Goal: Task Accomplishment & Management: Use online tool/utility

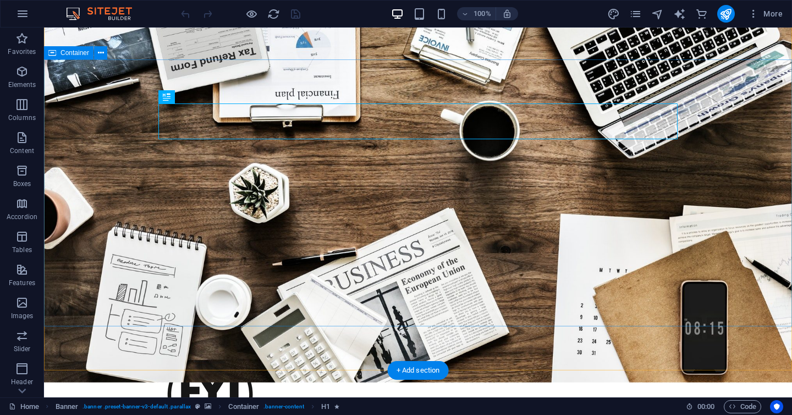
scroll to position [95, 0]
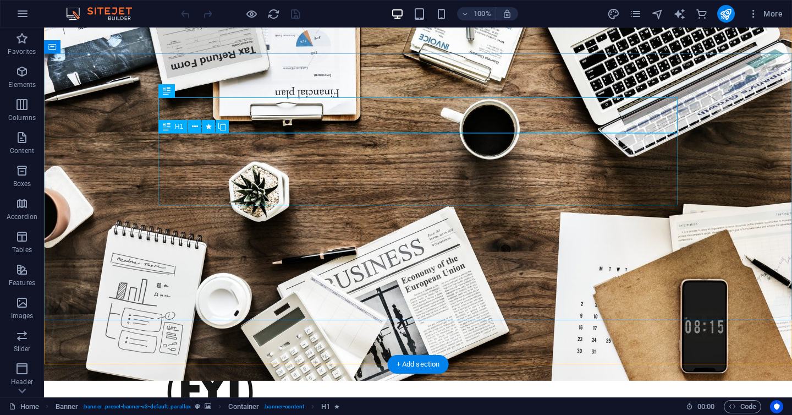
drag, startPoint x: 179, startPoint y: 190, endPoint x: 165, endPoint y: 190, distance: 13.8
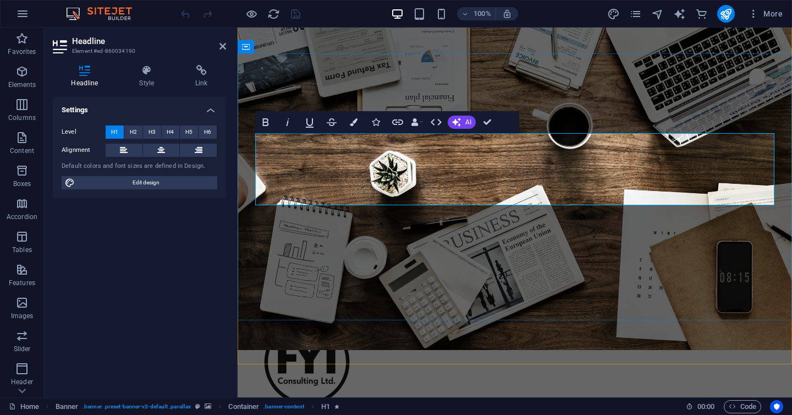
drag, startPoint x: 280, startPoint y: 183, endPoint x: 260, endPoint y: 182, distance: 20.4
drag, startPoint x: 273, startPoint y: 156, endPoint x: 263, endPoint y: 156, distance: 10.5
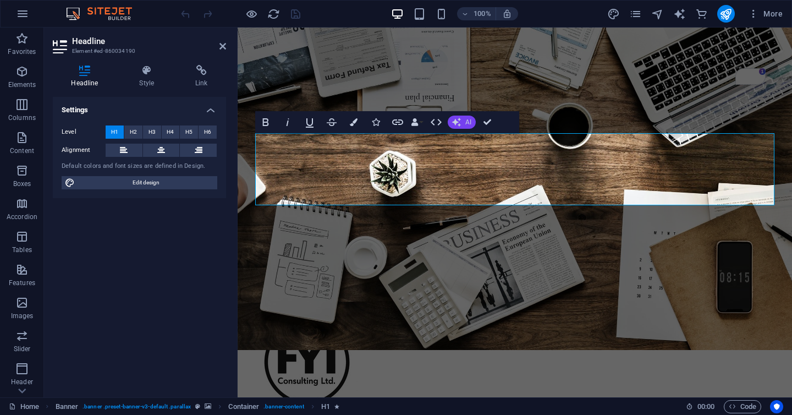
click at [464, 122] on button "AI" at bounding box center [462, 122] width 28 height 13
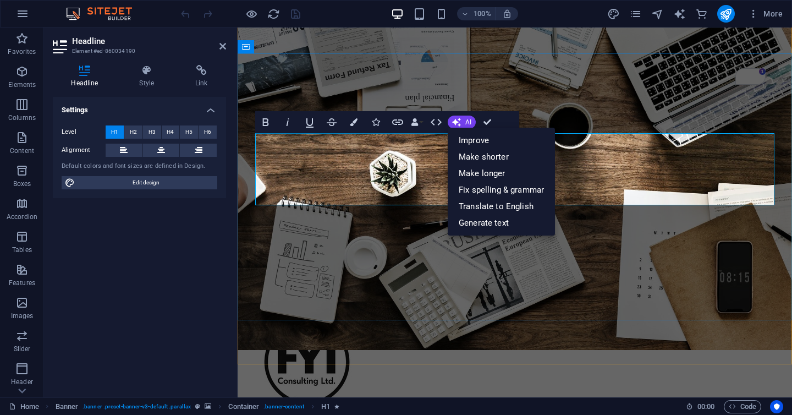
drag, startPoint x: 279, startPoint y: 185, endPoint x: 271, endPoint y: 185, distance: 8.8
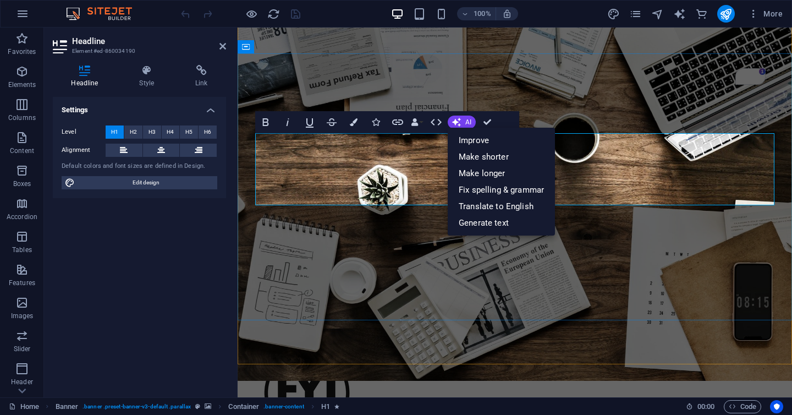
drag, startPoint x: 280, startPoint y: 186, endPoint x: 264, endPoint y: 186, distance: 16.0
click at [354, 124] on icon "button" at bounding box center [354, 122] width 8 height 8
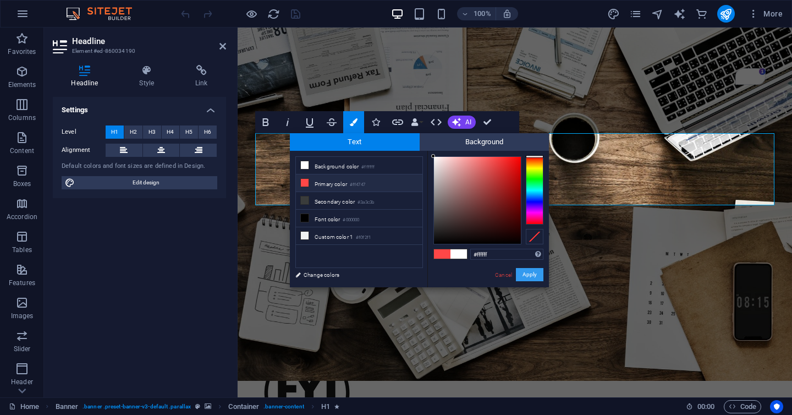
click at [531, 274] on button "Apply" at bounding box center [530, 274] width 28 height 13
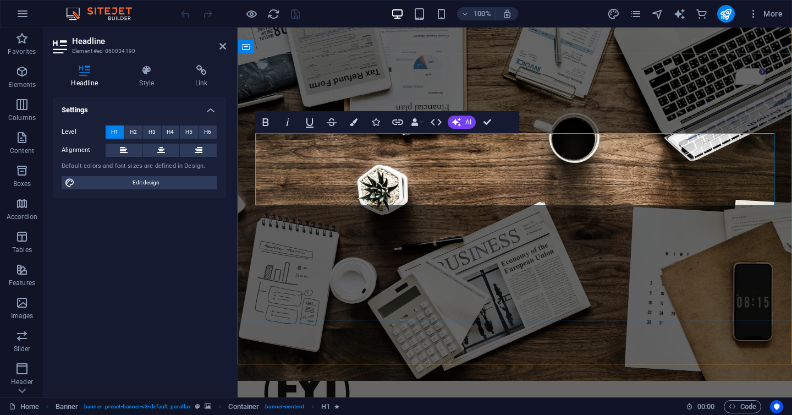
drag, startPoint x: 275, startPoint y: 157, endPoint x: 262, endPoint y: 155, distance: 12.8
click at [359, 120] on button "Colors" at bounding box center [353, 122] width 21 height 22
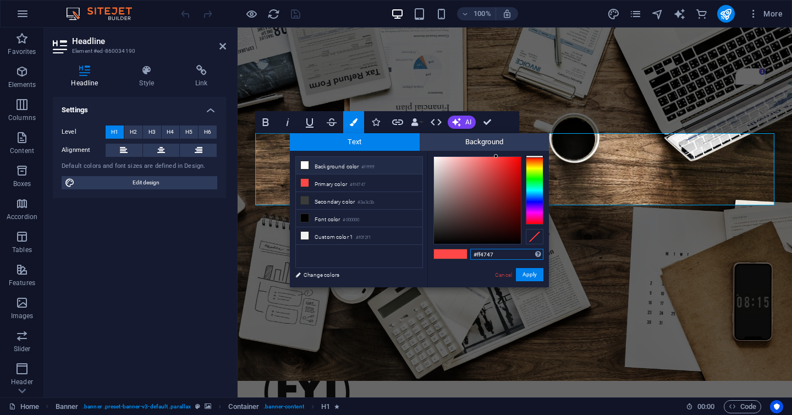
click at [498, 256] on input "#ff4747" at bounding box center [506, 254] width 73 height 11
click at [532, 274] on button "Apply" at bounding box center [530, 274] width 28 height 13
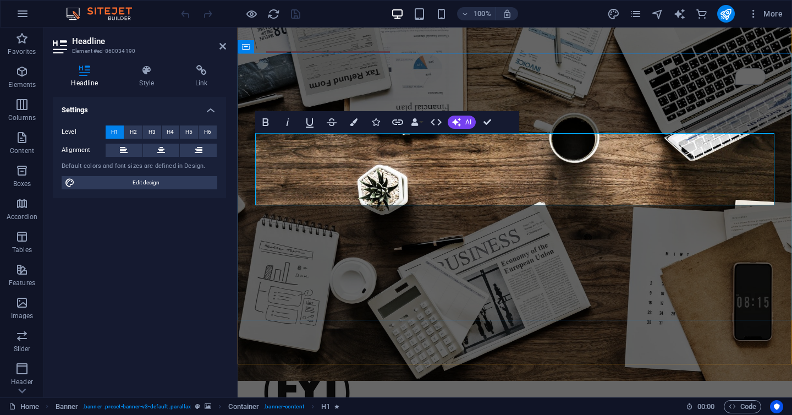
drag, startPoint x: 275, startPoint y: 184, endPoint x: 260, endPoint y: 184, distance: 15.4
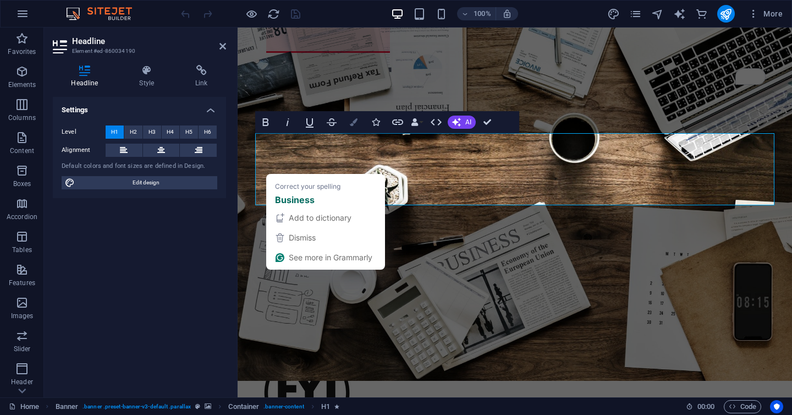
click at [355, 123] on icon "button" at bounding box center [354, 122] width 8 height 8
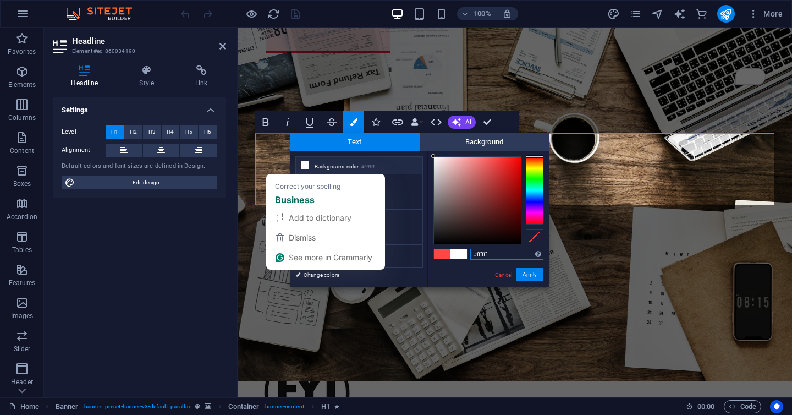
type input "#ff4747"
click at [532, 275] on button "Apply" at bounding box center [530, 274] width 28 height 13
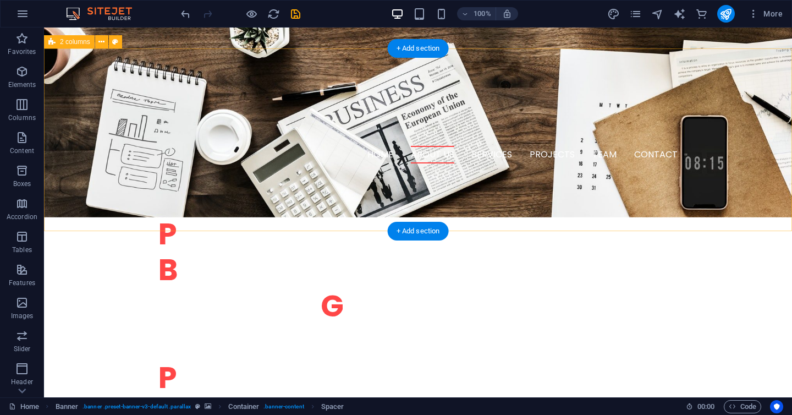
scroll to position [410, 0]
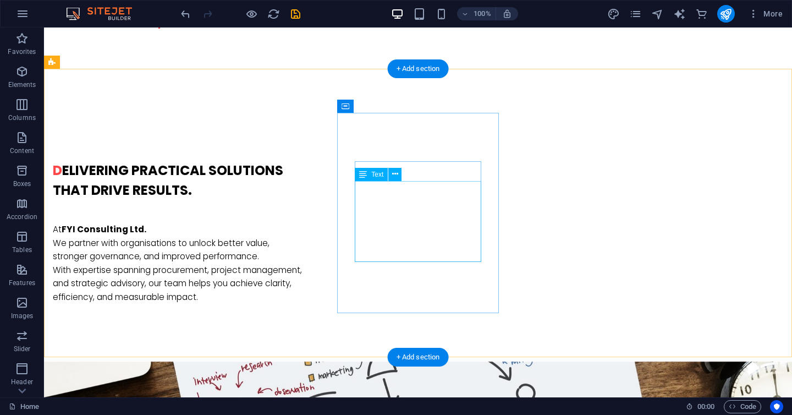
scroll to position [846, 0]
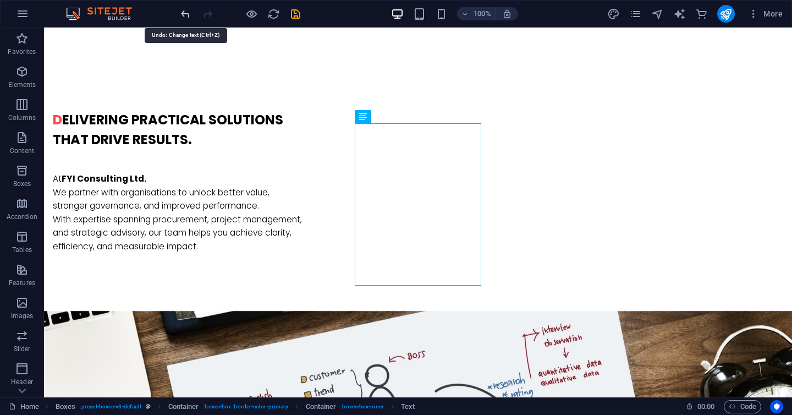
click at [185, 13] on icon "undo" at bounding box center [185, 14] width 13 height 13
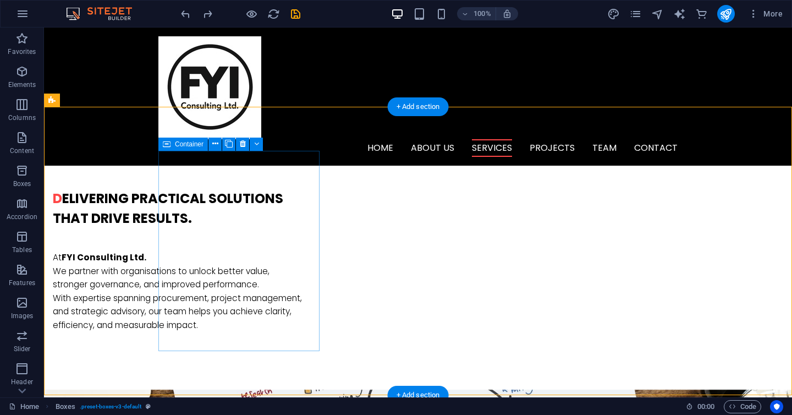
scroll to position [750, 0]
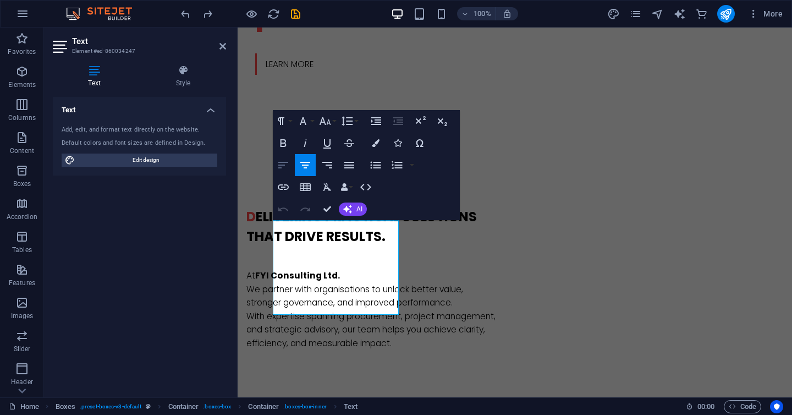
click at [284, 169] on icon "button" at bounding box center [283, 164] width 13 height 13
click at [299, 167] on icon "button" at bounding box center [305, 164] width 13 height 13
click at [348, 167] on icon "button" at bounding box center [349, 164] width 13 height 13
click at [308, 166] on icon "button" at bounding box center [305, 164] width 13 height 13
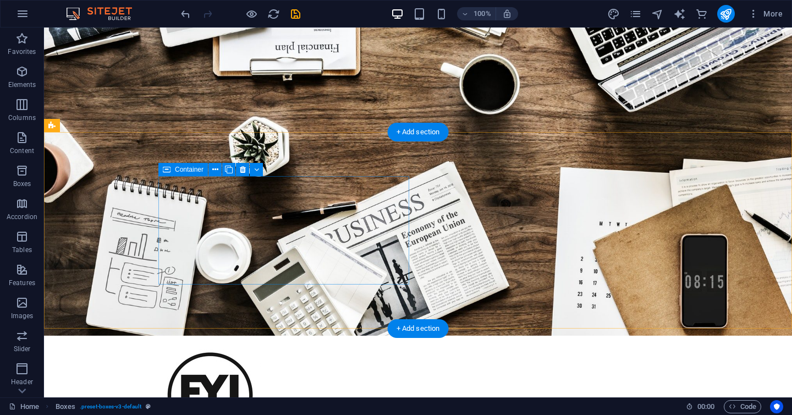
scroll to position [0, 0]
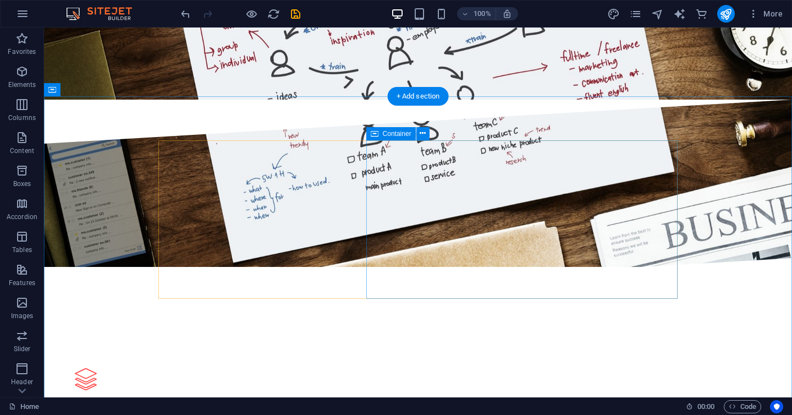
scroll to position [1261, 0]
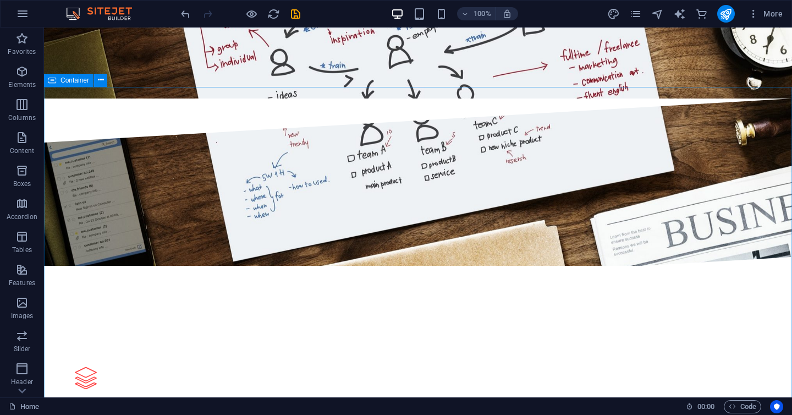
click at [53, 81] on icon at bounding box center [52, 80] width 8 height 13
click at [50, 79] on icon at bounding box center [52, 80] width 8 height 13
click at [97, 81] on button at bounding box center [100, 80] width 13 height 13
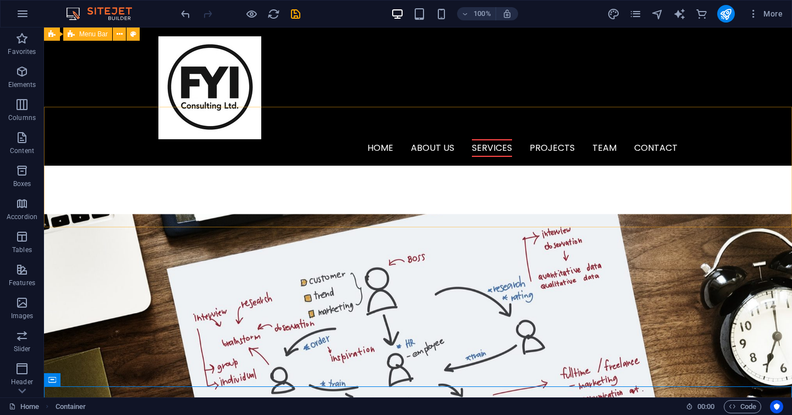
scroll to position [832, 0]
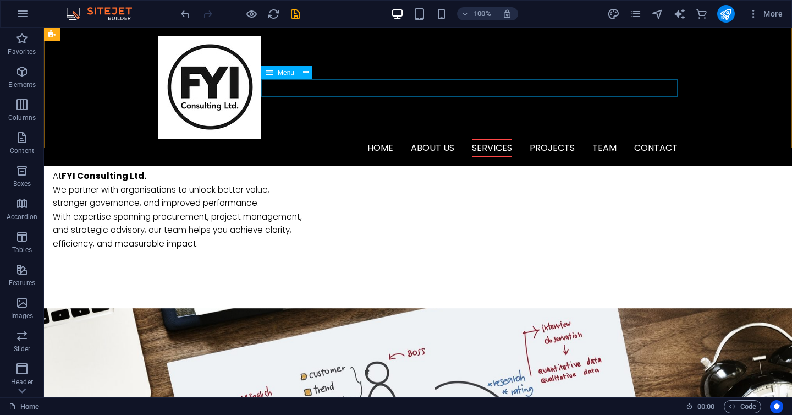
click at [559, 139] on nav "Home About us Services Projects Team Contact" at bounding box center [417, 148] width 519 height 18
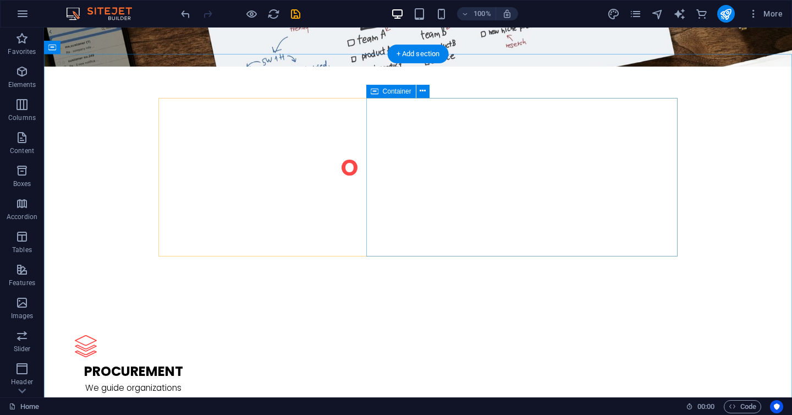
scroll to position [1295, 0]
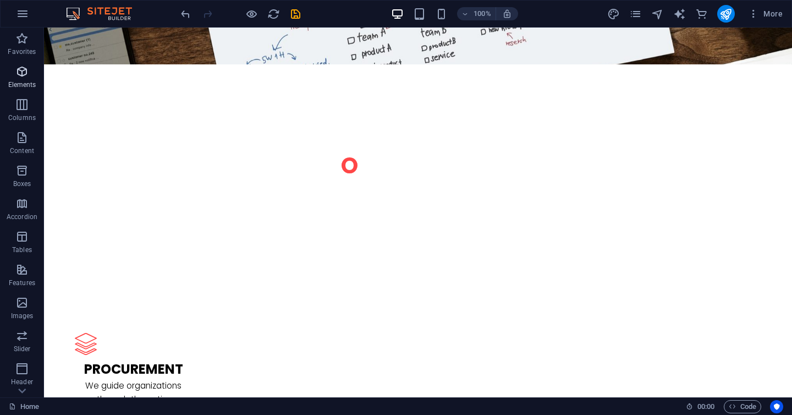
click at [20, 79] on span "Elements" at bounding box center [22, 78] width 44 height 26
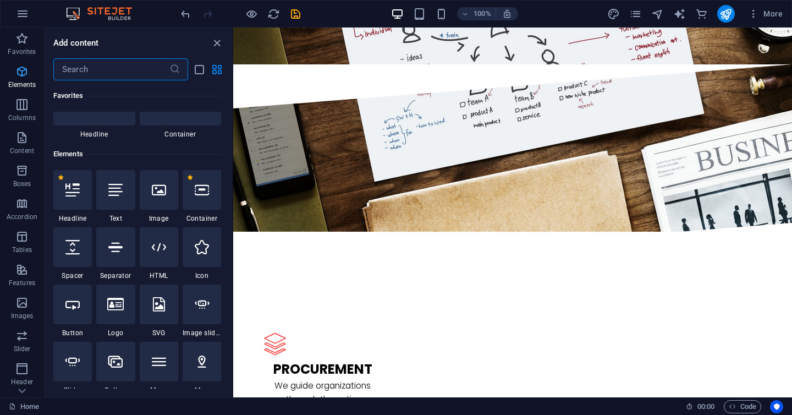
scroll to position [117, 0]
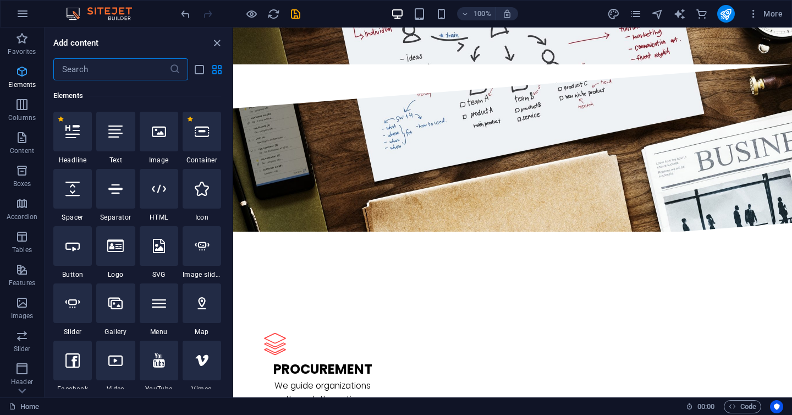
click at [20, 79] on span "Elements" at bounding box center [22, 78] width 44 height 26
click at [20, 74] on icon "button" at bounding box center [21, 71] width 13 height 13
click at [219, 42] on icon "close panel" at bounding box center [217, 43] width 13 height 13
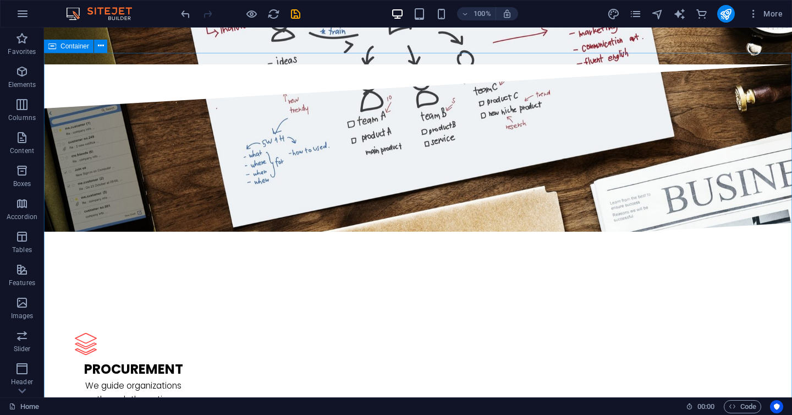
click at [54, 45] on icon at bounding box center [52, 46] width 8 height 13
click at [65, 45] on span "Container" at bounding box center [75, 46] width 29 height 7
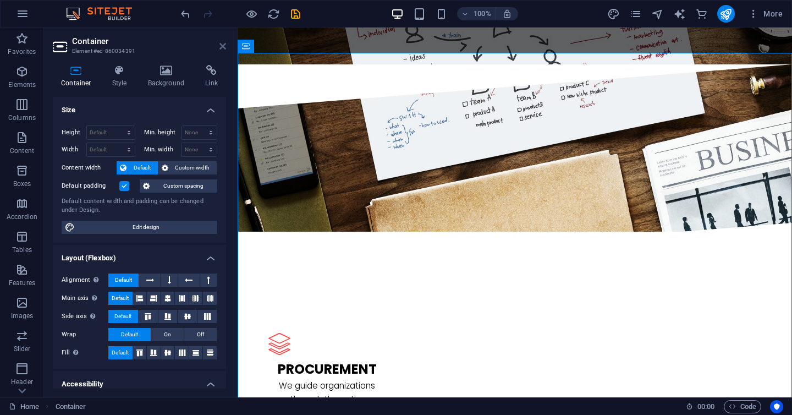
click at [224, 43] on icon at bounding box center [222, 46] width 7 height 9
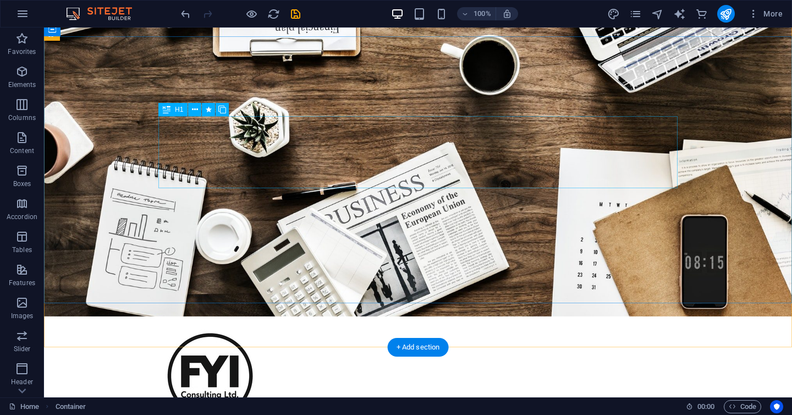
scroll to position [0, 0]
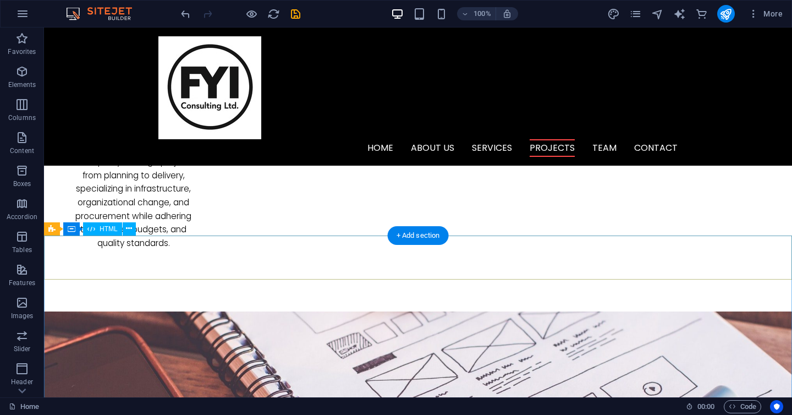
scroll to position [1887, 0]
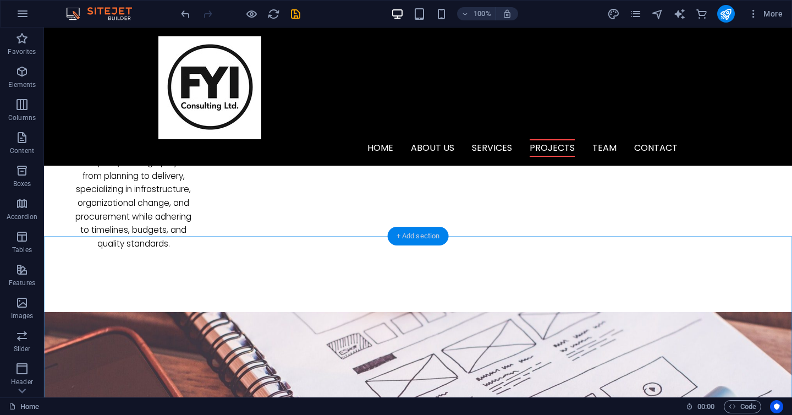
click at [425, 238] on div "+ Add section" at bounding box center [418, 236] width 61 height 19
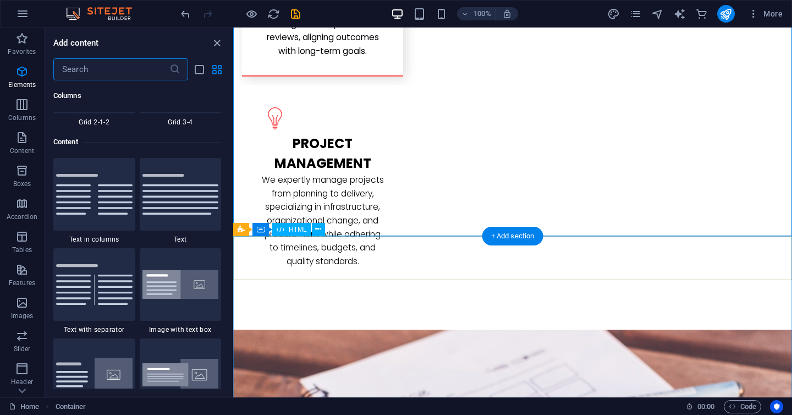
scroll to position [1925, 0]
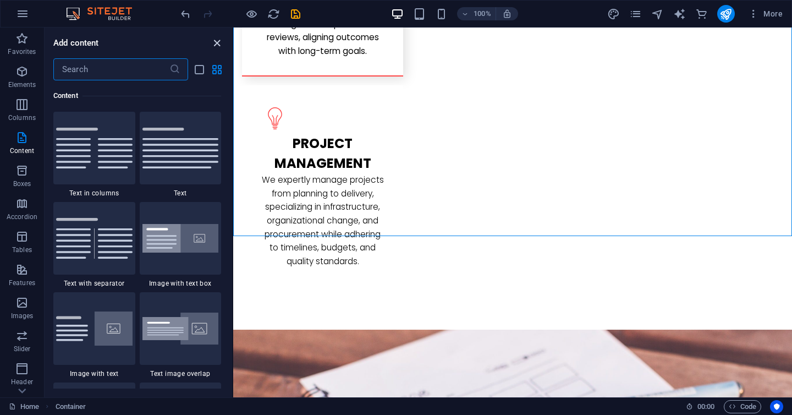
click at [214, 42] on icon "close panel" at bounding box center [217, 43] width 13 height 13
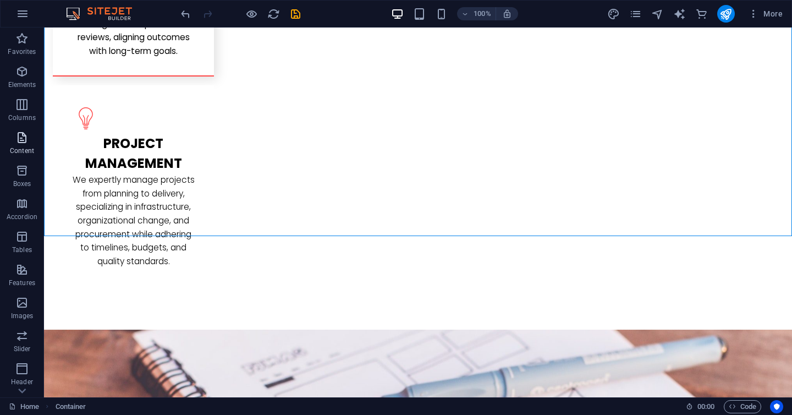
click at [25, 148] on p "Content" at bounding box center [22, 150] width 24 height 9
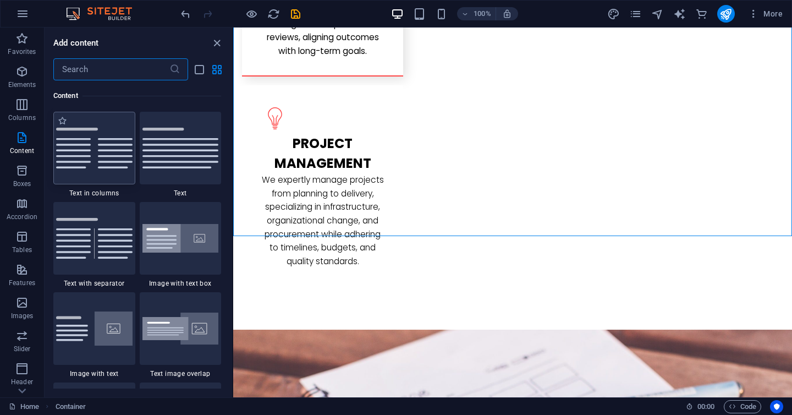
click at [92, 156] on img at bounding box center [94, 148] width 76 height 41
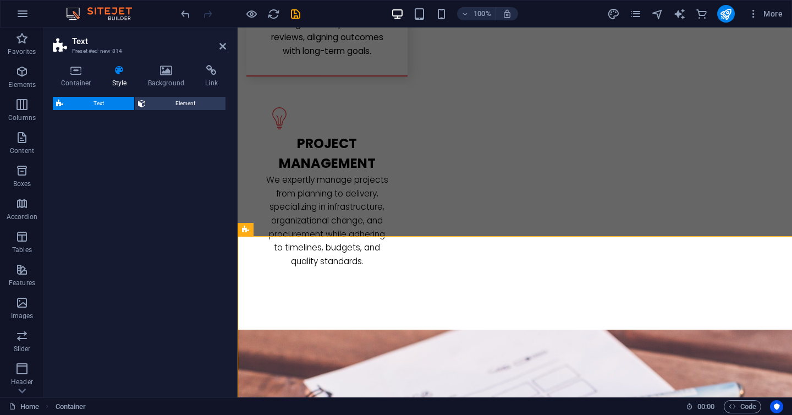
select select "rem"
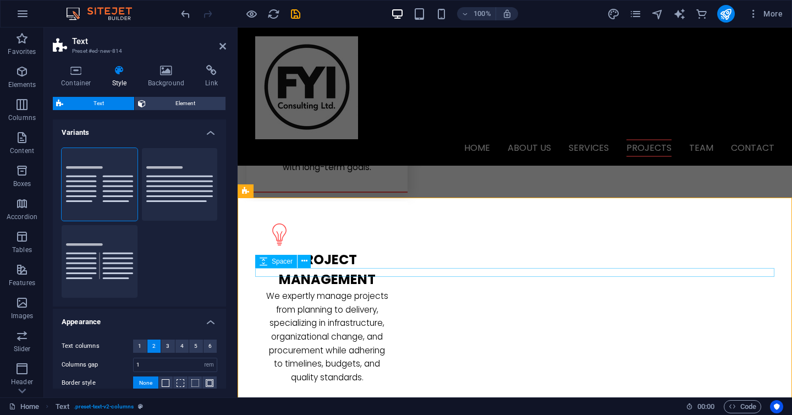
scroll to position [1706, 0]
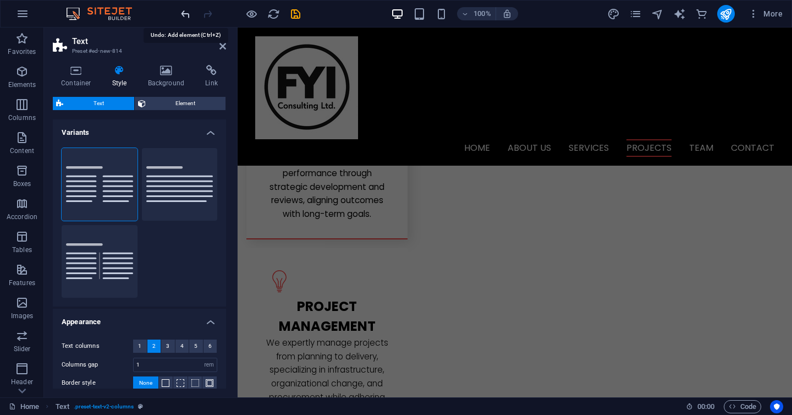
click at [186, 15] on icon "undo" at bounding box center [185, 14] width 13 height 13
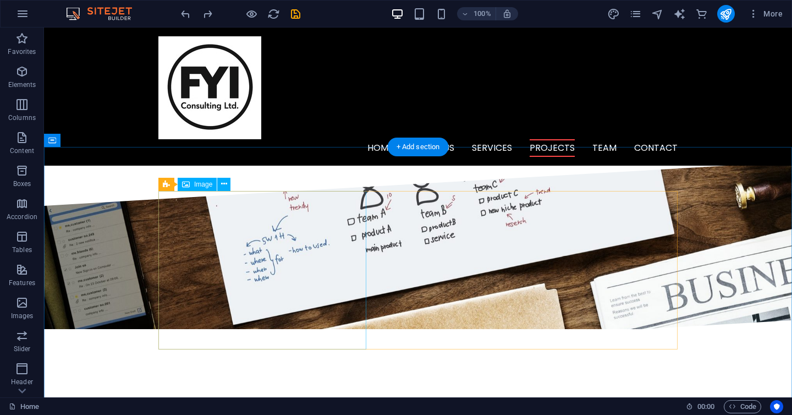
scroll to position [1152, 0]
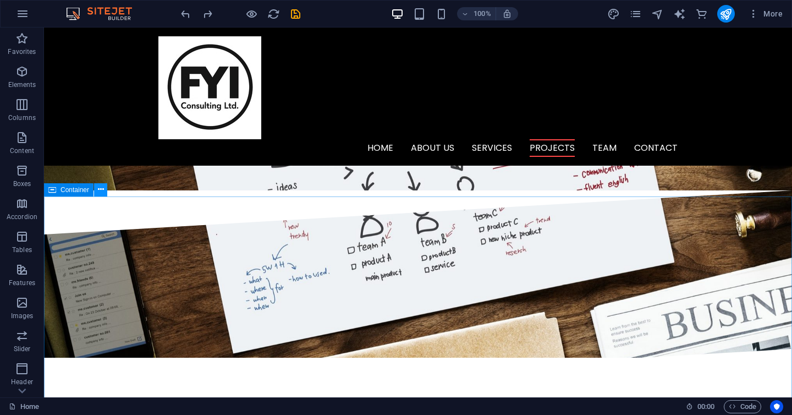
click at [98, 190] on icon at bounding box center [101, 190] width 6 height 12
click at [20, 139] on icon "button" at bounding box center [21, 137] width 13 height 13
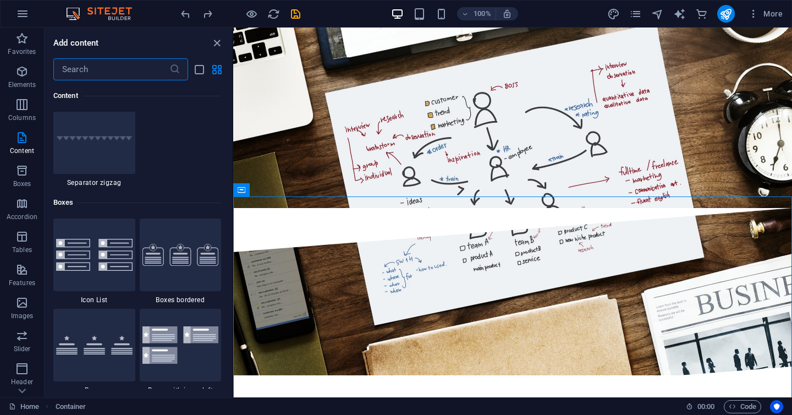
scroll to position [2928, 0]
click at [20, 76] on icon "button" at bounding box center [21, 71] width 13 height 13
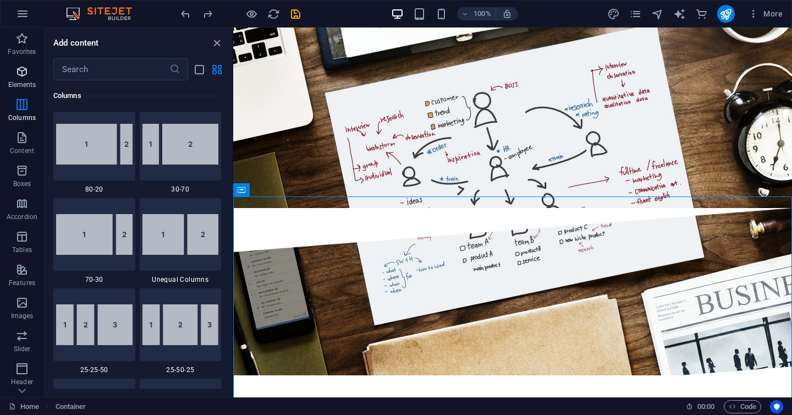
scroll to position [117, 0]
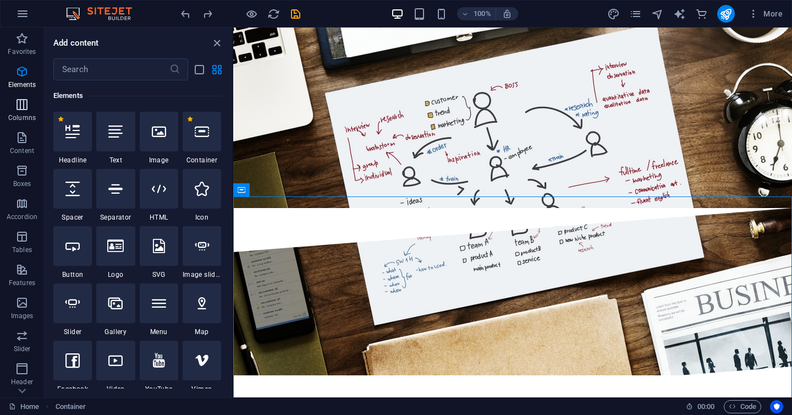
click at [19, 108] on icon "button" at bounding box center [21, 104] width 13 height 13
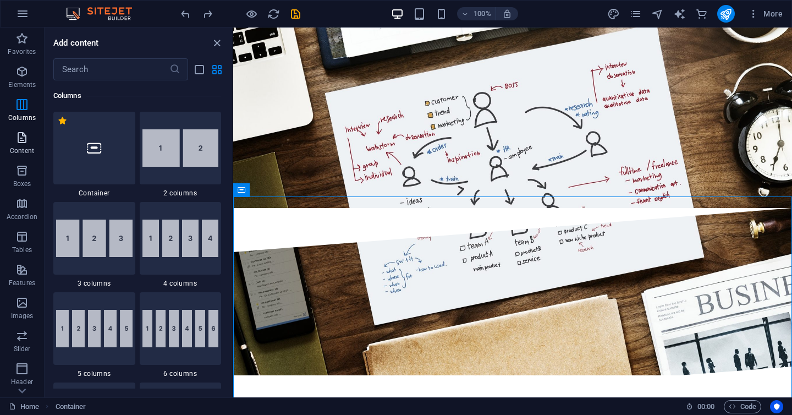
click at [21, 139] on icon "button" at bounding box center [21, 137] width 13 height 13
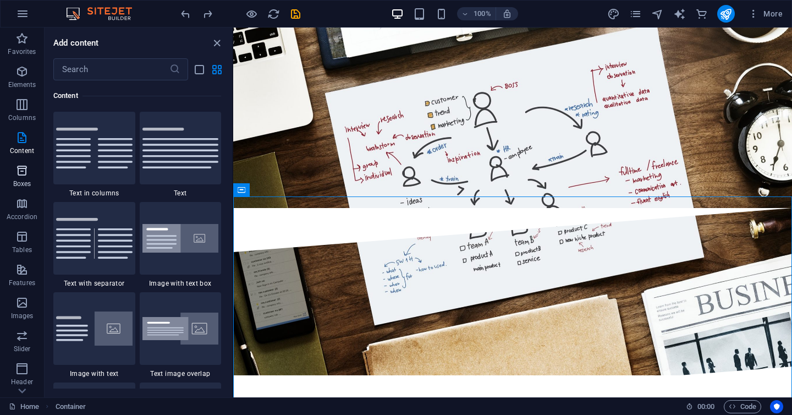
click at [21, 177] on icon "button" at bounding box center [21, 170] width 13 height 13
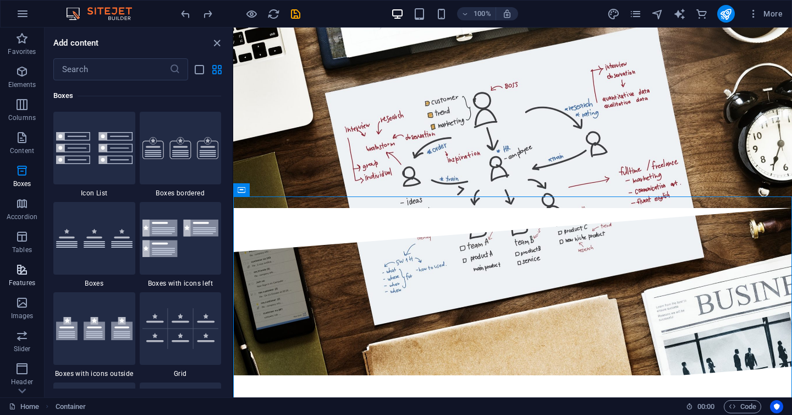
click at [20, 275] on icon "button" at bounding box center [21, 269] width 13 height 13
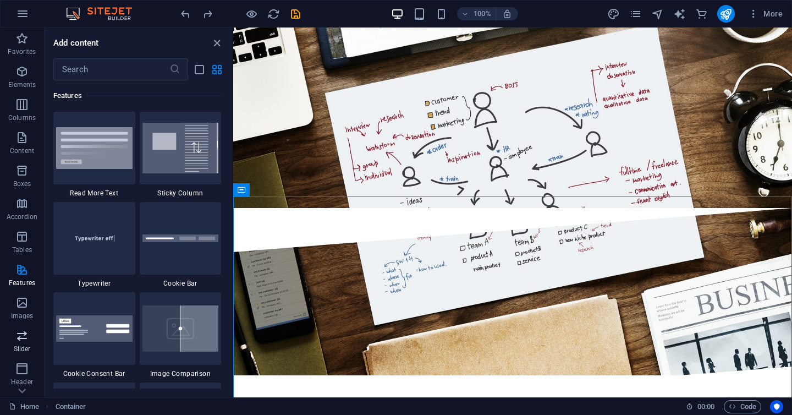
click at [21, 336] on icon "button" at bounding box center [21, 335] width 13 height 13
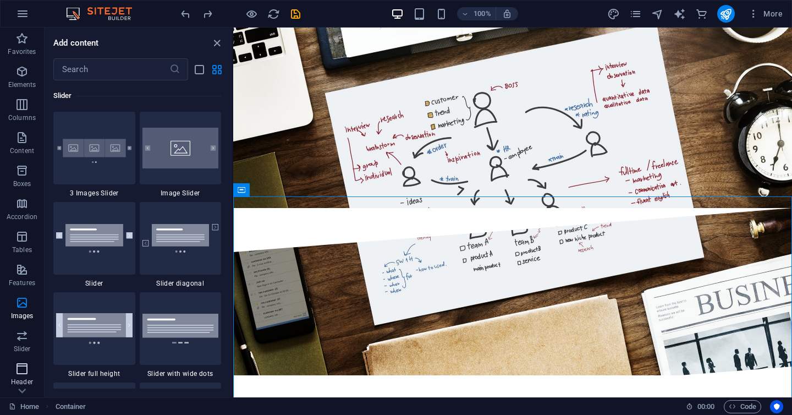
click at [21, 369] on icon "button" at bounding box center [21, 368] width 13 height 13
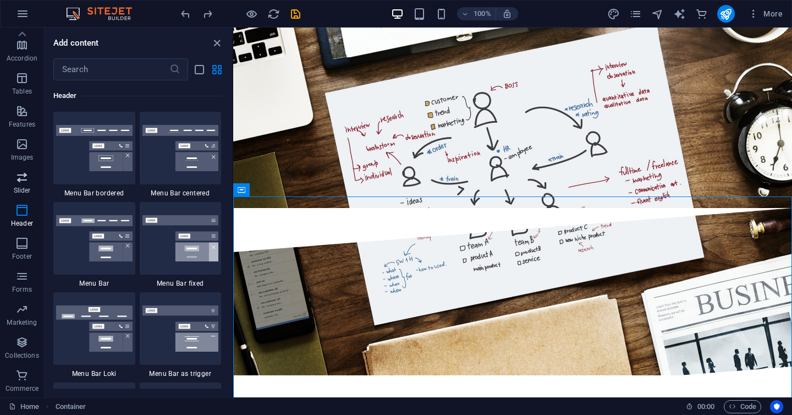
scroll to position [0, 0]
click at [211, 38] on icon "close panel" at bounding box center [217, 43] width 13 height 13
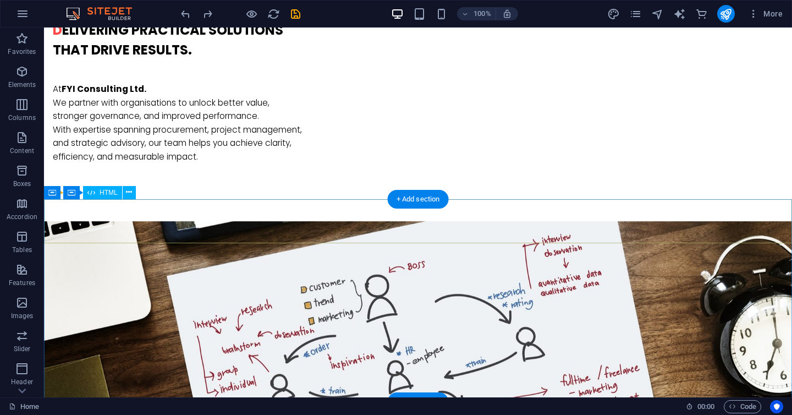
scroll to position [948, 0]
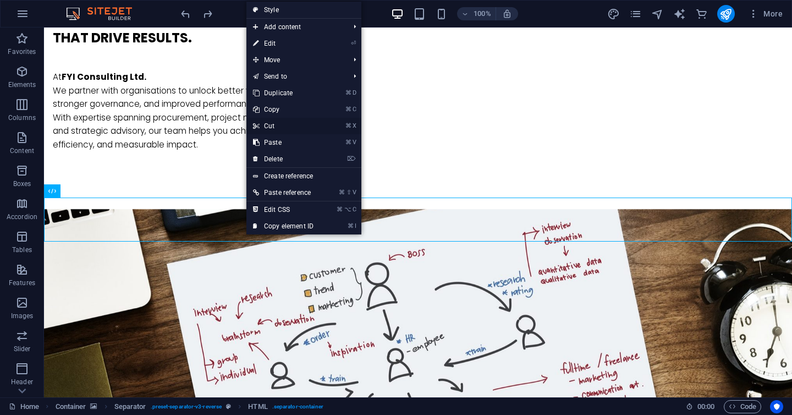
click at [282, 127] on link "⌘ X Cut" at bounding box center [283, 126] width 74 height 17
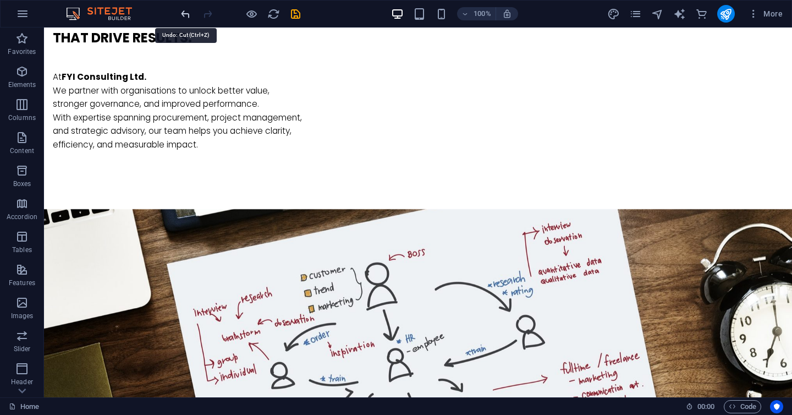
click at [186, 14] on icon "undo" at bounding box center [185, 14] width 13 height 13
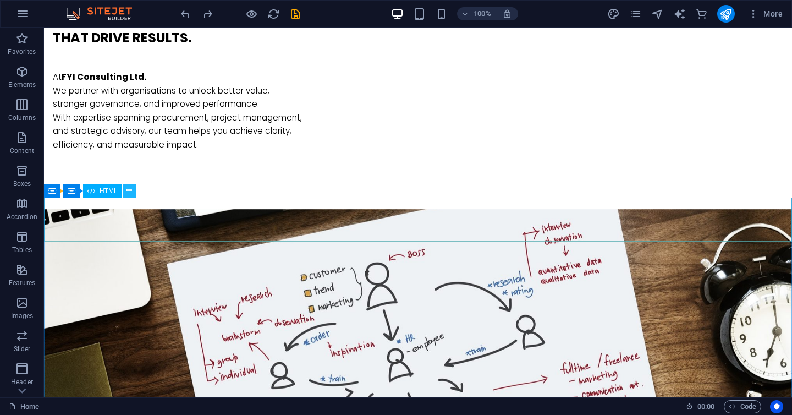
click at [128, 193] on icon at bounding box center [129, 191] width 6 height 12
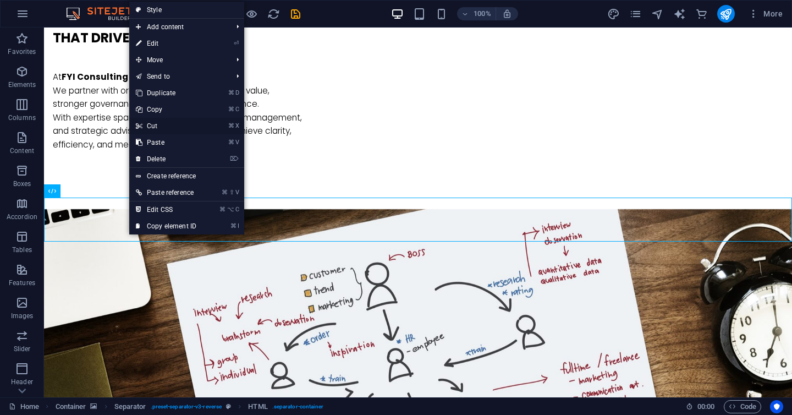
click at [167, 124] on link "⌘ X Cut" at bounding box center [166, 126] width 74 height 17
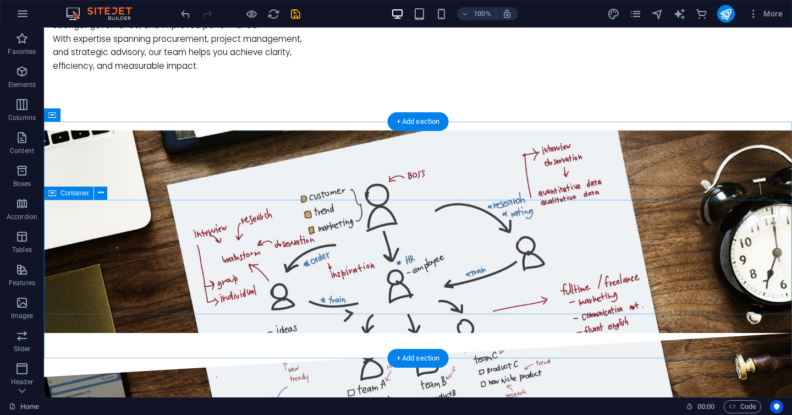
scroll to position [1024, 0]
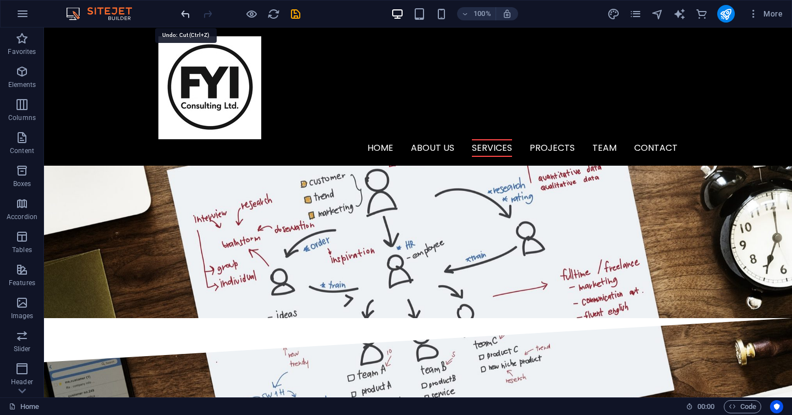
click at [182, 9] on icon "undo" at bounding box center [185, 14] width 13 height 13
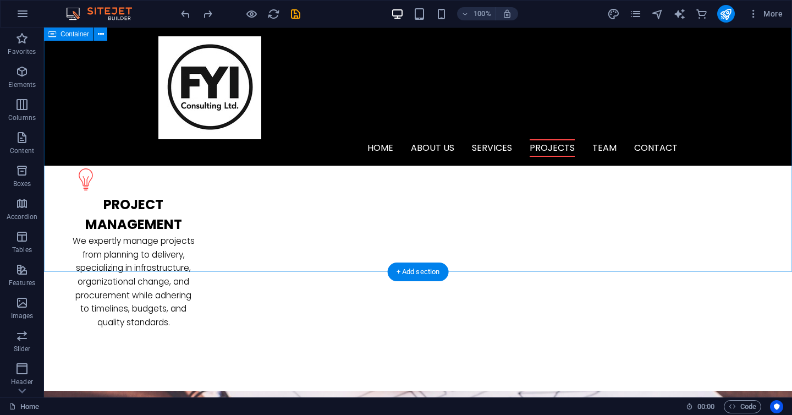
scroll to position [1780, 0]
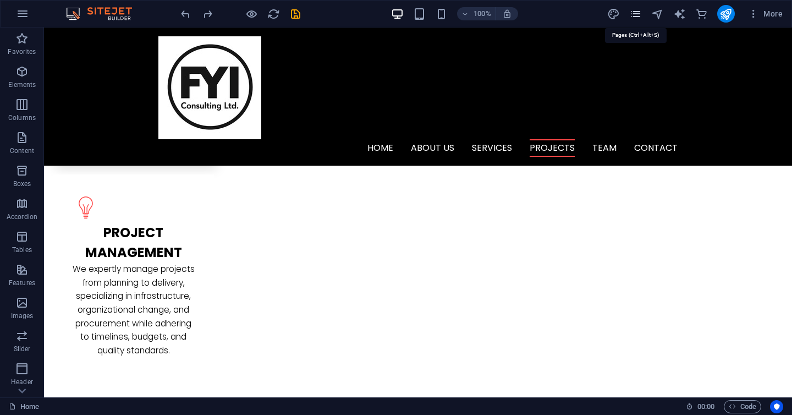
click at [633, 16] on icon "pages" at bounding box center [635, 14] width 13 height 13
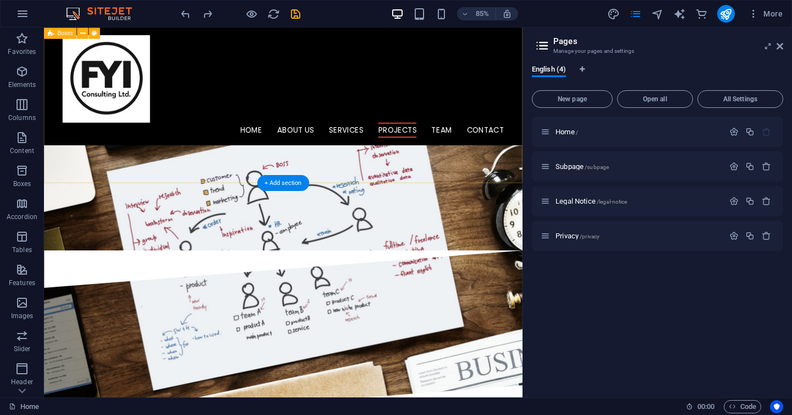
scroll to position [887, 0]
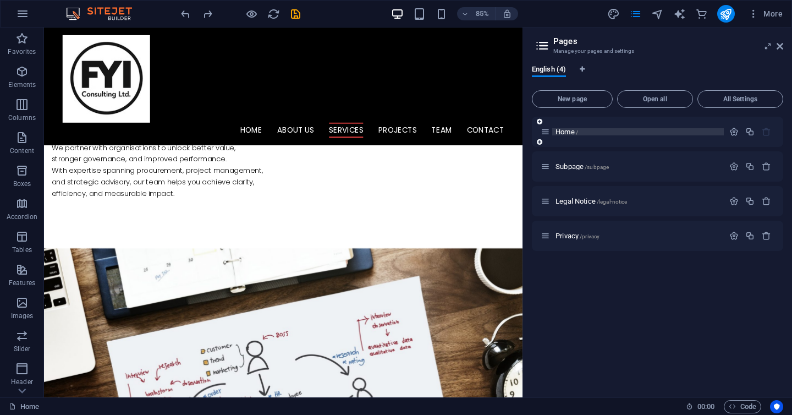
click at [591, 135] on p "Home /" at bounding box center [638, 131] width 165 height 7
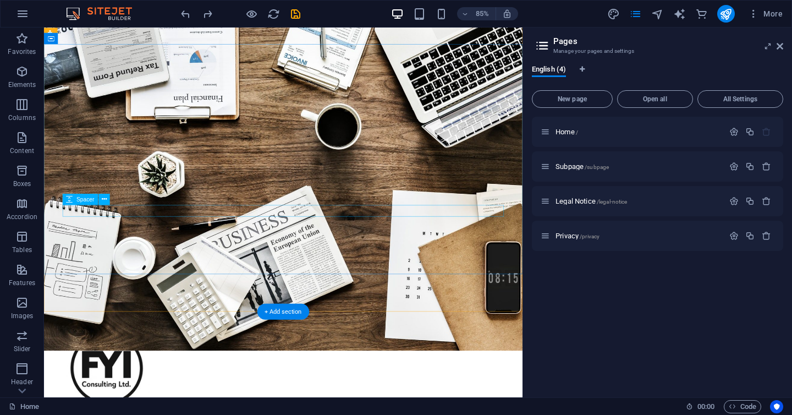
scroll to position [101, 0]
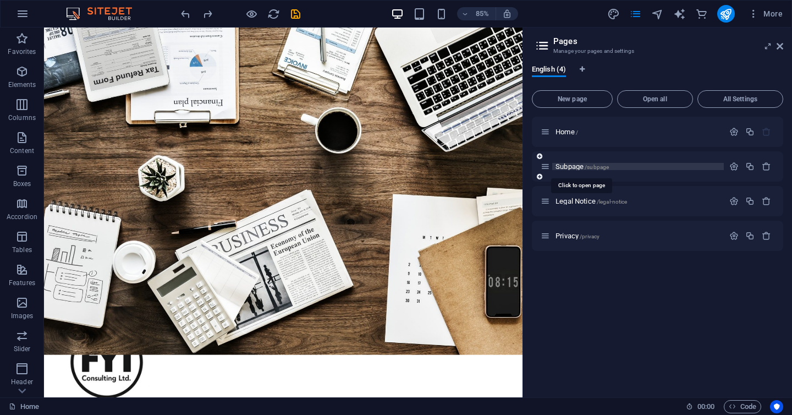
click at [563, 167] on span "Subpage /subpage" at bounding box center [582, 166] width 53 height 8
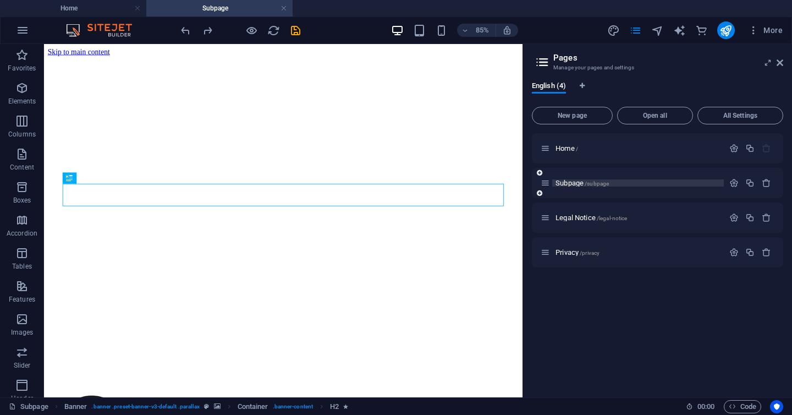
scroll to position [0, 0]
click at [569, 221] on span "Legal Notice /legal-notice" at bounding box center [592, 217] width 72 height 8
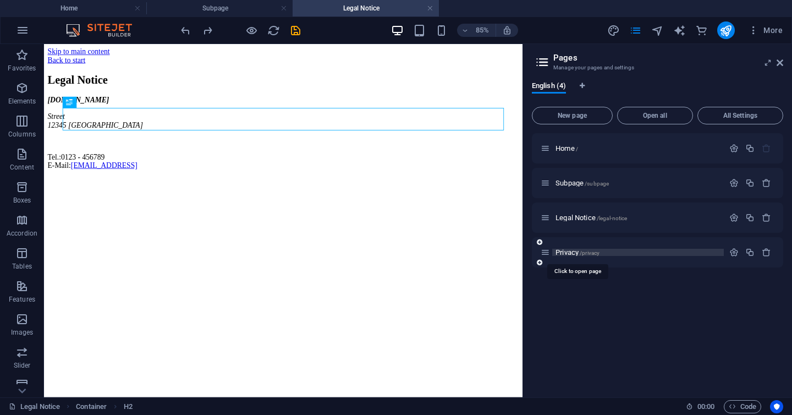
click at [569, 249] on span "Privacy /privacy" at bounding box center [578, 252] width 44 height 8
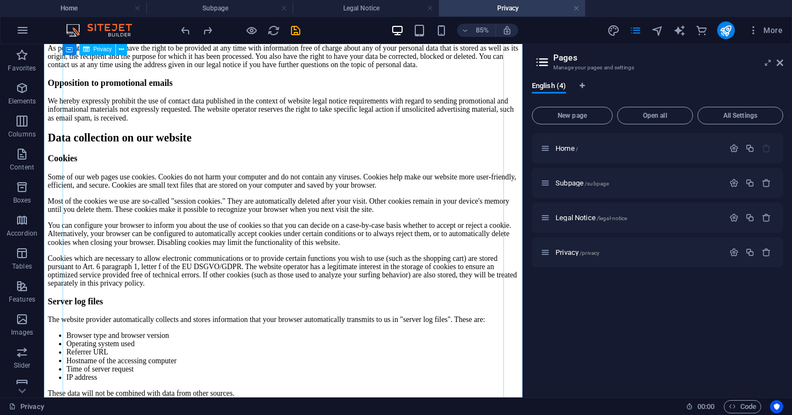
scroll to position [750, 0]
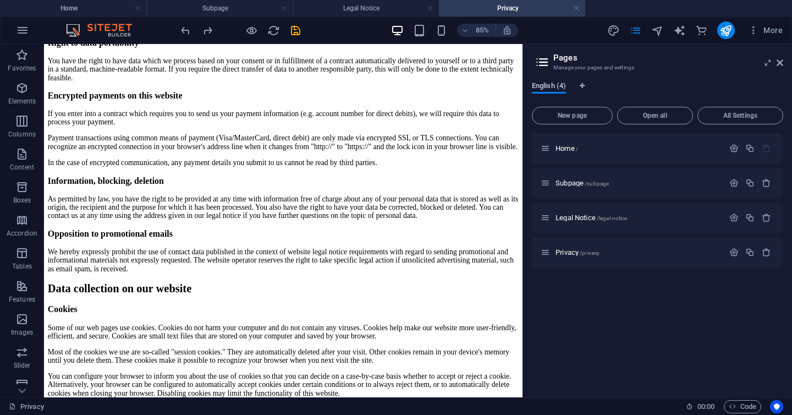
click at [564, 83] on span "English (4)" at bounding box center [549, 86] width 34 height 15
click at [550, 87] on span "English (4)" at bounding box center [549, 86] width 34 height 15
click at [555, 147] on div "Home /" at bounding box center [638, 148] width 172 height 7
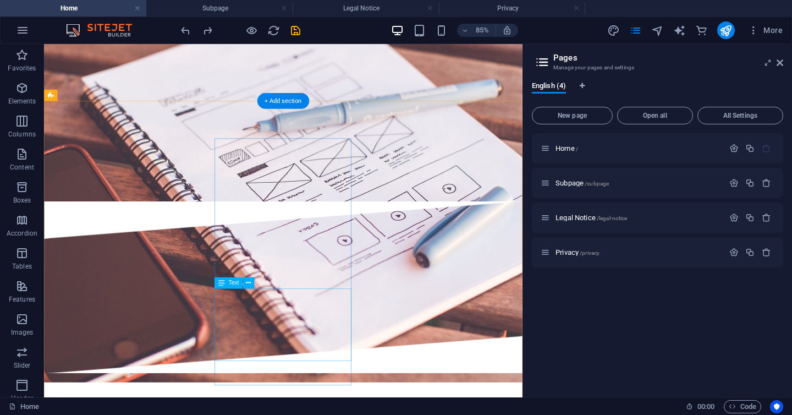
scroll to position [2230, 0]
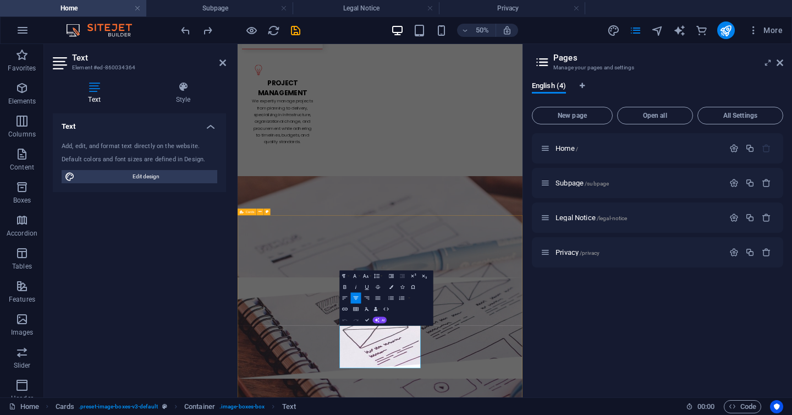
scroll to position [2353, 0]
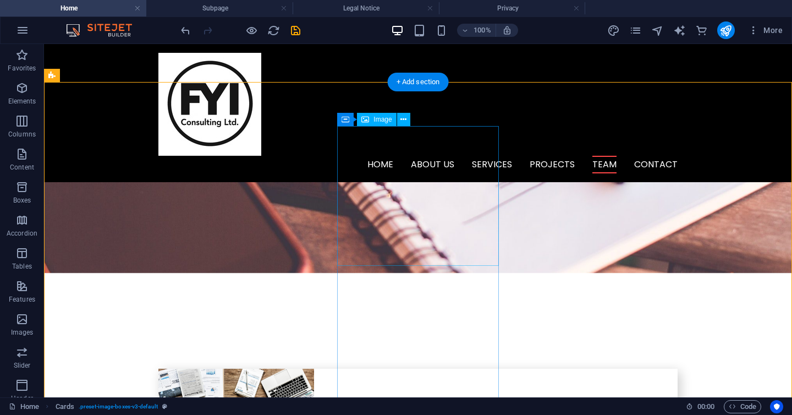
scroll to position [2212, 0]
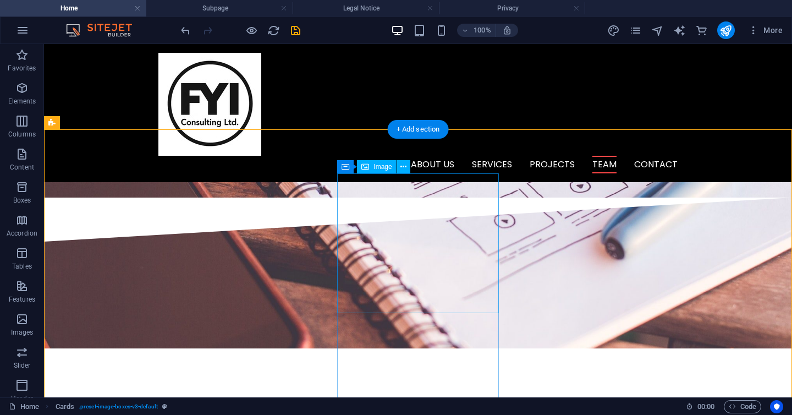
click at [372, 166] on div "Image" at bounding box center [376, 166] width 39 height 13
click at [383, 164] on span "Image" at bounding box center [382, 166] width 18 height 7
select select "%"
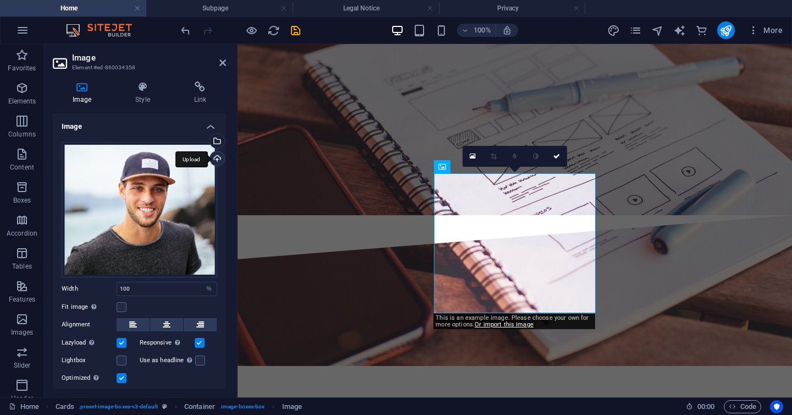
click at [213, 161] on div "Upload" at bounding box center [216, 159] width 17 height 17
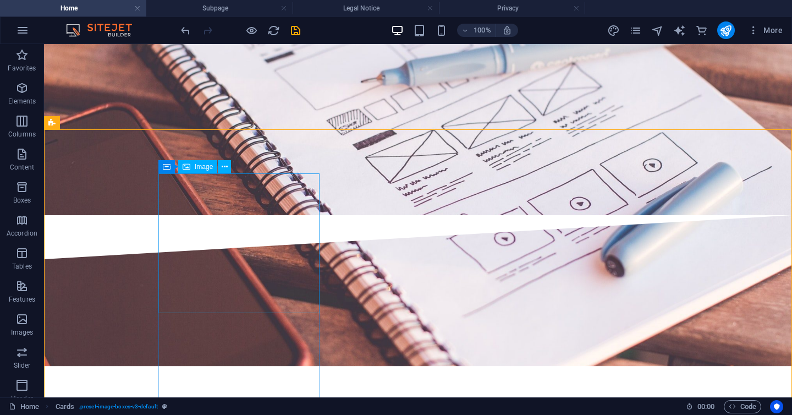
click at [200, 172] on div "Image" at bounding box center [197, 166] width 39 height 13
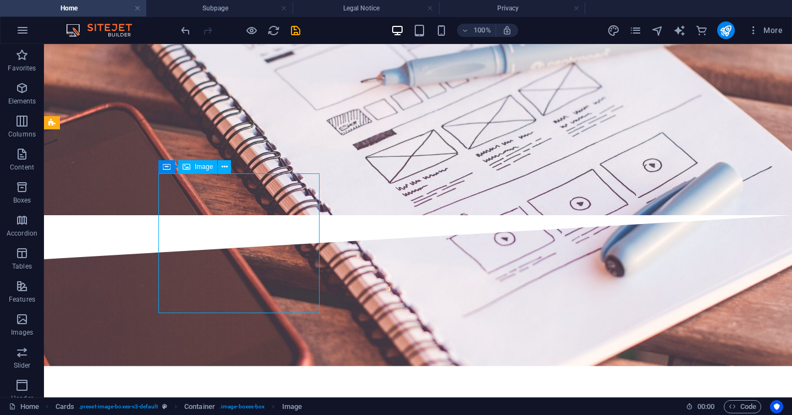
click at [196, 167] on span "Image" at bounding box center [204, 166] width 18 height 7
click at [197, 163] on span "Image" at bounding box center [204, 166] width 18 height 7
select select "%"
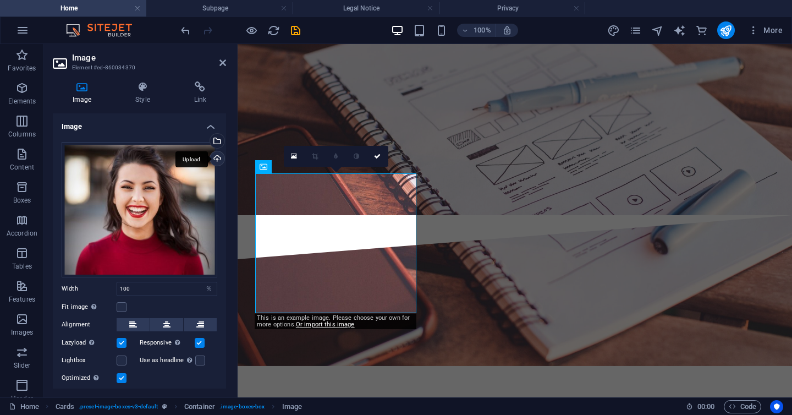
click at [216, 155] on div "Upload" at bounding box center [216, 159] width 17 height 17
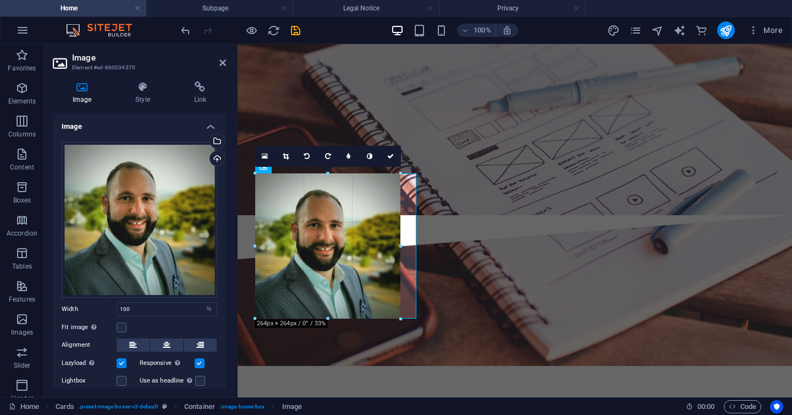
drag, startPoint x: 336, startPoint y: 333, endPoint x: 337, endPoint y: 317, distance: 16.5
type input "264"
select select "px"
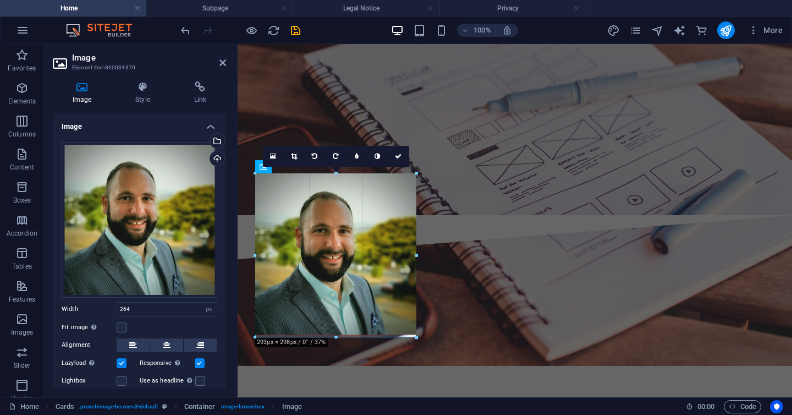
drag, startPoint x: 400, startPoint y: 244, endPoint x: 419, endPoint y: 246, distance: 18.8
type input "293"
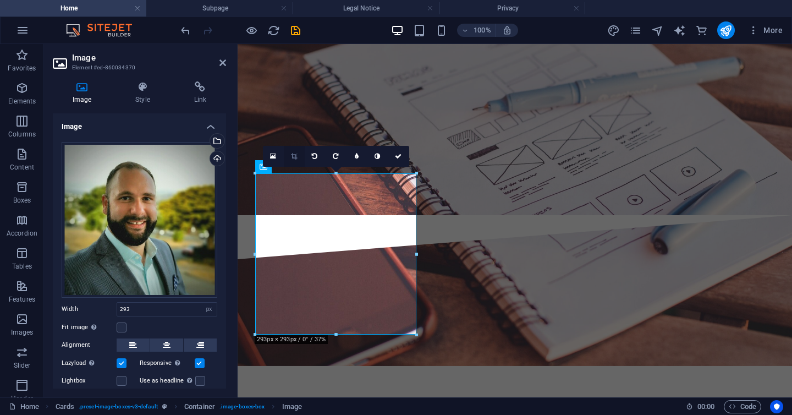
click at [293, 157] on icon at bounding box center [294, 156] width 6 height 7
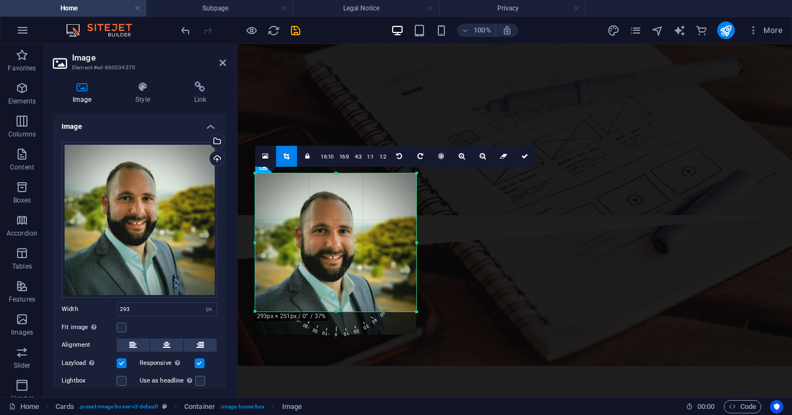
drag, startPoint x: 415, startPoint y: 334, endPoint x: 415, endPoint y: 311, distance: 23.1
click at [415, 311] on div at bounding box center [417, 312] width 7 height 7
click at [477, 155] on link at bounding box center [482, 156] width 21 height 21
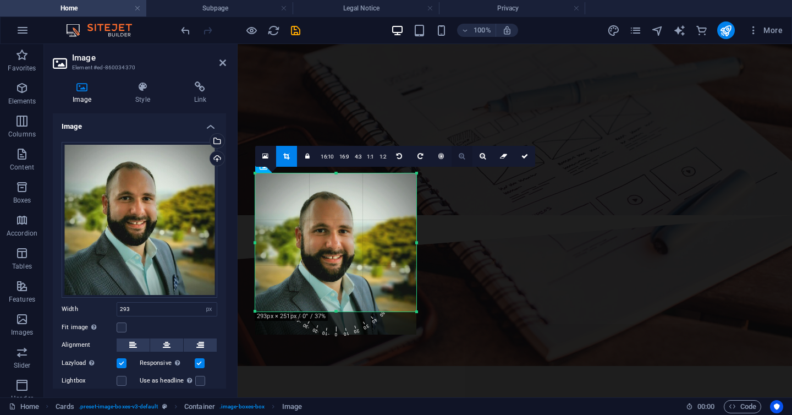
click at [459, 158] on icon at bounding box center [462, 156] width 6 height 7
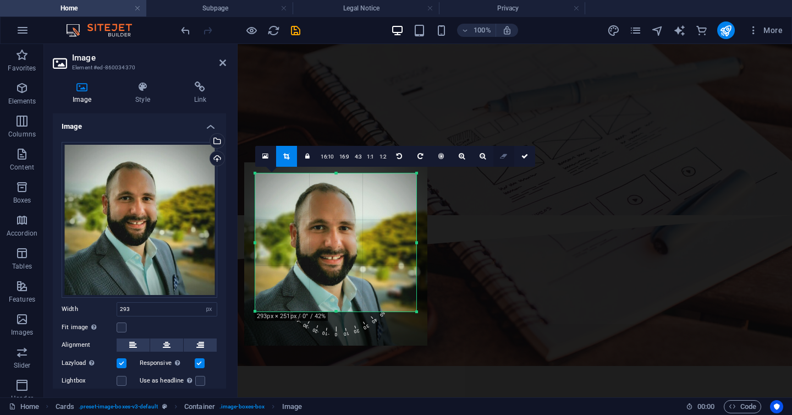
click at [493, 157] on link at bounding box center [503, 156] width 21 height 21
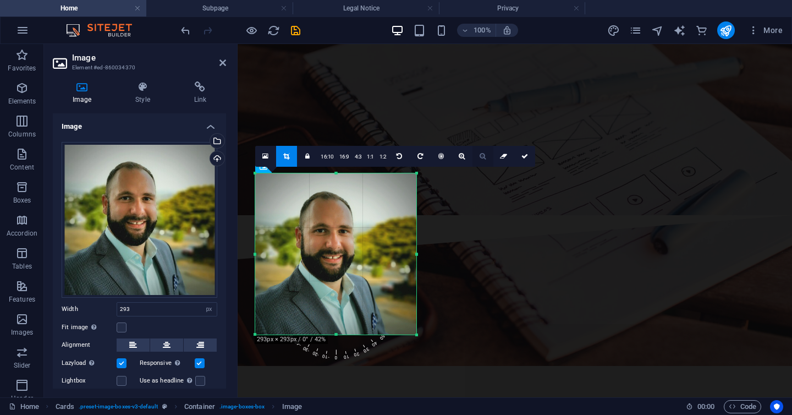
click at [483, 157] on icon at bounding box center [483, 156] width 6 height 7
click at [333, 334] on div at bounding box center [335, 335] width 161 height 4
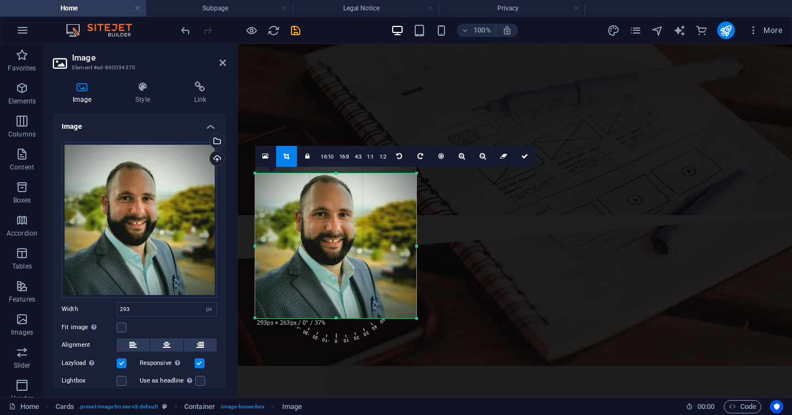
drag, startPoint x: 333, startPoint y: 173, endPoint x: 333, endPoint y: 190, distance: 16.5
click at [333, 190] on div "180 170 160 150 140 130 120 110 100 90 80 70 60 50 40 30 20 10 0 -10 -20 -30 -4…" at bounding box center [335, 245] width 161 height 145
drag, startPoint x: 337, startPoint y: 318, endPoint x: 338, endPoint y: 313, distance: 5.5
click at [338, 313] on div at bounding box center [335, 313] width 161 height 4
click at [524, 159] on icon at bounding box center [524, 156] width 7 height 7
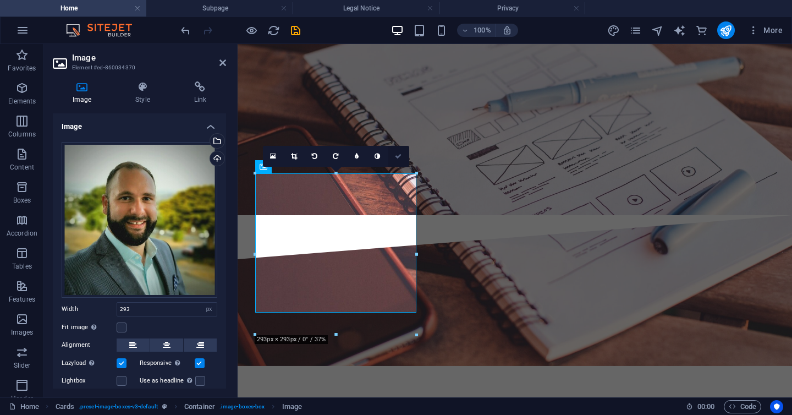
click at [397, 159] on icon at bounding box center [398, 156] width 7 height 7
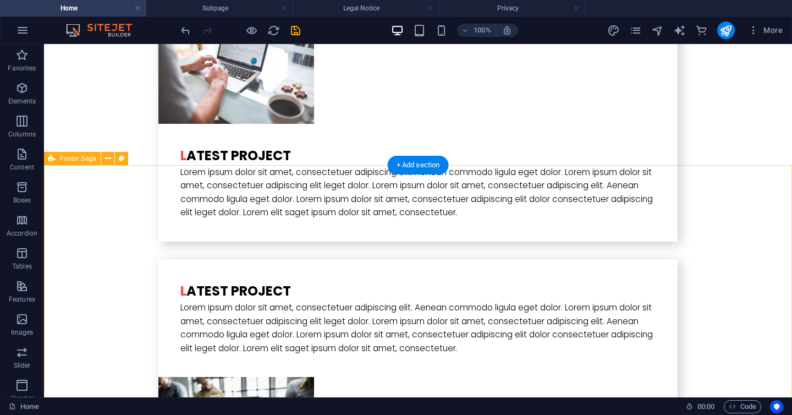
scroll to position [3198, 0]
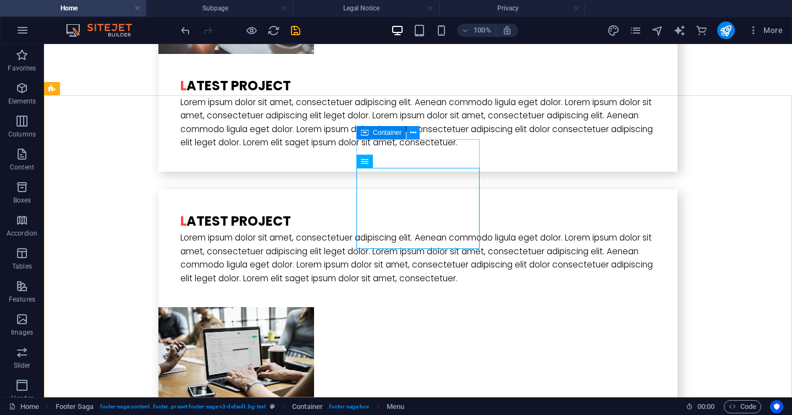
click at [416, 134] on icon at bounding box center [413, 133] width 6 height 12
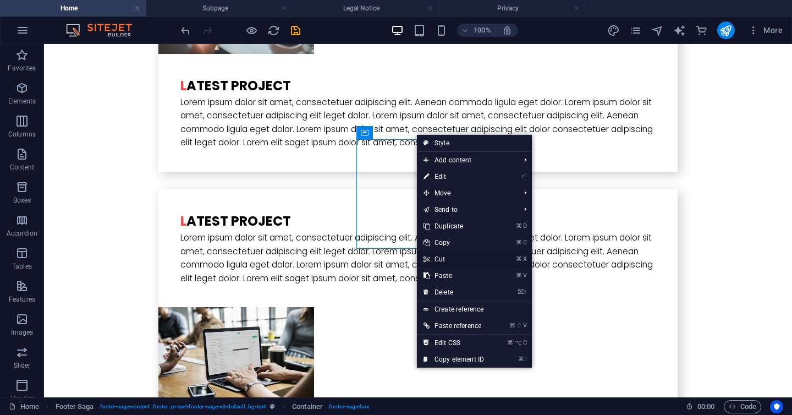
click at [455, 261] on link "⌘ X Cut" at bounding box center [454, 259] width 74 height 17
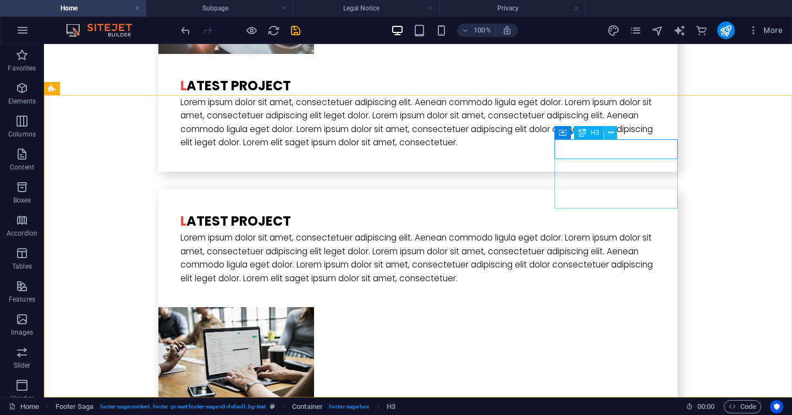
click at [608, 131] on icon at bounding box center [611, 133] width 6 height 12
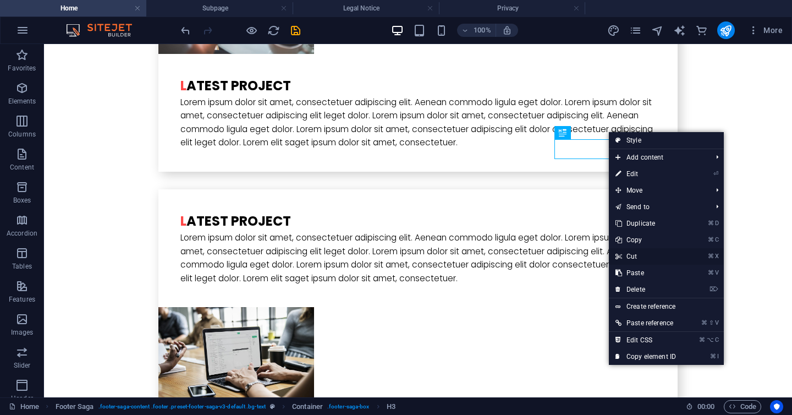
click at [642, 260] on link "⌘ X Cut" at bounding box center [646, 256] width 74 height 17
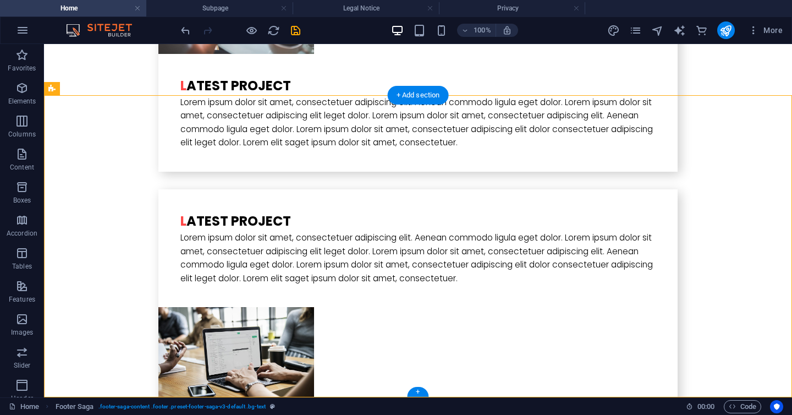
drag, startPoint x: 513, startPoint y: 134, endPoint x: 659, endPoint y: 202, distance: 161.7
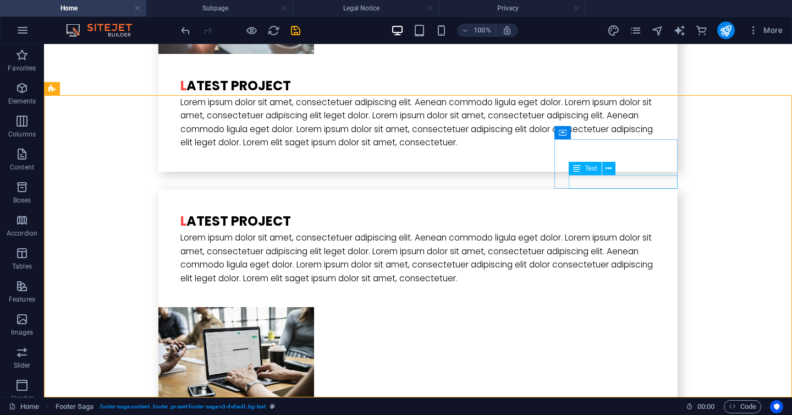
click at [603, 175] on div "Text" at bounding box center [596, 169] width 54 height 14
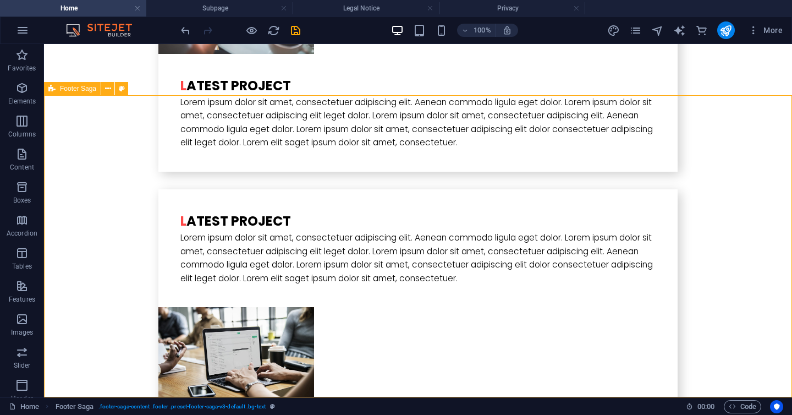
click at [85, 92] on div "Footer Saga" at bounding box center [72, 88] width 57 height 13
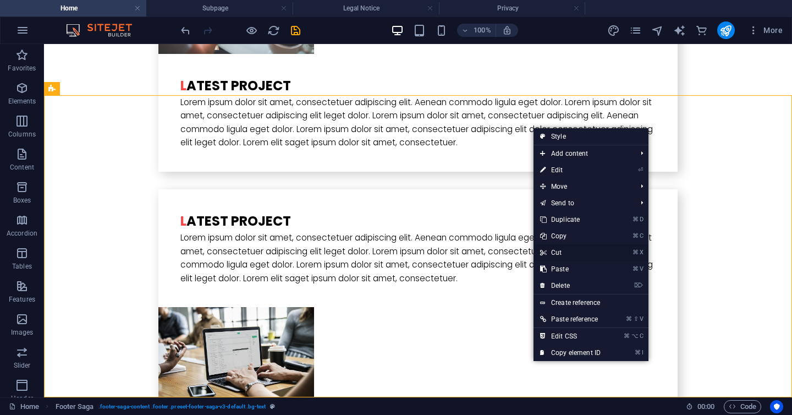
click at [581, 249] on link "⌘ X Cut" at bounding box center [571, 252] width 74 height 17
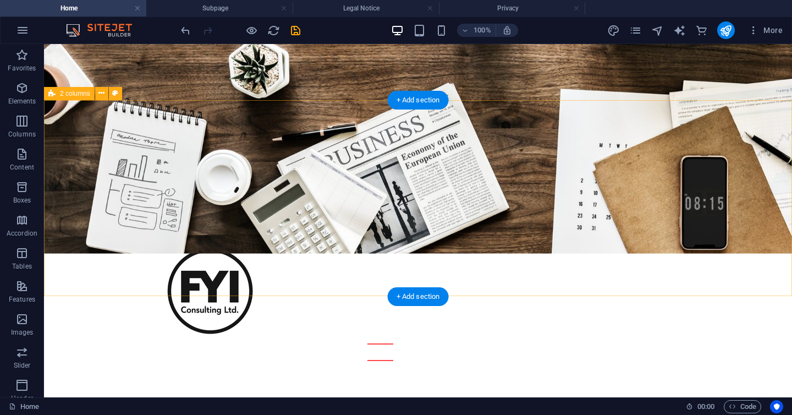
scroll to position [0, 0]
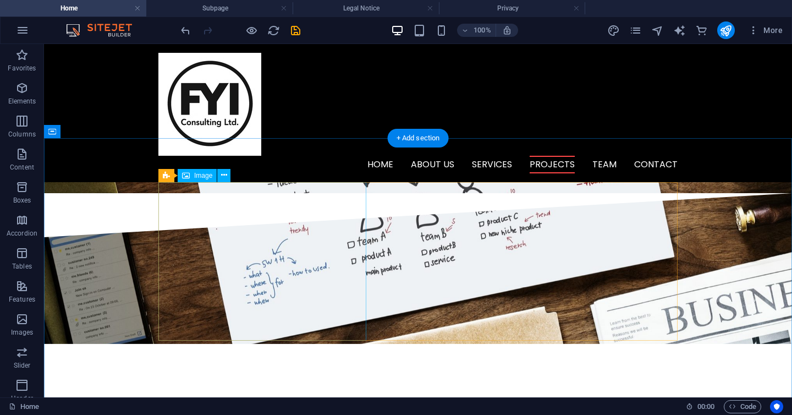
scroll to position [1134, 0]
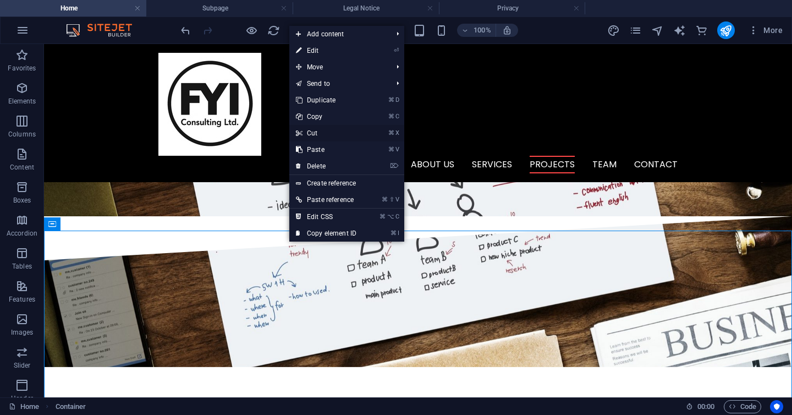
click at [331, 129] on link "⌘ X Cut" at bounding box center [326, 133] width 74 height 17
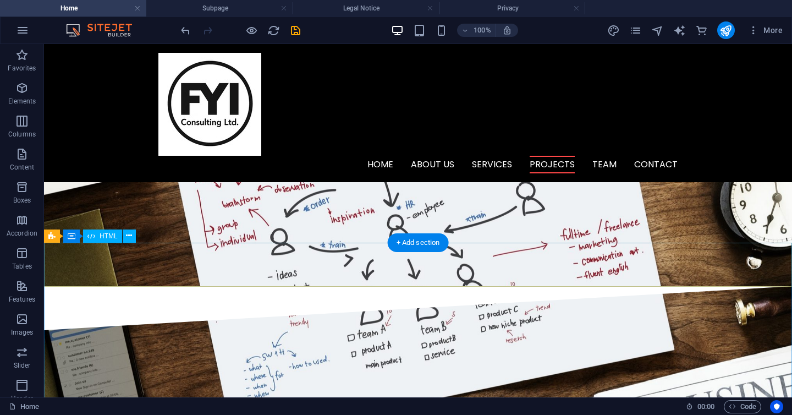
scroll to position [1041, 0]
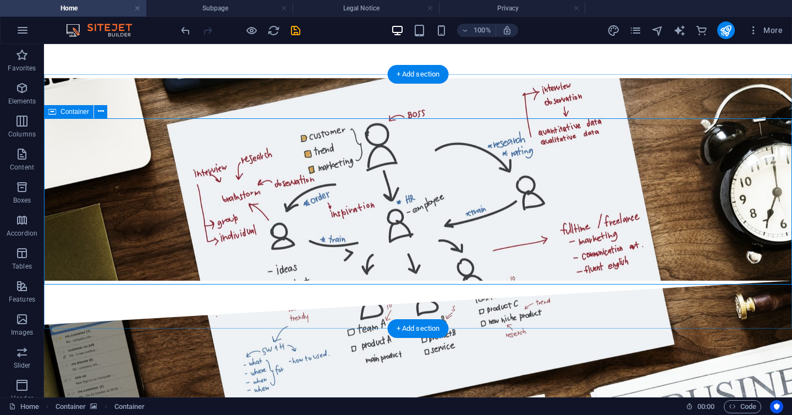
scroll to position [1091, 0]
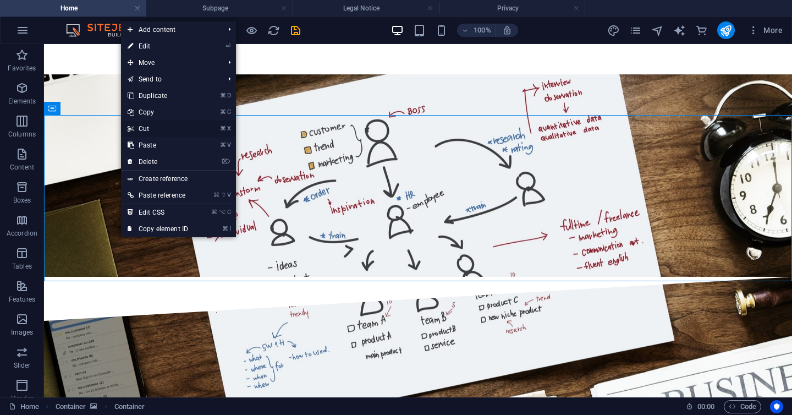
click at [156, 125] on link "⌘ X Cut" at bounding box center [158, 128] width 74 height 17
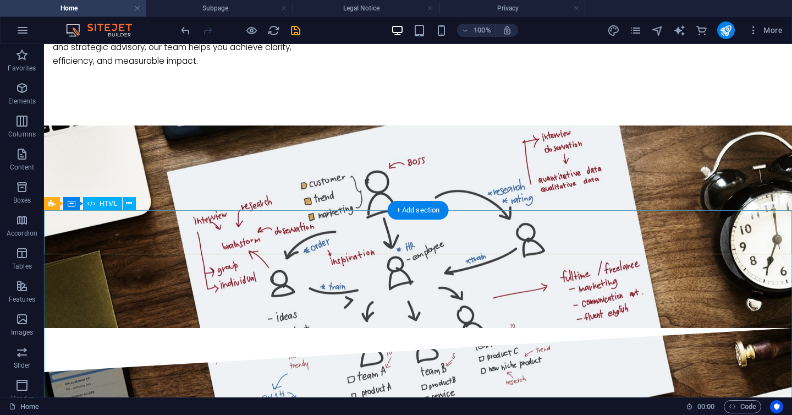
scroll to position [1167, 0]
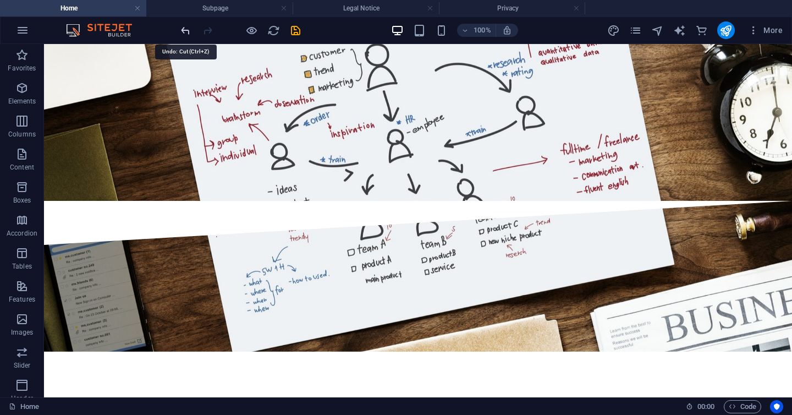
click at [183, 34] on icon "undo" at bounding box center [185, 30] width 13 height 13
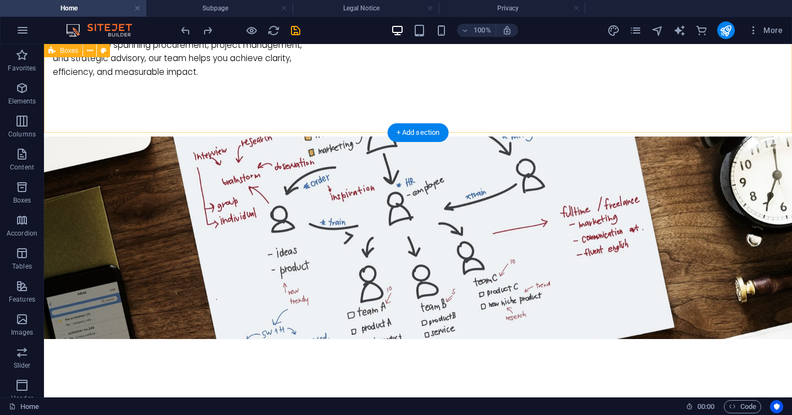
scroll to position [1030, 0]
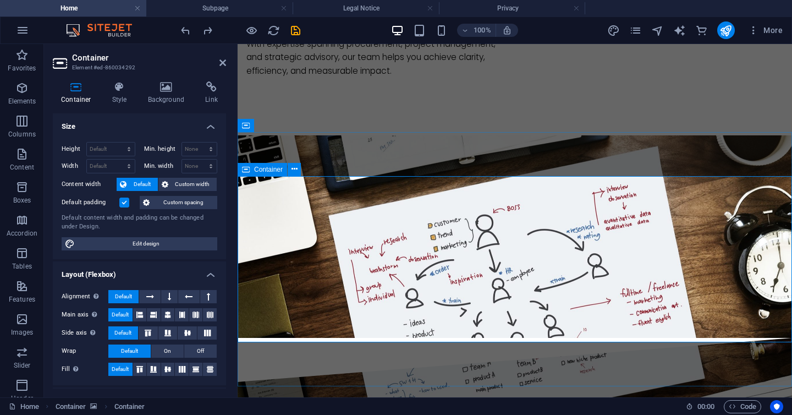
click at [227, 64] on aside "Container Element #ed-860034292 Container Style Background Link Size Height Def…" at bounding box center [141, 220] width 194 height 353
click at [222, 64] on icon at bounding box center [222, 62] width 7 height 9
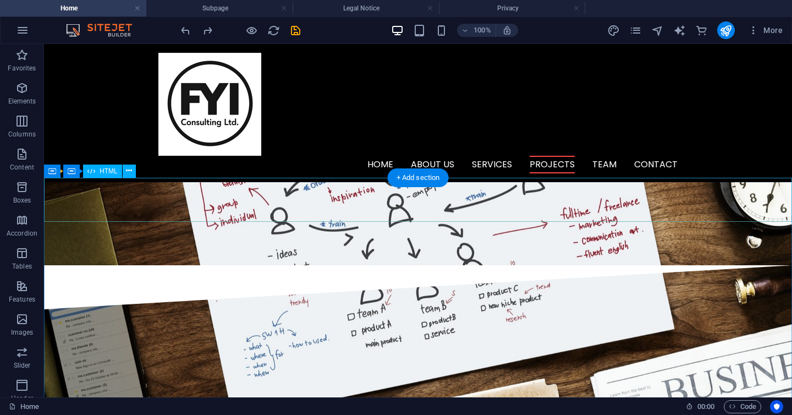
scroll to position [985, 0]
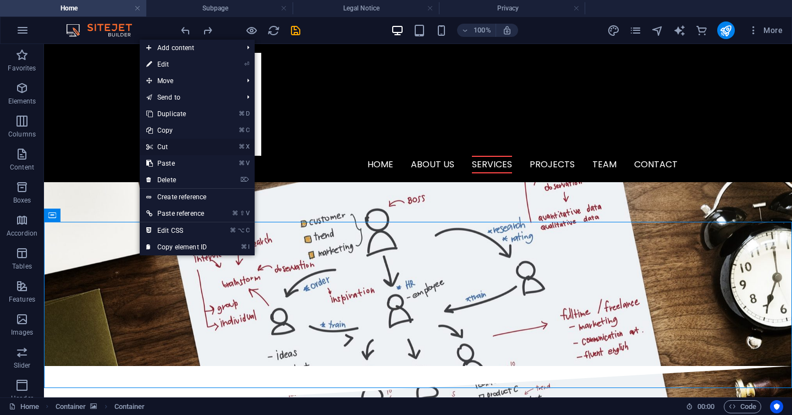
click at [179, 146] on link "⌘ X Cut" at bounding box center [177, 147] width 74 height 17
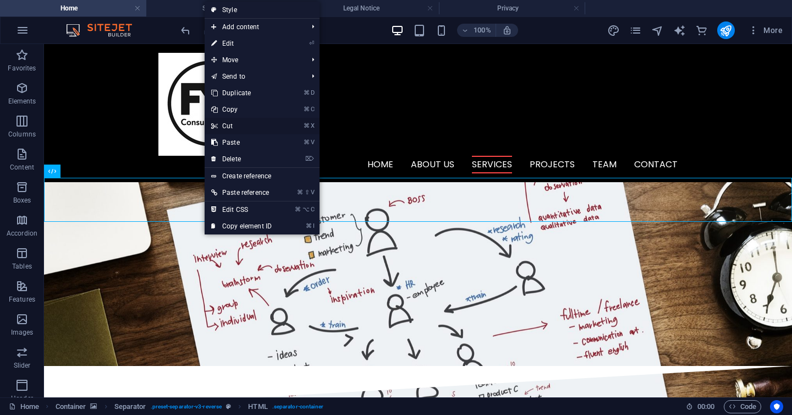
click at [229, 126] on link "⌘ X Cut" at bounding box center [242, 126] width 74 height 17
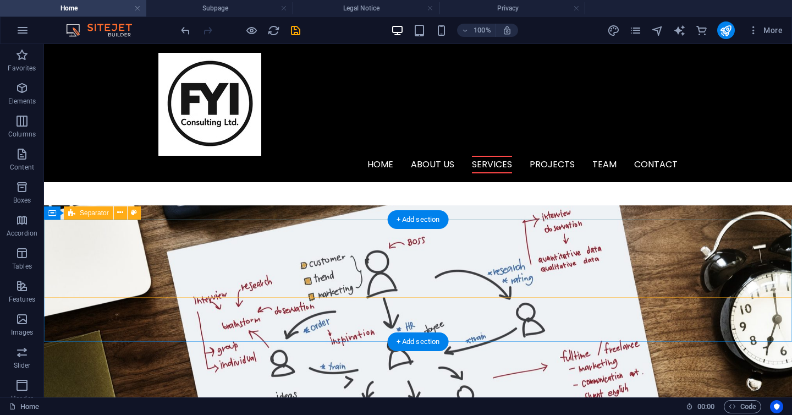
scroll to position [934, 0]
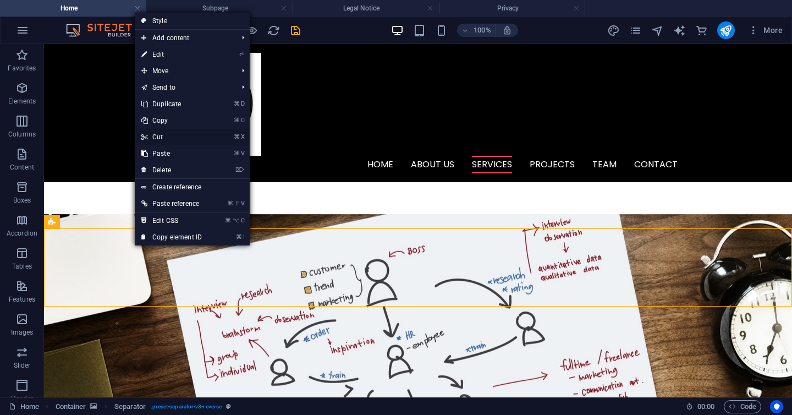
click at [167, 138] on link "⌘ X Cut" at bounding box center [172, 137] width 74 height 17
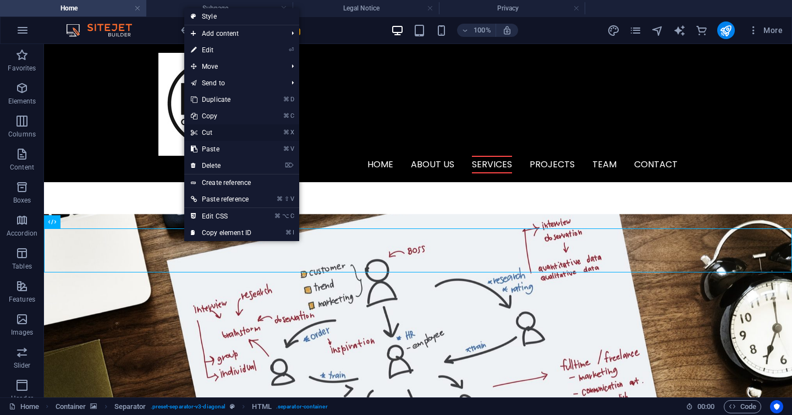
click at [211, 132] on link "⌘ X Cut" at bounding box center [221, 132] width 74 height 17
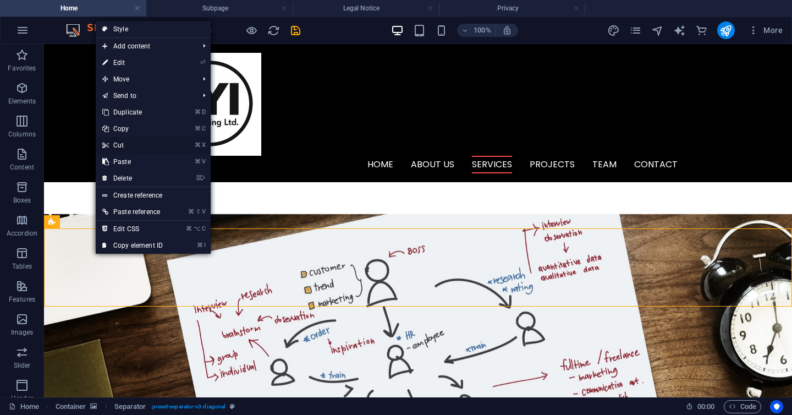
click at [116, 140] on link "⌘ X Cut" at bounding box center [133, 145] width 74 height 17
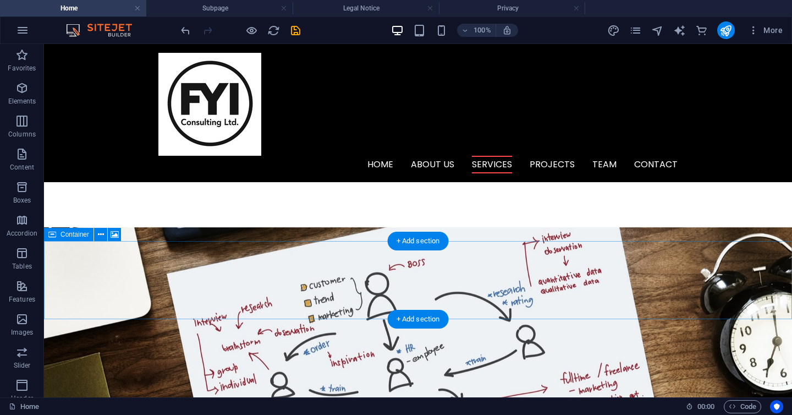
scroll to position [902, 0]
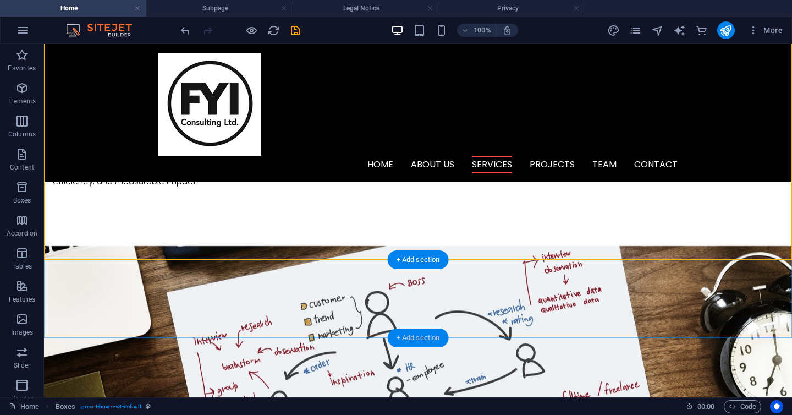
click at [409, 336] on div "+ Add section" at bounding box center [418, 337] width 61 height 19
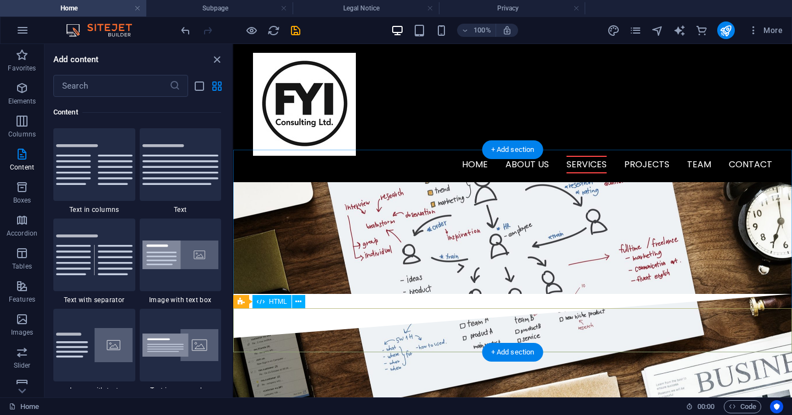
scroll to position [851, 0]
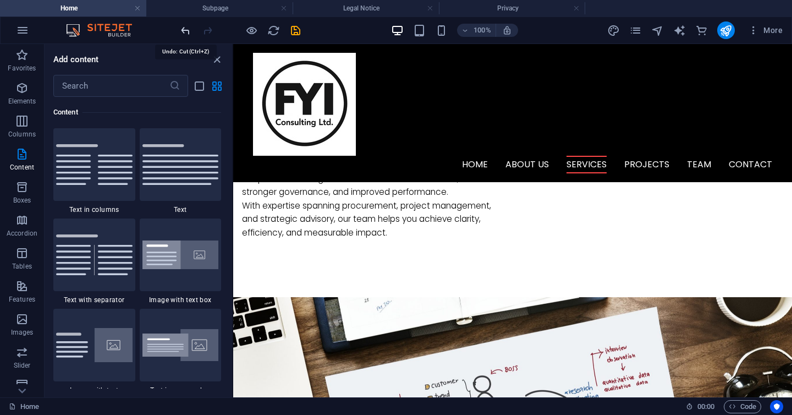
click at [182, 35] on icon "undo" at bounding box center [185, 30] width 13 height 13
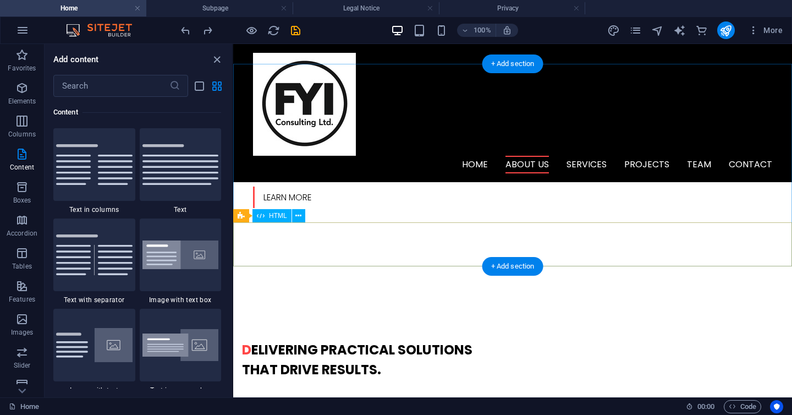
scroll to position [67, 0]
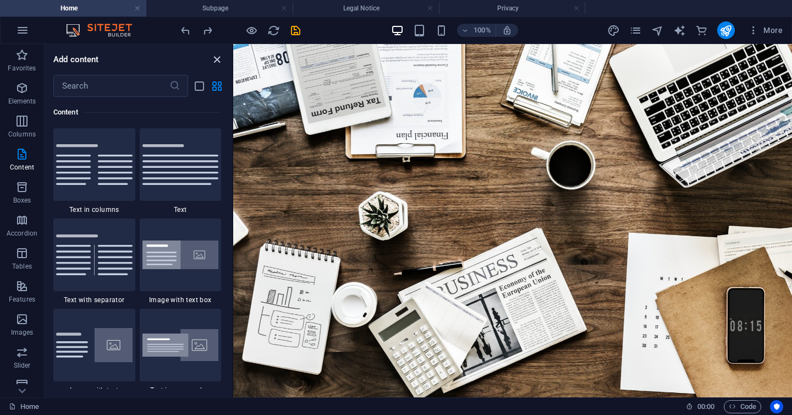
click at [216, 59] on icon "close panel" at bounding box center [217, 59] width 13 height 13
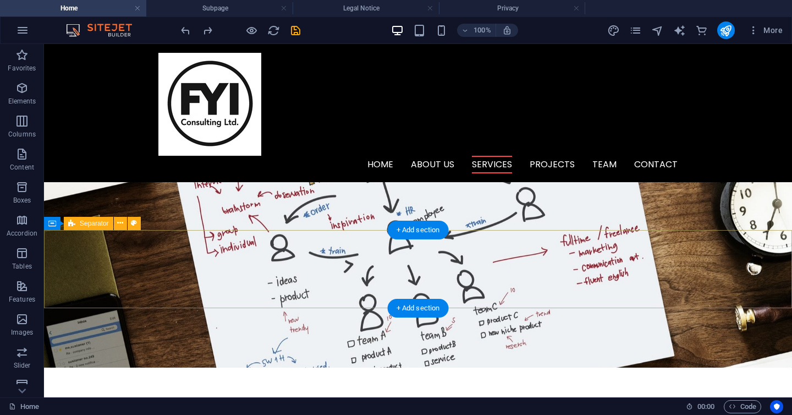
scroll to position [932, 0]
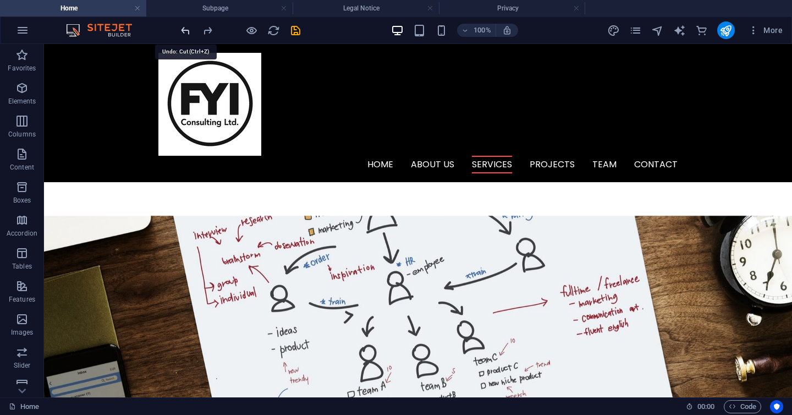
click at [180, 31] on icon "undo" at bounding box center [185, 30] width 13 height 13
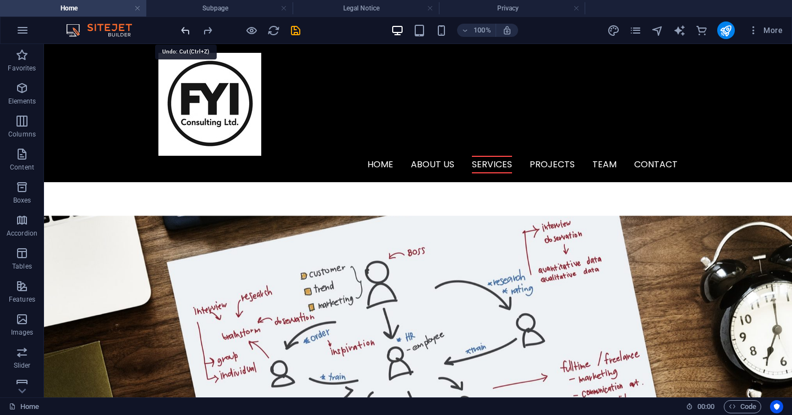
click at [180, 31] on icon "undo" at bounding box center [185, 30] width 13 height 13
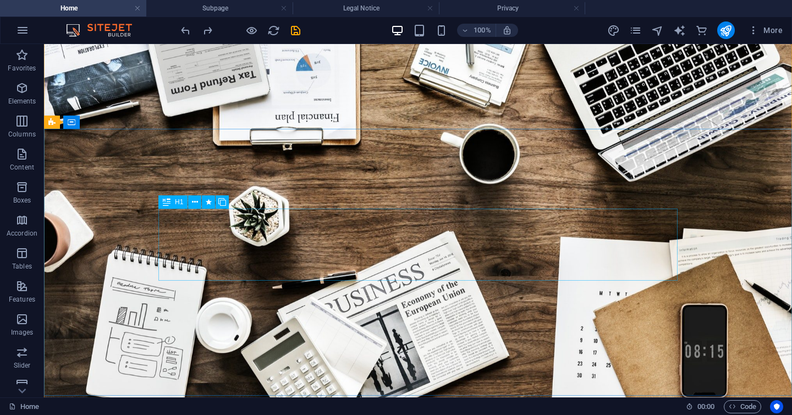
scroll to position [0, 0]
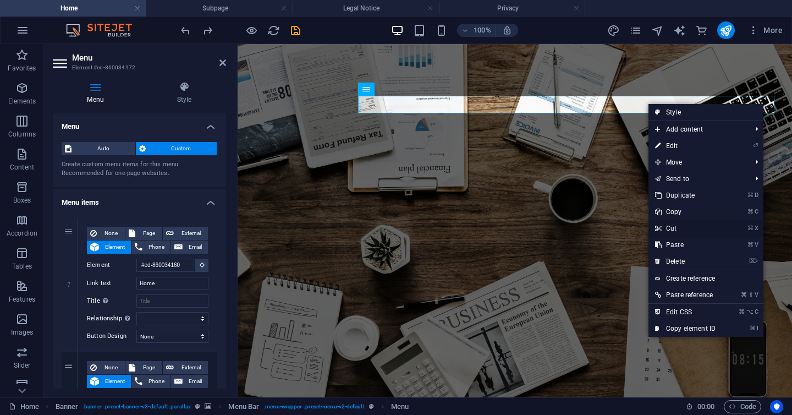
click at [679, 228] on link "⌘ X Cut" at bounding box center [685, 228] width 74 height 17
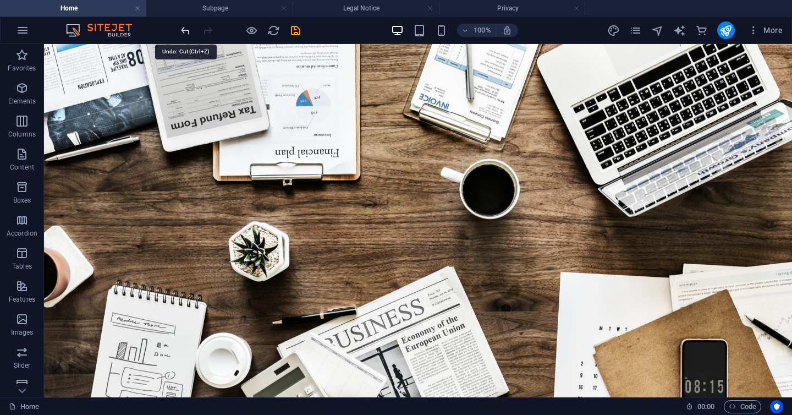
click at [179, 30] on icon "undo" at bounding box center [185, 30] width 13 height 13
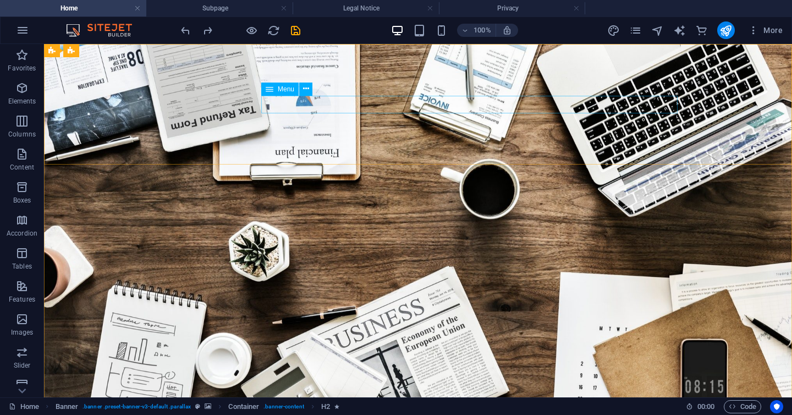
click at [283, 90] on span "Menu" at bounding box center [286, 89] width 17 height 7
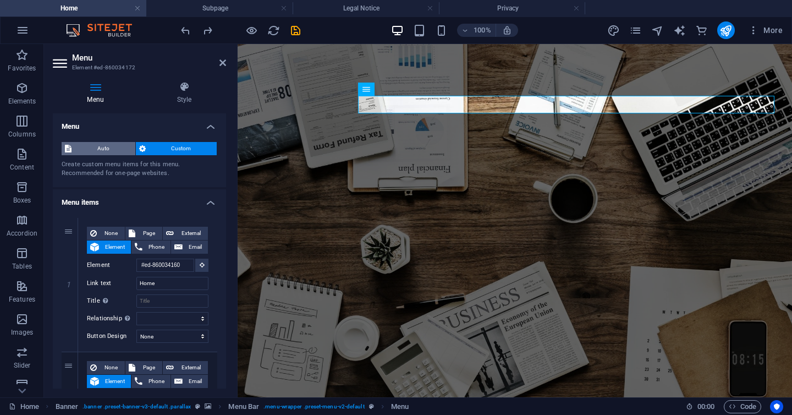
click at [109, 147] on span "Auto" at bounding box center [103, 148] width 57 height 13
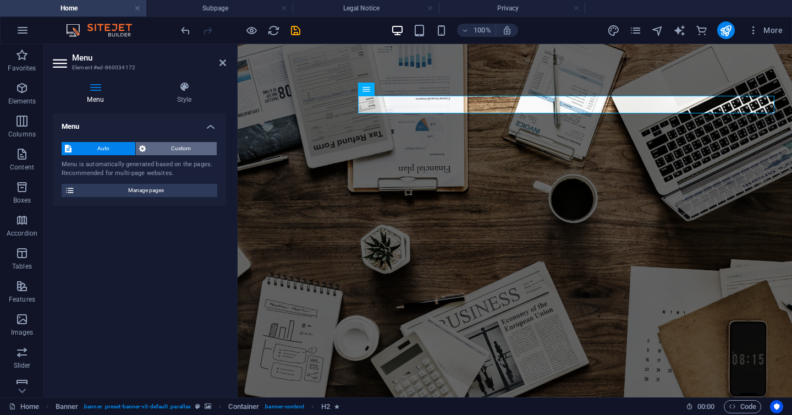
click at [162, 147] on span "Custom" at bounding box center [181, 148] width 65 height 13
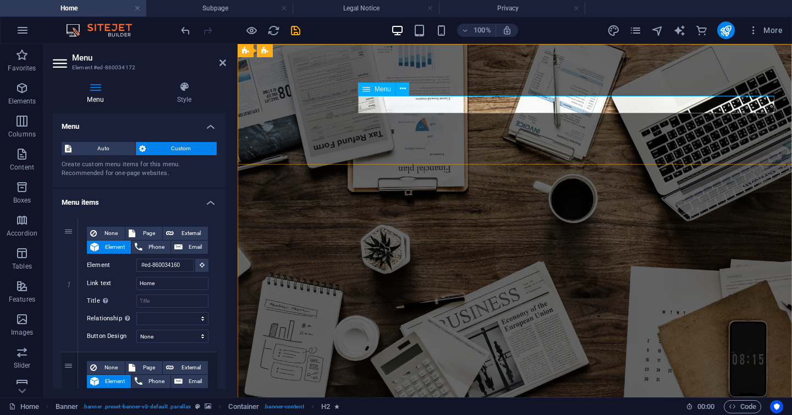
click at [62, 67] on icon at bounding box center [61, 63] width 17 height 18
click at [148, 234] on span "Page" at bounding box center [149, 233] width 20 height 13
select select
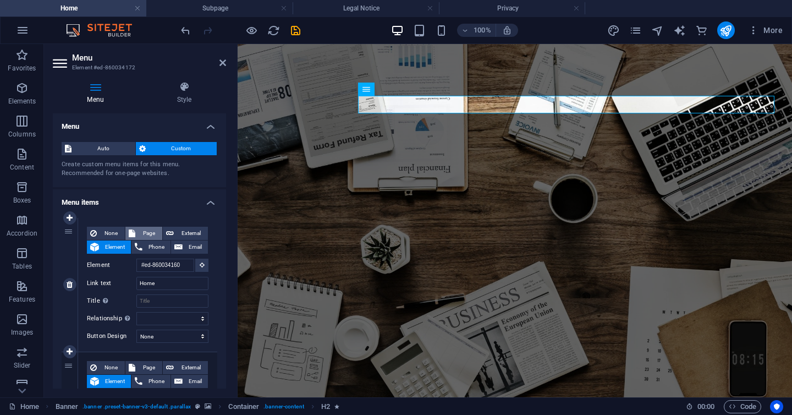
select select
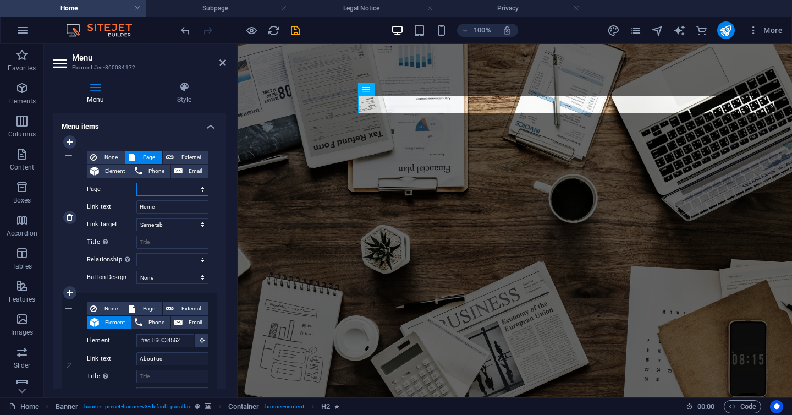
scroll to position [76, 0]
click at [139, 306] on span "Page" at bounding box center [149, 307] width 20 height 13
select select
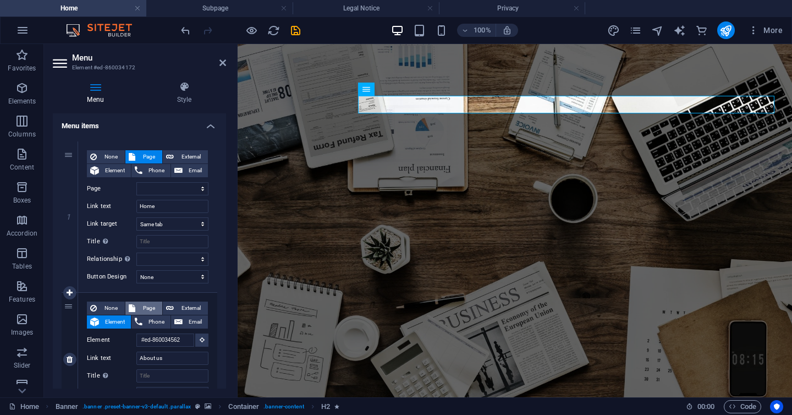
select select
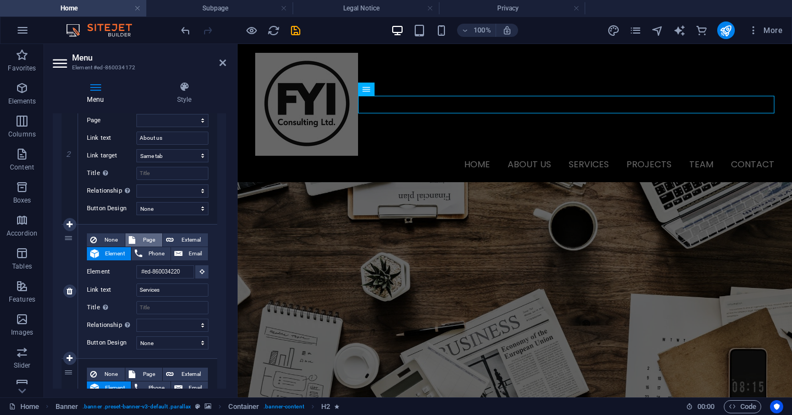
scroll to position [0, 0]
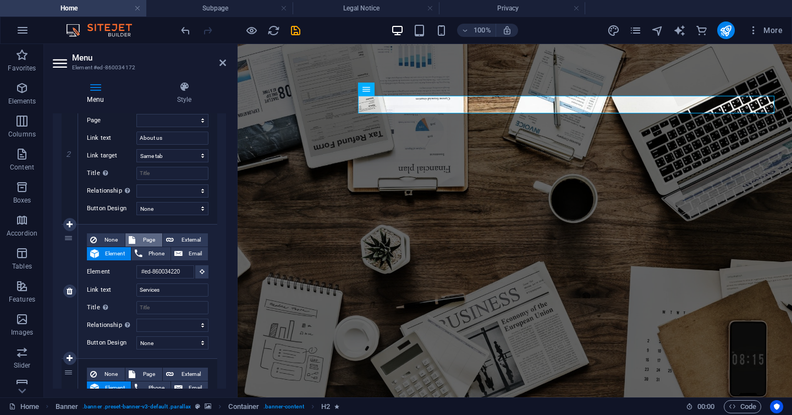
click at [149, 241] on span "Page" at bounding box center [149, 239] width 20 height 13
select select
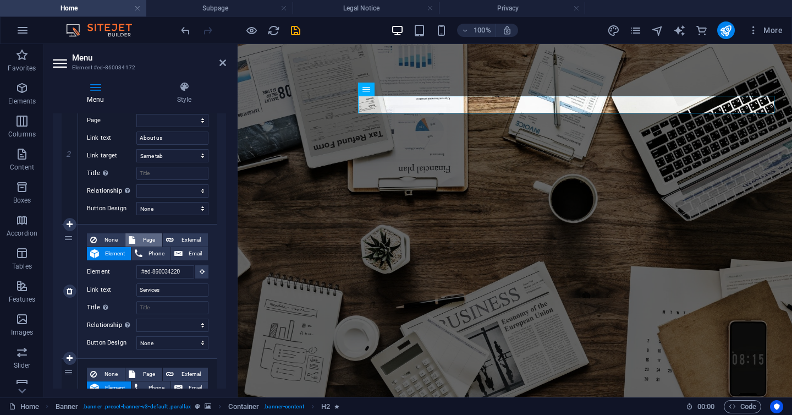
select select
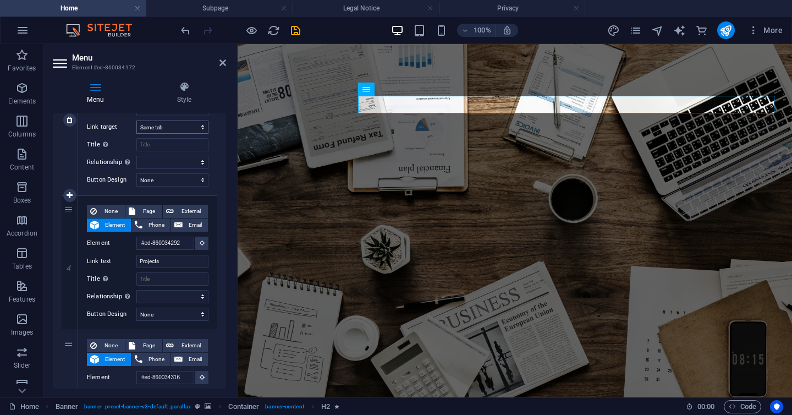
scroll to position [491, 0]
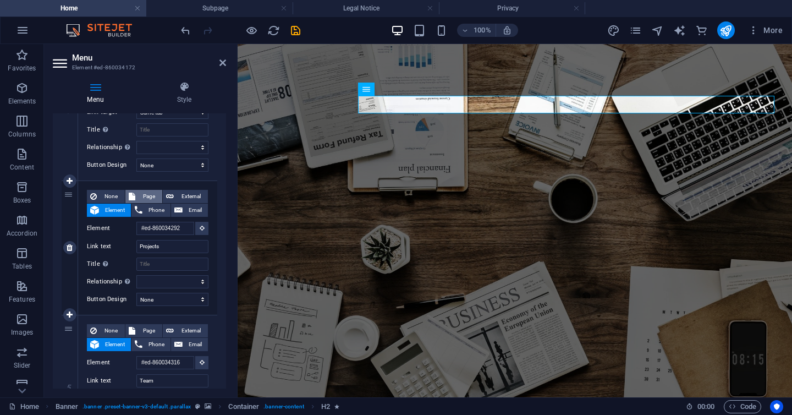
click at [143, 191] on span "Page" at bounding box center [149, 196] width 20 height 13
select select
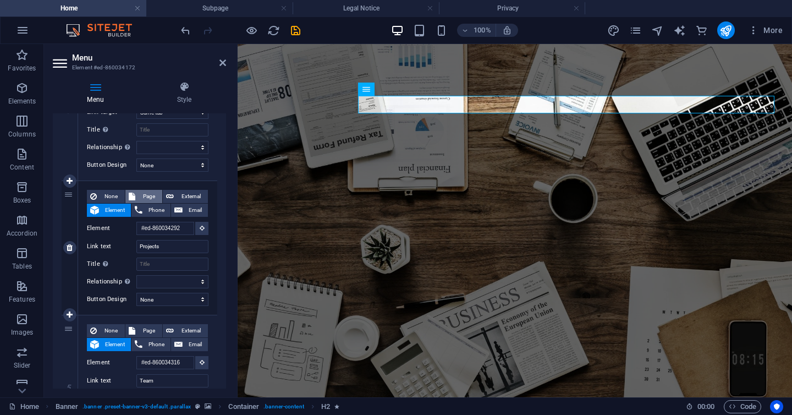
select select
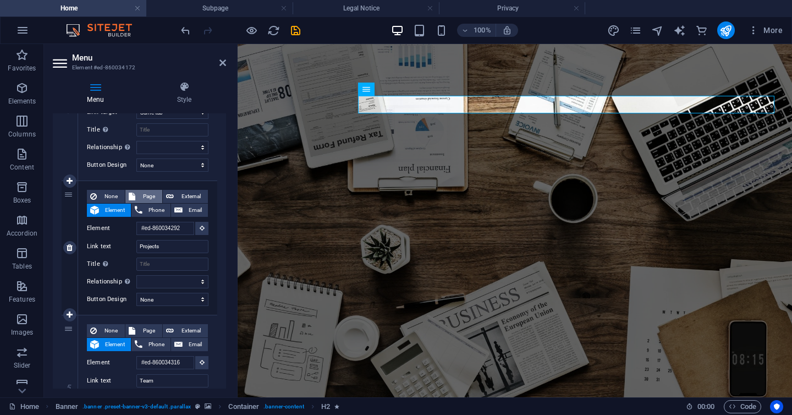
select select
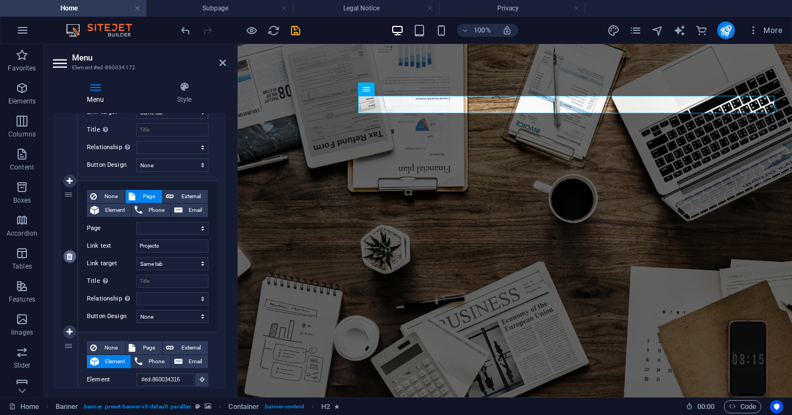
click at [71, 255] on icon at bounding box center [70, 256] width 6 height 8
select select
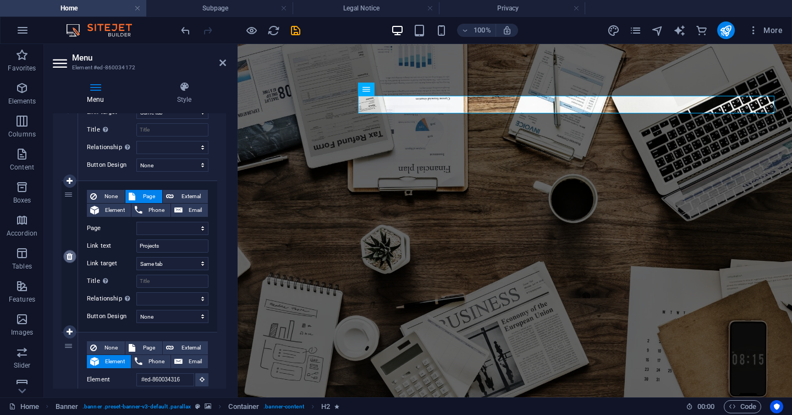
select select
type input "#ed-860034316"
type input "Team"
select select
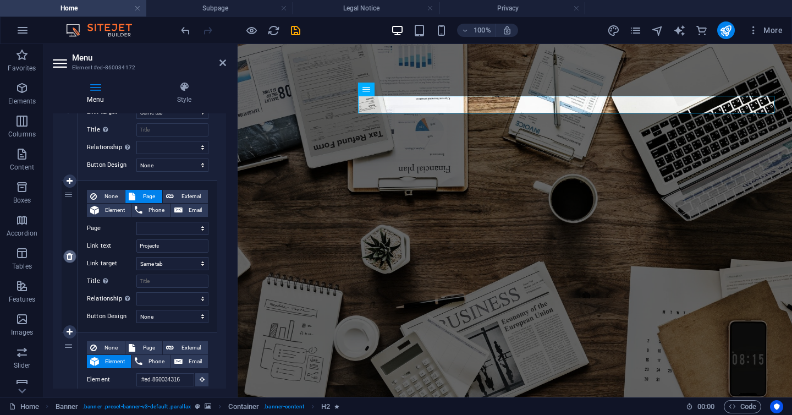
type input "#ed-860034340"
type input "Contact"
select select
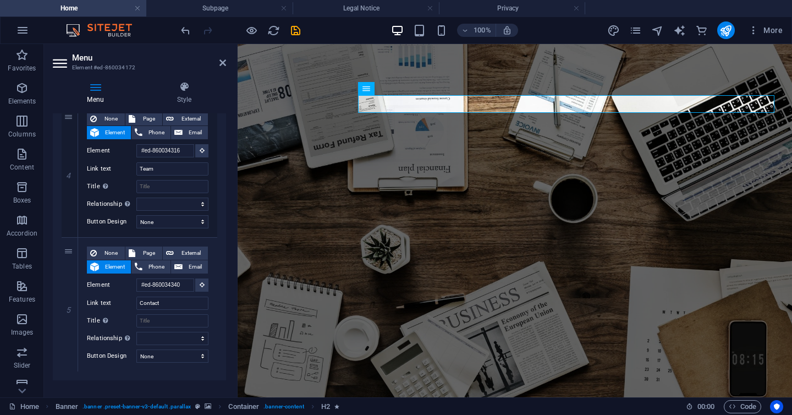
scroll to position [0, 0]
click at [224, 60] on icon at bounding box center [222, 62] width 7 height 9
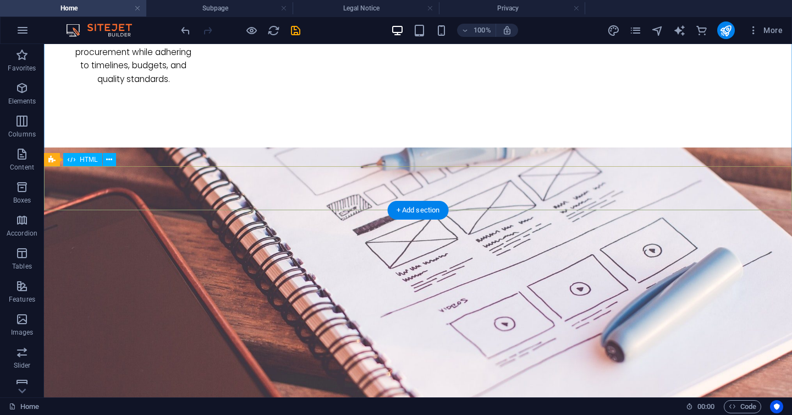
scroll to position [2159, 0]
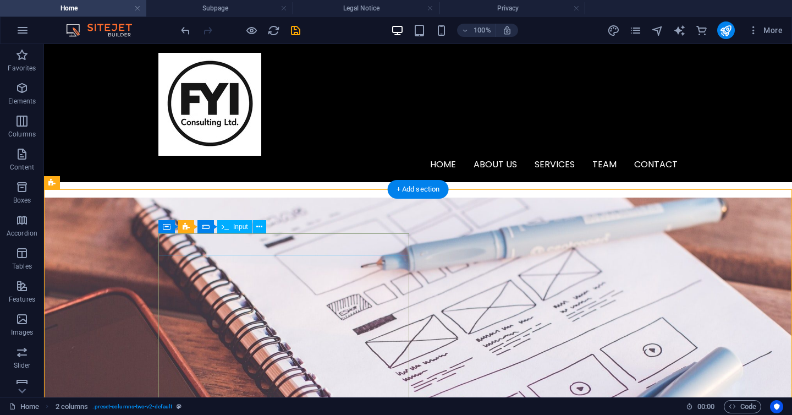
scroll to position [2006, 0]
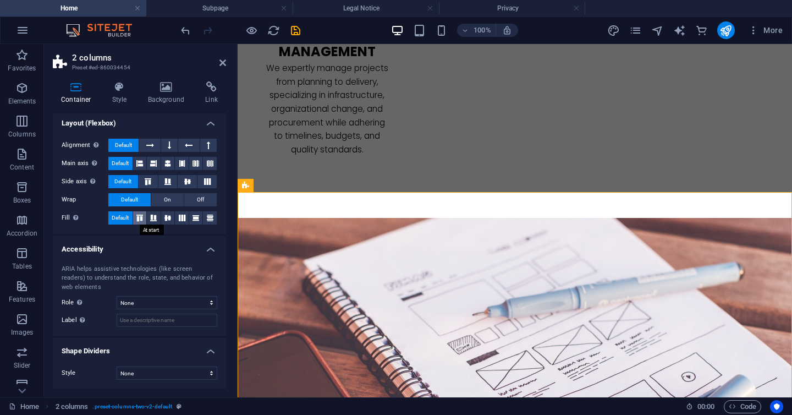
scroll to position [101, 0]
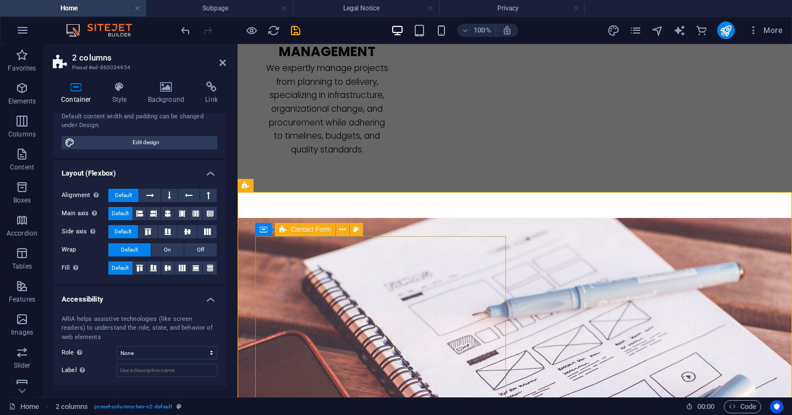
click at [281, 227] on icon at bounding box center [282, 229] width 7 height 13
click at [299, 228] on span "Contact Form" at bounding box center [311, 229] width 40 height 7
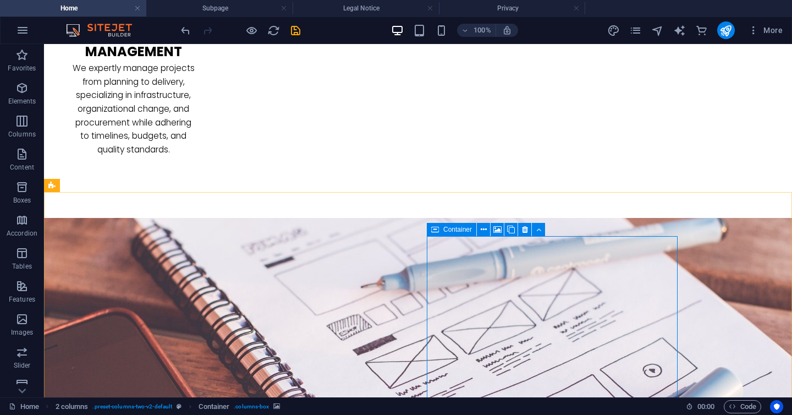
click at [444, 227] on span "Container" at bounding box center [457, 229] width 29 height 7
click at [488, 232] on button at bounding box center [483, 229] width 13 height 13
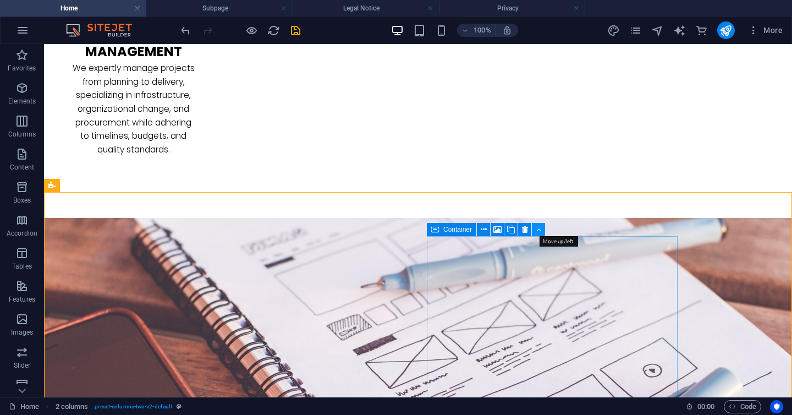
click at [540, 232] on icon at bounding box center [538, 230] width 5 height 12
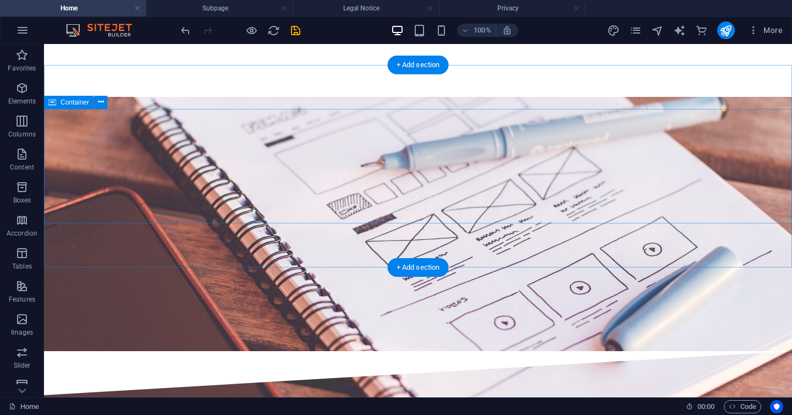
scroll to position [2174, 0]
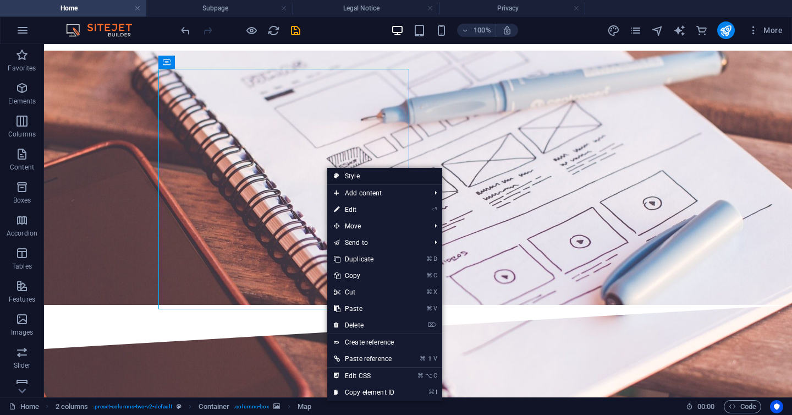
click at [348, 176] on link "Style" at bounding box center [384, 176] width 115 height 17
select select "rem"
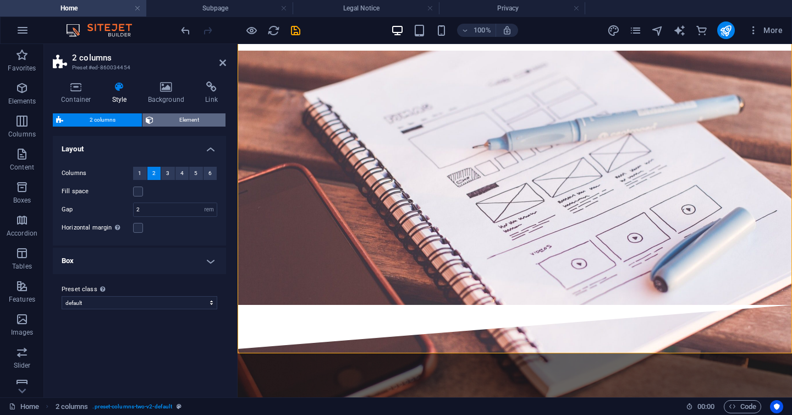
click at [157, 118] on span "Element" at bounding box center [190, 119] width 66 height 13
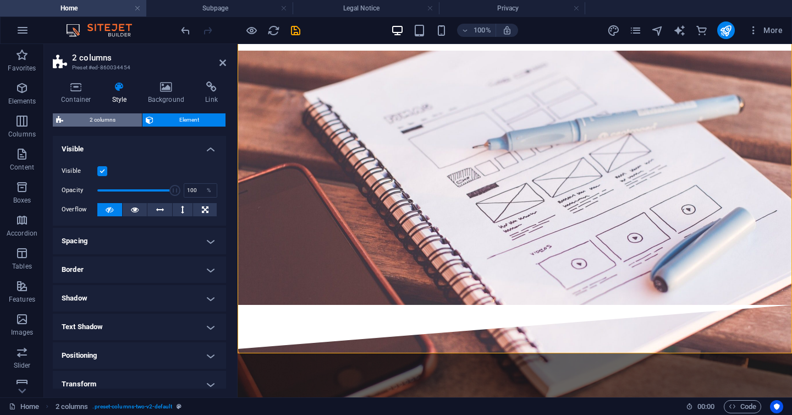
click at [121, 122] on span "2 columns" at bounding box center [103, 119] width 72 height 13
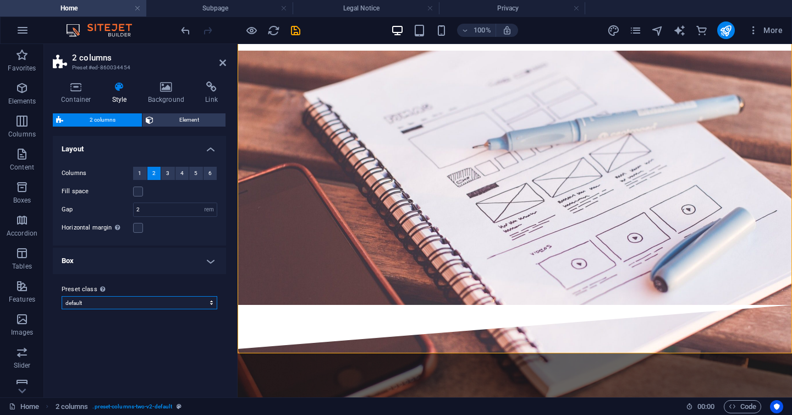
click at [125, 304] on select "default Add preset class" at bounding box center [140, 302] width 156 height 13
click at [62, 296] on select "default Add preset class" at bounding box center [140, 302] width 156 height 13
click at [223, 61] on icon at bounding box center [222, 62] width 7 height 9
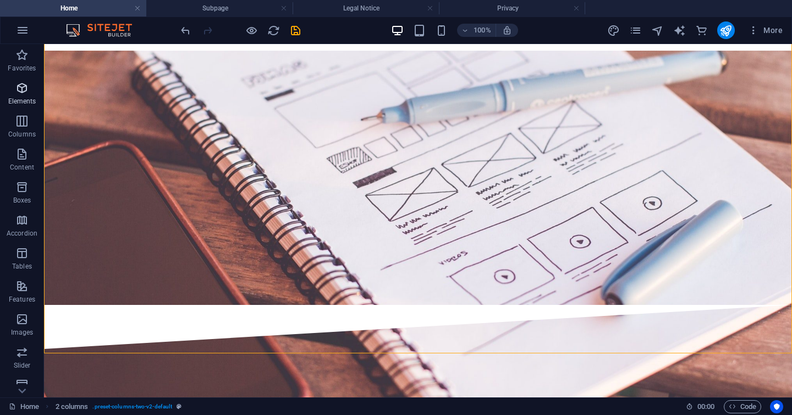
click at [19, 84] on icon "button" at bounding box center [21, 87] width 13 height 13
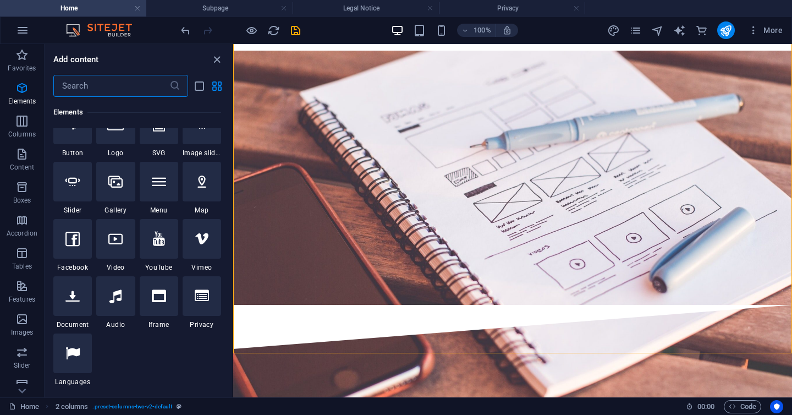
scroll to position [256, 0]
click at [193, 294] on div at bounding box center [202, 296] width 39 height 40
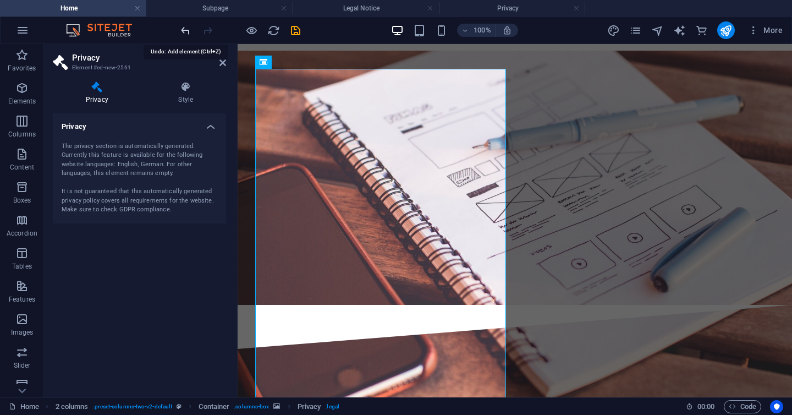
click at [188, 28] on icon "undo" at bounding box center [185, 30] width 13 height 13
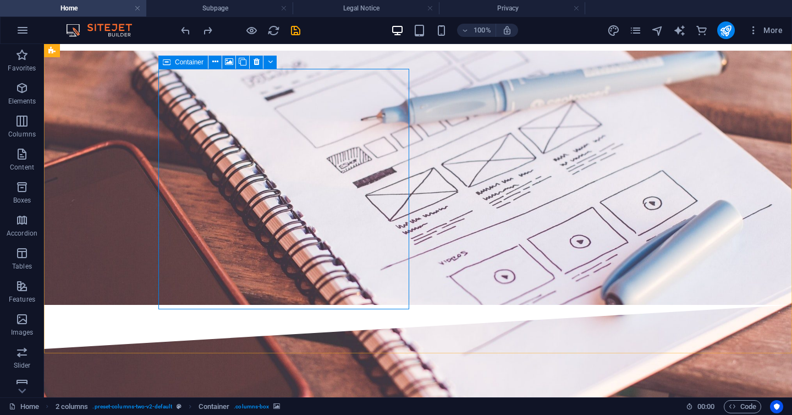
click at [193, 62] on span "Container" at bounding box center [189, 62] width 29 height 7
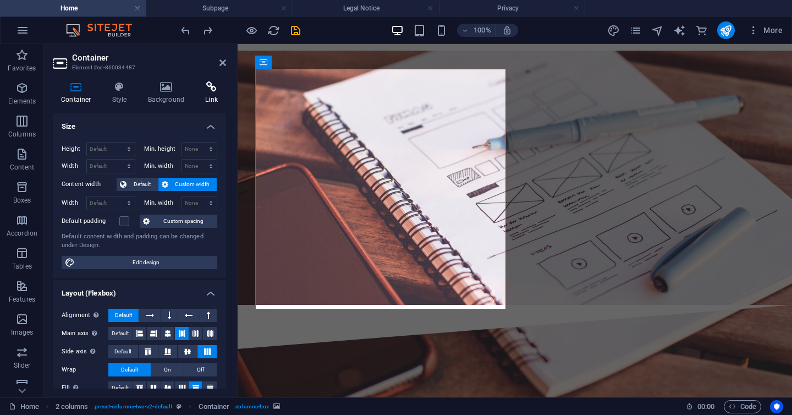
click at [209, 91] on icon at bounding box center [211, 86] width 29 height 11
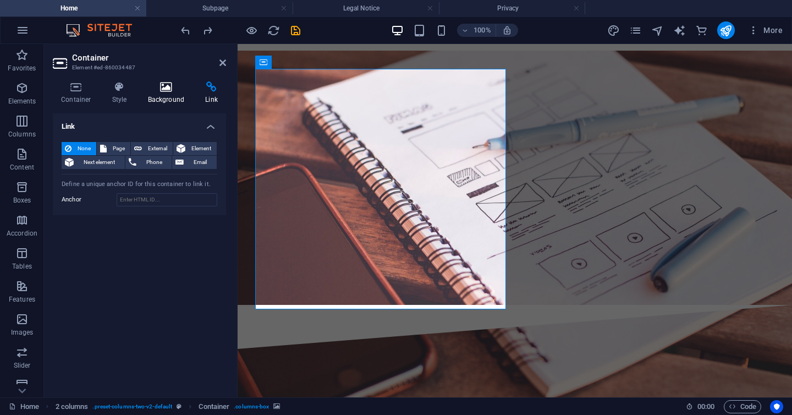
click at [168, 91] on icon at bounding box center [166, 86] width 53 height 11
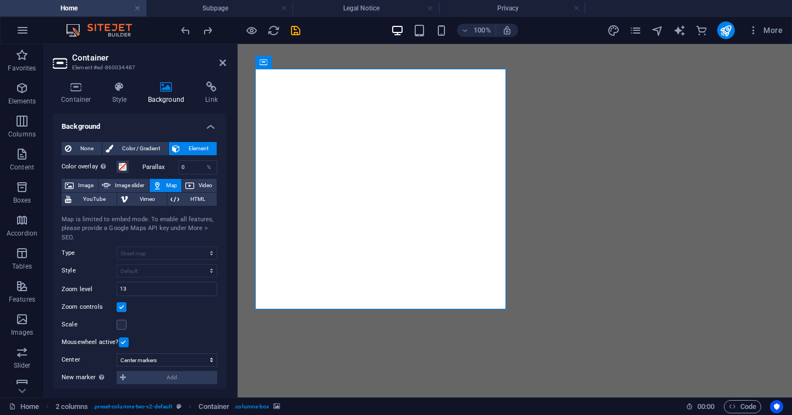
select select "1"
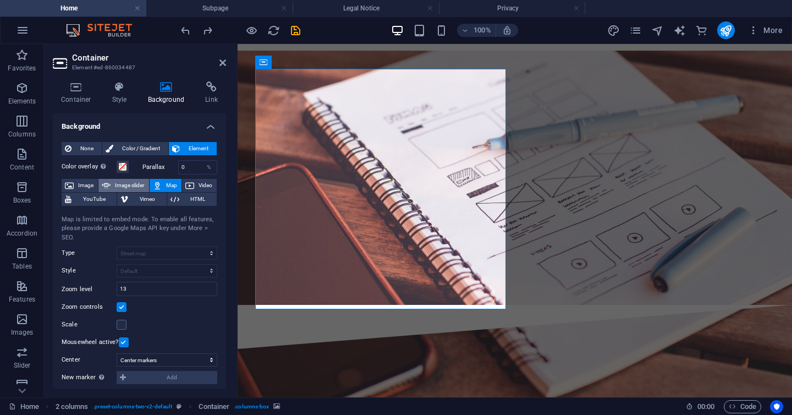
click at [125, 183] on span "Image slider" at bounding box center [129, 185] width 31 height 13
select select "ms"
select select "s"
select select "progressive"
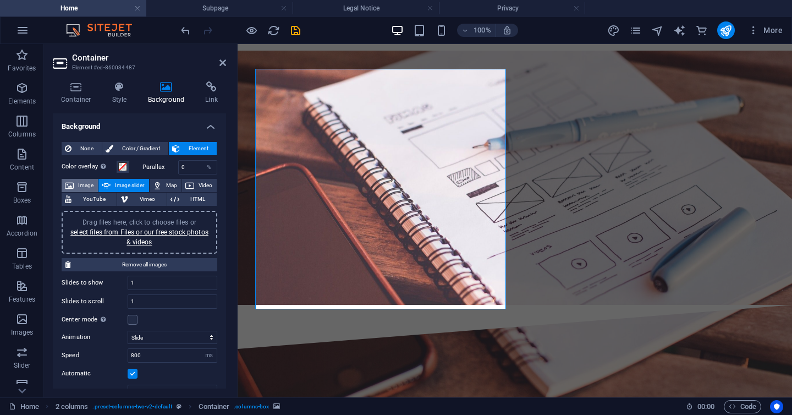
click at [86, 181] on span "Image" at bounding box center [86, 185] width 18 height 13
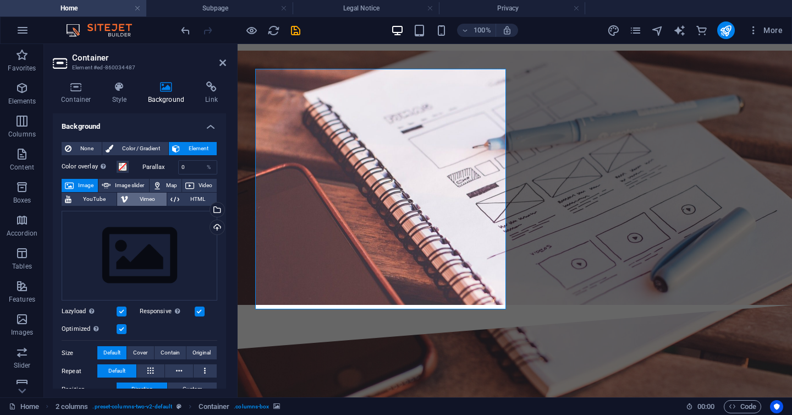
click at [135, 197] on span "Vimeo" at bounding box center [146, 199] width 31 height 13
select select "ar16_9"
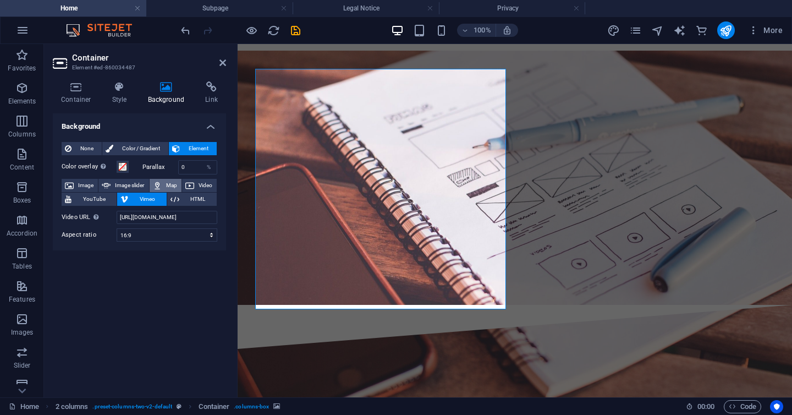
click at [169, 189] on span "Map" at bounding box center [171, 185] width 13 height 13
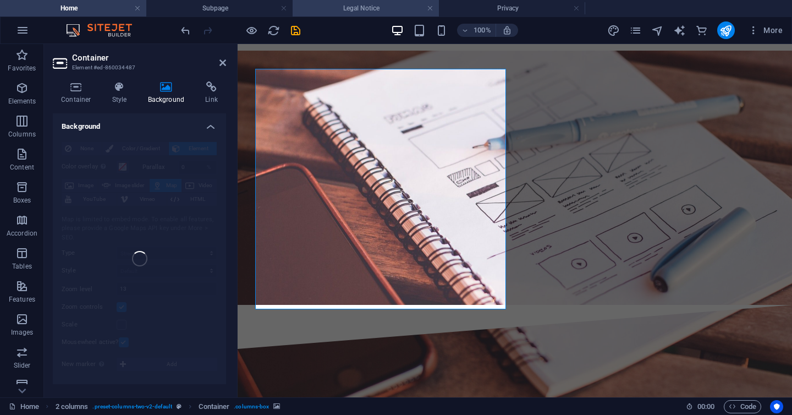
click at [331, 11] on h4 "Legal Notice" at bounding box center [366, 8] width 146 height 12
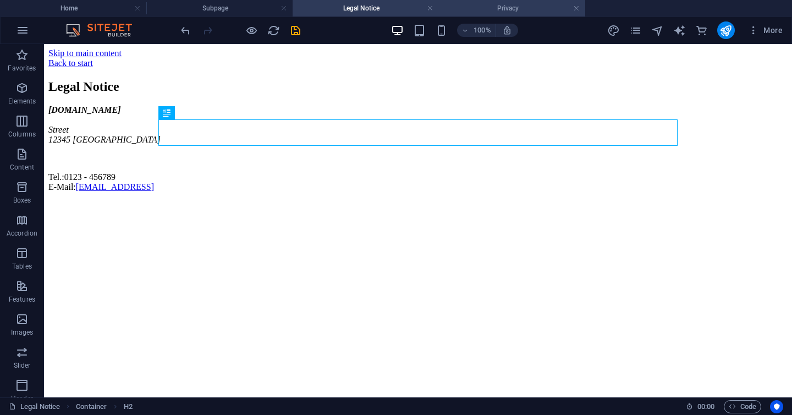
click at [483, 16] on li "Privacy" at bounding box center [512, 8] width 146 height 17
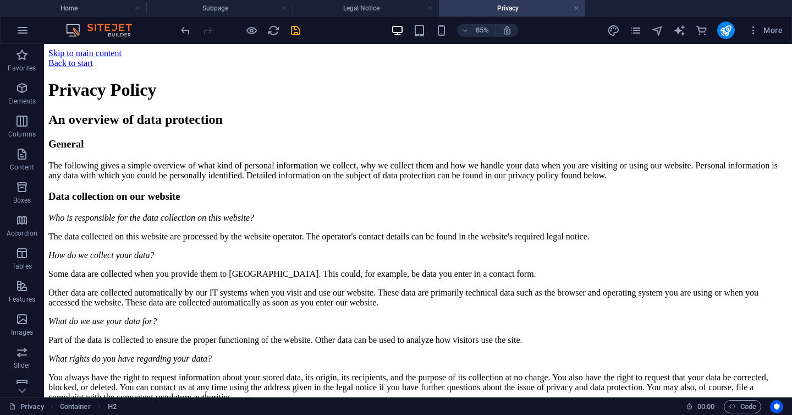
scroll to position [750, 0]
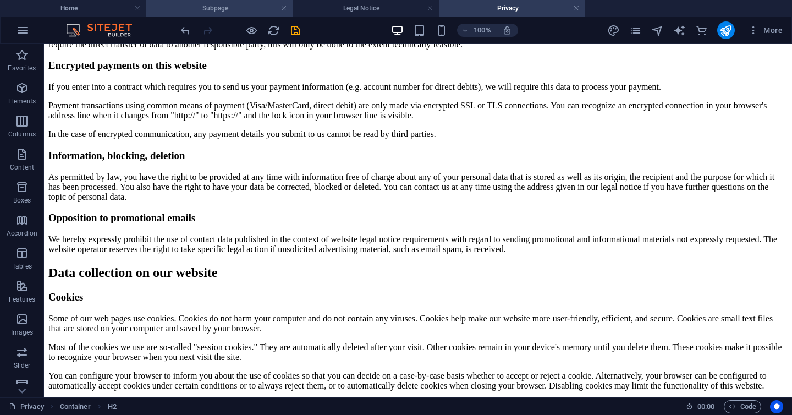
click at [250, 10] on h4 "Subpage" at bounding box center [219, 8] width 146 height 12
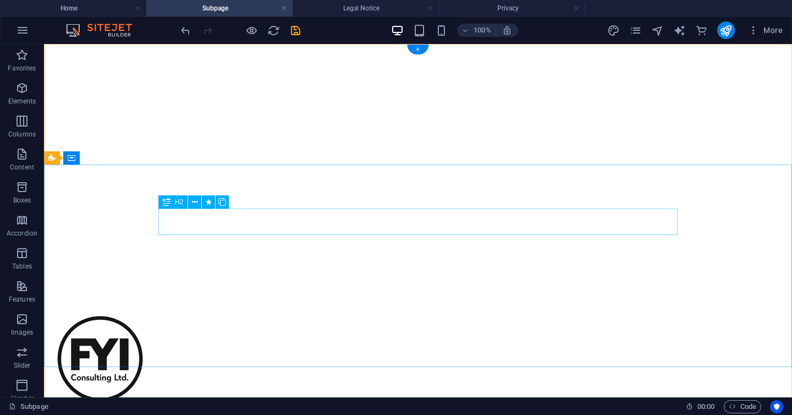
scroll to position [0, 0]
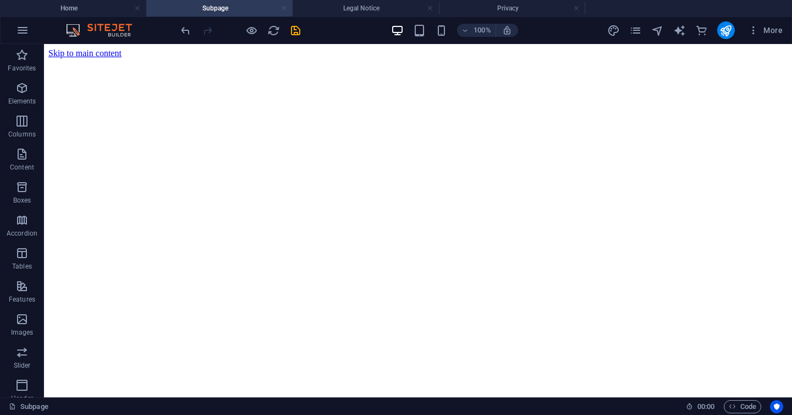
click at [283, 10] on link at bounding box center [284, 8] width 7 height 10
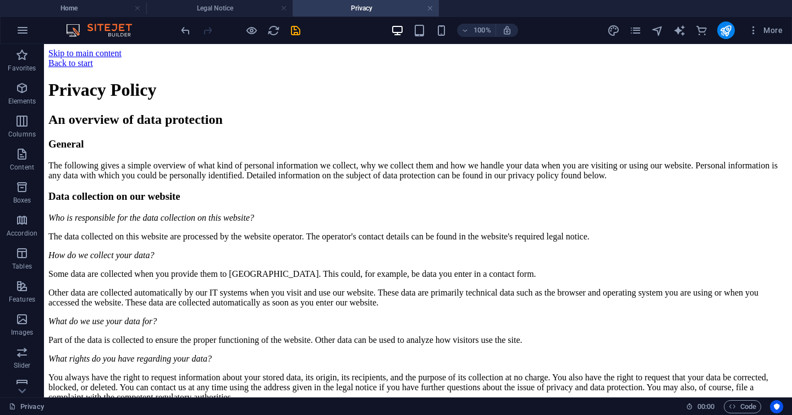
scroll to position [750, 0]
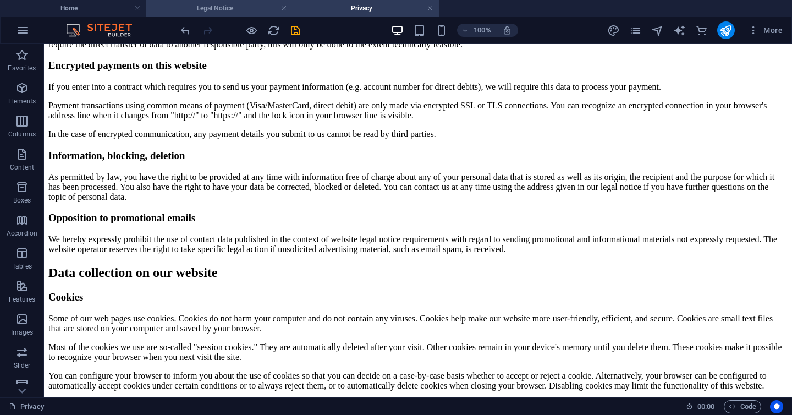
click at [256, 8] on h4 "Legal Notice" at bounding box center [219, 8] width 146 height 12
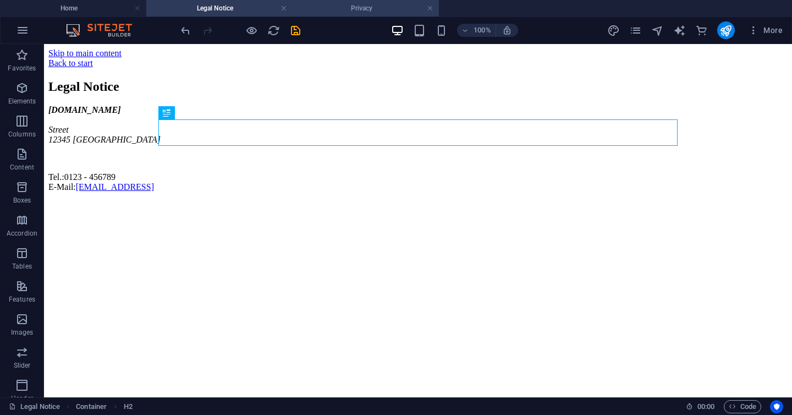
click at [336, 12] on h4 "Privacy" at bounding box center [366, 8] width 146 height 12
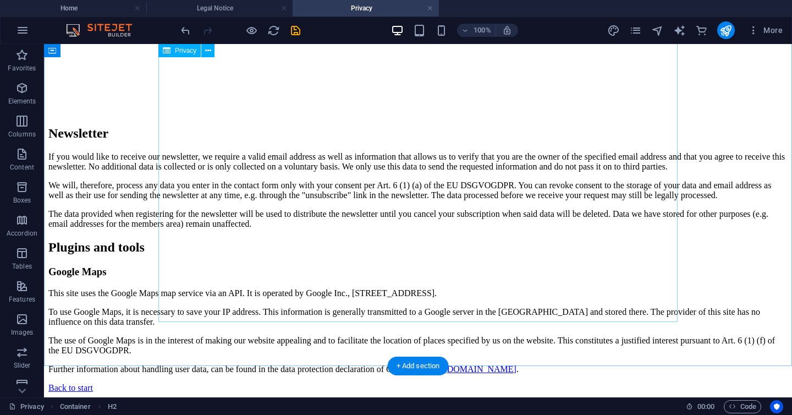
scroll to position [3311, 0]
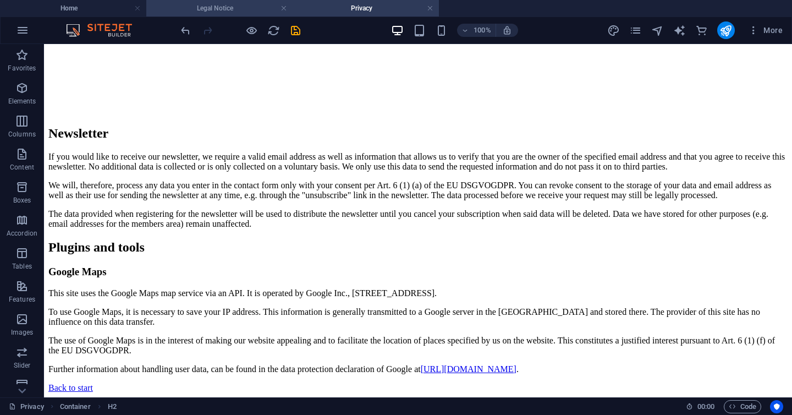
click at [196, 11] on h4 "Legal Notice" at bounding box center [219, 8] width 146 height 12
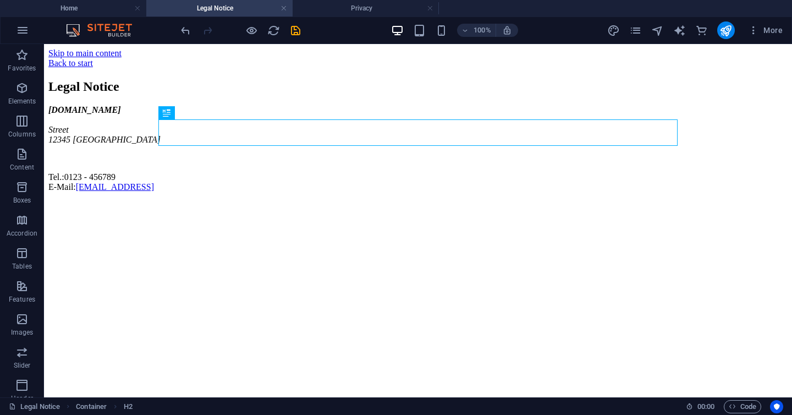
scroll to position [0, 0]
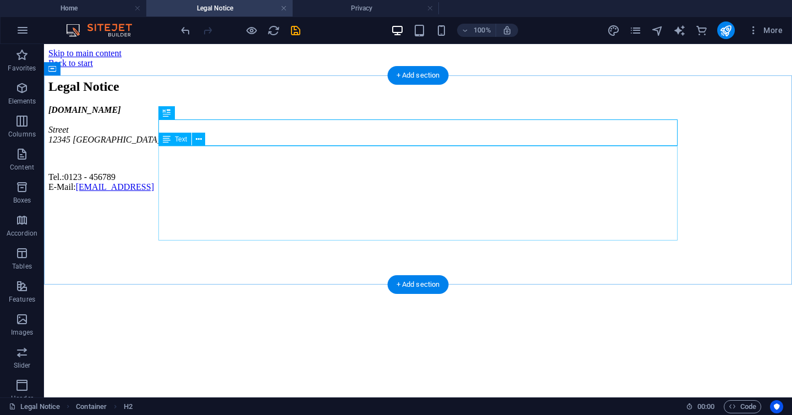
click at [218, 192] on div "fyiconsulting.co.nz Street 12345 Berlin Tel.: 0123 - 456789 E-Mail: 89e50c120f6…" at bounding box center [417, 148] width 739 height 87
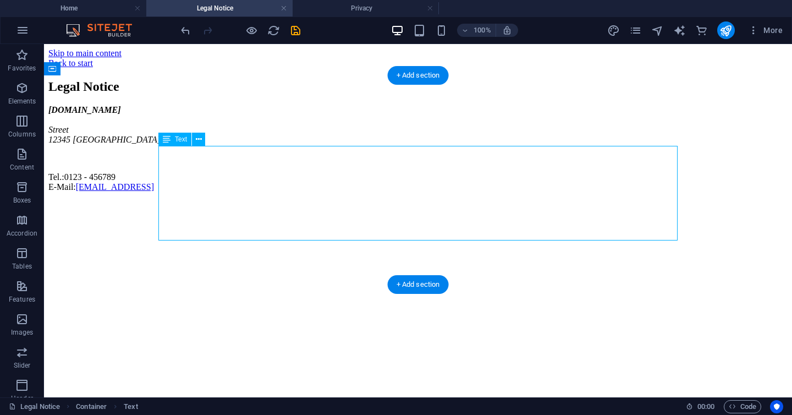
click at [207, 192] on div "fyiconsulting.co.nz Street 12345 Berlin Tel.: 0123 - 456789 E-Mail: 89e50c120f6…" at bounding box center [417, 148] width 739 height 87
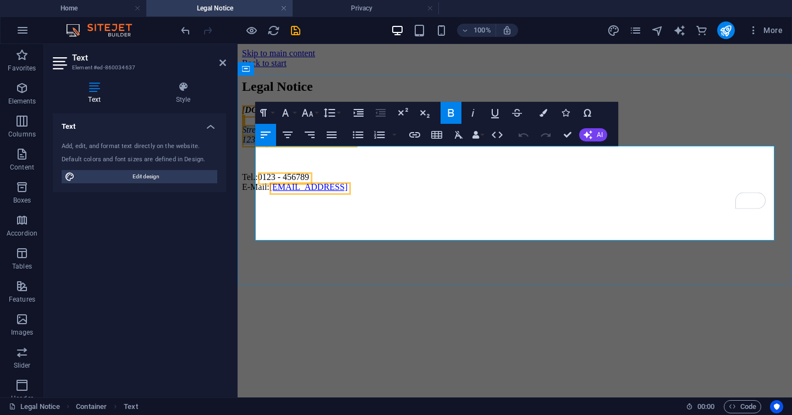
drag, startPoint x: 314, startPoint y: 193, endPoint x: 257, endPoint y: 180, distance: 58.5
click at [257, 145] on address "fyiconsulting.co.nz Street 12345 Berlin" at bounding box center [515, 125] width 546 height 40
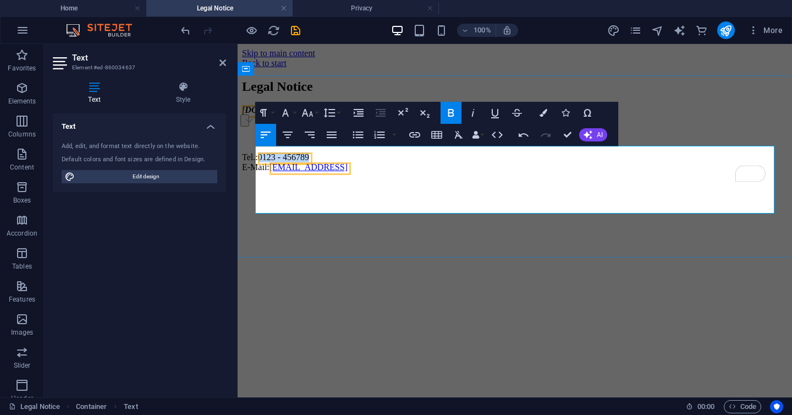
drag, startPoint x: 333, startPoint y: 193, endPoint x: 273, endPoint y: 193, distance: 60.0
click at [273, 172] on p "Tel.: 0123 - 456789 E-Mail: 89e50c120f6170e542c0c4de36d710@cpanel.local" at bounding box center [515, 162] width 546 height 20
click at [288, 172] on p "Tel.:+64211872175 E-Mail: 89e50c120f6170e542c0c4de36d710@cpanel.local" at bounding box center [515, 162] width 546 height 20
click at [295, 172] on p "Tel.:+64 211872175 E-Mail: 89e50c120f6170e542c0c4de36d710@cpanel.local" at bounding box center [515, 162] width 546 height 20
click at [523, 172] on p "Tel.:+64 21 1872175 E-Mail: 89e50c120f6170e542c0c4de36d710@cpanel.local" at bounding box center [515, 162] width 546 height 20
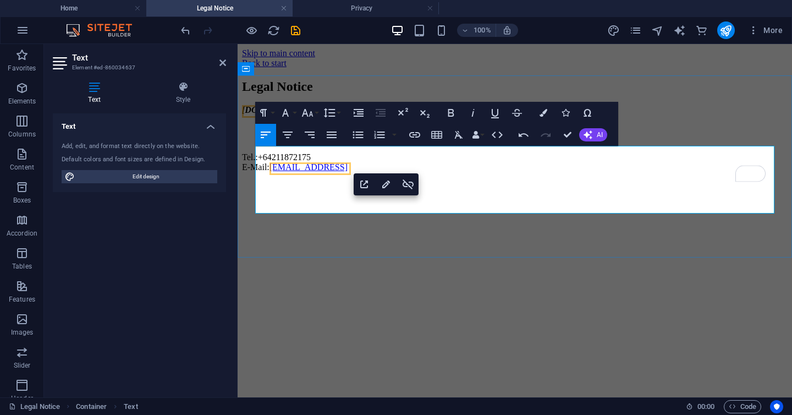
click at [471, 144] on p "To enrich screen reader interactions, please activate Accessibility in Grammarl…" at bounding box center [515, 139] width 546 height 10
click at [342, 85] on div "Legal Notice fyiconsulting.co.nz Tel.:+64 21 1872175 E-Mail: 89e50c120f6170e542…" at bounding box center [515, 125] width 546 height 93
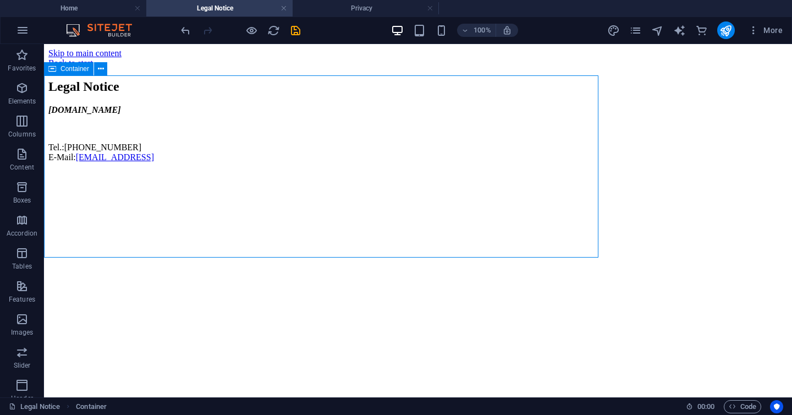
click at [342, 85] on div "Legal Notice fyiconsulting.co.nz Tel.:+64 21 1872175 E-Mail: 89e50c120f6170e542…" at bounding box center [417, 120] width 739 height 83
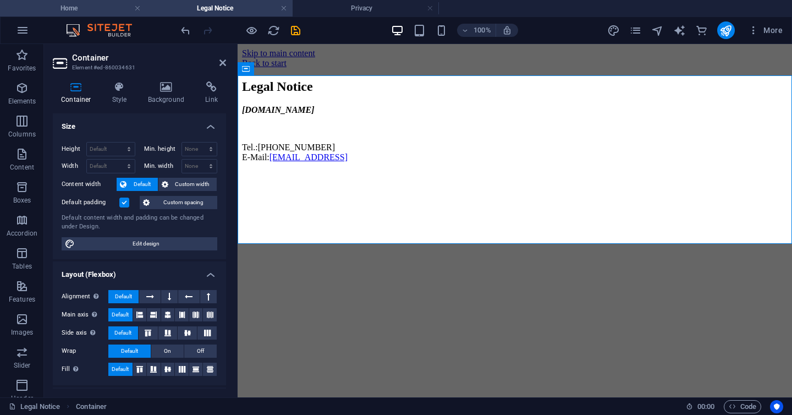
click at [120, 12] on h4 "Home" at bounding box center [73, 8] width 146 height 12
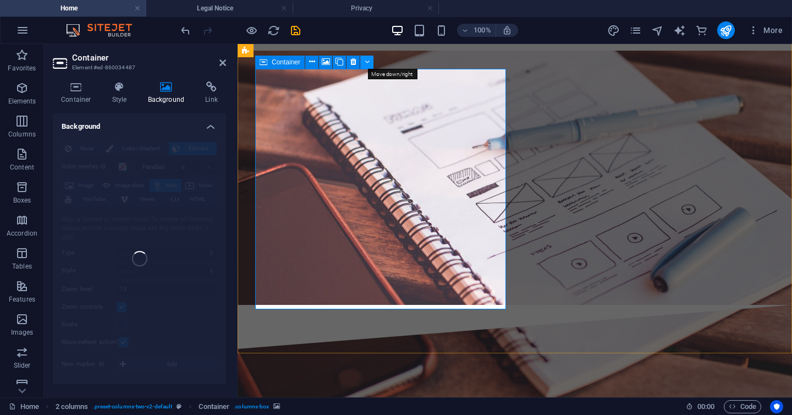
click at [368, 64] on icon at bounding box center [367, 62] width 5 height 12
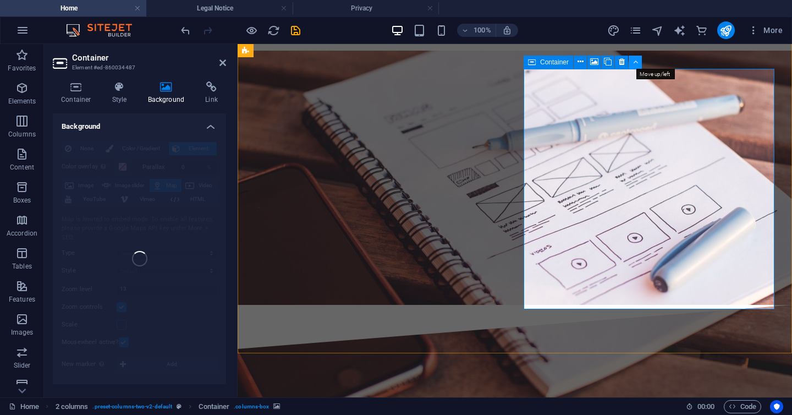
click at [636, 61] on icon at bounding box center [635, 62] width 5 height 12
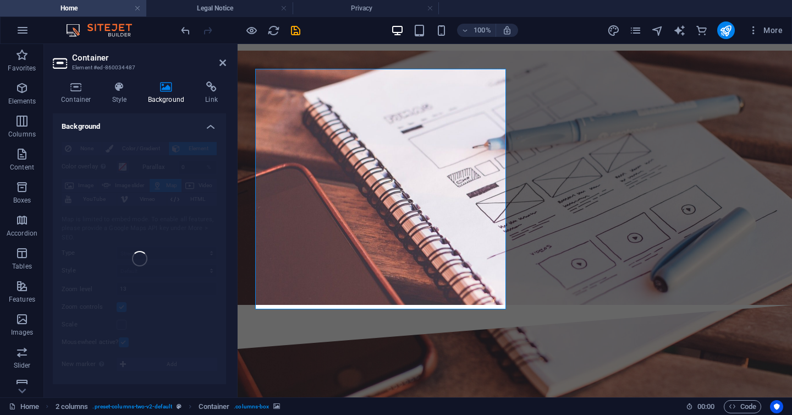
click at [125, 128] on h4 "Background" at bounding box center [139, 123] width 173 height 20
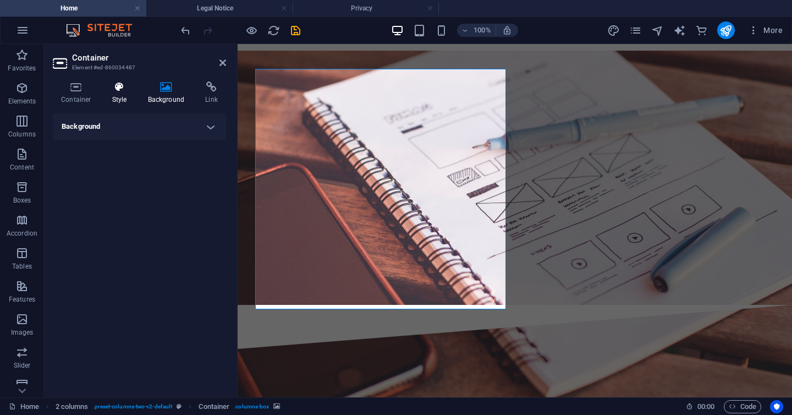
click at [127, 96] on h4 "Style" at bounding box center [122, 92] width 36 height 23
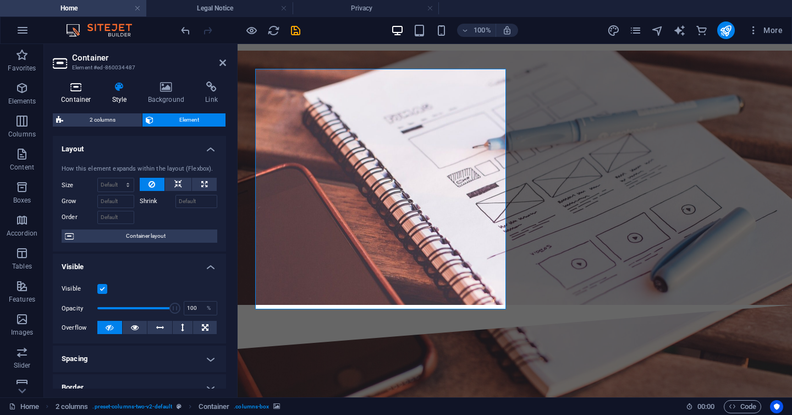
click at [80, 90] on icon at bounding box center [76, 86] width 47 height 11
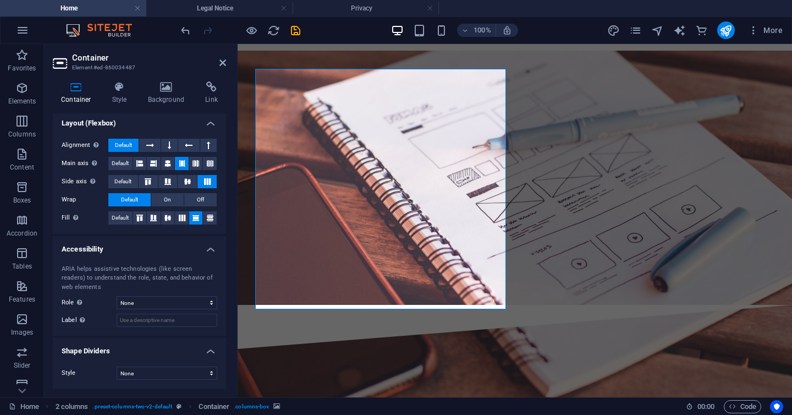
scroll to position [0, 0]
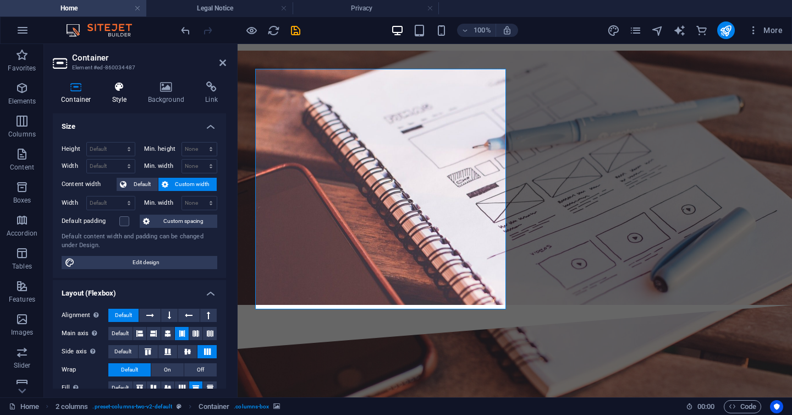
click at [125, 84] on icon at bounding box center [119, 86] width 31 height 11
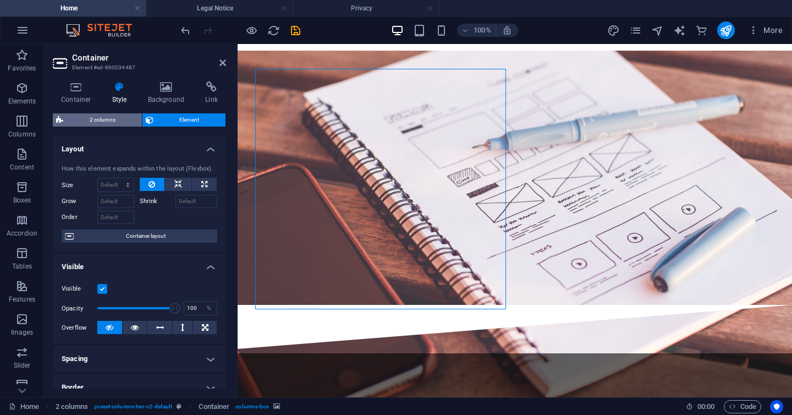
click at [116, 120] on span "2 columns" at bounding box center [103, 119] width 72 height 13
select select "rem"
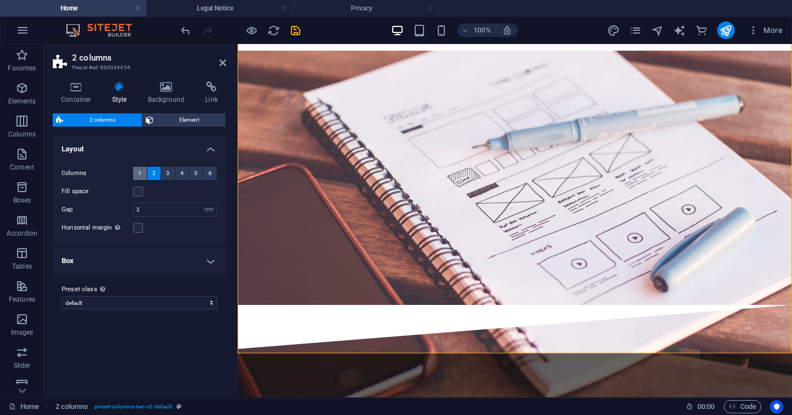
click at [139, 175] on span "1" at bounding box center [139, 173] width 3 height 13
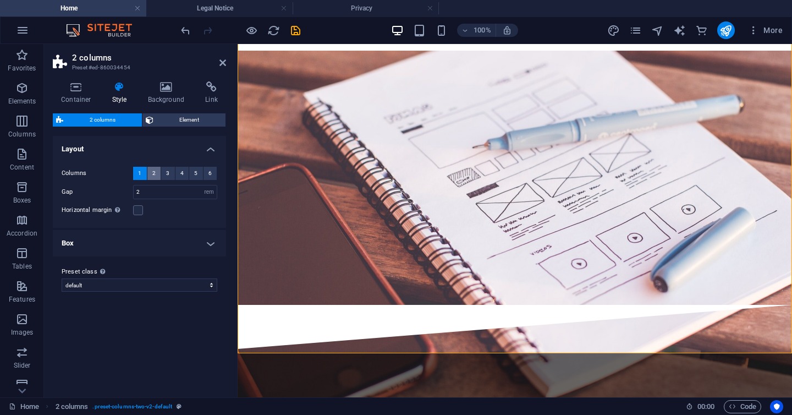
click at [151, 175] on button "2" at bounding box center [154, 173] width 14 height 13
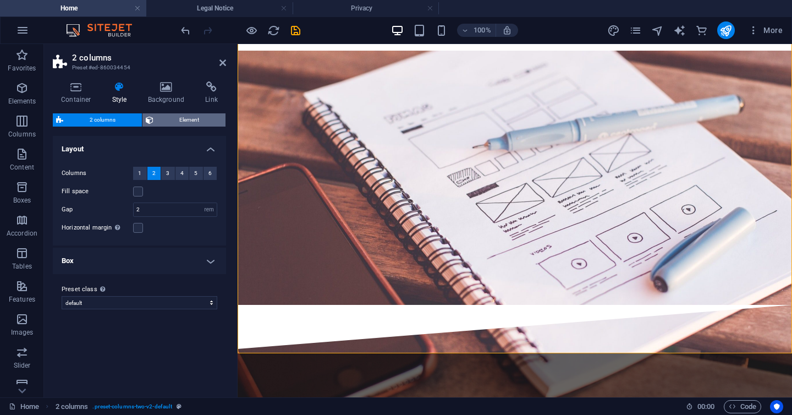
click at [178, 119] on span "Element" at bounding box center [190, 119] width 66 height 13
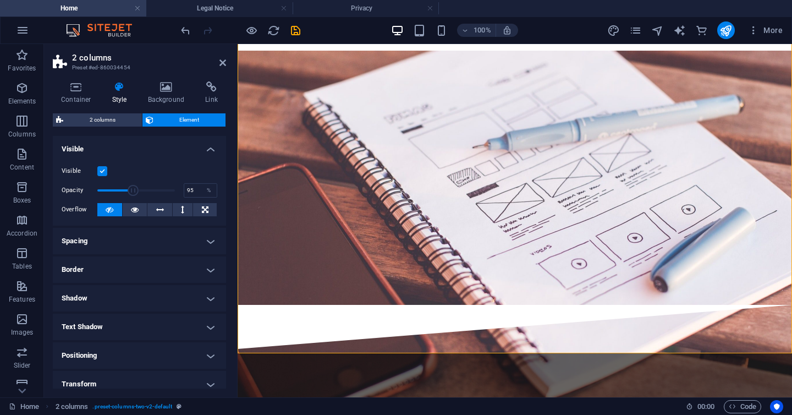
type input "96"
drag, startPoint x: 168, startPoint y: 186, endPoint x: 170, endPoint y: 192, distance: 5.9
click at [170, 192] on span at bounding box center [171, 190] width 11 height 11
click at [180, 94] on h4 "Background" at bounding box center [169, 92] width 58 height 23
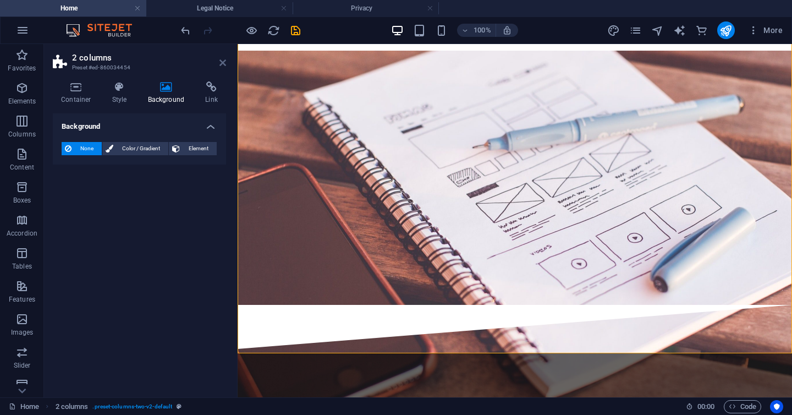
click at [221, 65] on icon at bounding box center [222, 62] width 7 height 9
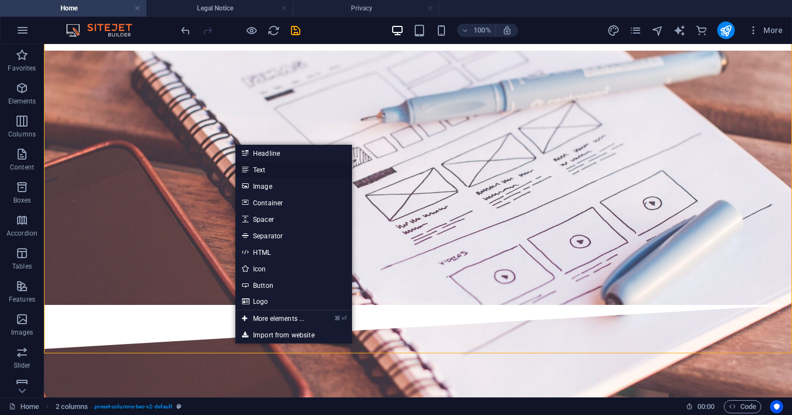
click at [268, 169] on link "Text" at bounding box center [293, 169] width 117 height 17
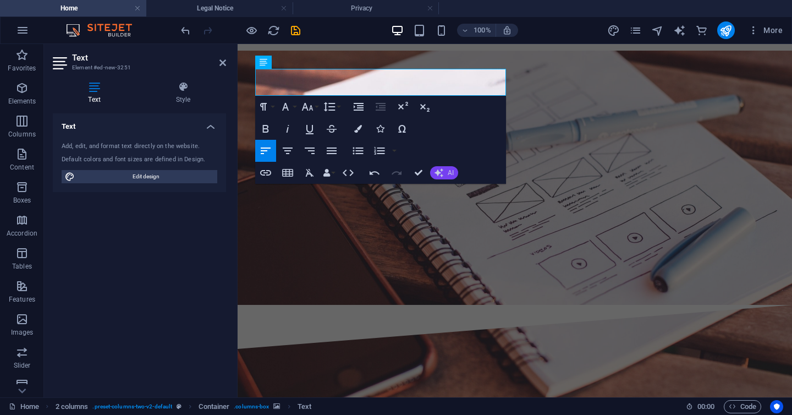
click at [446, 168] on button "AI" at bounding box center [444, 172] width 28 height 13
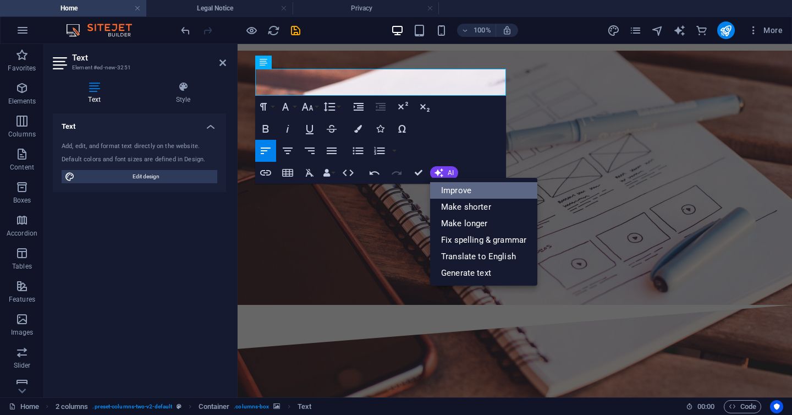
click at [464, 187] on link "Improve" at bounding box center [483, 190] width 107 height 17
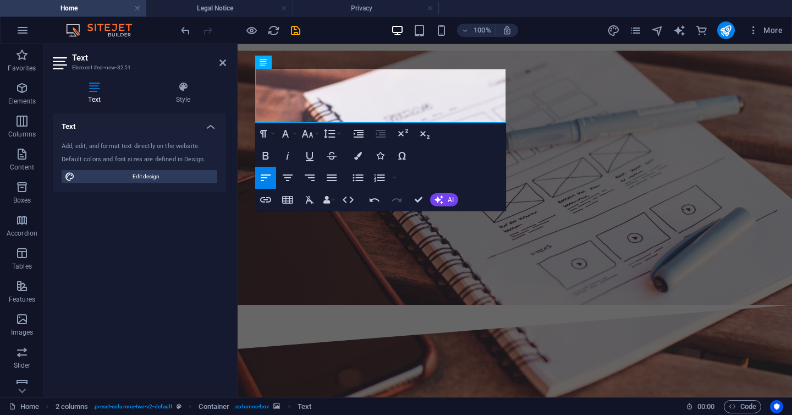
click at [182, 36] on div at bounding box center [240, 30] width 123 height 18
click at [184, 29] on icon "undo" at bounding box center [185, 30] width 13 height 13
click at [183, 35] on icon "undo" at bounding box center [185, 30] width 13 height 13
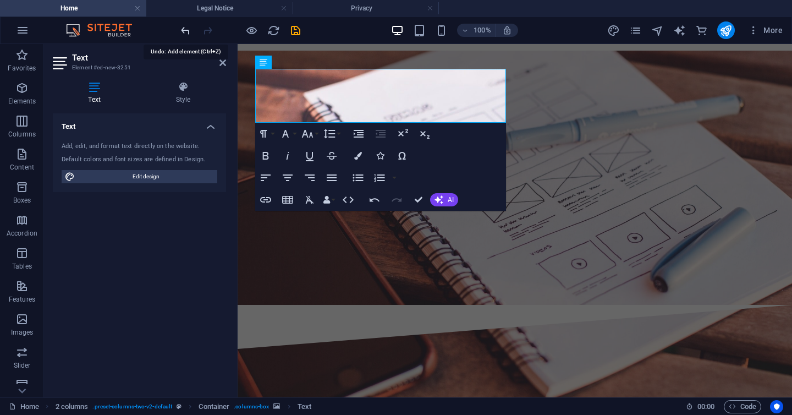
click at [183, 35] on icon "undo" at bounding box center [185, 30] width 13 height 13
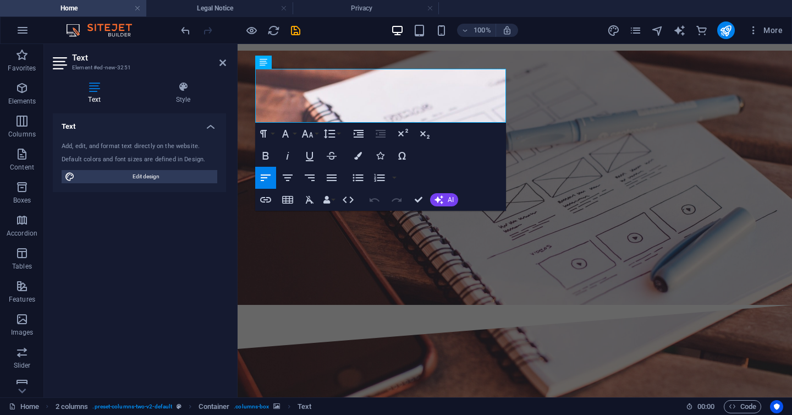
click at [207, 93] on h4 "Style" at bounding box center [183, 92] width 86 height 23
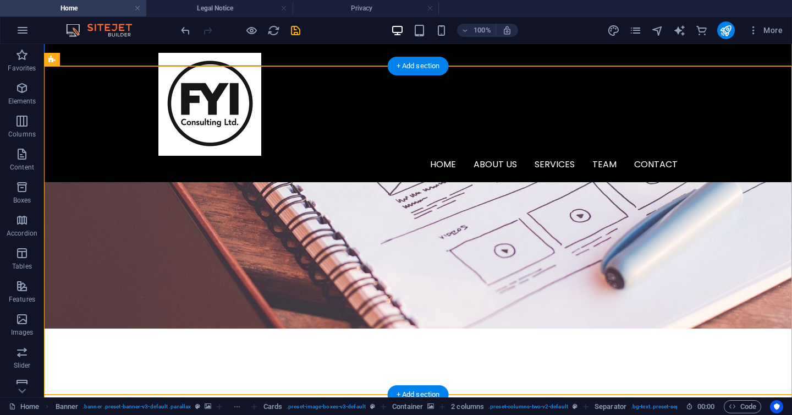
scroll to position [2126, 0]
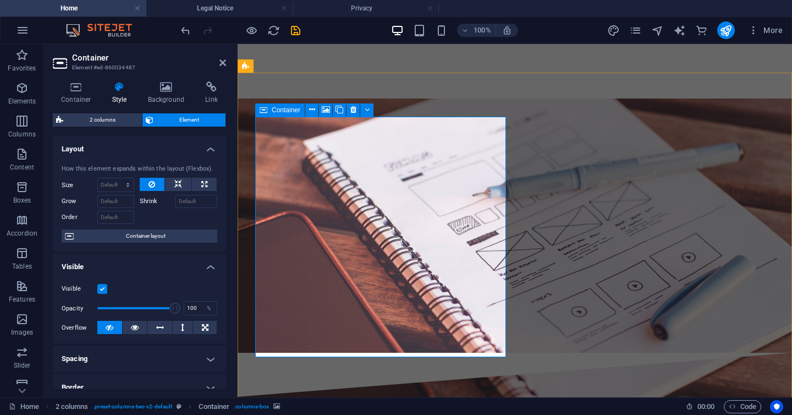
click at [350, 112] on icon at bounding box center [353, 110] width 6 height 12
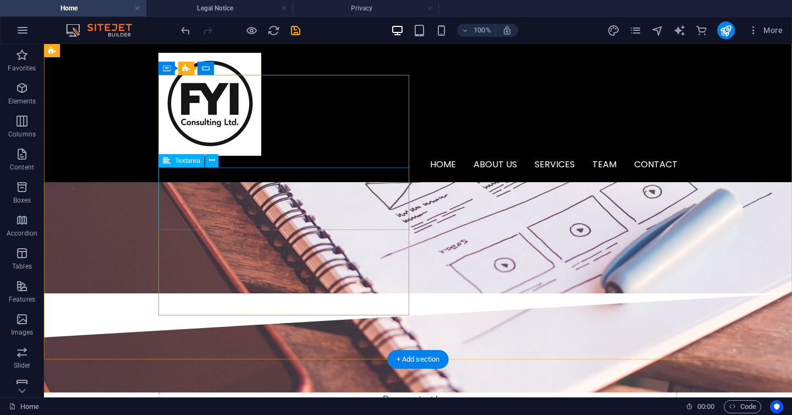
scroll to position [2169, 0]
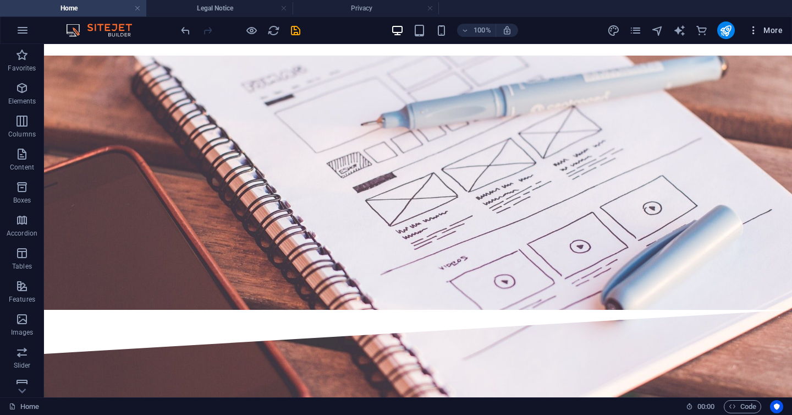
click at [767, 30] on span "More" at bounding box center [765, 30] width 35 height 11
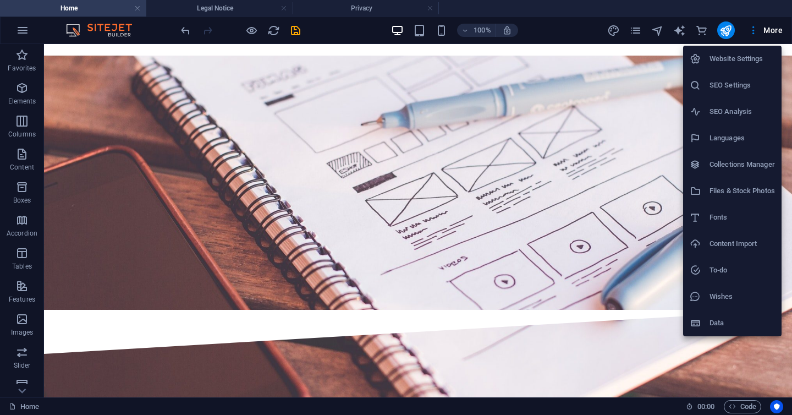
click at [578, 172] on div at bounding box center [396, 207] width 792 height 415
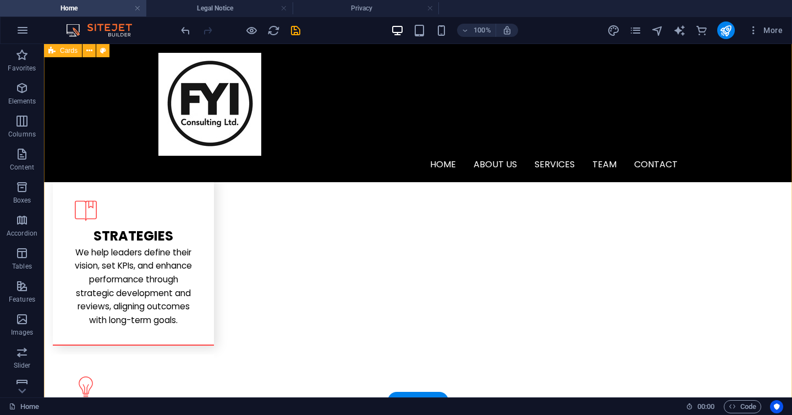
scroll to position [1595, 0]
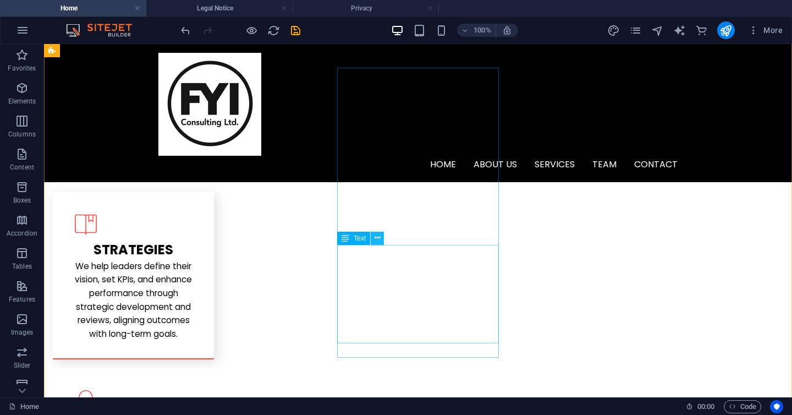
click at [378, 239] on icon at bounding box center [378, 238] width 6 height 12
click at [377, 239] on icon at bounding box center [378, 238] width 6 height 12
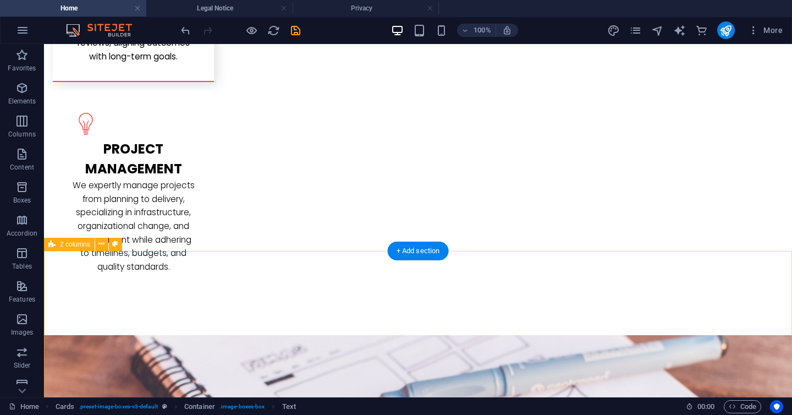
scroll to position [2174, 0]
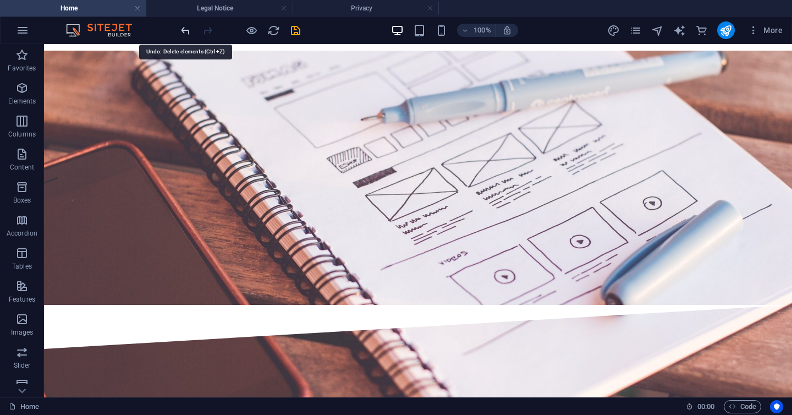
click at [182, 32] on icon "undo" at bounding box center [185, 30] width 13 height 13
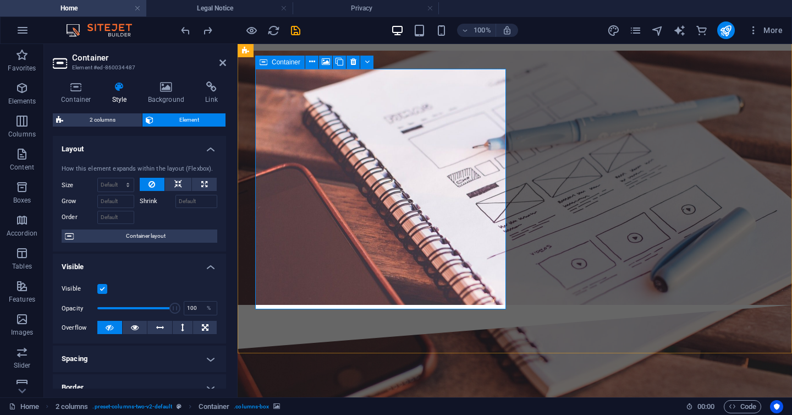
click at [219, 62] on h2 "Container" at bounding box center [149, 58] width 154 height 10
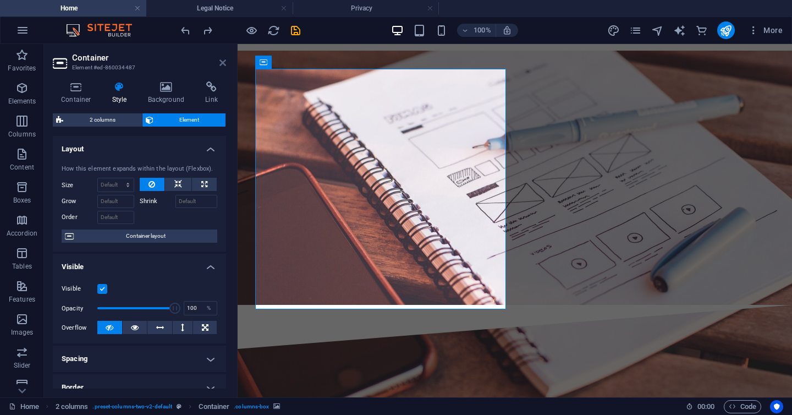
click at [222, 63] on icon at bounding box center [222, 62] width 7 height 9
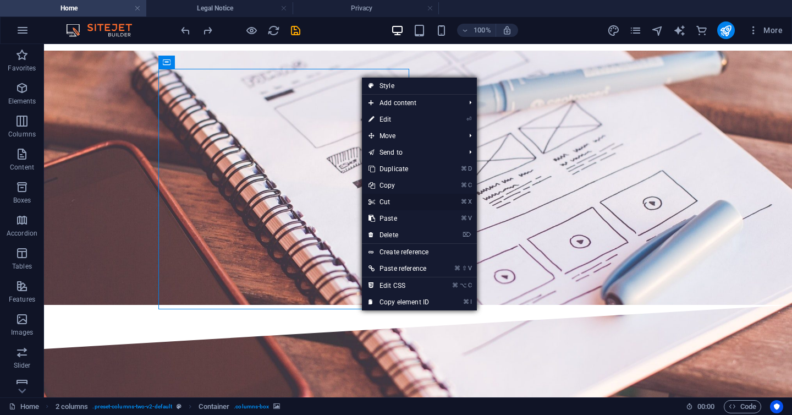
click at [393, 206] on link "⌘ X Cut" at bounding box center [399, 202] width 74 height 17
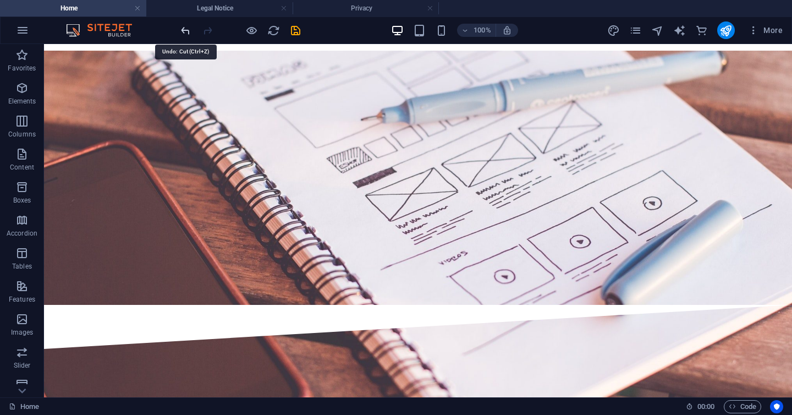
click at [181, 32] on icon "undo" at bounding box center [185, 30] width 13 height 13
click at [266, 58] on button at bounding box center [269, 62] width 13 height 13
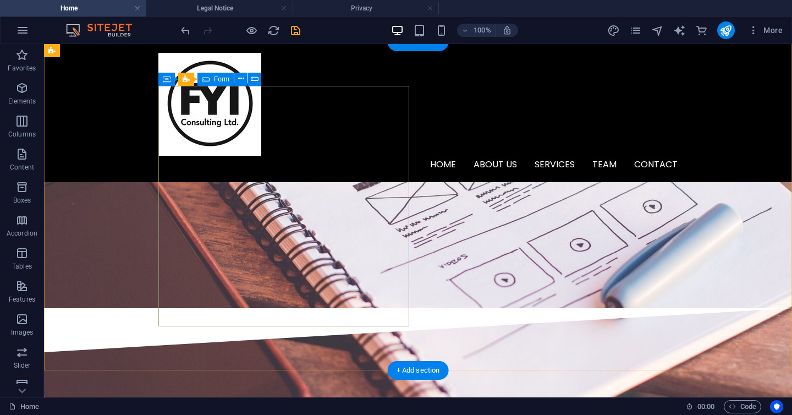
scroll to position [2152, 0]
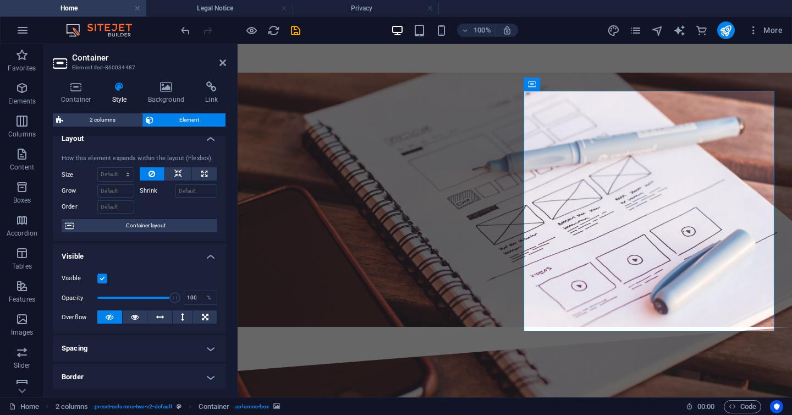
scroll to position [0, 0]
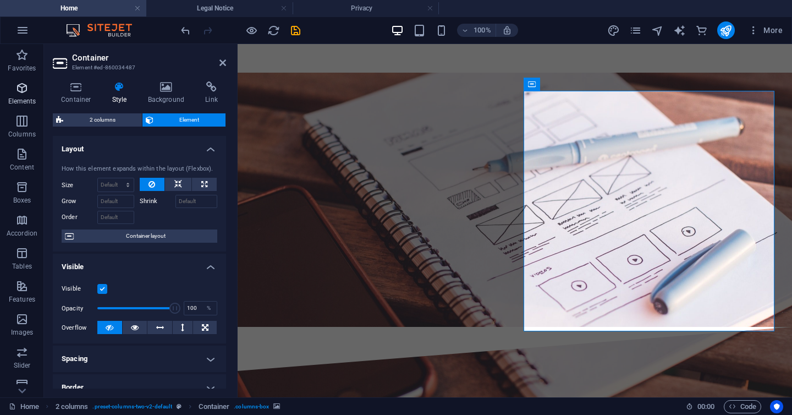
click at [21, 91] on icon "button" at bounding box center [21, 87] width 13 height 13
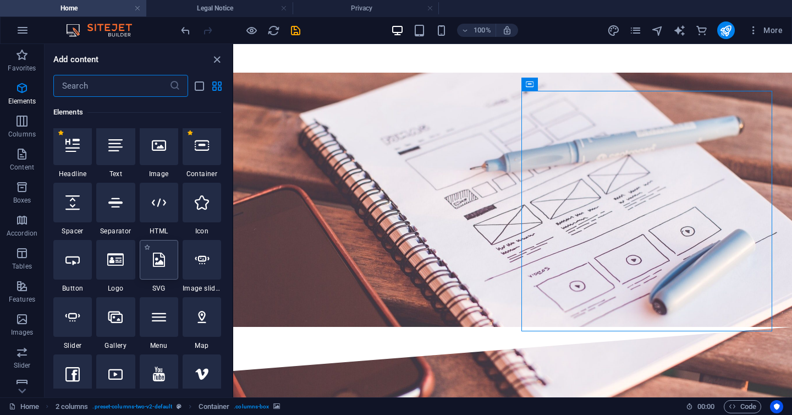
scroll to position [117, 0]
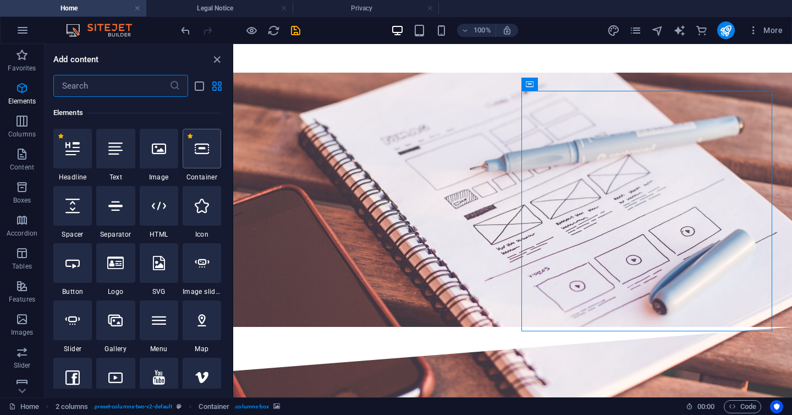
click at [199, 163] on div at bounding box center [202, 149] width 39 height 40
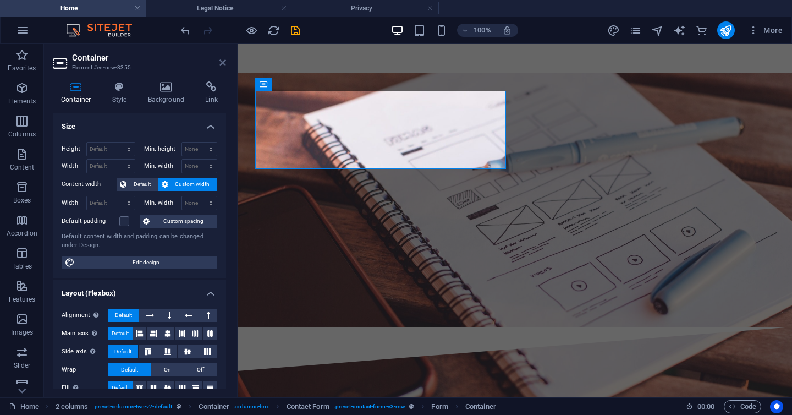
click at [223, 61] on icon at bounding box center [222, 62] width 7 height 9
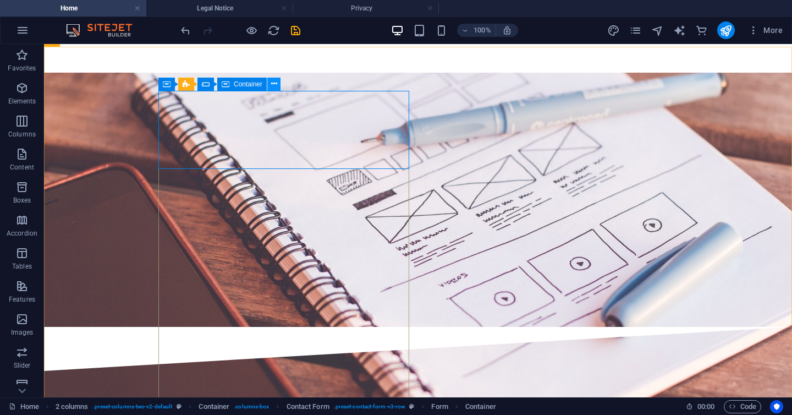
click at [272, 81] on icon at bounding box center [274, 84] width 6 height 12
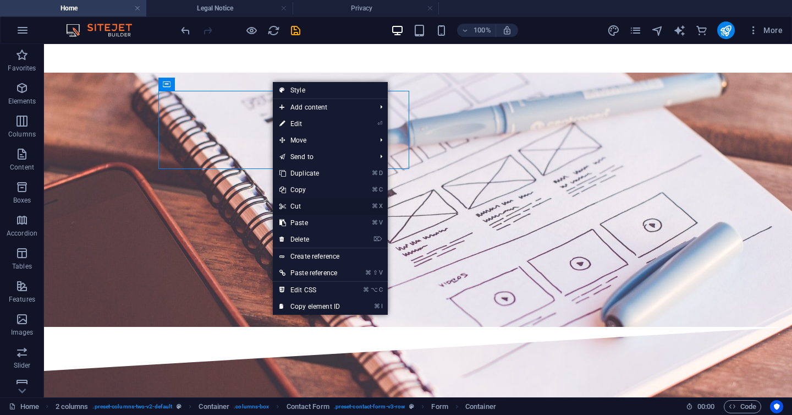
click at [308, 210] on link "⌘ X Cut" at bounding box center [310, 206] width 74 height 17
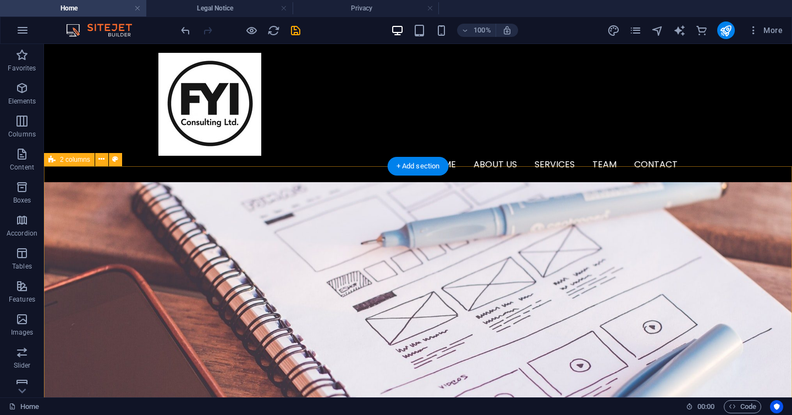
scroll to position [2037, 0]
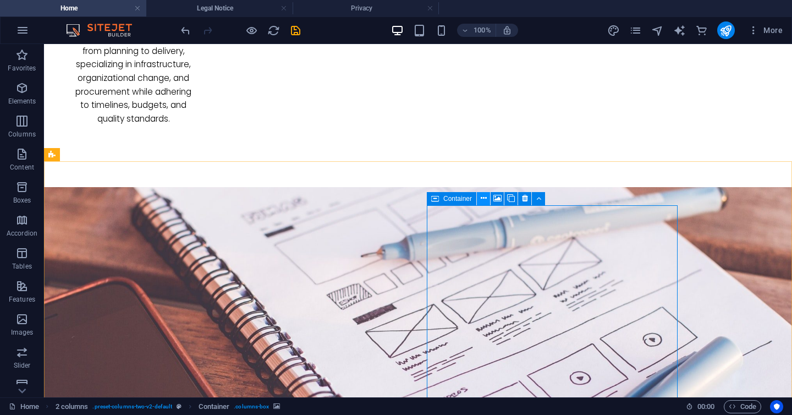
click at [486, 197] on icon at bounding box center [484, 199] width 6 height 12
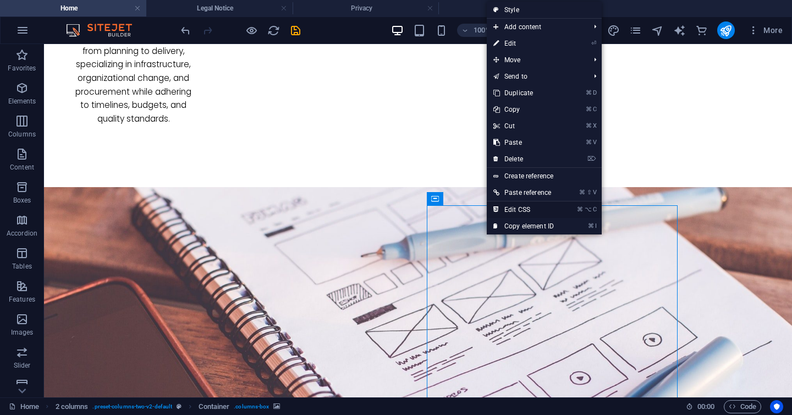
click at [516, 206] on link "⌘ ⌥ C Edit CSS" at bounding box center [524, 209] width 74 height 17
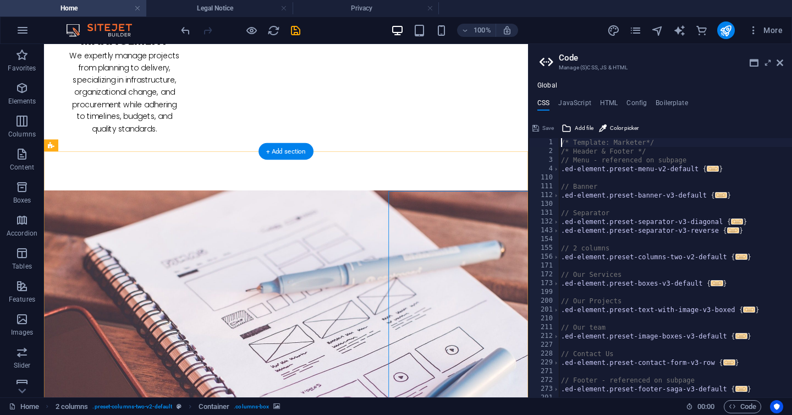
scroll to position [2035, 0]
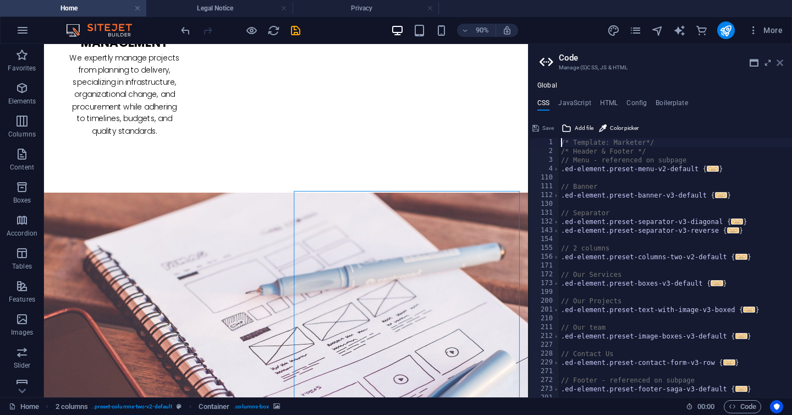
click at [783, 62] on icon at bounding box center [780, 62] width 7 height 9
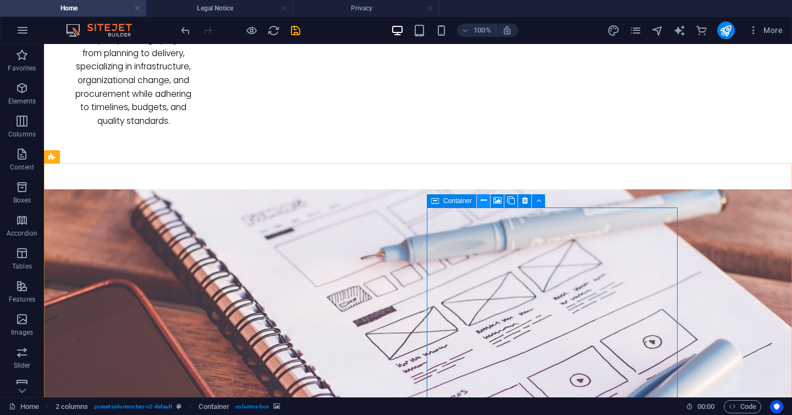
click at [487, 203] on button at bounding box center [483, 200] width 13 height 13
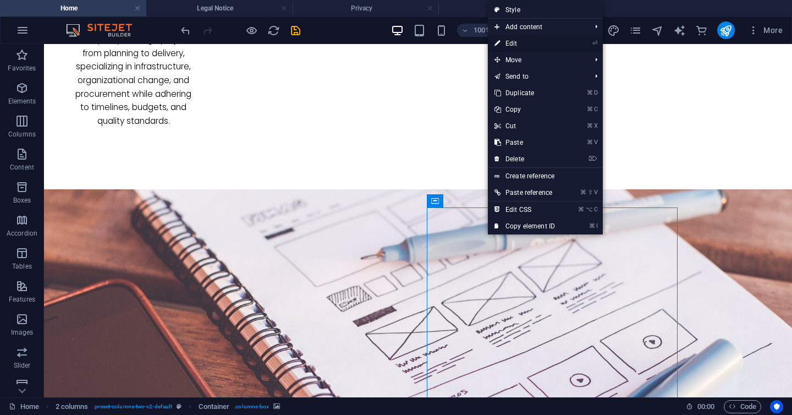
click at [530, 43] on link "⏎ Edit" at bounding box center [525, 43] width 74 height 17
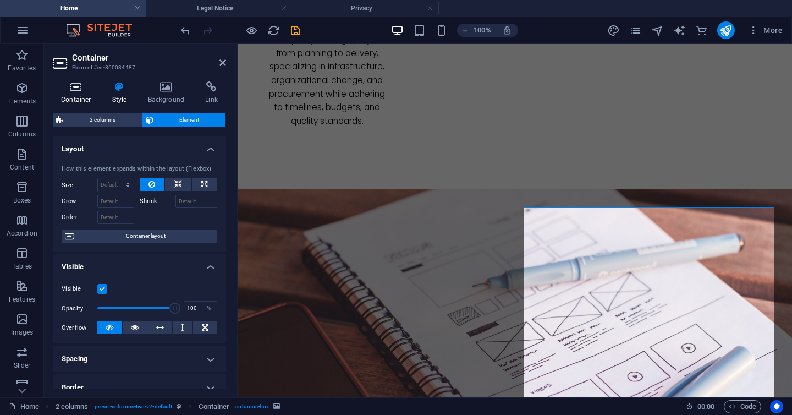
click at [79, 84] on icon at bounding box center [76, 86] width 47 height 11
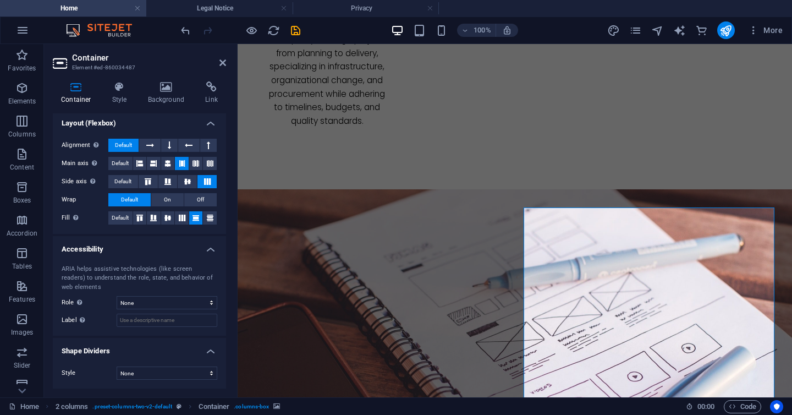
scroll to position [0, 0]
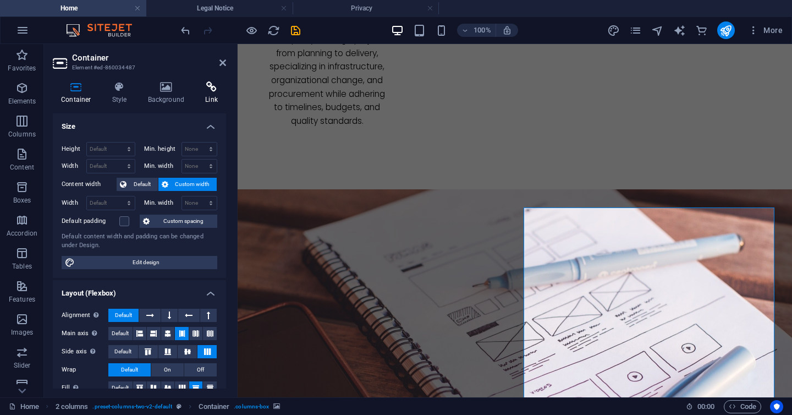
click at [205, 94] on h4 "Link" at bounding box center [211, 92] width 29 height 23
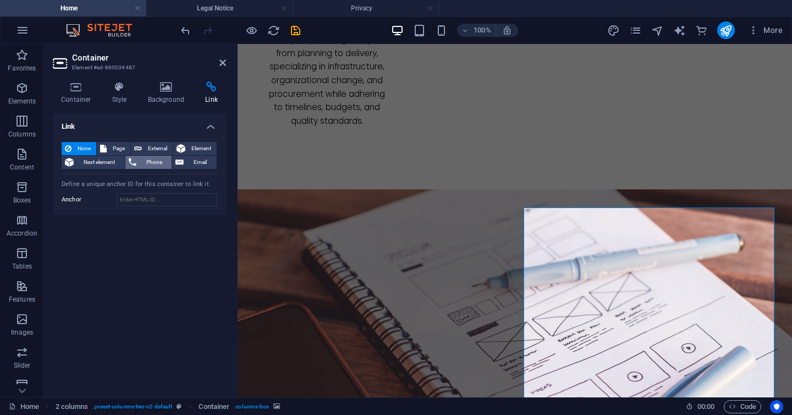
click at [151, 164] on span "Phone" at bounding box center [154, 162] width 29 height 13
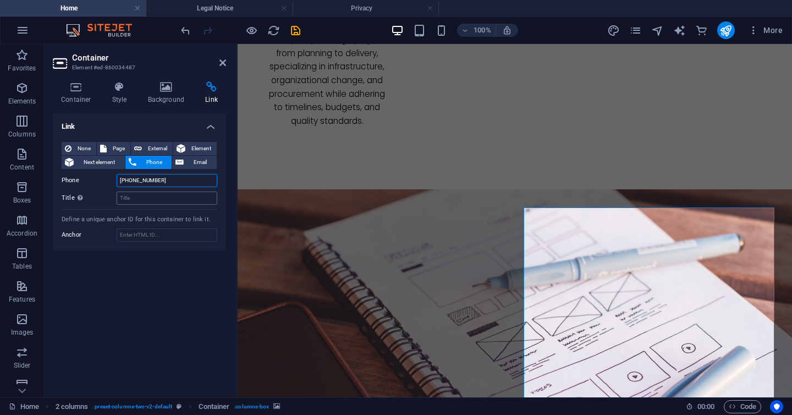
type input "+64 211872175"
click at [150, 200] on input "Title Additional link description, should not be the same as the link text. The…" at bounding box center [167, 197] width 101 height 13
type input "FYI"
click at [178, 305] on div "Link None Page External Element Next element Phone Email Page Home Subpage Lega…" at bounding box center [139, 250] width 173 height 275
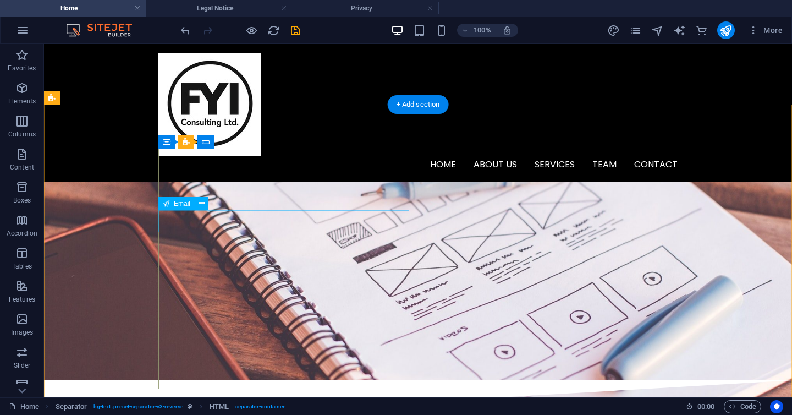
scroll to position [2066, 0]
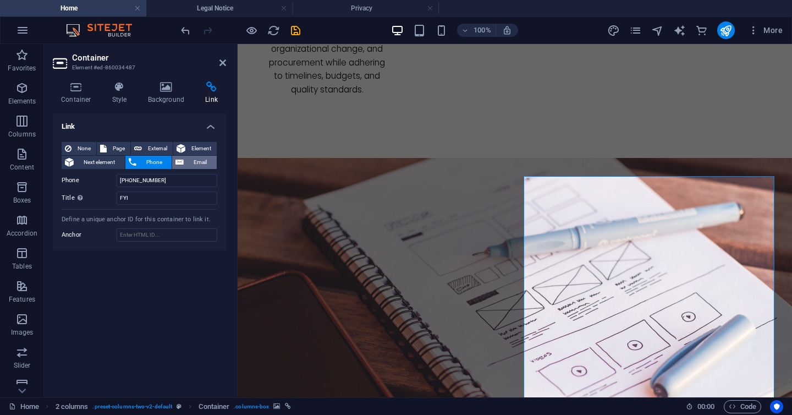
click at [192, 156] on span "Email" at bounding box center [200, 162] width 26 height 13
click at [167, 91] on icon at bounding box center [166, 86] width 53 height 11
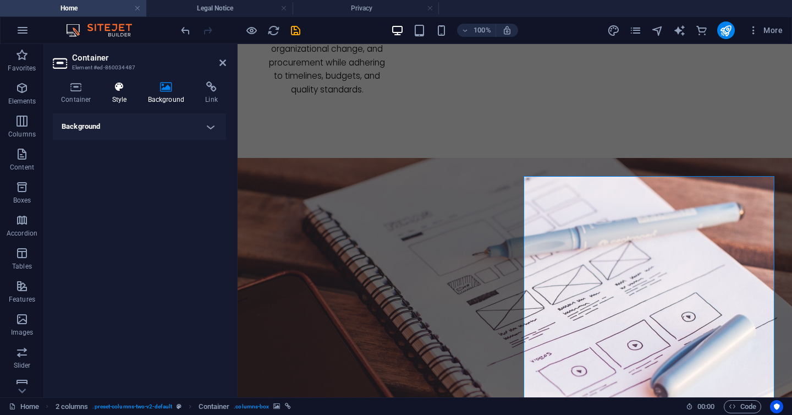
click at [132, 93] on h4 "Style" at bounding box center [122, 92] width 36 height 23
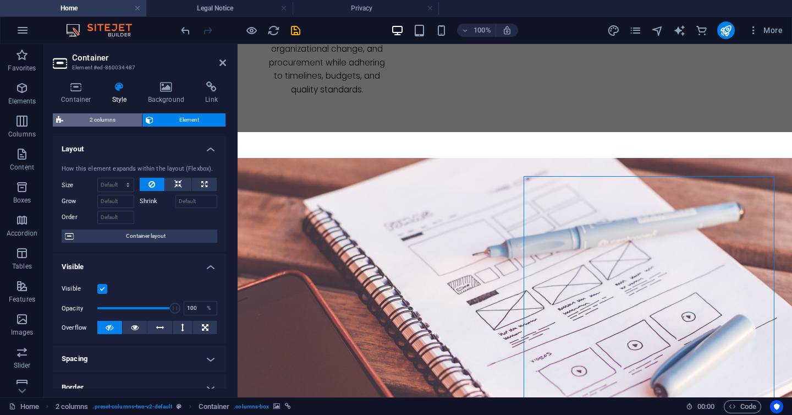
click at [128, 122] on span "2 columns" at bounding box center [103, 119] width 72 height 13
select select "rem"
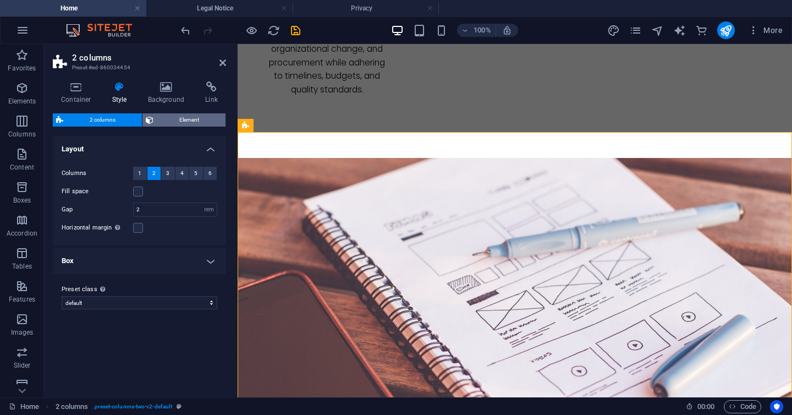
click at [196, 124] on span "Element" at bounding box center [190, 119] width 66 height 13
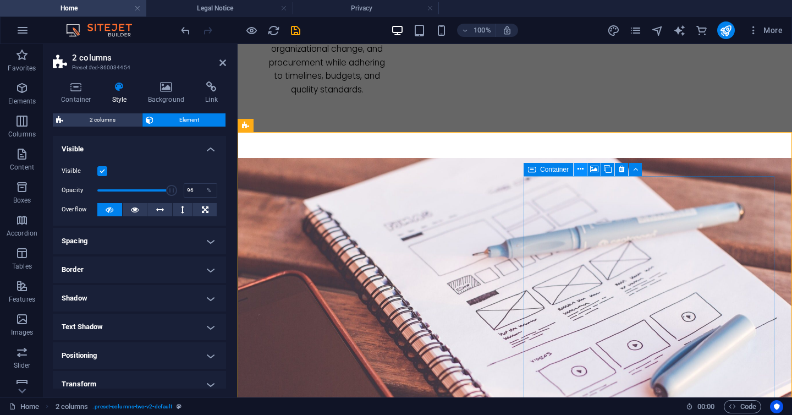
click at [580, 167] on icon at bounding box center [581, 169] width 6 height 12
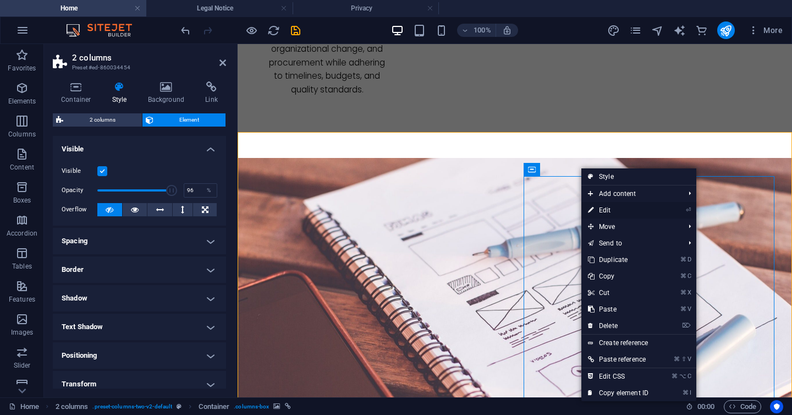
click at [608, 212] on link "⏎ Edit" at bounding box center [618, 210] width 74 height 17
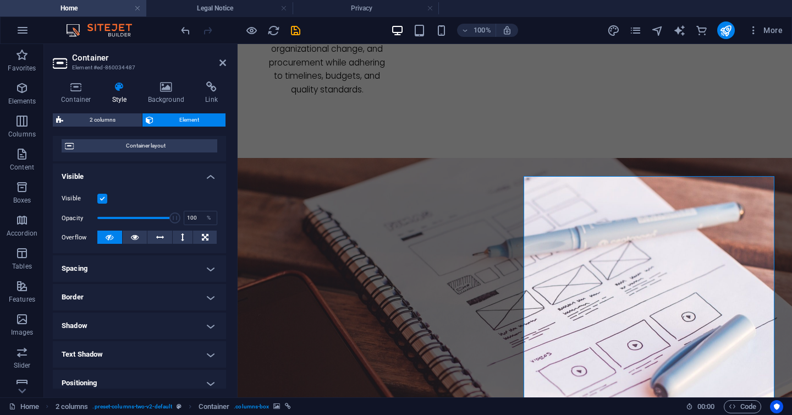
scroll to position [0, 0]
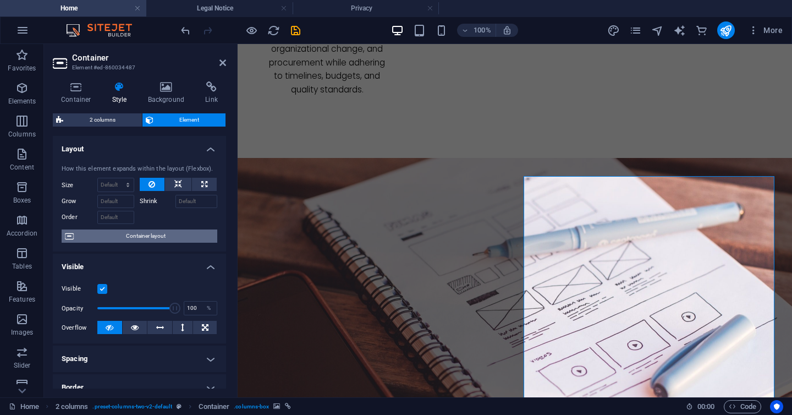
click at [134, 239] on span "Container layout" at bounding box center [145, 235] width 137 height 13
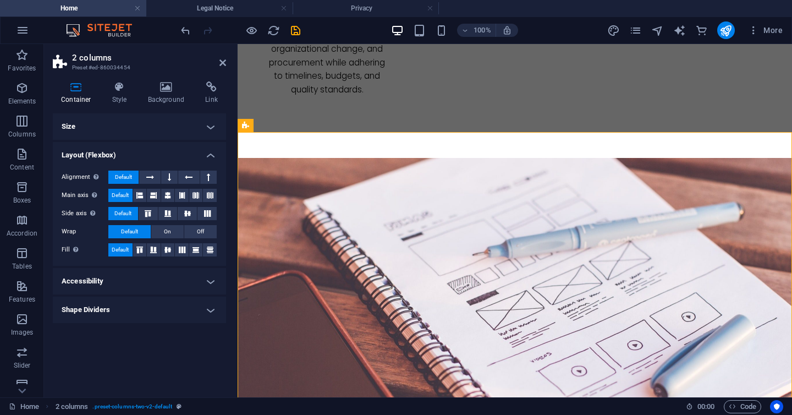
click at [121, 284] on h4 "Accessibility" at bounding box center [139, 281] width 173 height 26
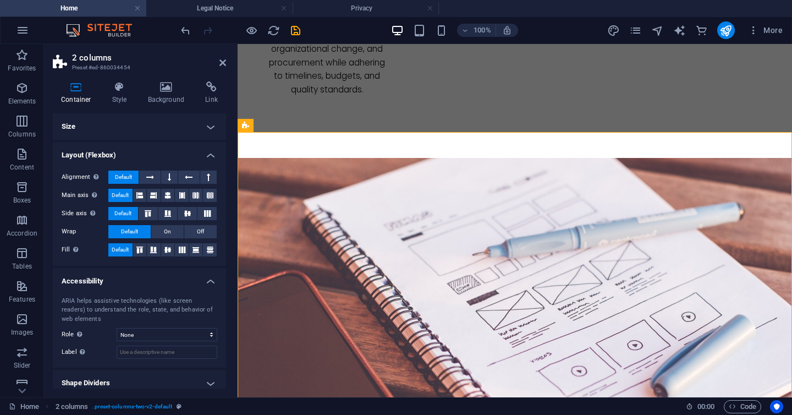
scroll to position [8, 0]
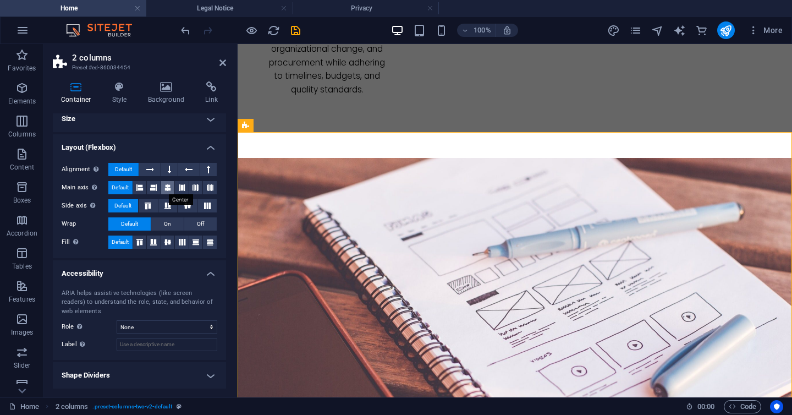
click at [161, 189] on button at bounding box center [168, 187] width 14 height 13
click at [129, 192] on span "Default" at bounding box center [120, 187] width 17 height 13
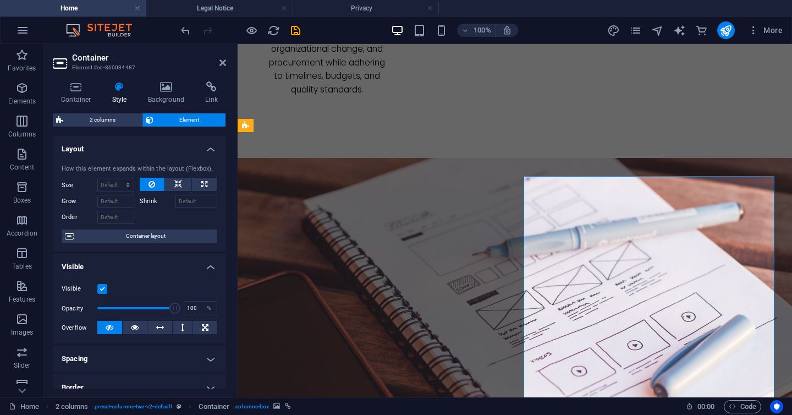
click at [177, 183] on icon at bounding box center [178, 184] width 8 height 13
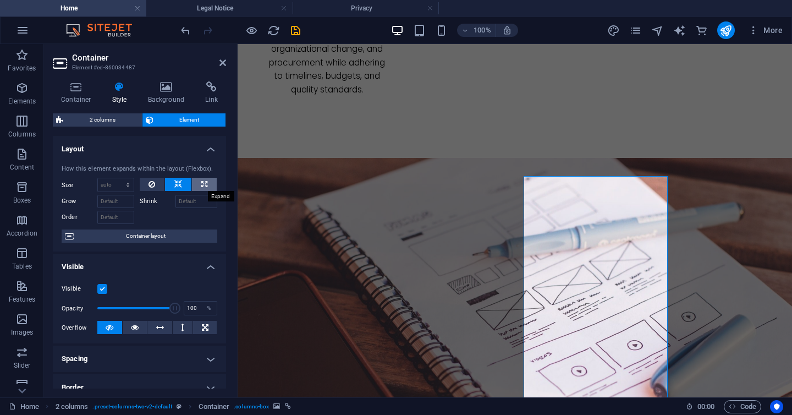
click at [197, 180] on button at bounding box center [204, 184] width 25 height 13
type input "100"
select select "%"
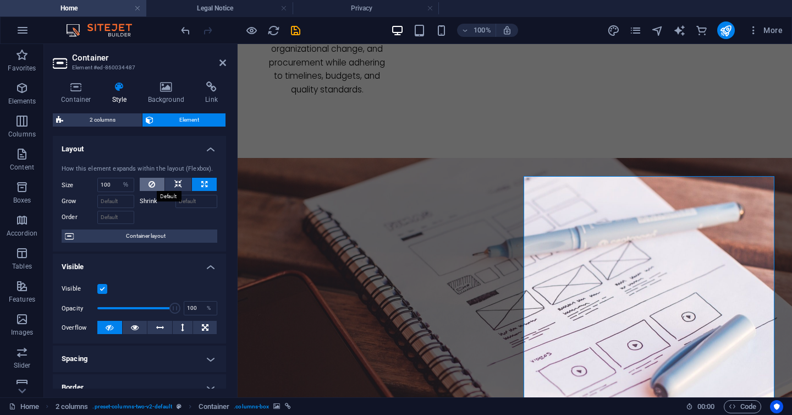
click at [152, 186] on icon at bounding box center [152, 184] width 7 height 13
select select "DISABLED_OPTION_VALUE"
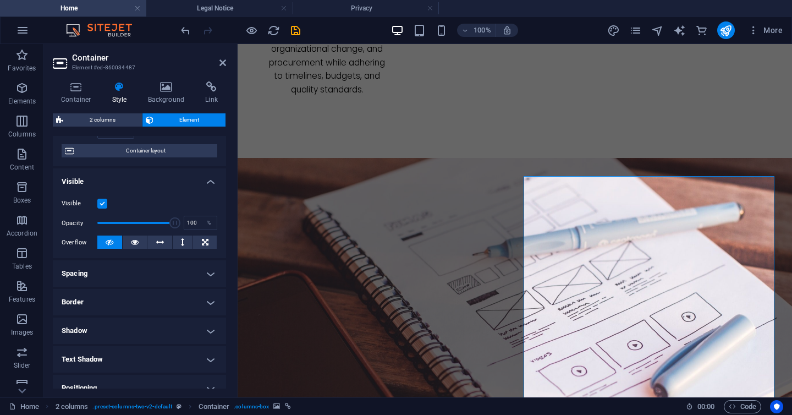
scroll to position [138, 0]
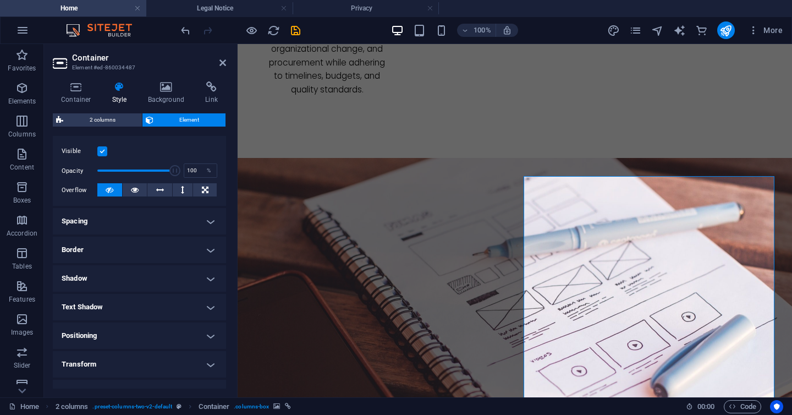
click at [155, 225] on h4 "Spacing" at bounding box center [139, 221] width 173 height 26
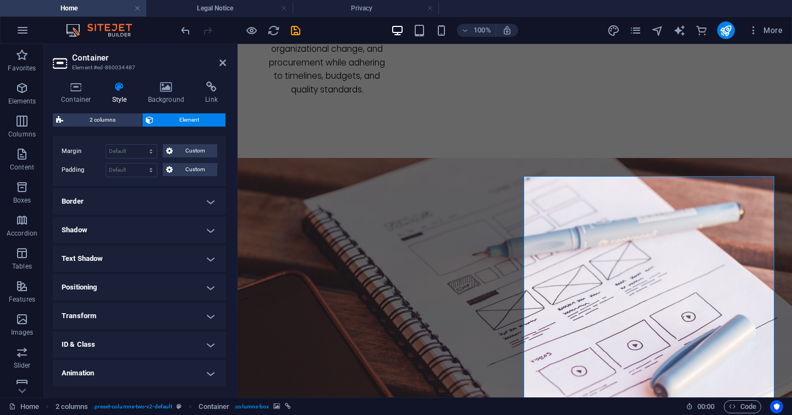
scroll to position [256, 0]
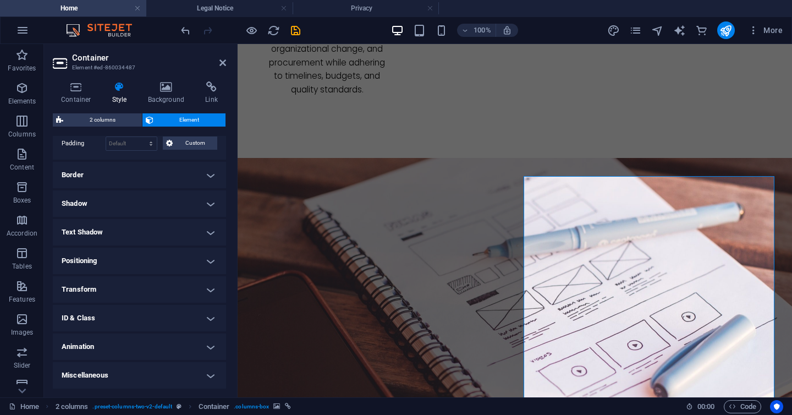
click at [157, 265] on h4 "Positioning" at bounding box center [139, 261] width 173 height 26
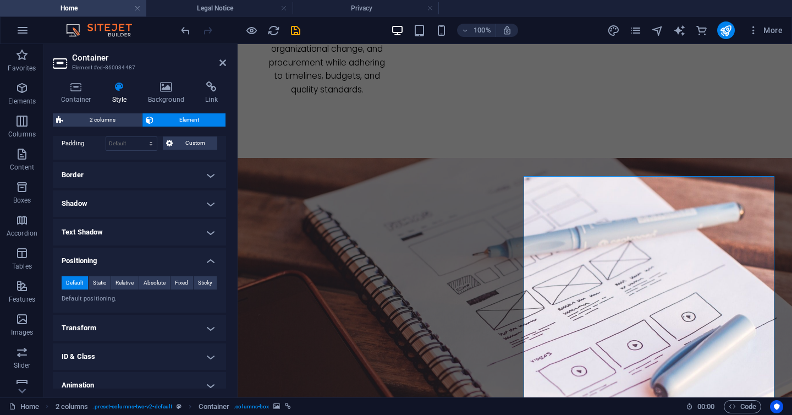
scroll to position [294, 0]
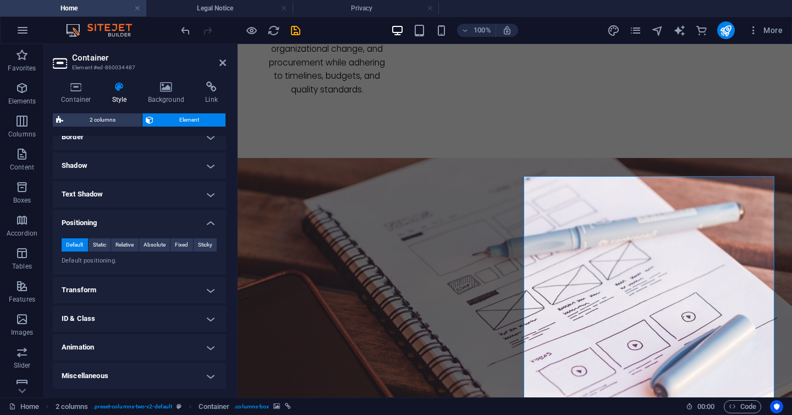
click at [157, 319] on h4 "ID & Class" at bounding box center [139, 318] width 173 height 26
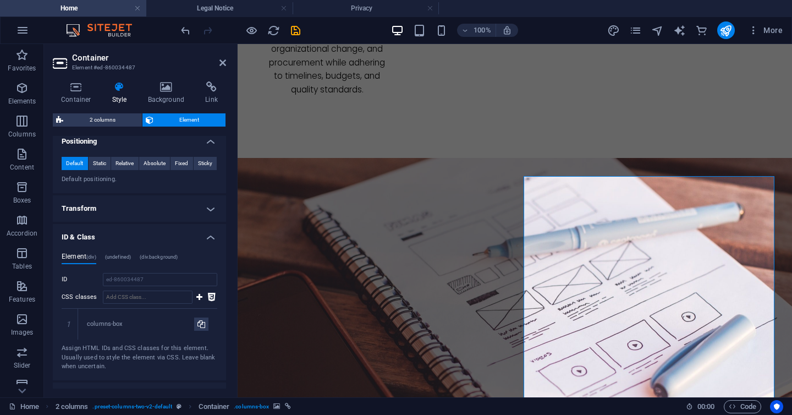
scroll to position [424, 0]
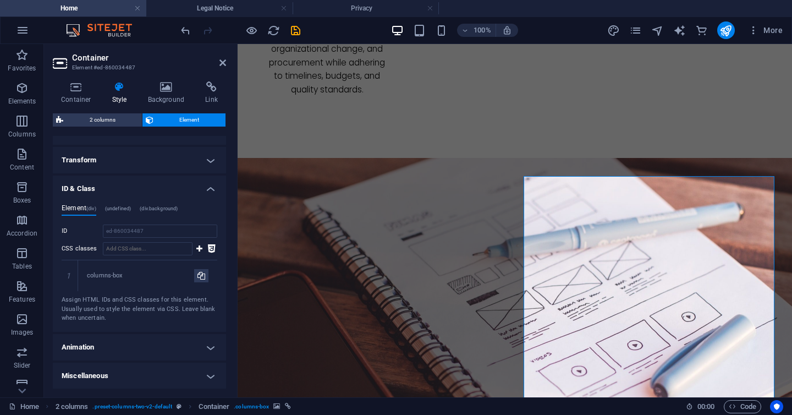
click at [160, 366] on h4 "Miscellaneous" at bounding box center [139, 375] width 173 height 26
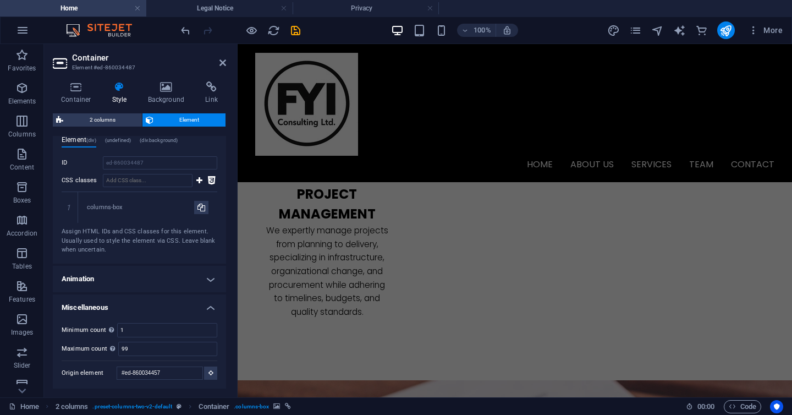
scroll to position [1826, 0]
click at [88, 99] on h4 "Container" at bounding box center [78, 92] width 51 height 23
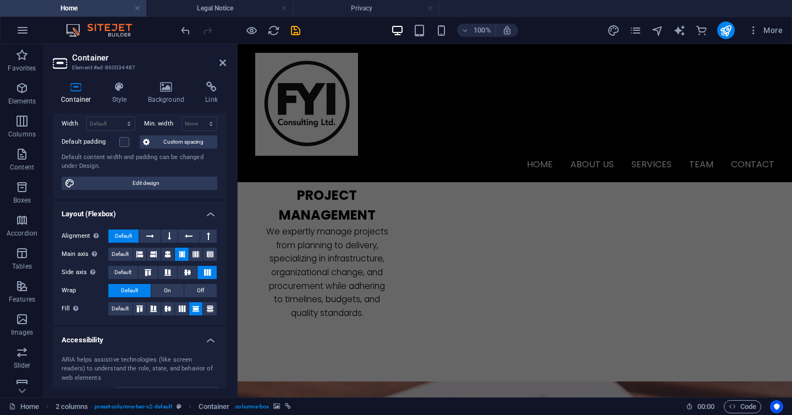
scroll to position [170, 0]
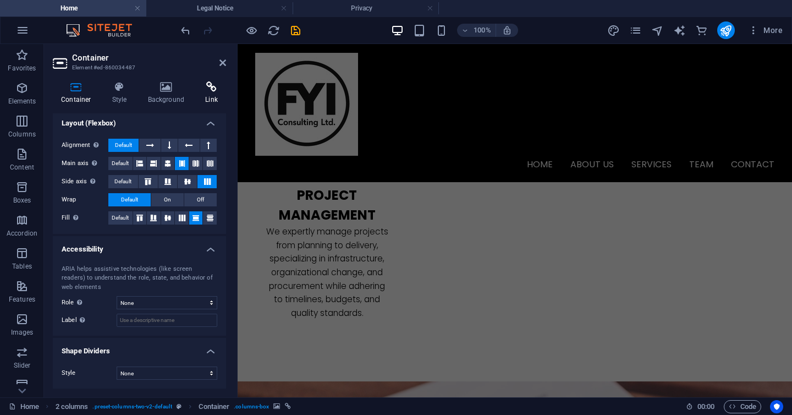
click at [202, 92] on h4 "Link" at bounding box center [211, 92] width 29 height 23
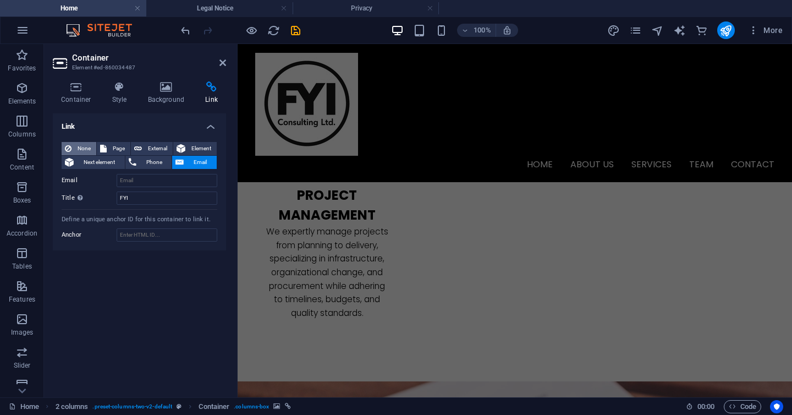
click at [75, 151] on span "None" at bounding box center [84, 148] width 18 height 13
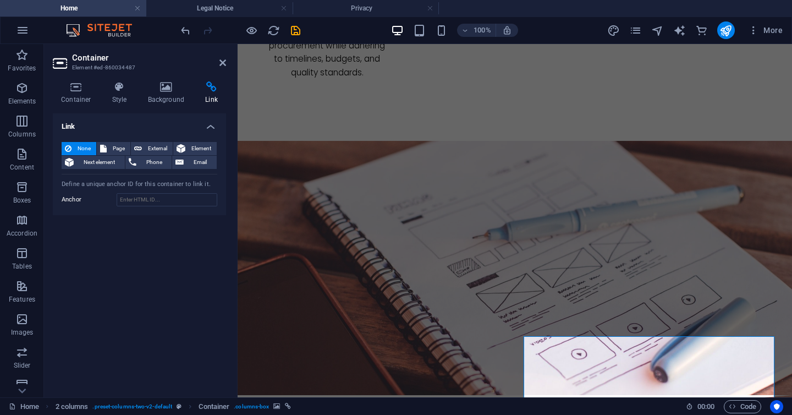
scroll to position [2142, 0]
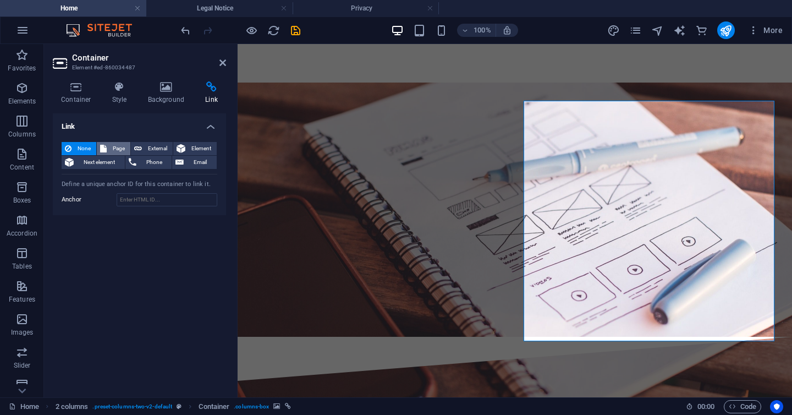
click at [112, 150] on span "Page" at bounding box center [118, 148] width 17 height 13
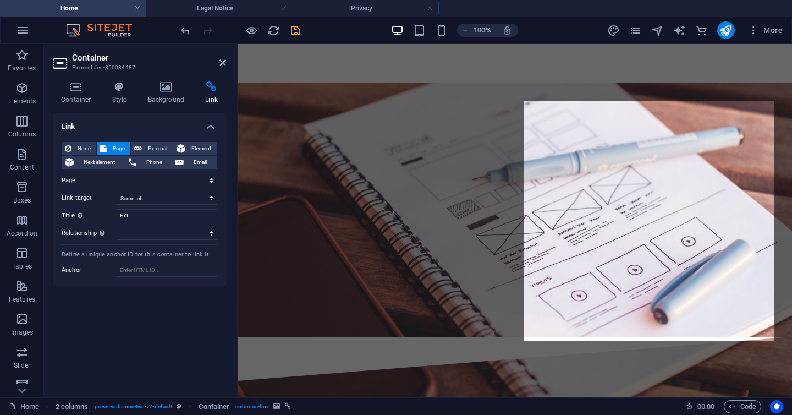
click at [130, 179] on select "Home Subpage Legal Notice Privacy" at bounding box center [167, 180] width 101 height 13
select select "0"
click at [117, 174] on select "Home Subpage Legal Notice Privacy" at bounding box center [167, 180] width 101 height 13
click at [144, 149] on button "External" at bounding box center [152, 148] width 42 height 13
select select "blank"
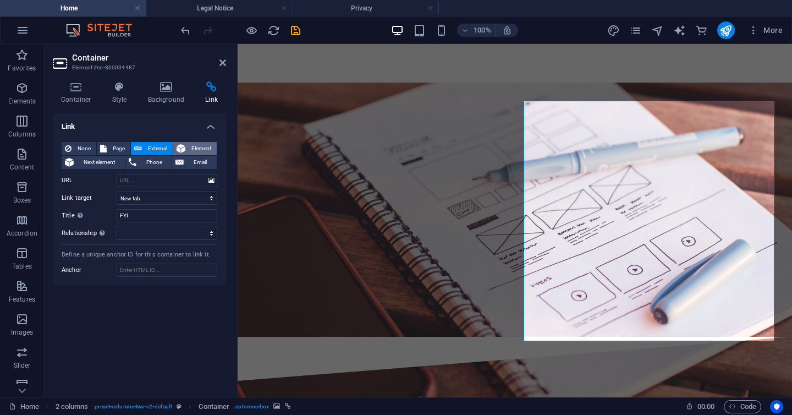
click at [199, 147] on span "Element" at bounding box center [201, 148] width 25 height 13
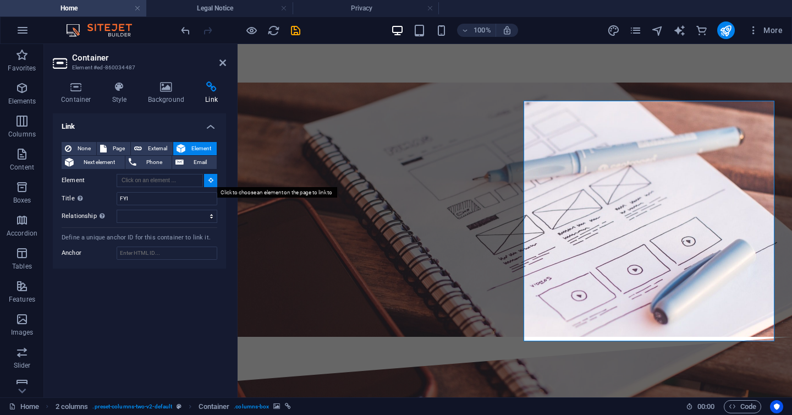
click at [207, 179] on button at bounding box center [210, 180] width 13 height 13
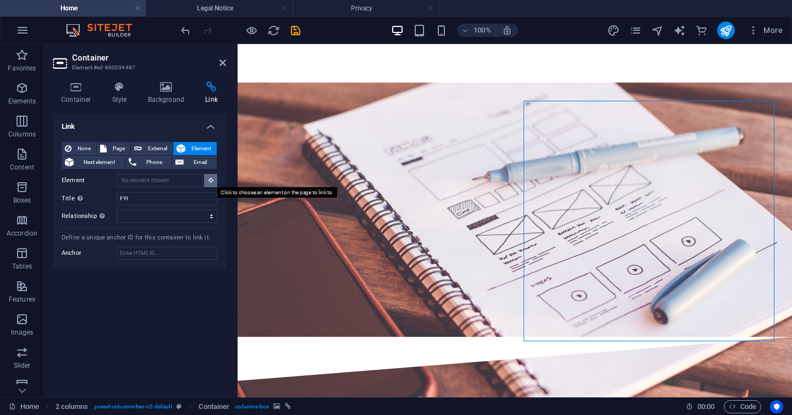
click at [207, 181] on button at bounding box center [210, 180] width 13 height 13
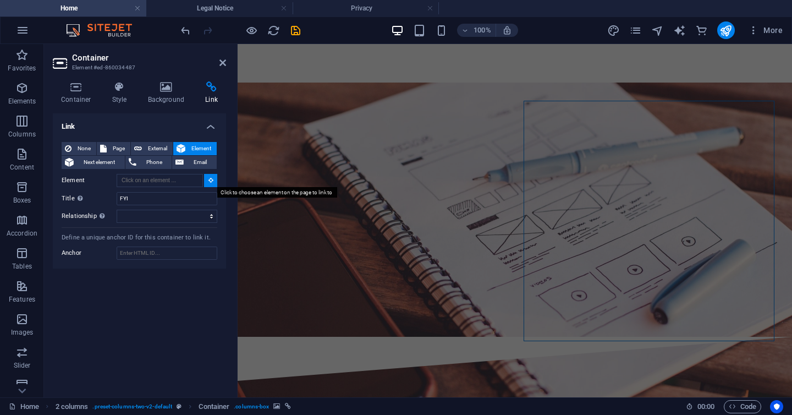
click at [207, 181] on button at bounding box center [210, 180] width 13 height 13
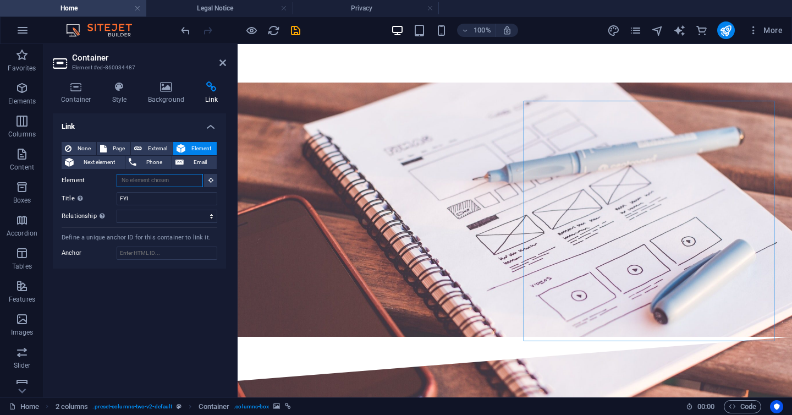
click at [182, 185] on input "Element" at bounding box center [160, 180] width 86 height 13
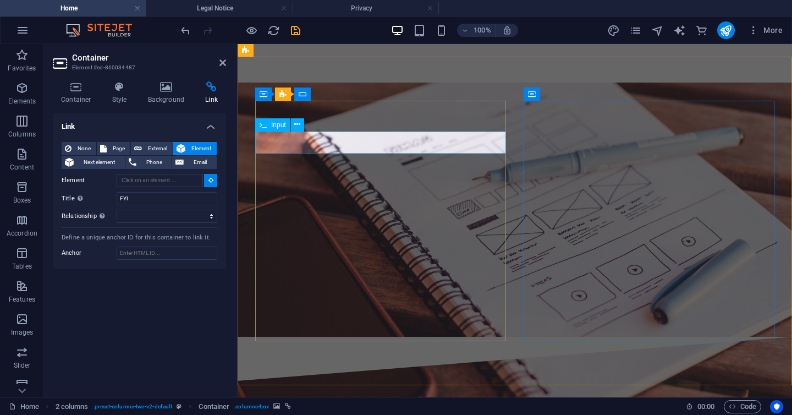
type input "#ed-860034469"
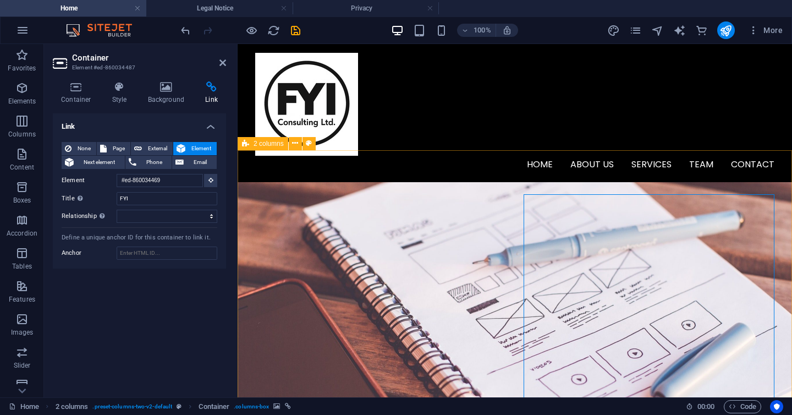
scroll to position [2021, 0]
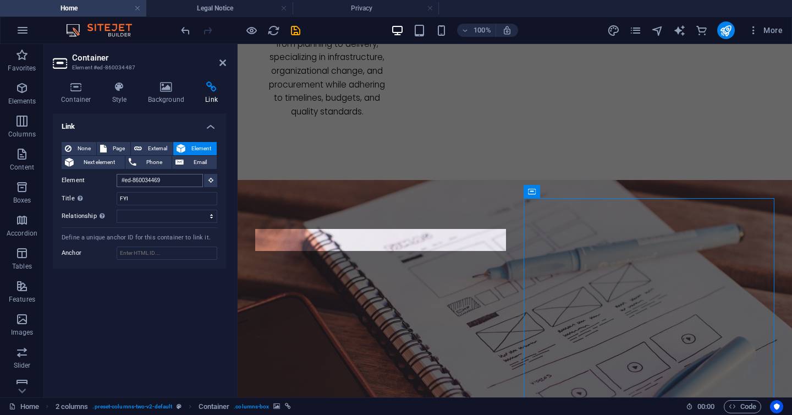
scroll to position [2064, 0]
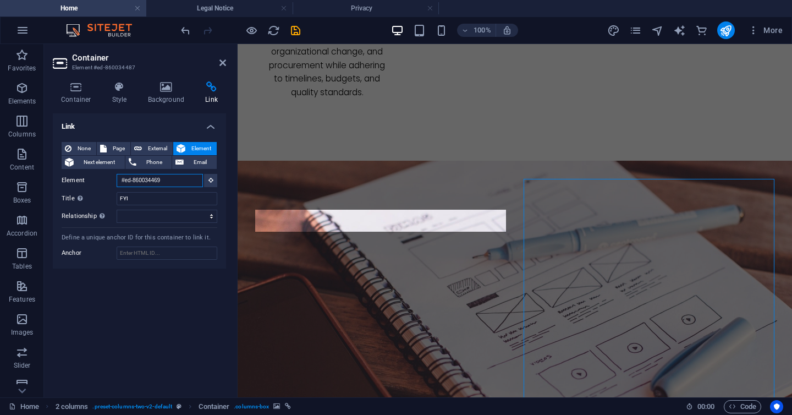
click at [173, 180] on input "#ed-860034469" at bounding box center [160, 180] width 86 height 13
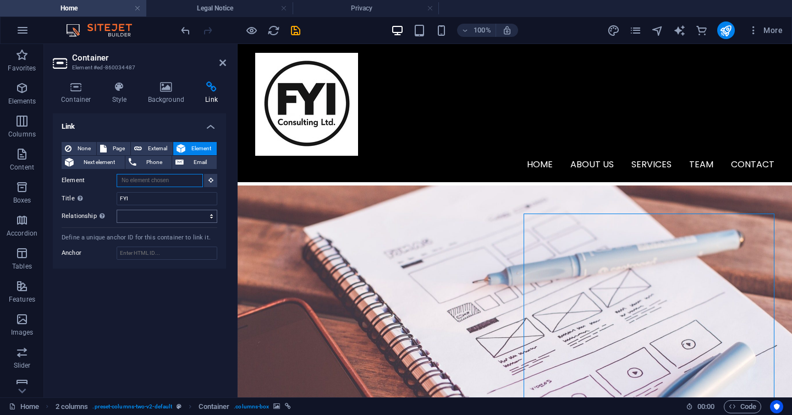
scroll to position [1901, 0]
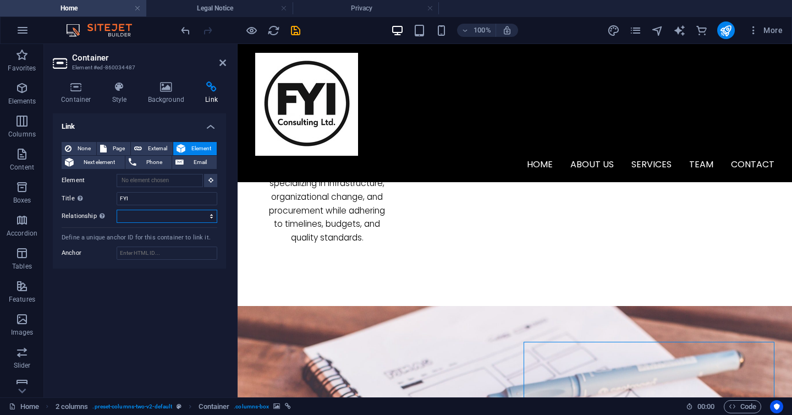
click at [194, 213] on select "alternate author bookmark external help license next nofollow noreferrer noopen…" at bounding box center [167, 216] width 101 height 13
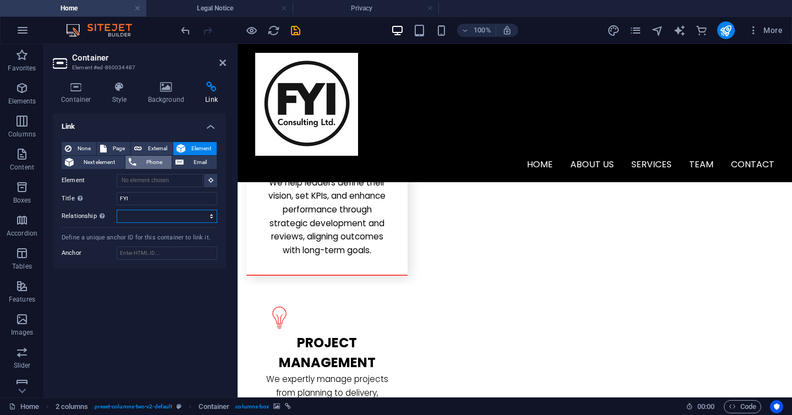
scroll to position [1656, 0]
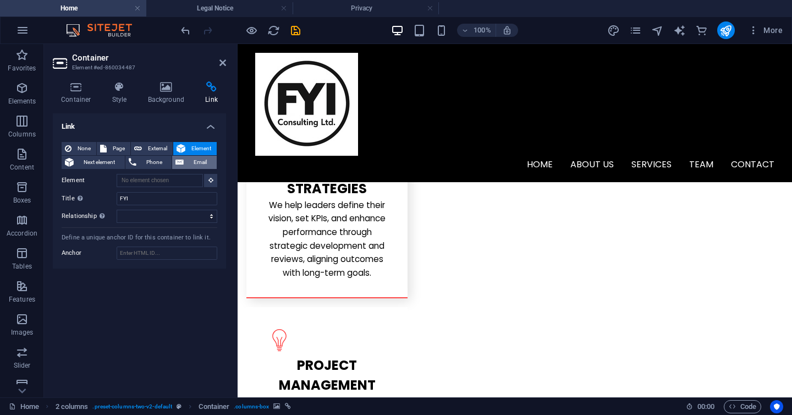
click at [185, 161] on button "Email" at bounding box center [194, 162] width 45 height 13
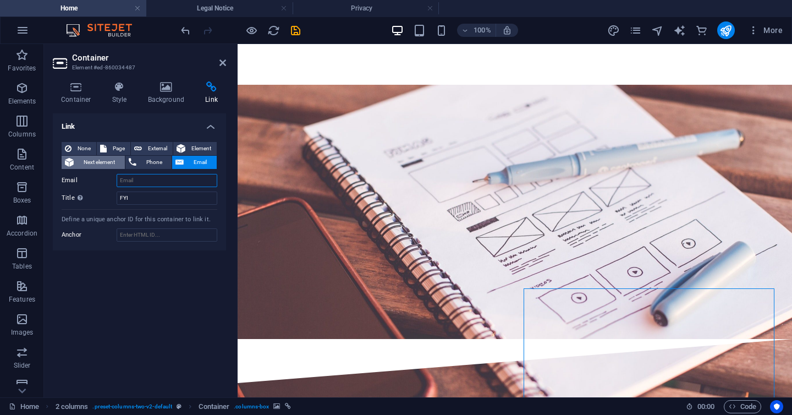
scroll to position [2142, 0]
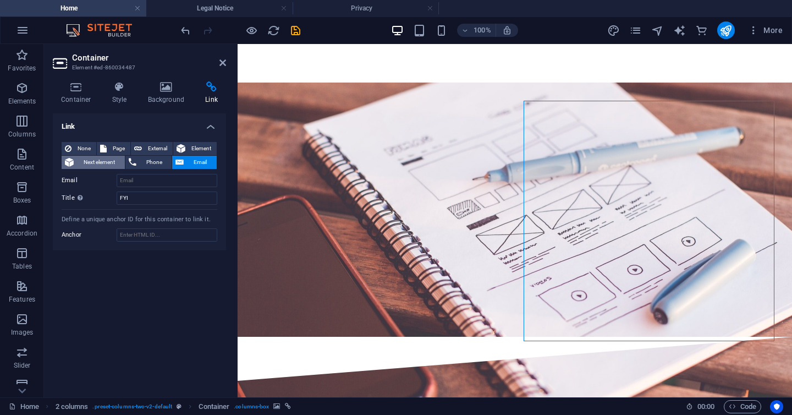
click at [109, 161] on span "Next element" at bounding box center [99, 162] width 45 height 13
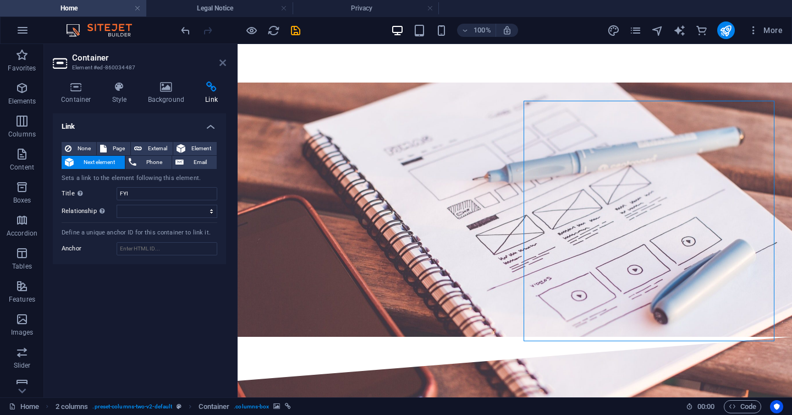
click at [226, 62] on icon at bounding box center [222, 62] width 7 height 9
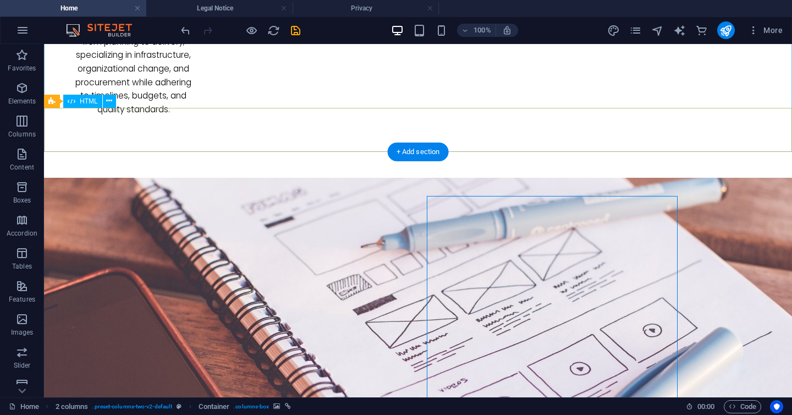
scroll to position [2174, 0]
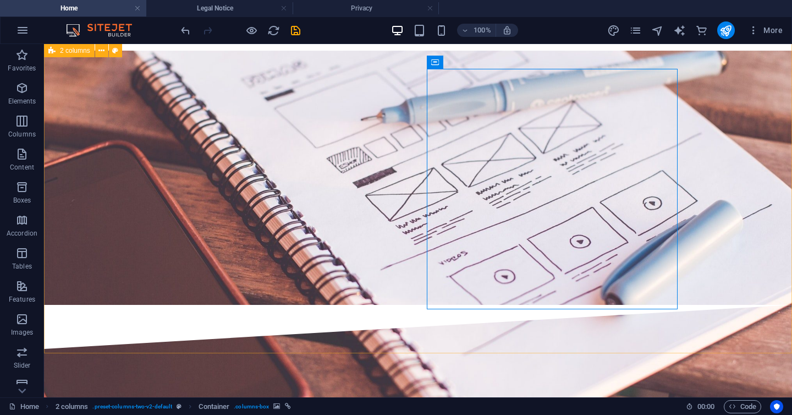
click at [78, 53] on span "2 columns" at bounding box center [75, 50] width 30 height 7
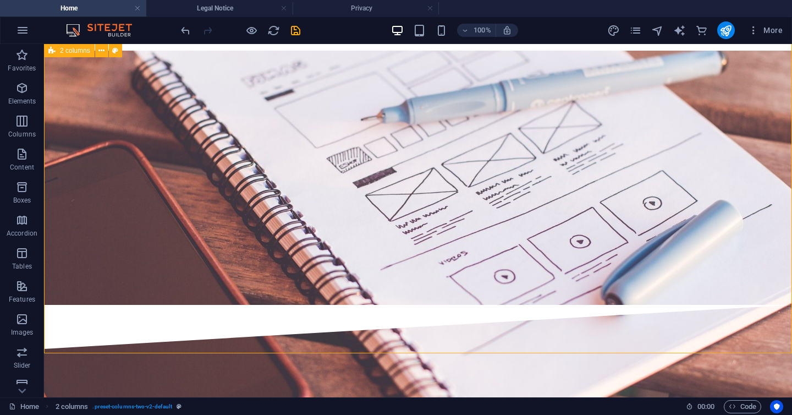
click at [74, 48] on span "2 columns" at bounding box center [75, 50] width 30 height 7
click at [84, 50] on span "2 columns" at bounding box center [75, 50] width 30 height 7
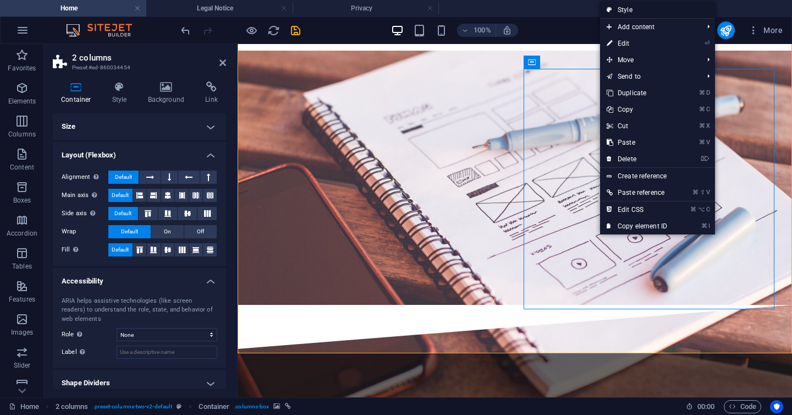
click at [626, 12] on link "Style" at bounding box center [657, 10] width 115 height 17
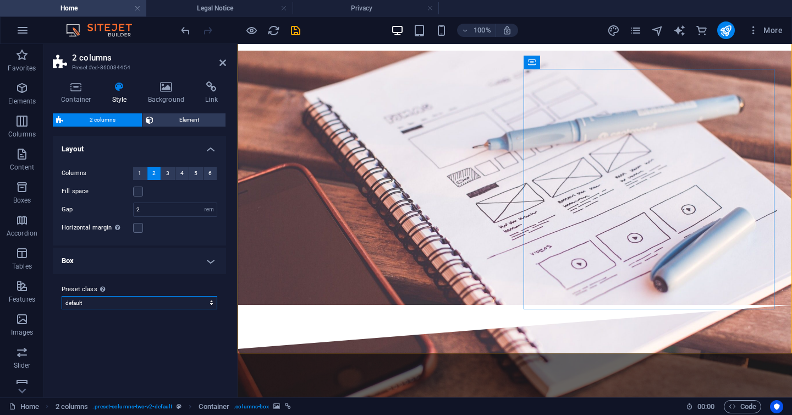
click at [147, 299] on select "default Add preset class" at bounding box center [140, 302] width 156 height 13
click at [147, 261] on h4 "Box" at bounding box center [139, 261] width 173 height 26
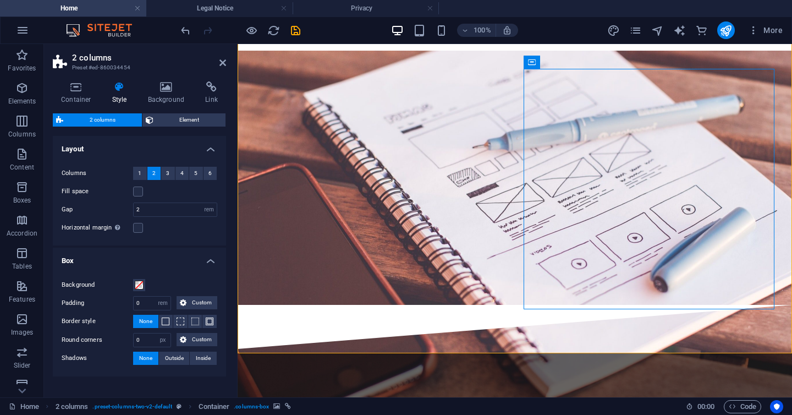
scroll to position [31, 0]
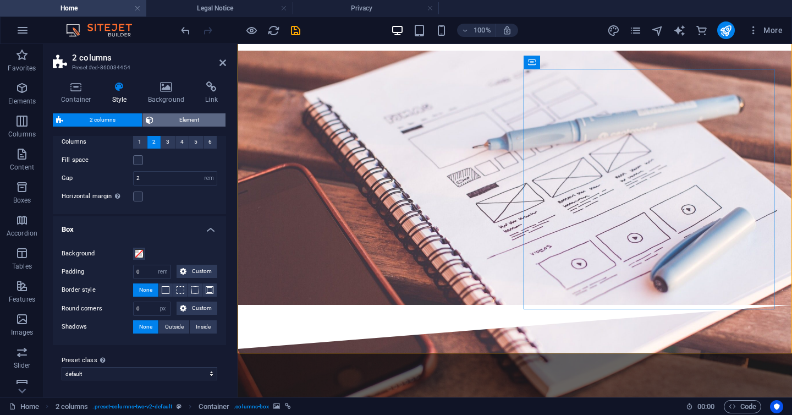
click at [182, 122] on span "Element" at bounding box center [190, 119] width 66 height 13
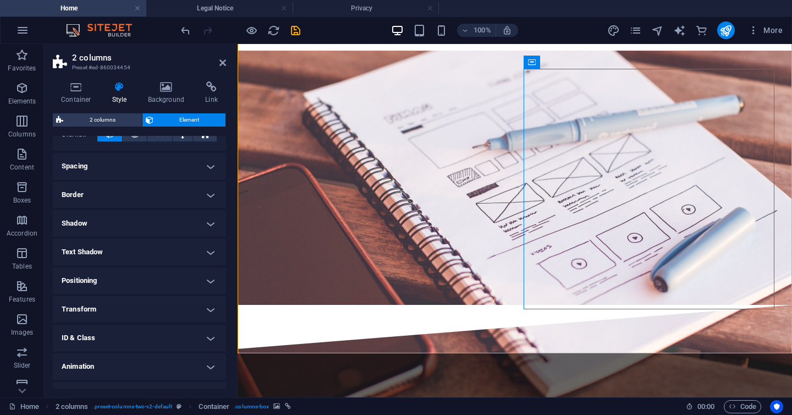
scroll to position [94, 0]
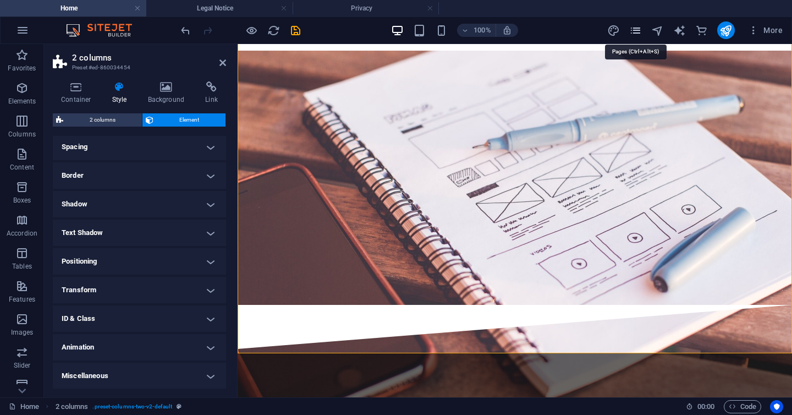
click at [633, 31] on icon "pages" at bounding box center [635, 30] width 13 height 13
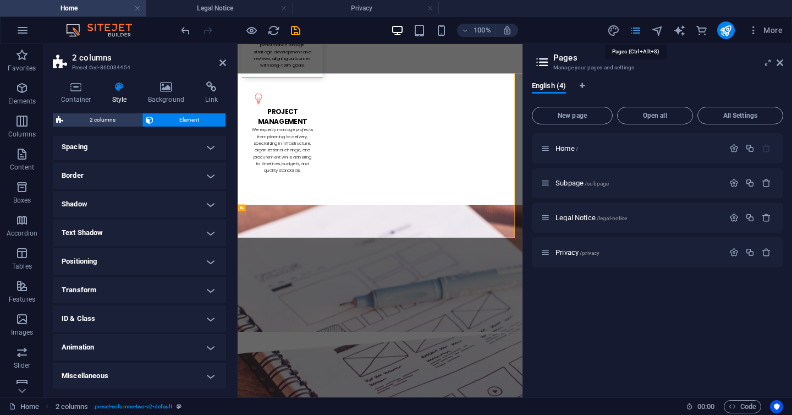
scroll to position [2096, 0]
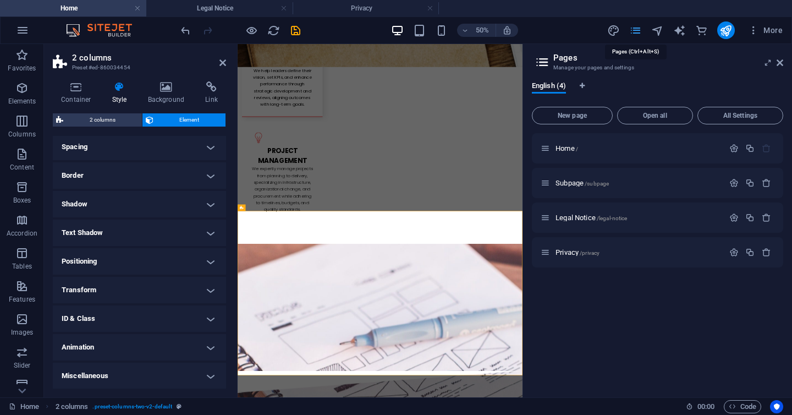
click at [633, 31] on icon "pages" at bounding box center [635, 30] width 13 height 13
click at [732, 30] on icon "publish" at bounding box center [725, 30] width 13 height 13
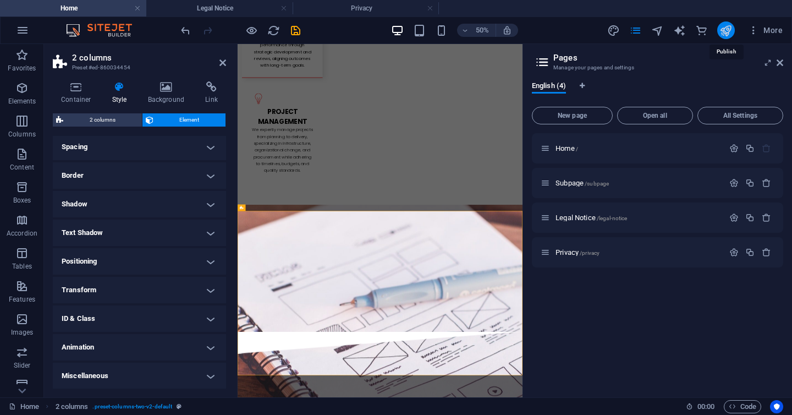
checkbox input "false"
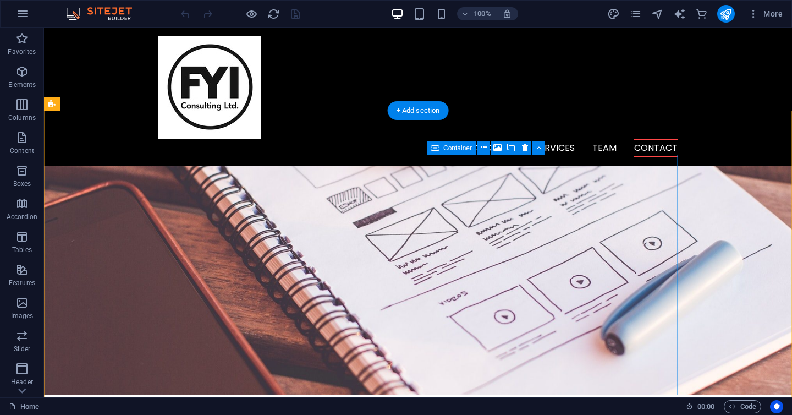
scroll to position [2030, 0]
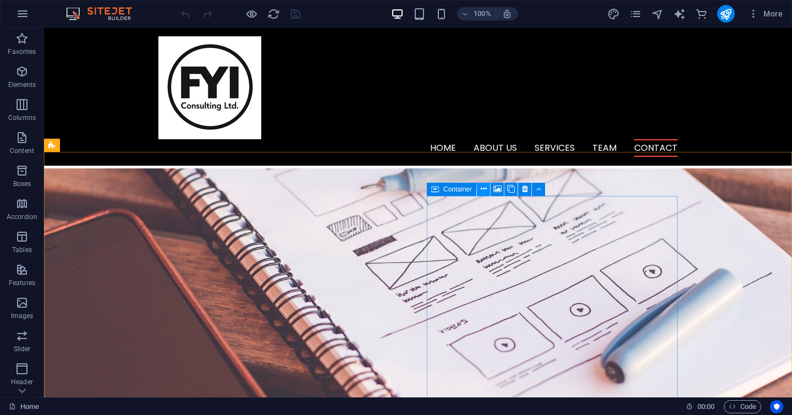
click at [487, 185] on button at bounding box center [483, 189] width 13 height 13
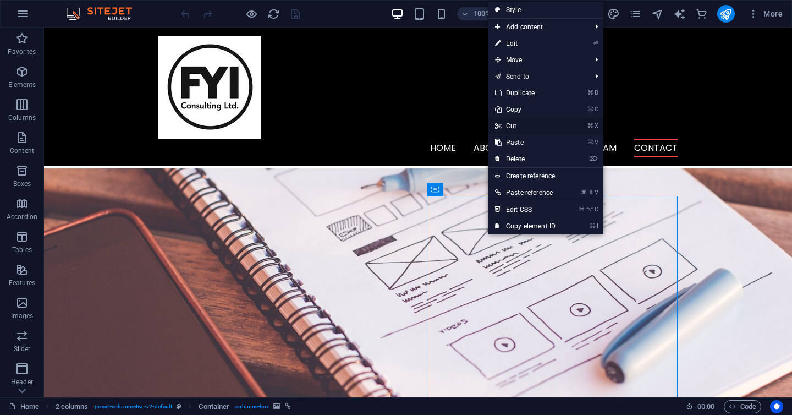
click at [522, 127] on link "⌘ X Cut" at bounding box center [525, 126] width 74 height 17
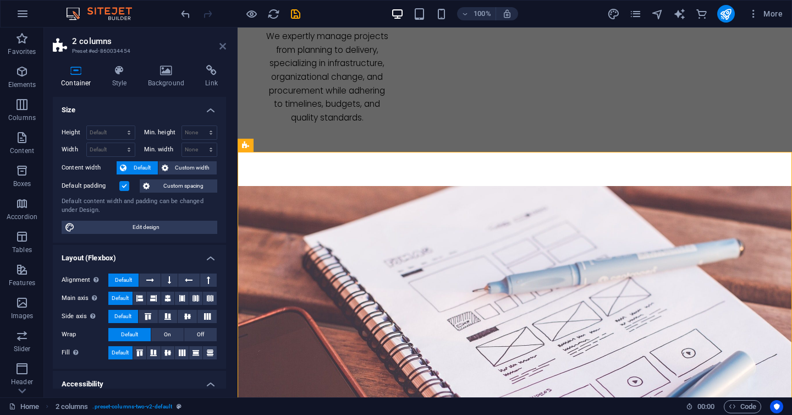
click at [221, 45] on icon at bounding box center [222, 46] width 7 height 9
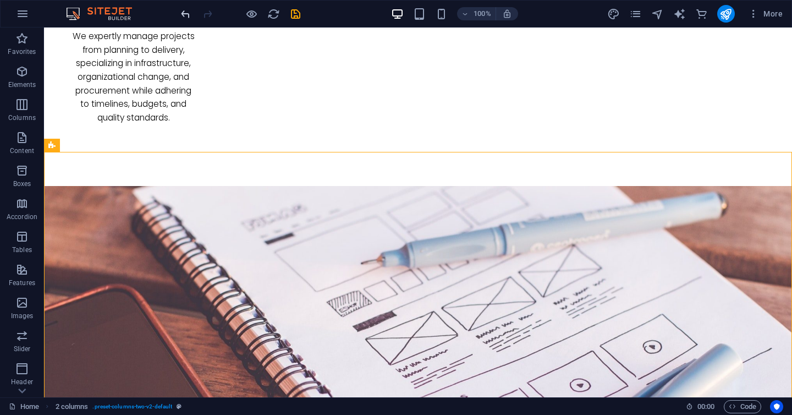
click at [182, 14] on icon "undo" at bounding box center [185, 14] width 13 height 13
click at [488, 189] on button at bounding box center [483, 189] width 13 height 13
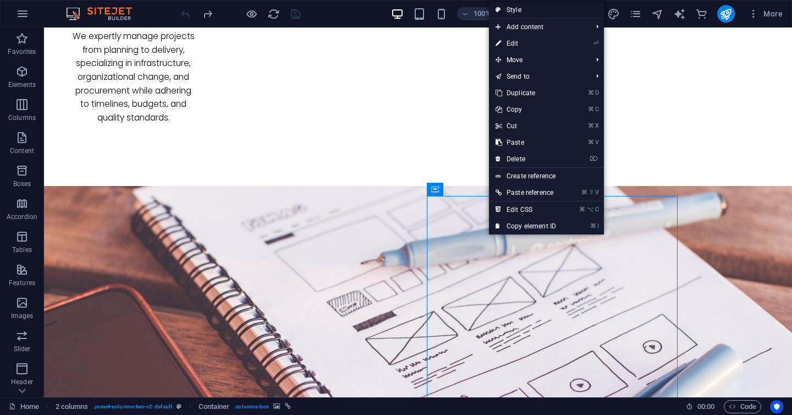
click at [535, 9] on link "Style" at bounding box center [546, 10] width 115 height 17
select select "rem"
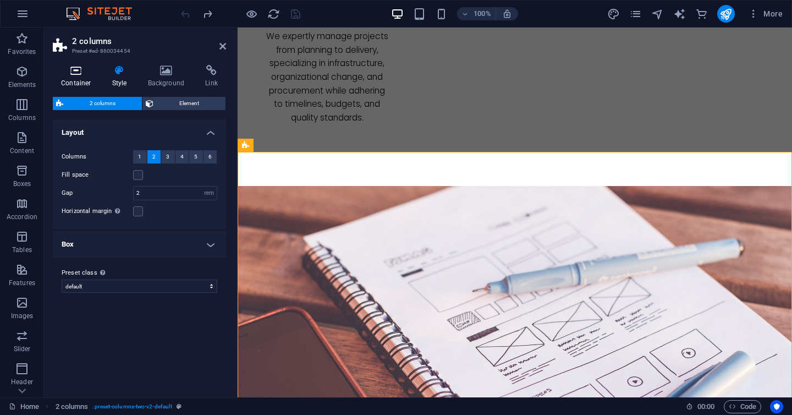
click at [87, 78] on h4 "Container" at bounding box center [78, 76] width 51 height 23
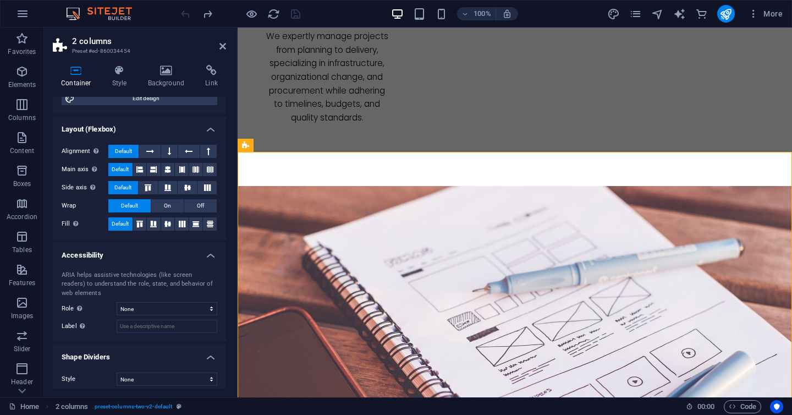
scroll to position [0, 0]
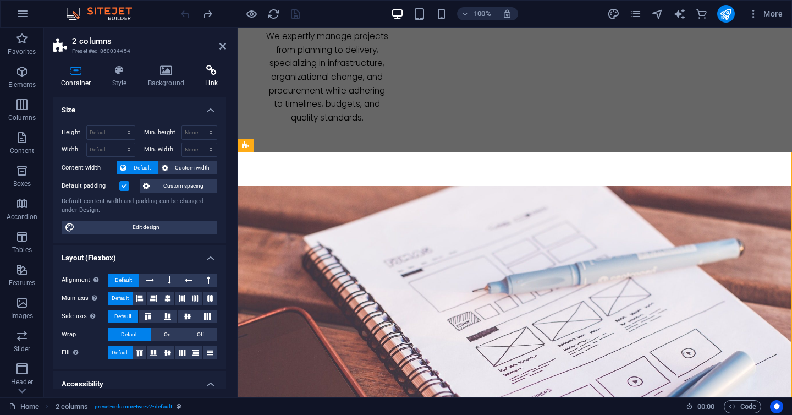
click at [217, 75] on icon at bounding box center [211, 70] width 29 height 11
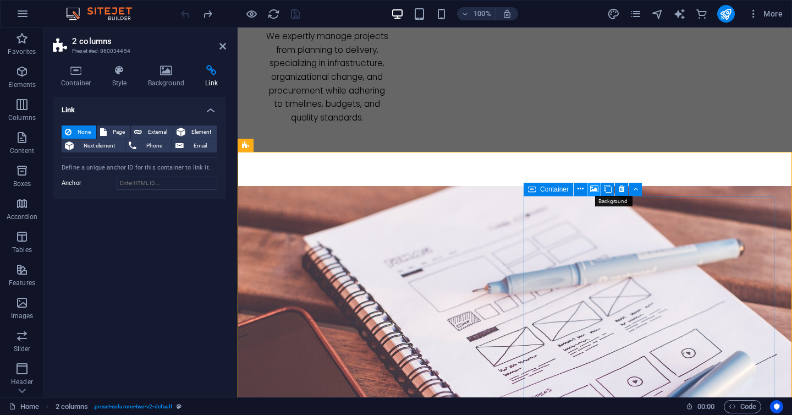
click at [591, 185] on icon at bounding box center [594, 189] width 8 height 12
select select "1"
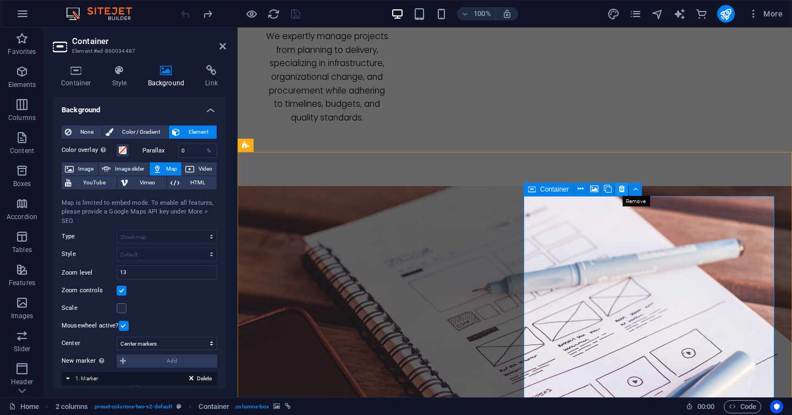
click at [621, 186] on icon at bounding box center [622, 189] width 6 height 12
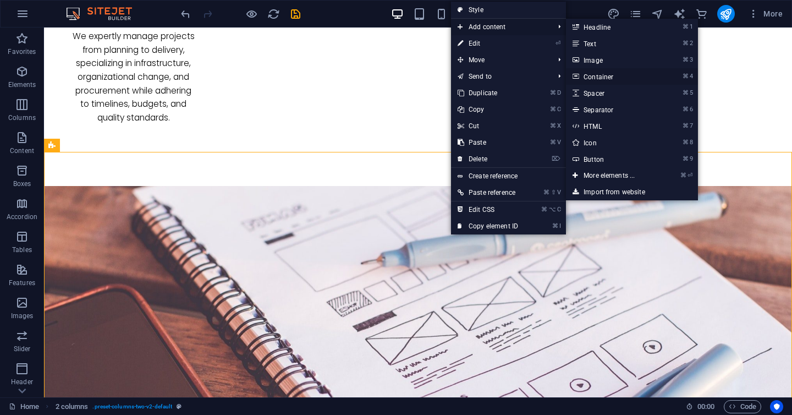
click at [608, 74] on link "⌘ 4 Container" at bounding box center [611, 76] width 91 height 17
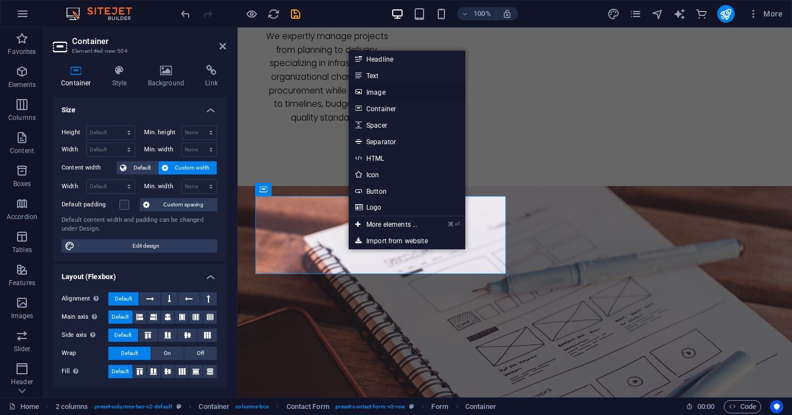
click at [373, 92] on link "Image" at bounding box center [407, 92] width 117 height 17
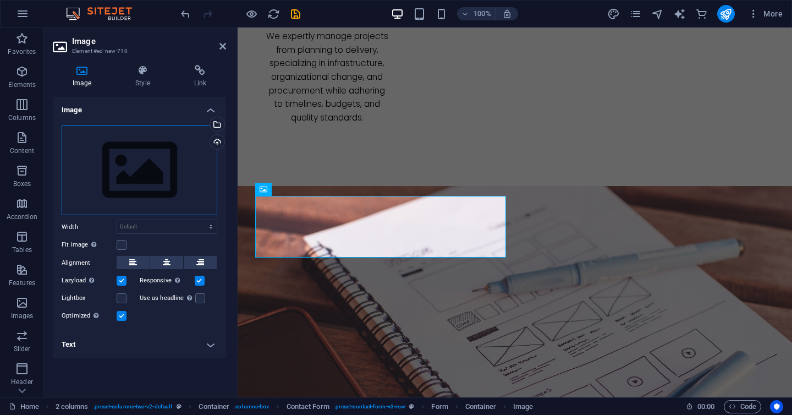
click at [138, 161] on div "Drag files here, click to choose files or select files from Files or our free s…" at bounding box center [140, 170] width 156 height 90
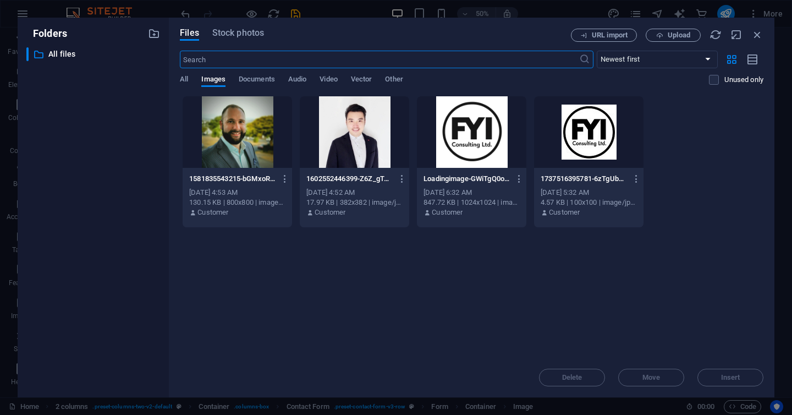
type input "We guide organizations through the entire procurement lifecycle, ensuring value…"
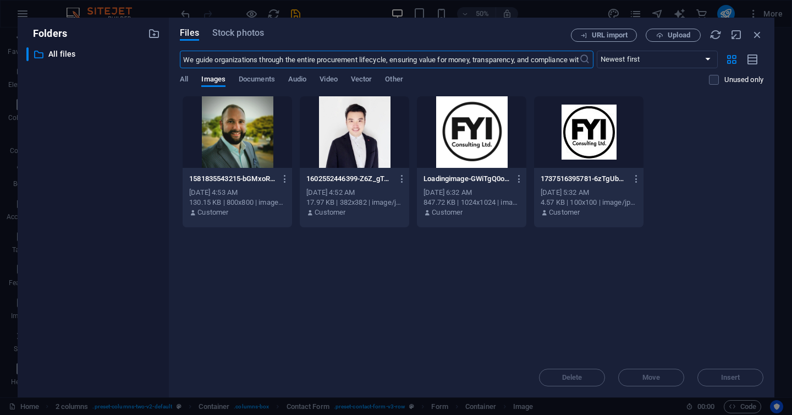
scroll to position [0, 62]
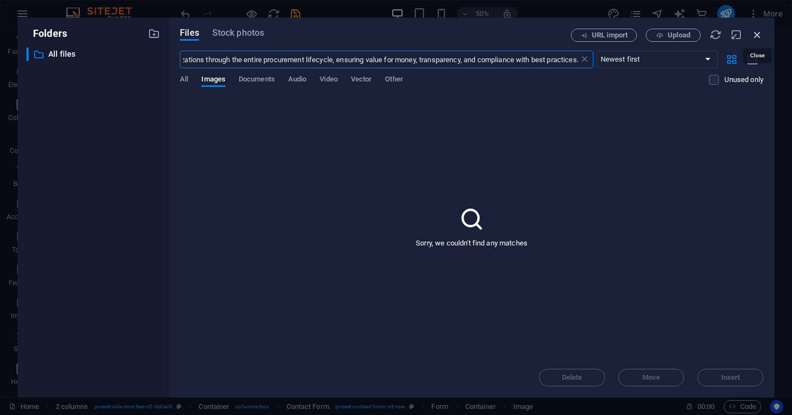
click at [757, 30] on icon "button" at bounding box center [757, 35] width 12 height 12
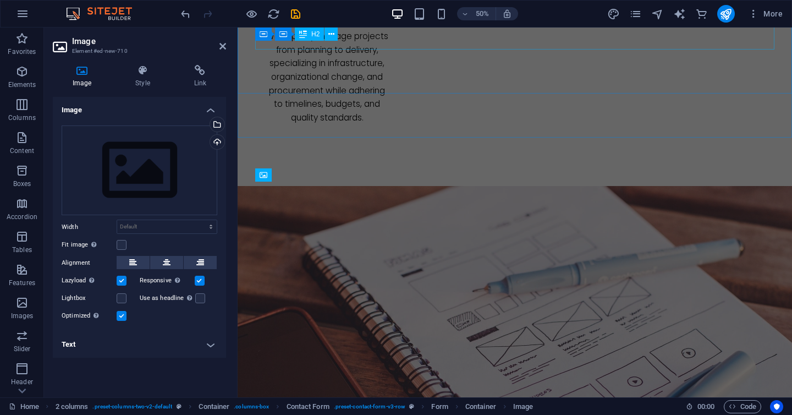
scroll to position [2044, 0]
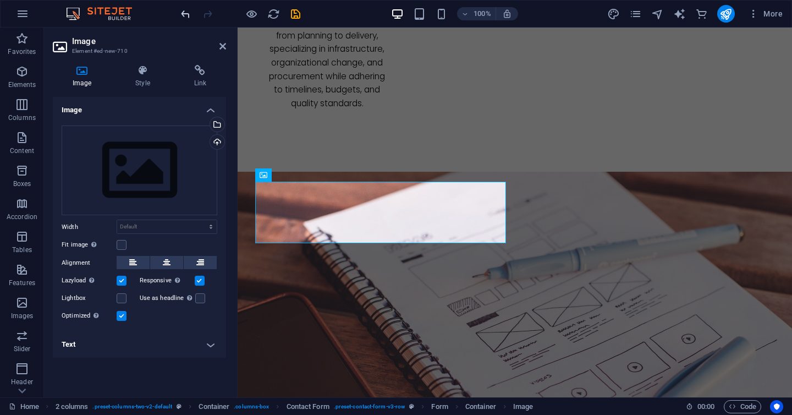
click at [183, 17] on icon "undo" at bounding box center [185, 14] width 13 height 13
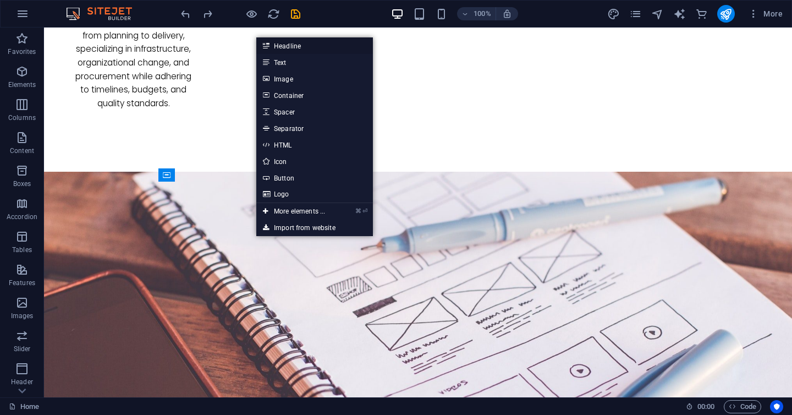
click at [296, 45] on link "Headline" at bounding box center [314, 45] width 117 height 17
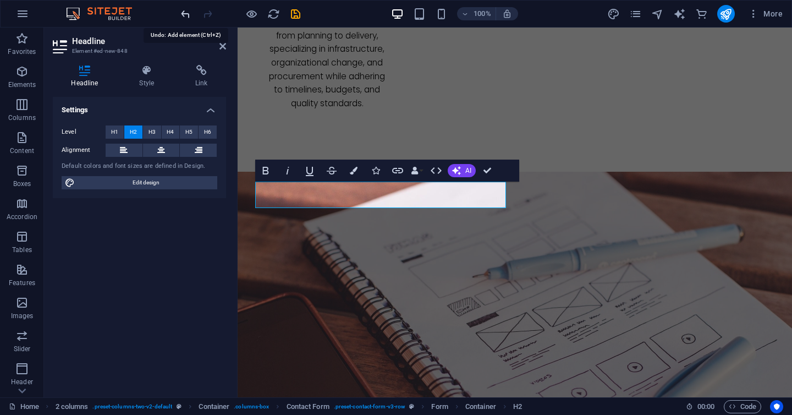
click at [182, 16] on icon "undo" at bounding box center [185, 14] width 13 height 13
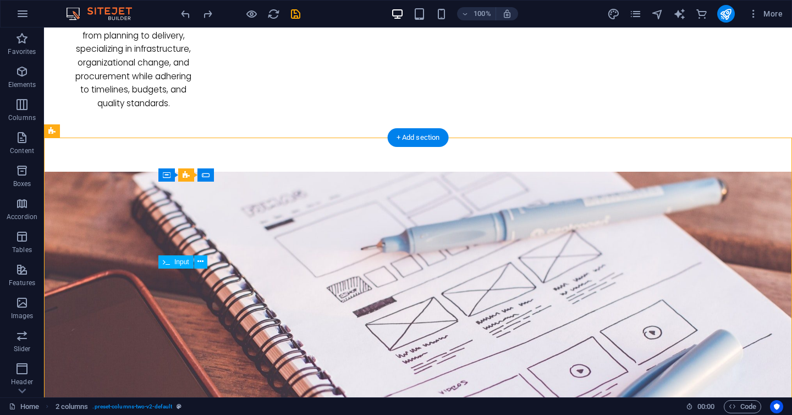
drag, startPoint x: 157, startPoint y: 272, endPoint x: 239, endPoint y: 287, distance: 82.7
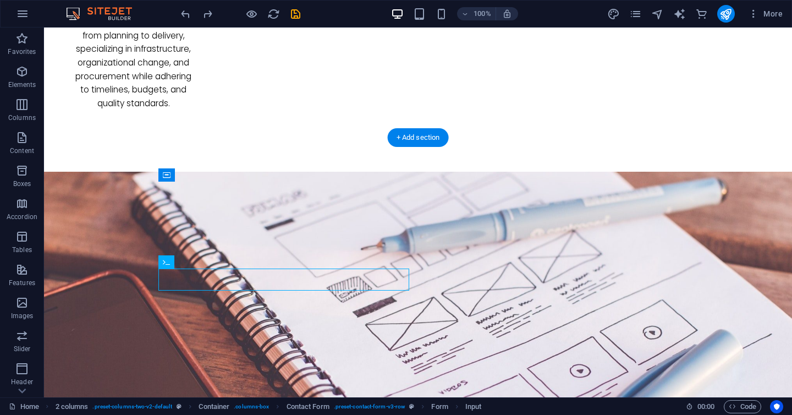
drag, startPoint x: 238, startPoint y: 286, endPoint x: 369, endPoint y: 293, distance: 131.6
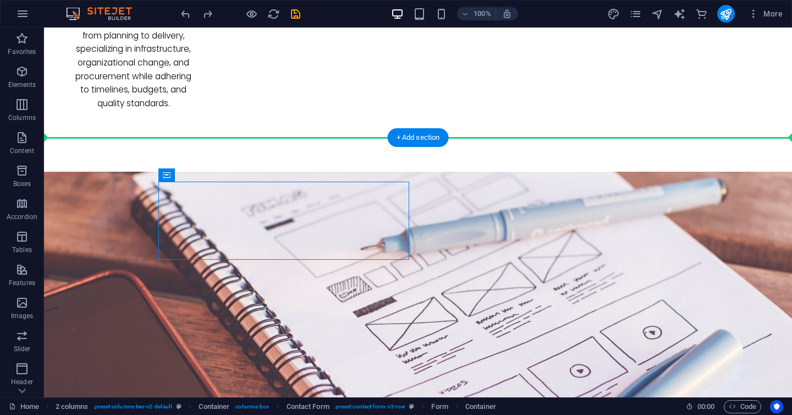
drag, startPoint x: 278, startPoint y: 201, endPoint x: 477, endPoint y: 306, distance: 224.6
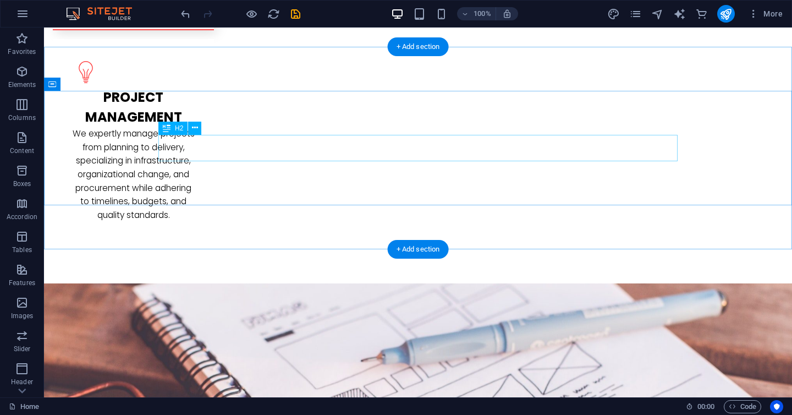
scroll to position [1933, 0]
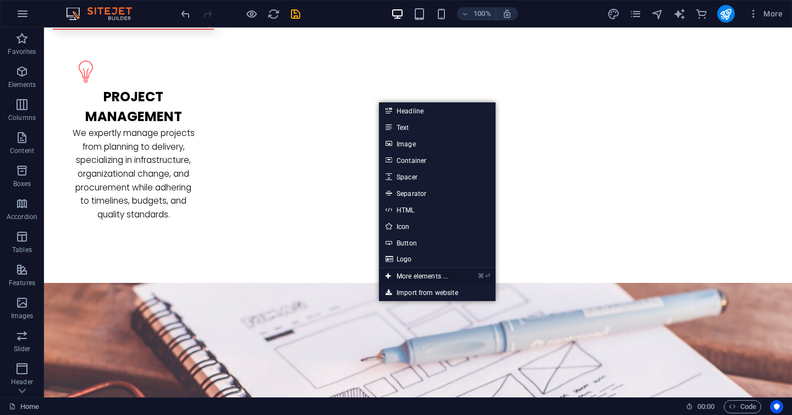
click at [430, 277] on link "⌘ ⏎ More elements ..." at bounding box center [416, 276] width 75 height 17
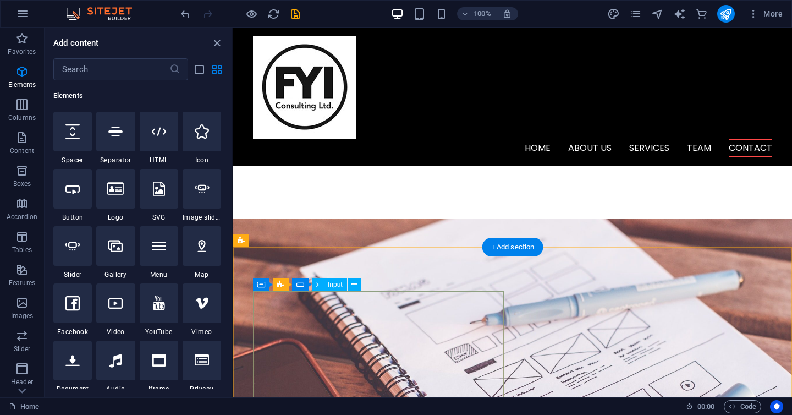
scroll to position [1965, 0]
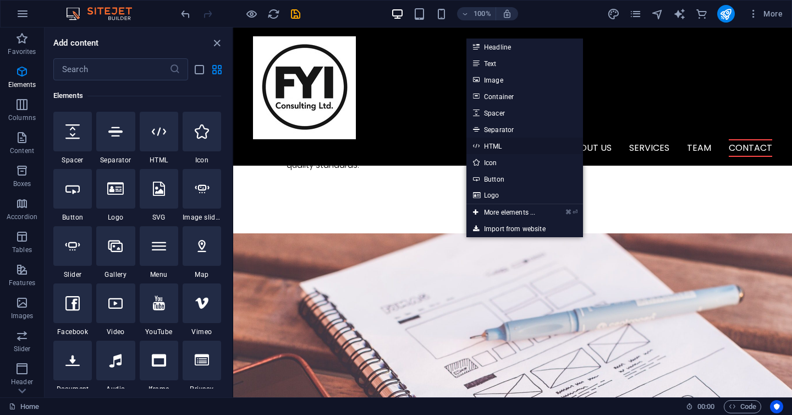
click at [498, 149] on link "HTML" at bounding box center [524, 146] width 117 height 17
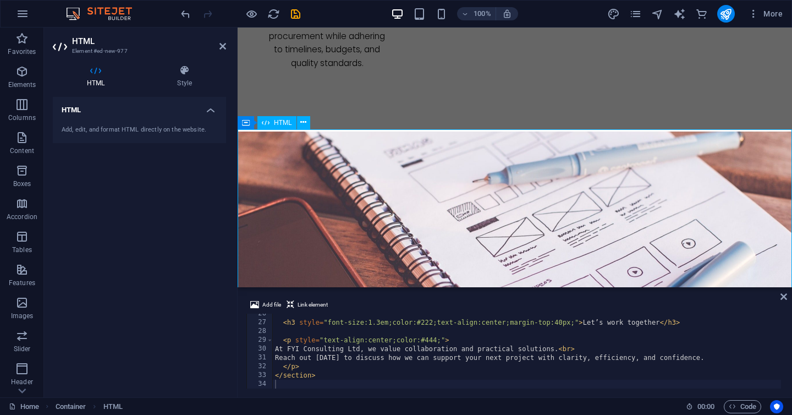
scroll to position [2081, 0]
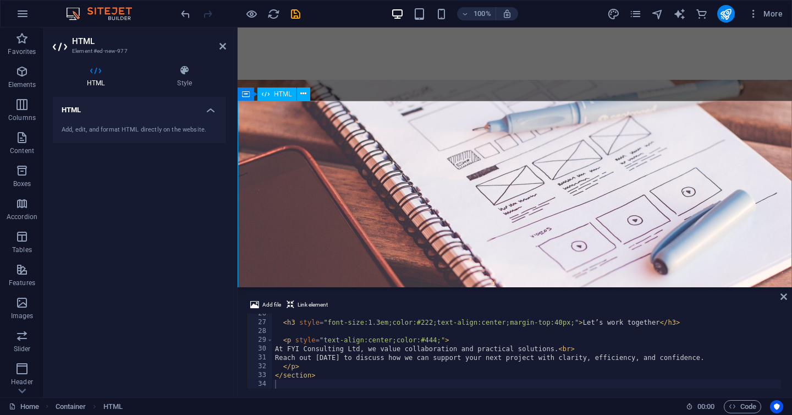
click at [787, 299] on icon at bounding box center [783, 296] width 7 height 9
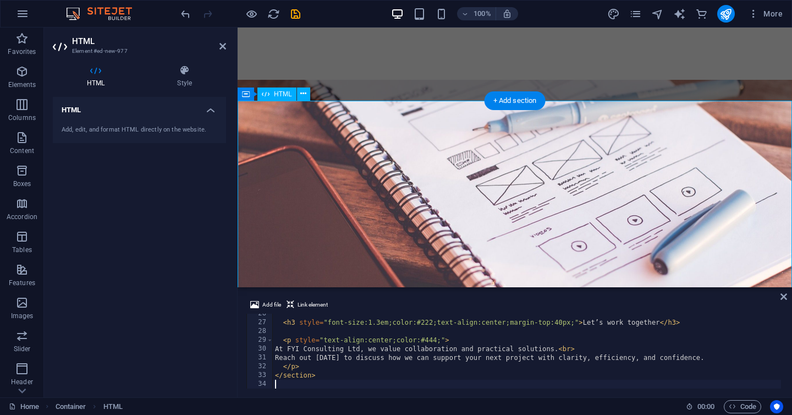
click at [171, 128] on div "Add, edit, and format HTML directly on the website." at bounding box center [140, 129] width 156 height 9
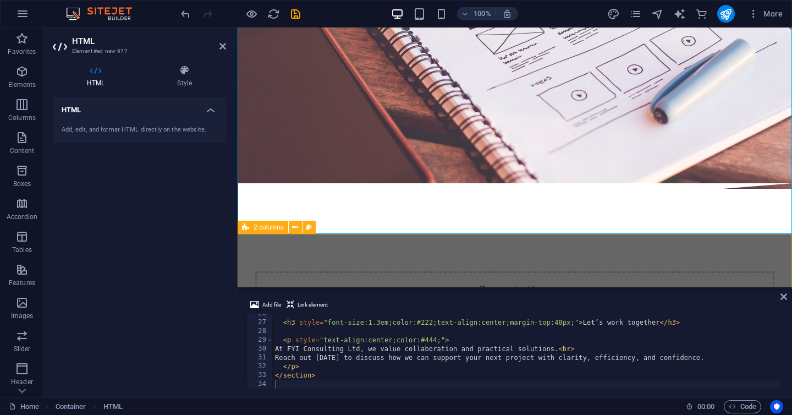
scroll to position [2308, 0]
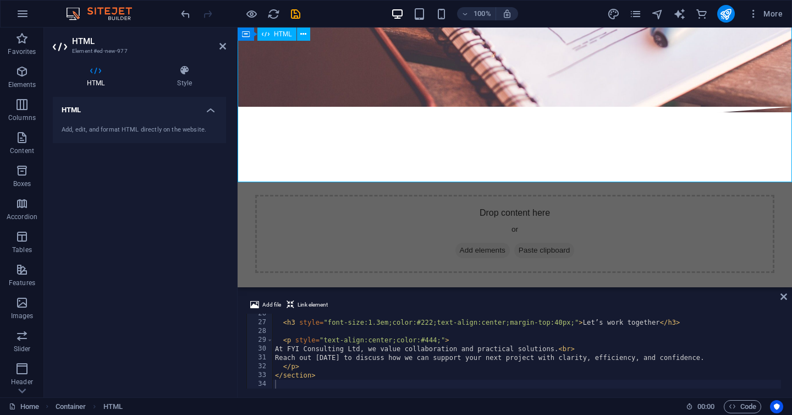
click at [736, 405] on span "Code" at bounding box center [743, 406] width 28 height 13
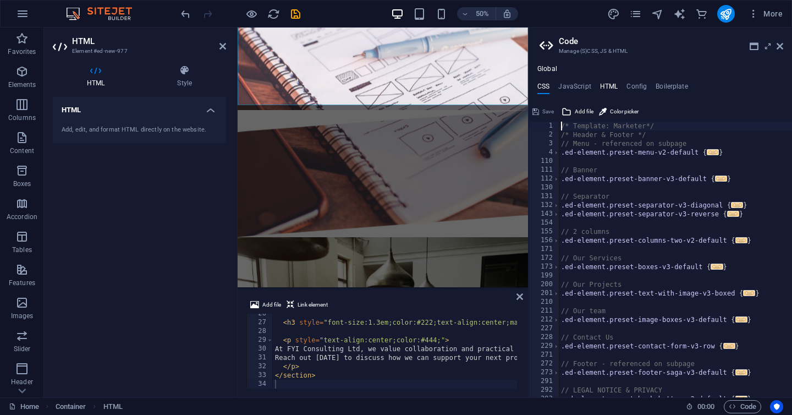
click at [600, 87] on h4 "HTML" at bounding box center [609, 89] width 18 height 12
type textarea "<a href="#main-content" class="wv-link-content button">Skip to main content</a>"
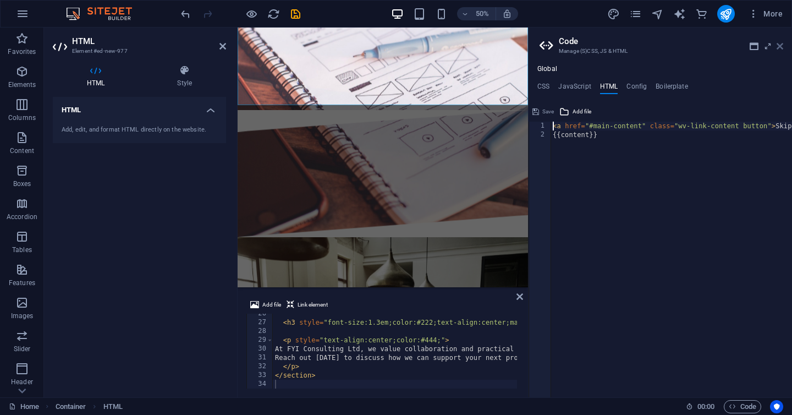
click at [780, 47] on icon at bounding box center [780, 46] width 7 height 9
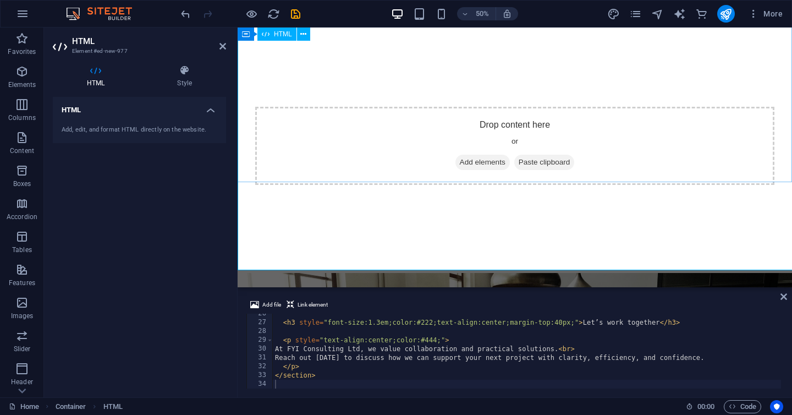
scroll to position [2308, 0]
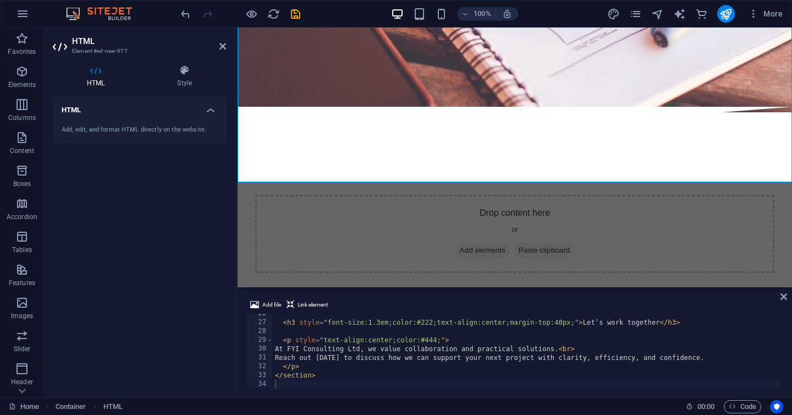
click at [789, 295] on div "Add file Link element 26 27 28 29 30 31 32 33 34 < h3 style = "font-size:1.3em;…" at bounding box center [515, 343] width 554 height 108
click at [186, 9] on icon "undo" at bounding box center [185, 14] width 13 height 13
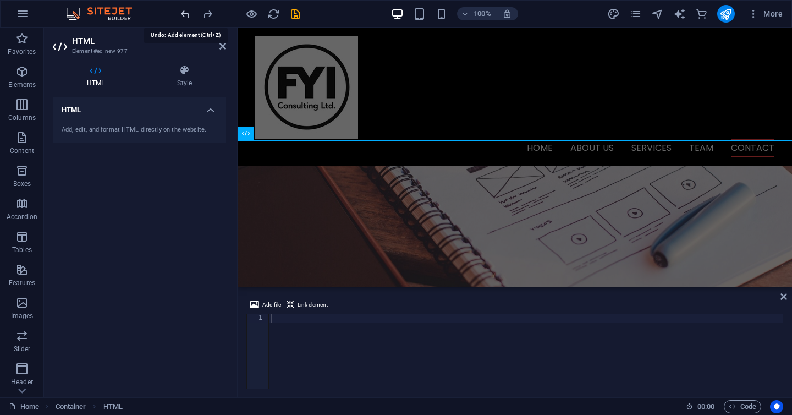
scroll to position [2025, 0]
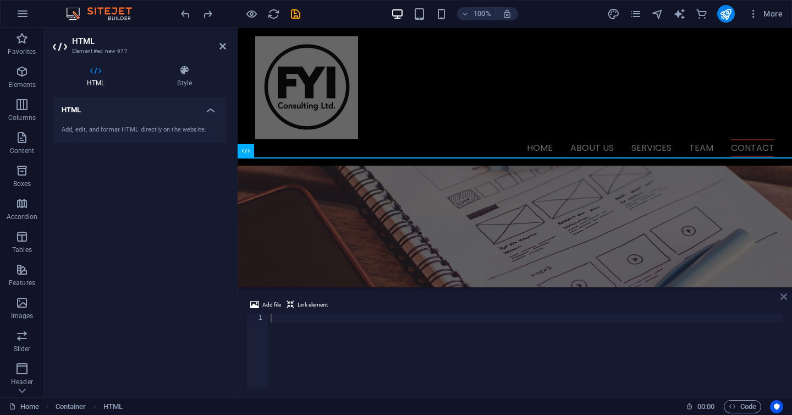
click at [782, 298] on icon at bounding box center [783, 296] width 7 height 9
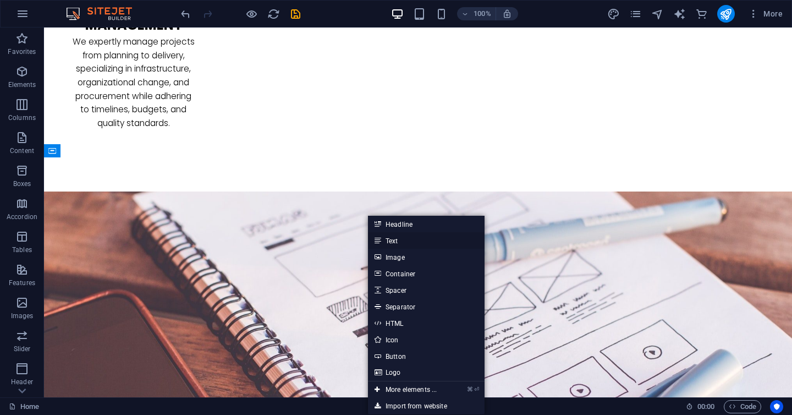
click at [395, 237] on link "Text" at bounding box center [426, 240] width 117 height 17
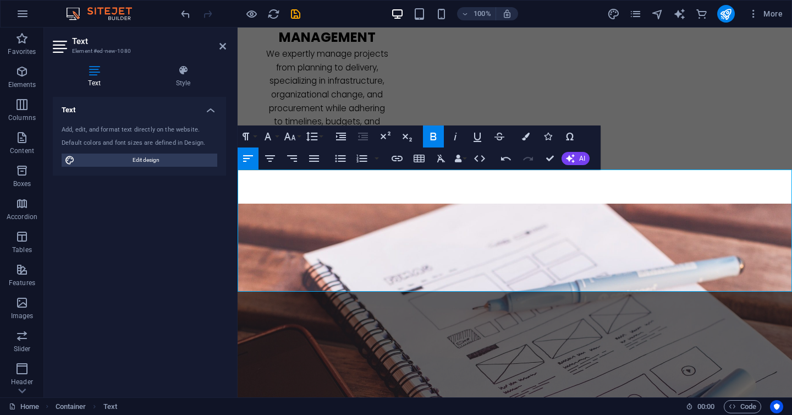
scroll to position [2015, 0]
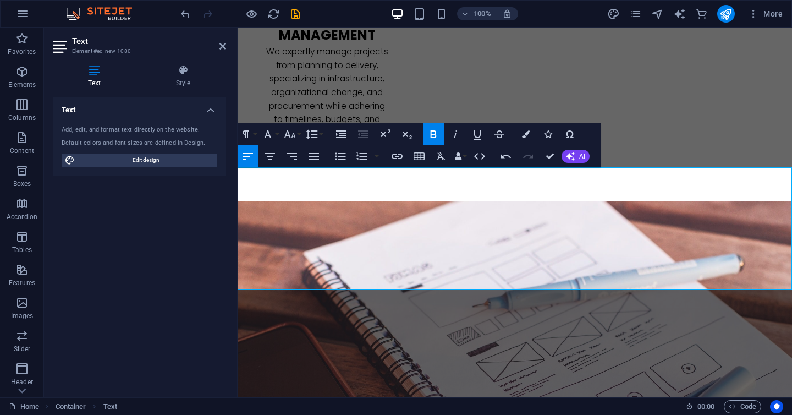
drag, startPoint x: 369, startPoint y: 202, endPoint x: 240, endPoint y: 195, distance: 128.9
drag, startPoint x: 323, startPoint y: 234, endPoint x: 239, endPoint y: 229, distance: 84.3
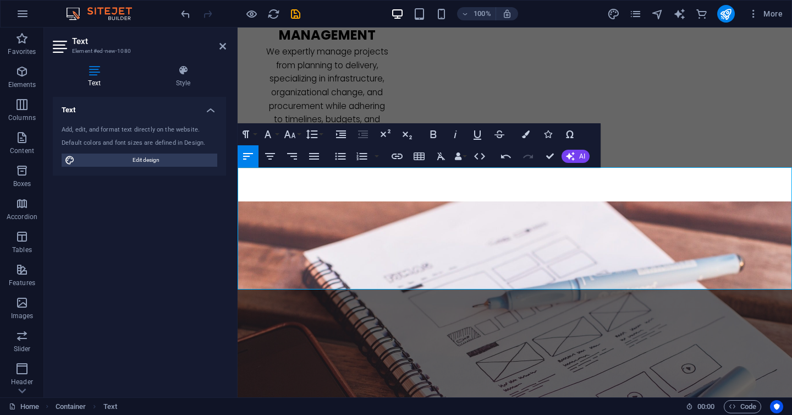
copy p "📞 027 305 5902"
drag, startPoint x: 311, startPoint y: 255, endPoint x: 238, endPoint y: 226, distance: 78.4
copy div "📞 027 305 5902 Philip He 📞 021 187 2175"
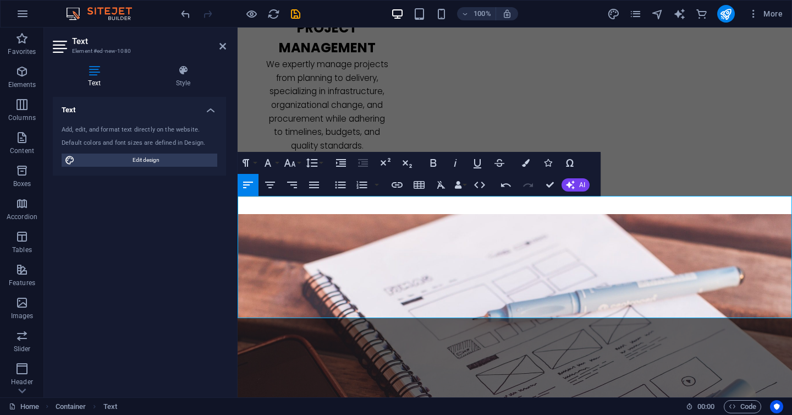
scroll to position [2019, 0]
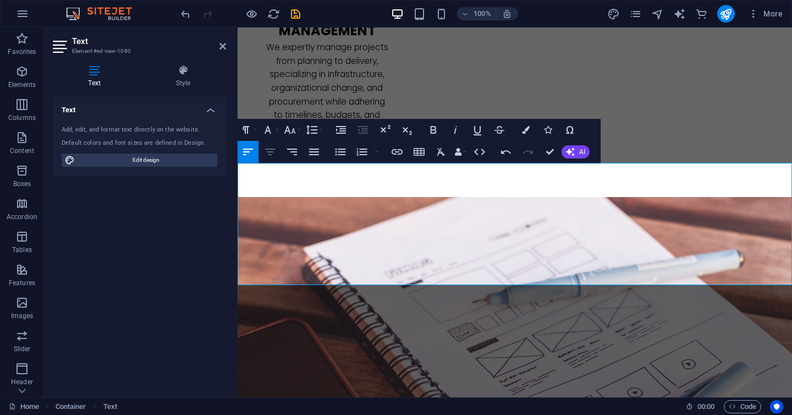
click at [268, 158] on icon "button" at bounding box center [269, 151] width 13 height 13
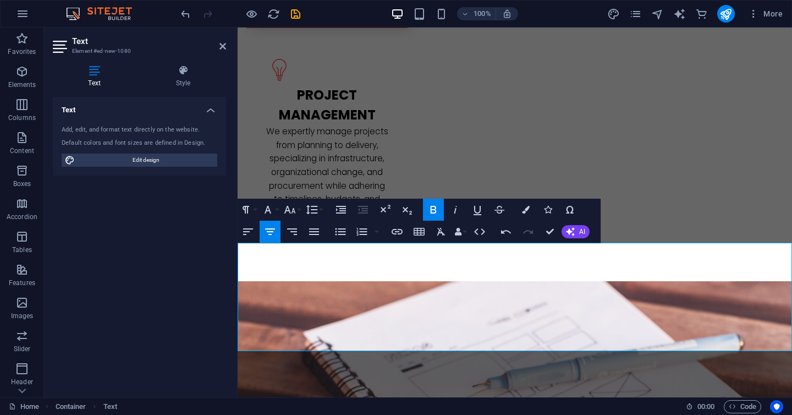
scroll to position [1939, 0]
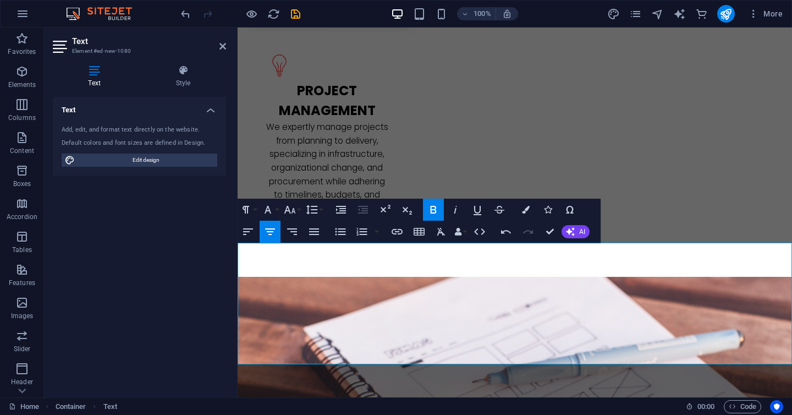
drag, startPoint x: 592, startPoint y: 262, endPoint x: 162, endPoint y: 216, distance: 432.0
click at [239, 226] on button "Align Left" at bounding box center [248, 232] width 21 height 22
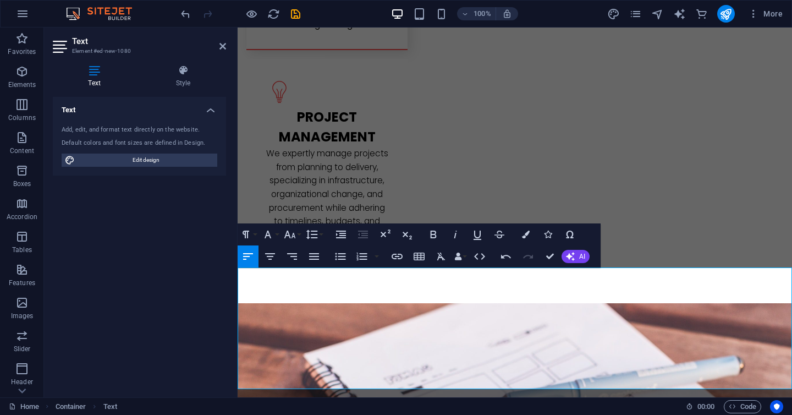
scroll to position [1917, 0]
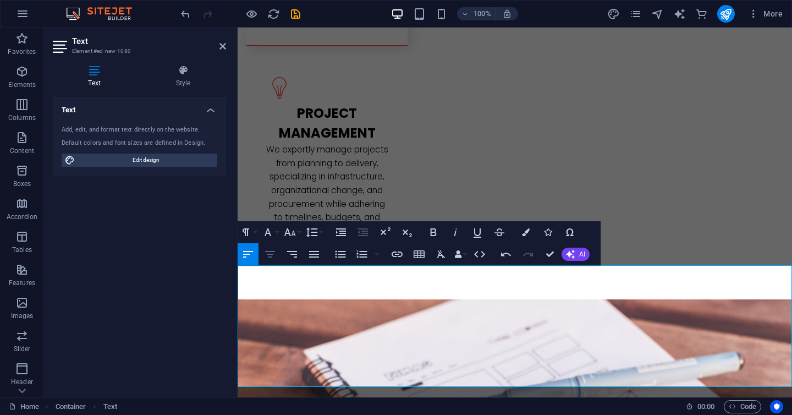
click at [274, 254] on icon "button" at bounding box center [269, 254] width 13 height 13
click at [311, 255] on icon "button" at bounding box center [313, 254] width 13 height 13
click at [274, 254] on icon "button" at bounding box center [269, 254] width 13 height 13
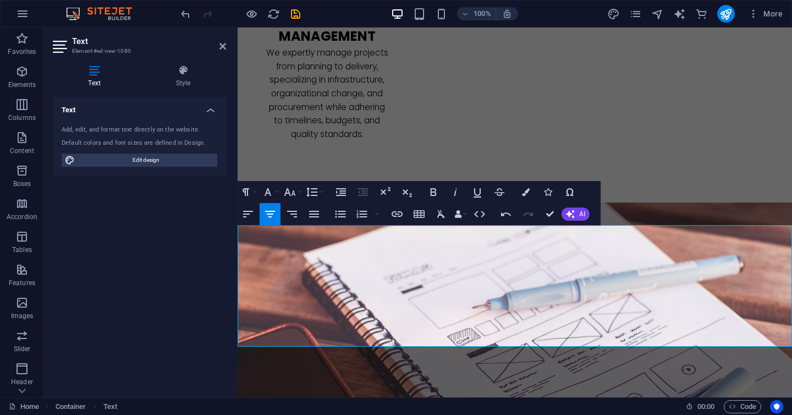
scroll to position [2032, 0]
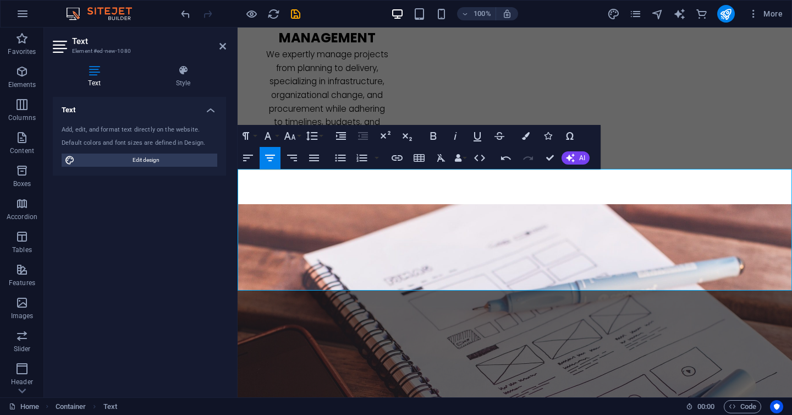
scroll to position [2023, 0]
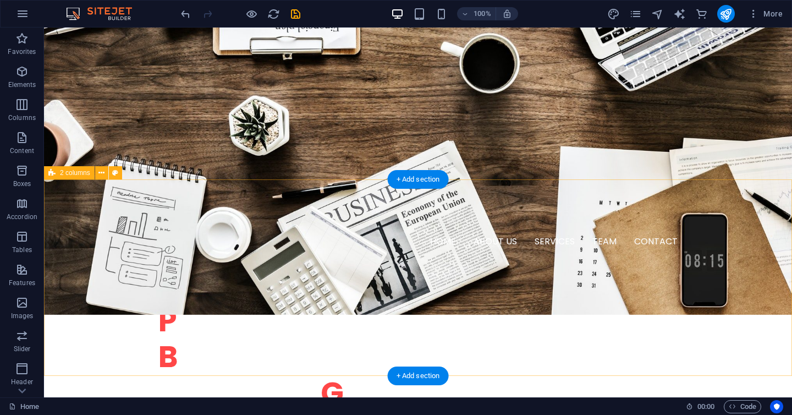
scroll to position [461, 0]
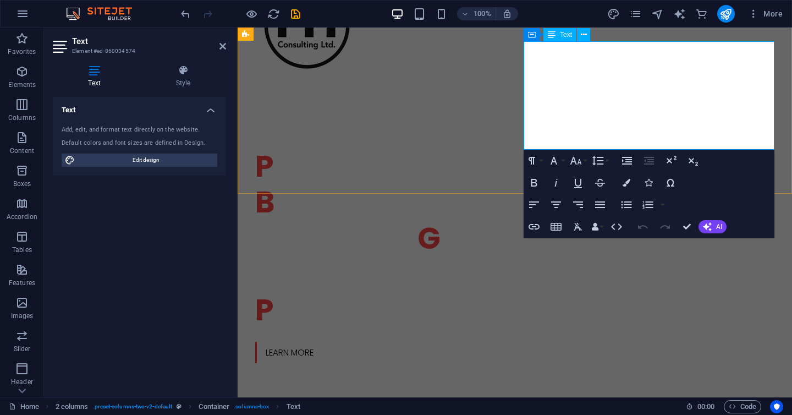
drag, startPoint x: 745, startPoint y: 130, endPoint x: 524, endPoint y: 47, distance: 235.5
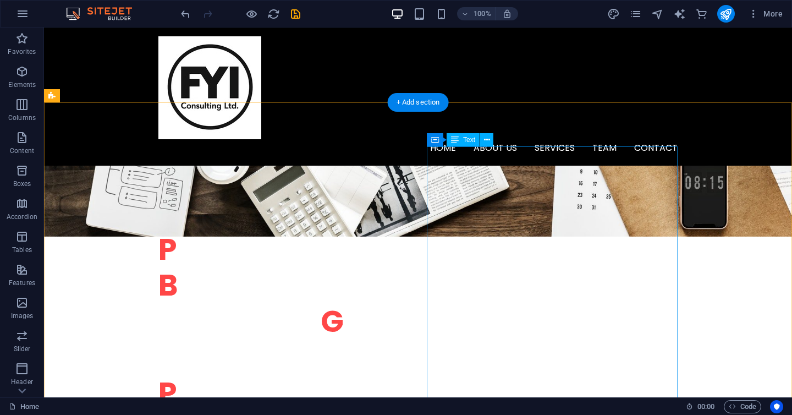
scroll to position [339, 0]
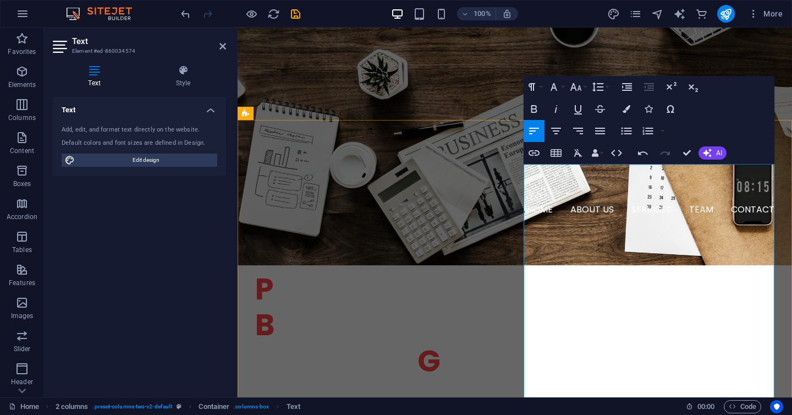
scroll to position [352, 0]
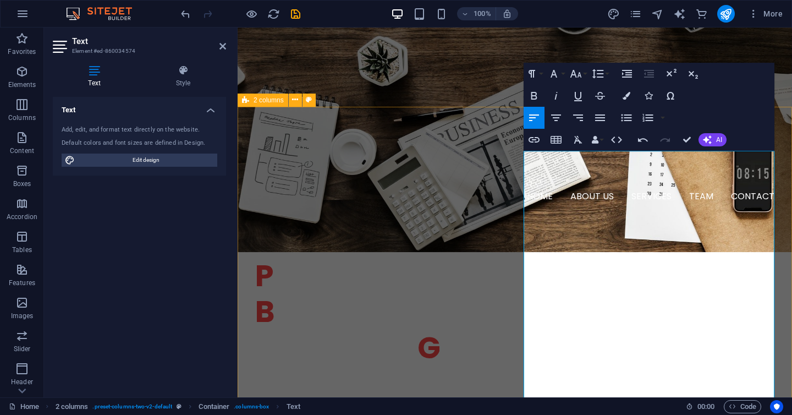
drag, startPoint x: 625, startPoint y: 280, endPoint x: 512, endPoint y: 174, distance: 154.9
click at [538, 94] on icon "button" at bounding box center [533, 95] width 13 height 13
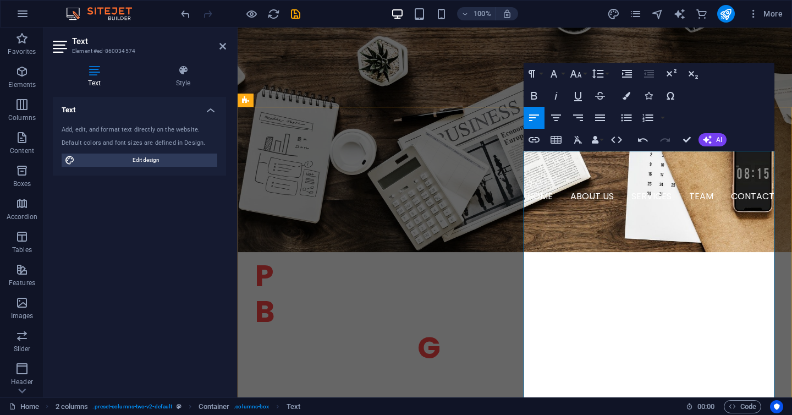
drag, startPoint x: 598, startPoint y: 185, endPoint x: 526, endPoint y: 180, distance: 72.8
drag, startPoint x: 525, startPoint y: 182, endPoint x: 601, endPoint y: 187, distance: 75.6
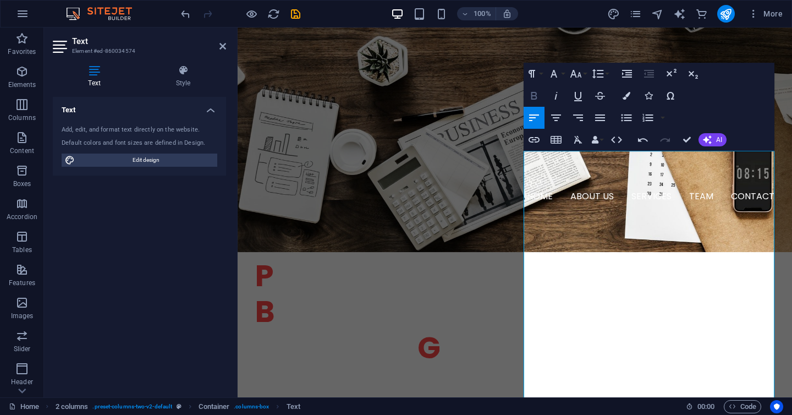
click at [536, 89] on icon "button" at bounding box center [533, 95] width 13 height 13
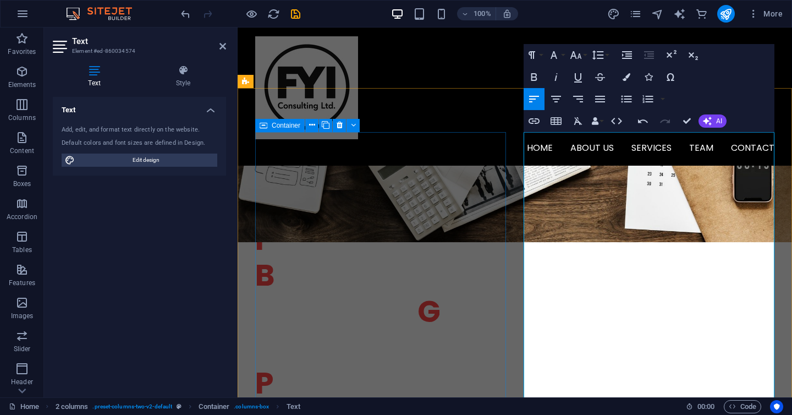
scroll to position [370, 0]
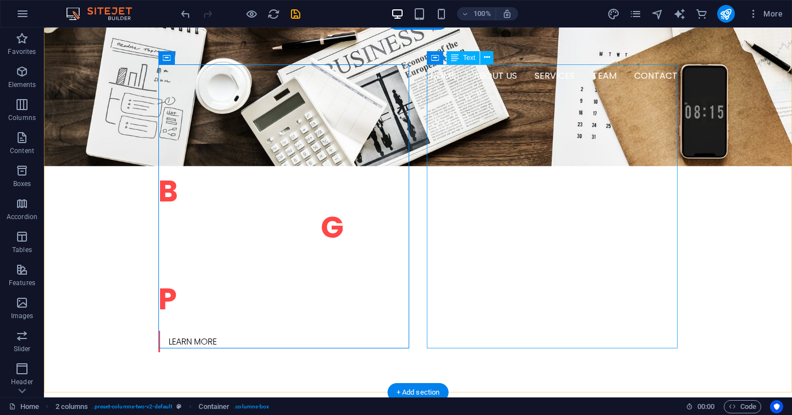
scroll to position [476, 0]
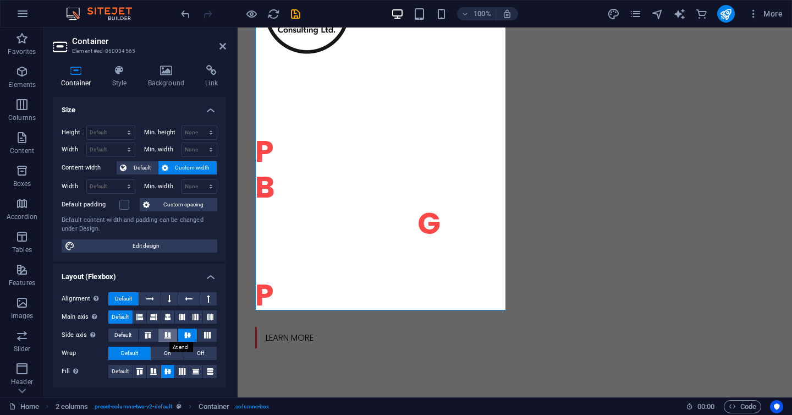
click at [165, 337] on icon at bounding box center [167, 335] width 13 height 7
click at [185, 337] on icon at bounding box center [187, 335] width 13 height 7
click at [119, 72] on icon at bounding box center [119, 70] width 31 height 11
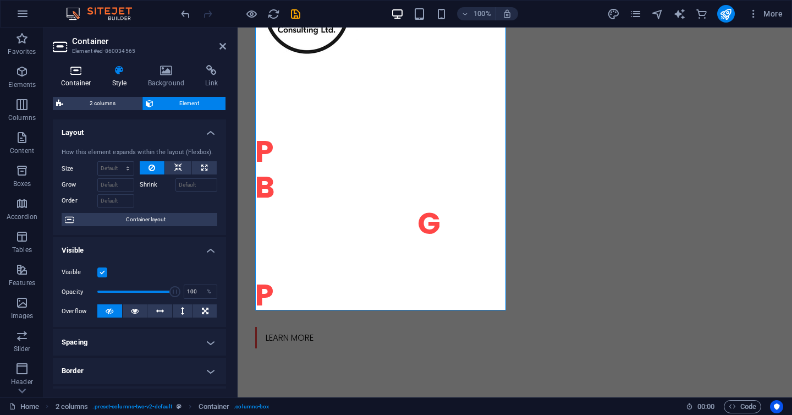
click at [85, 71] on icon at bounding box center [76, 70] width 47 height 11
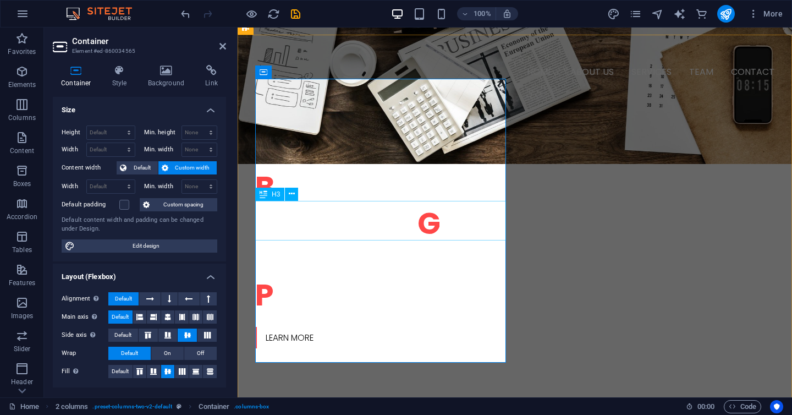
scroll to position [510, 0]
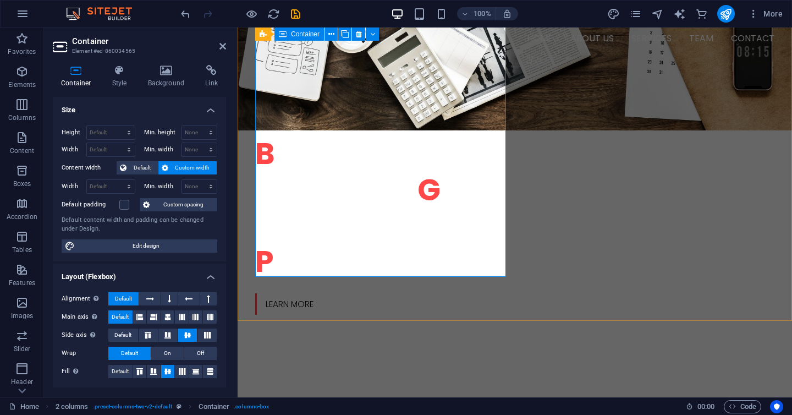
click at [137, 165] on span "Default" at bounding box center [142, 167] width 25 height 13
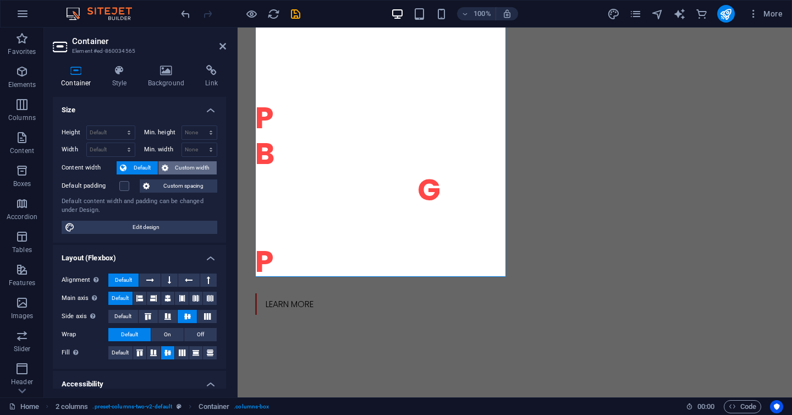
click at [177, 167] on span "Custom width" at bounding box center [193, 167] width 42 height 13
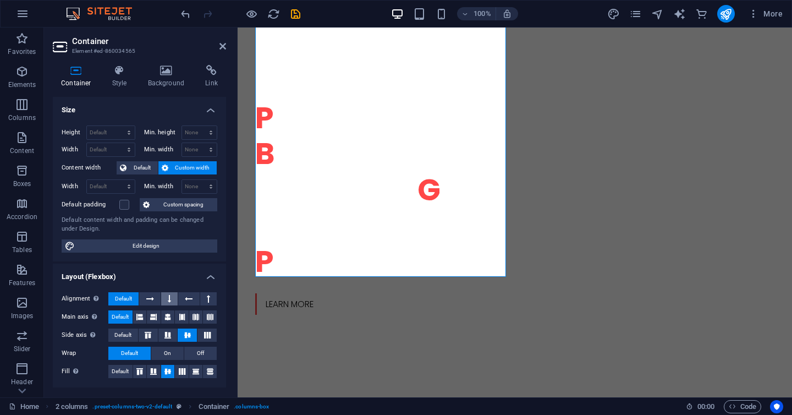
click at [168, 300] on icon at bounding box center [169, 298] width 3 height 13
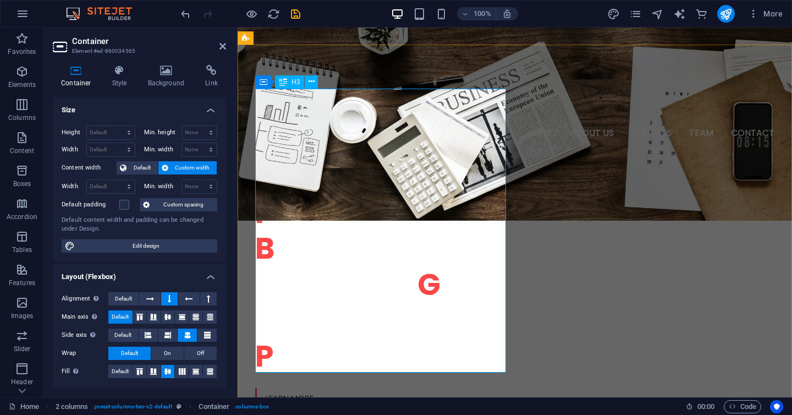
scroll to position [416, 0]
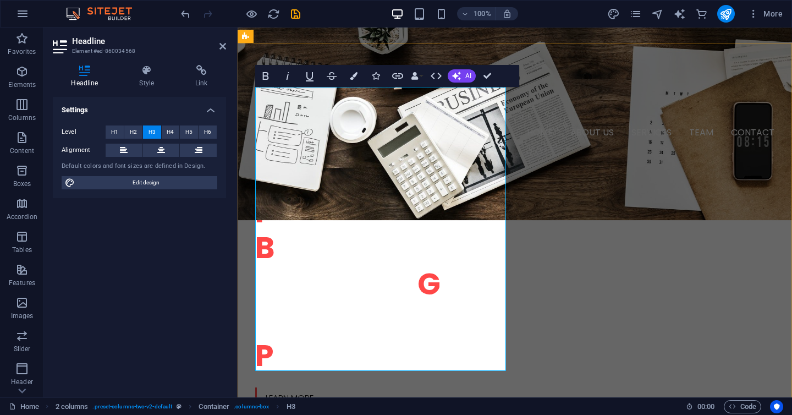
click at [132, 134] on span "H2" at bounding box center [133, 131] width 7 height 13
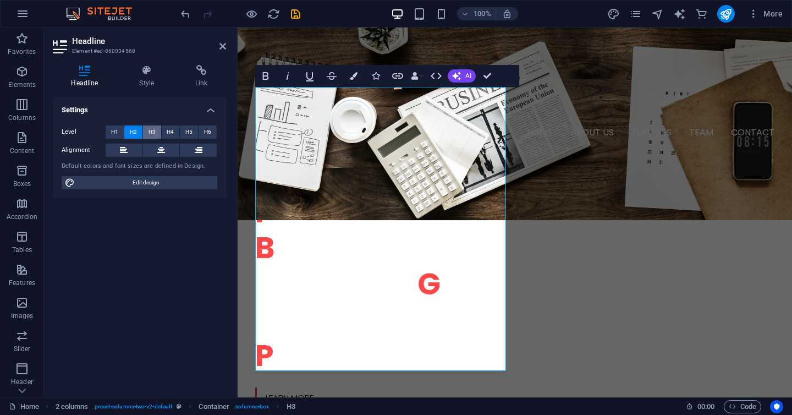
click at [149, 135] on span "H3" at bounding box center [152, 131] width 7 height 13
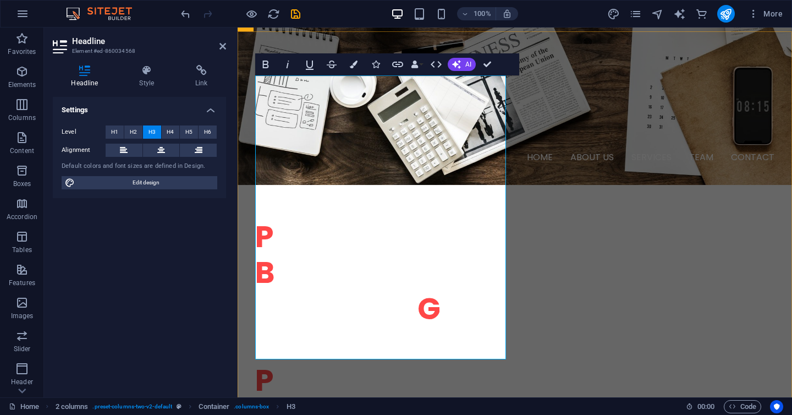
scroll to position [447, 0]
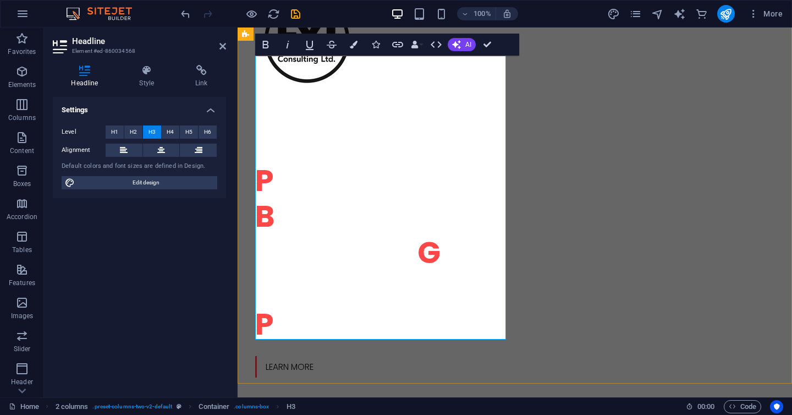
copy span "D elivering practical solutions that drive results."
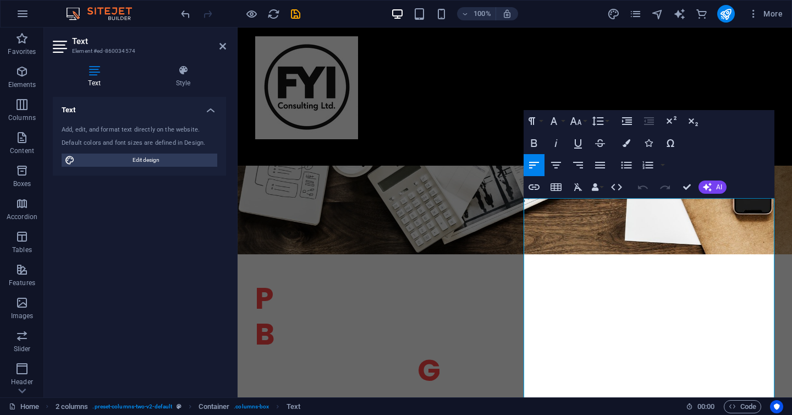
scroll to position [265, 0]
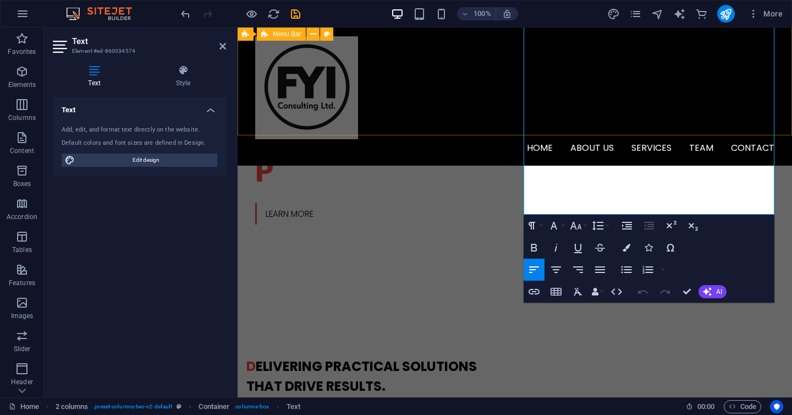
scroll to position [575, 0]
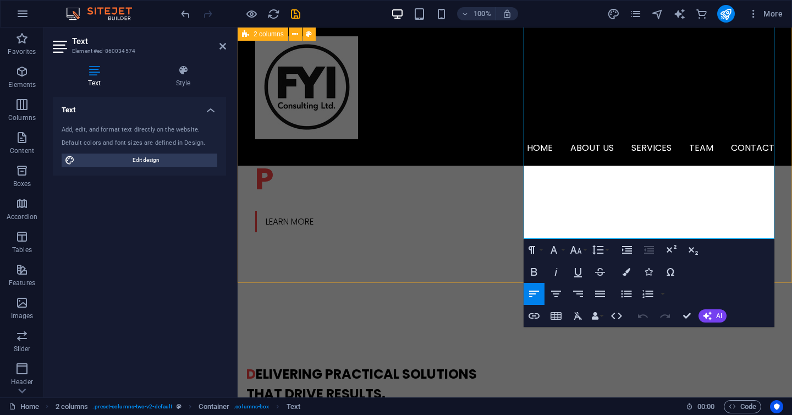
drag, startPoint x: 525, startPoint y: 256, endPoint x: 765, endPoint y: 258, distance: 239.3
copy div "Founded in 2020 and based in Wellington, New Zealand FYI Consulting Ltd partner…"
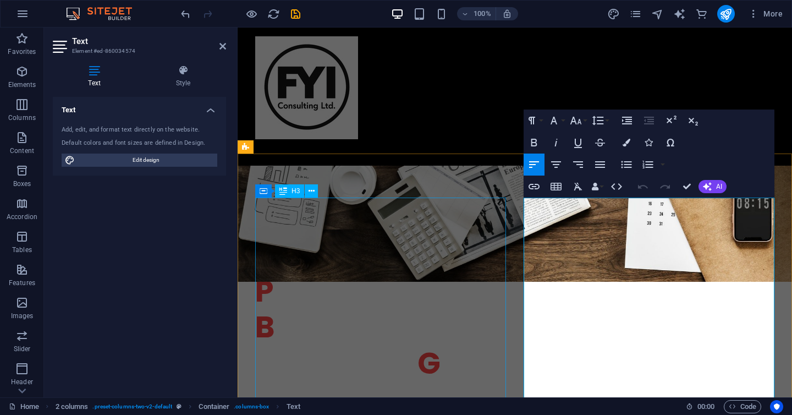
scroll to position [305, 0]
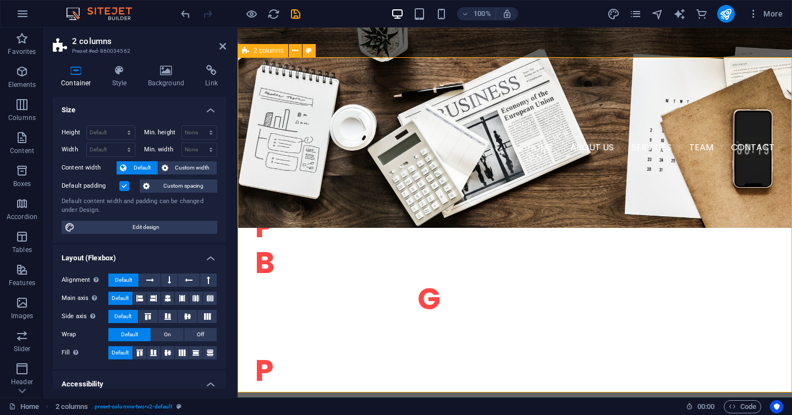
scroll to position [402, 0]
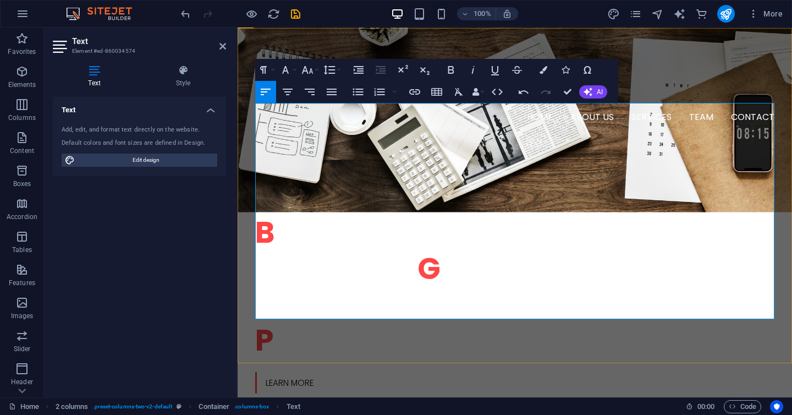
scroll to position [432, 0]
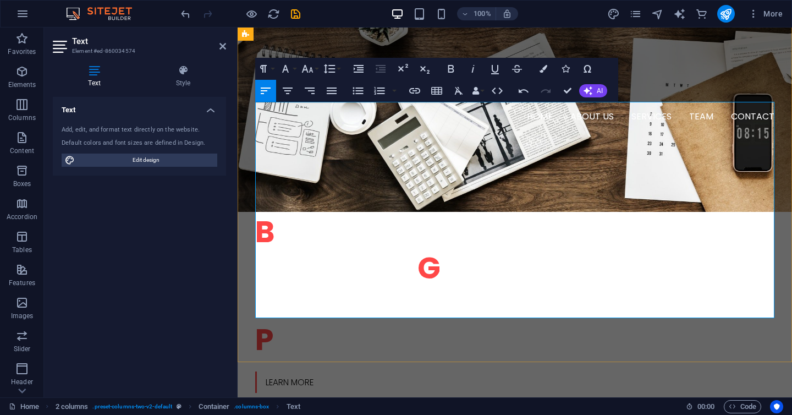
drag, startPoint x: 510, startPoint y: 200, endPoint x: 516, endPoint y: 191, distance: 10.4
click at [451, 68] on icon "button" at bounding box center [451, 69] width 6 height 8
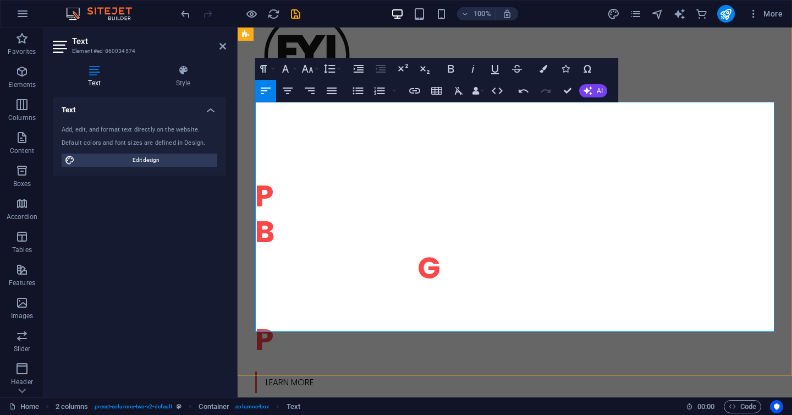
drag, startPoint x: 340, startPoint y: 297, endPoint x: 268, endPoint y: 294, distance: 72.7
click at [448, 70] on icon "button" at bounding box center [451, 69] width 6 height 8
drag, startPoint x: 331, startPoint y: 300, endPoint x: 343, endPoint y: 300, distance: 11.6
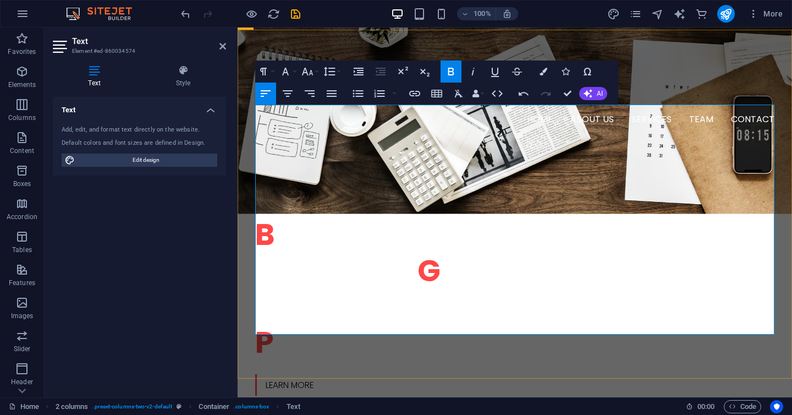
scroll to position [430, 0]
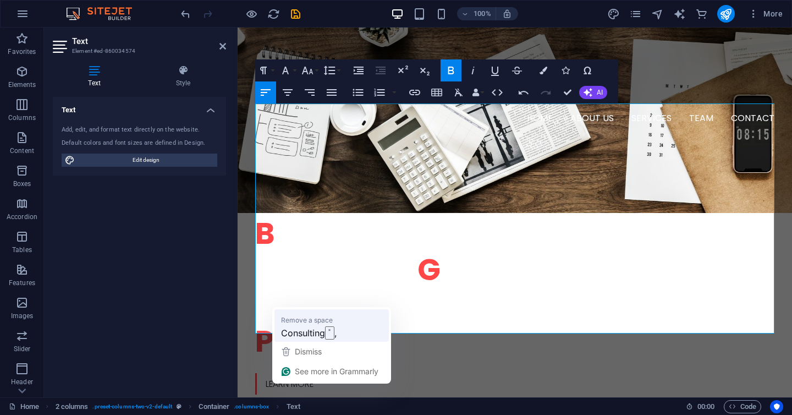
click at [321, 331] on span "Consulting" at bounding box center [303, 333] width 44 height 14
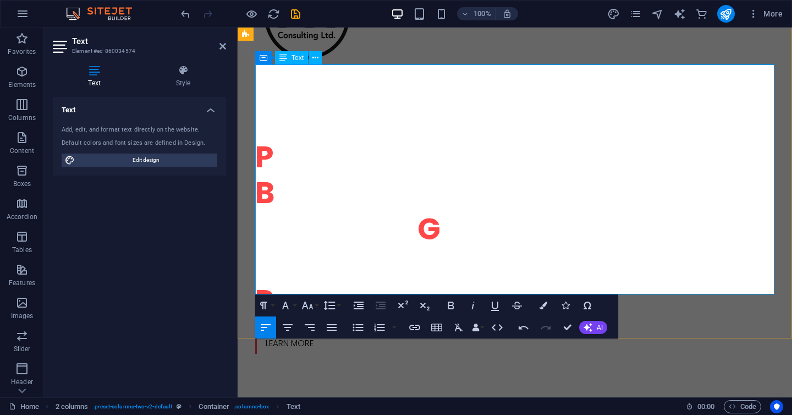
scroll to position [471, 0]
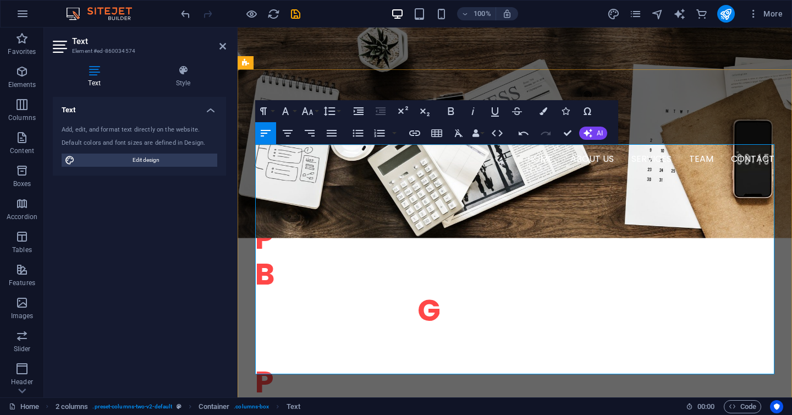
scroll to position [408, 0]
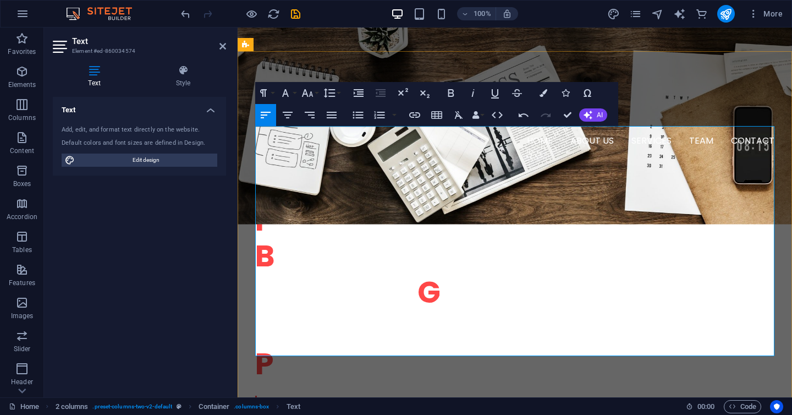
drag, startPoint x: 444, startPoint y: 333, endPoint x: 283, endPoint y: 177, distance: 224.4
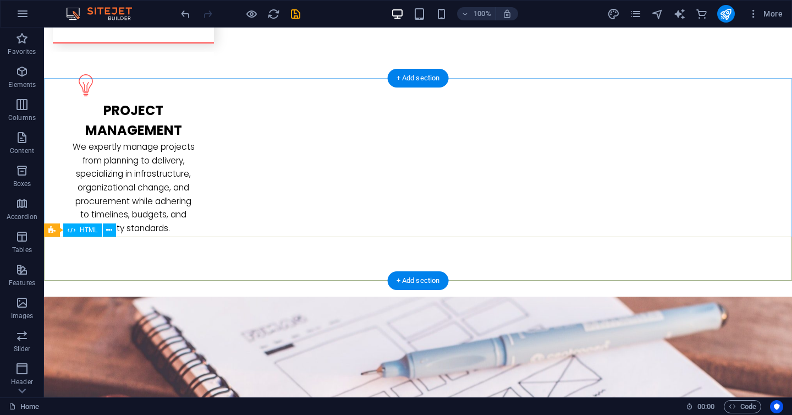
scroll to position [2261, 0]
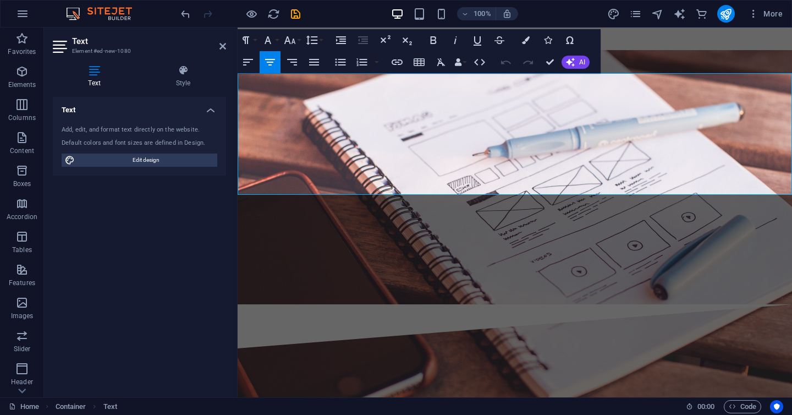
drag, startPoint x: 481, startPoint y: 132, endPoint x: 556, endPoint y: 139, distance: 75.6
copy p "📞 027 305 5902"
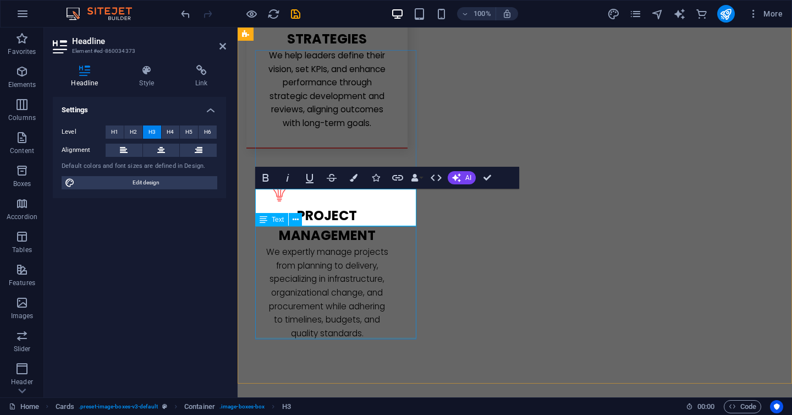
scroll to position [1752, 0]
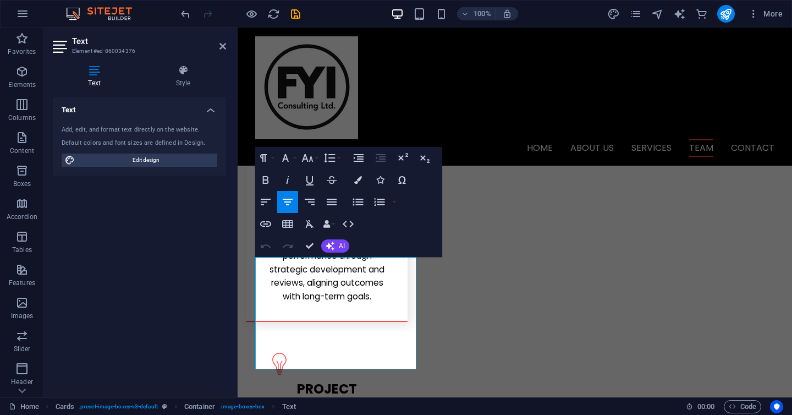
scroll to position [1718, 0]
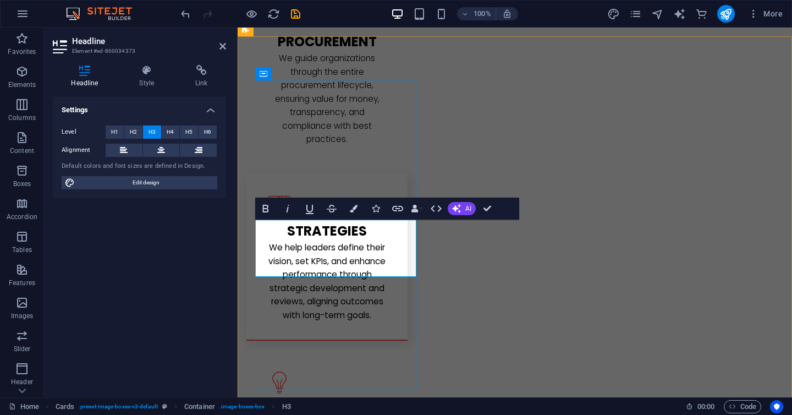
drag, startPoint x: 285, startPoint y: 263, endPoint x: 388, endPoint y: 266, distance: 103.5
click at [171, 133] on span "H4" at bounding box center [170, 131] width 7 height 13
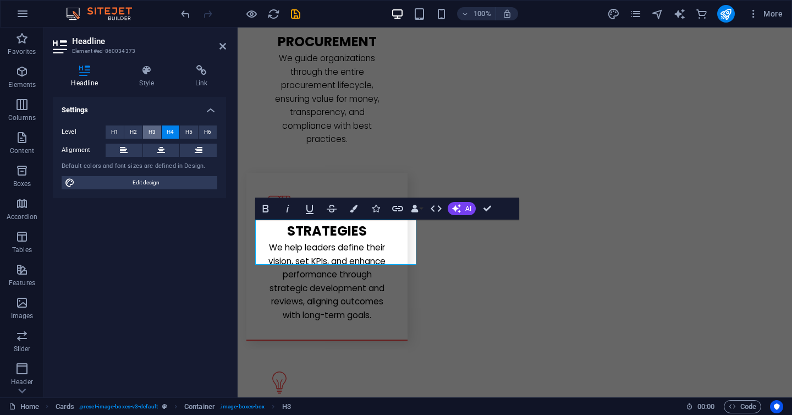
click at [155, 129] on span "H3" at bounding box center [152, 131] width 7 height 13
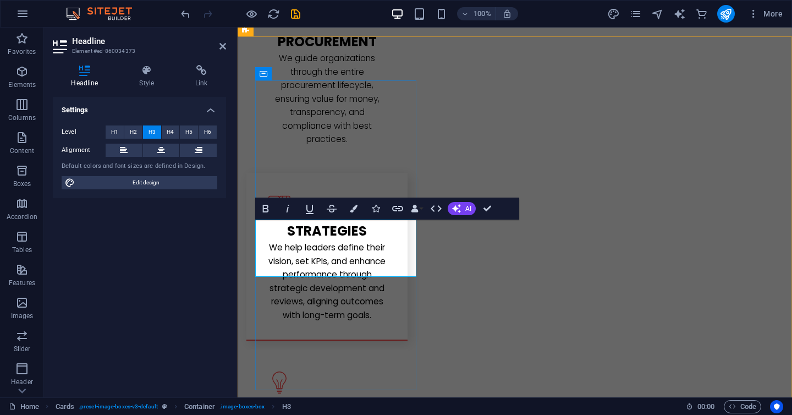
drag, startPoint x: 281, startPoint y: 260, endPoint x: 395, endPoint y: 267, distance: 115.2
click at [290, 207] on icon "button" at bounding box center [287, 208] width 13 height 13
click at [441, 210] on icon "button" at bounding box center [436, 208] width 13 height 13
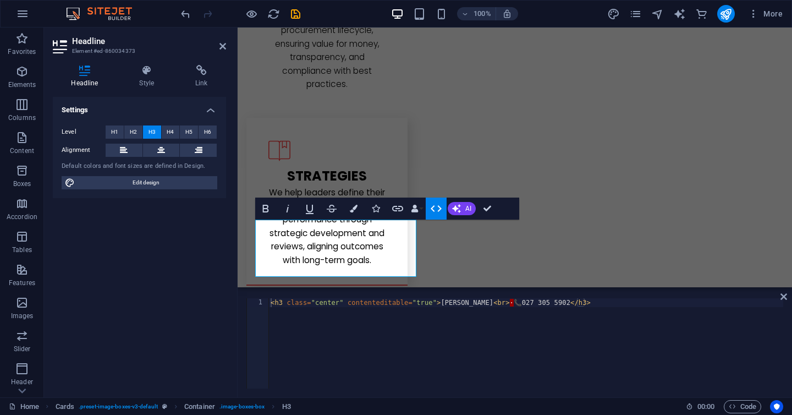
click at [441, 210] on icon "button" at bounding box center [436, 208] width 13 height 13
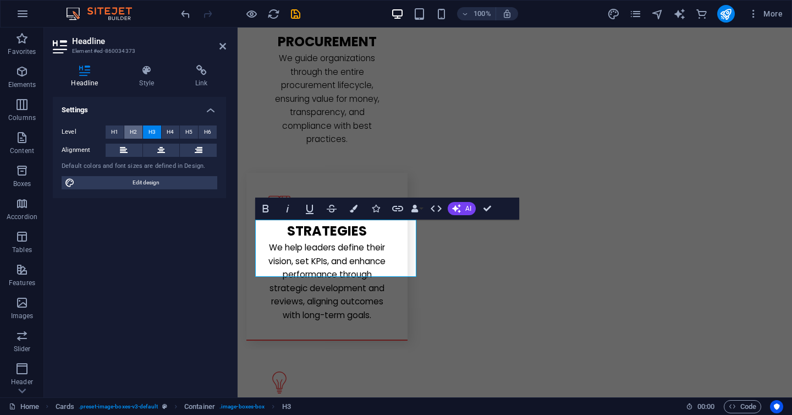
click at [128, 130] on button "H2" at bounding box center [133, 131] width 18 height 13
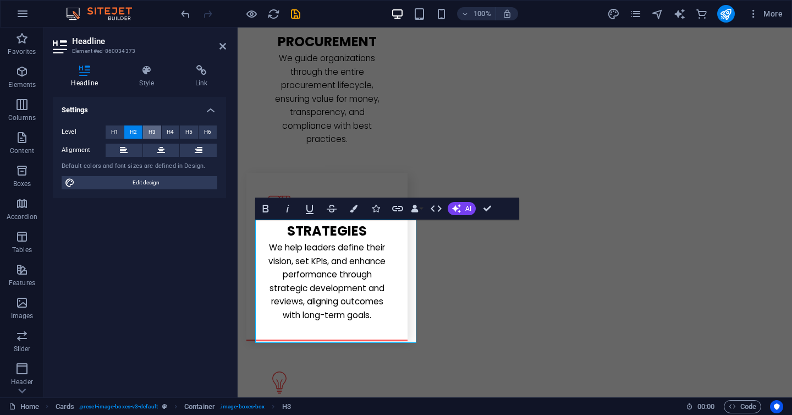
click at [152, 133] on span "H3" at bounding box center [152, 131] width 7 height 13
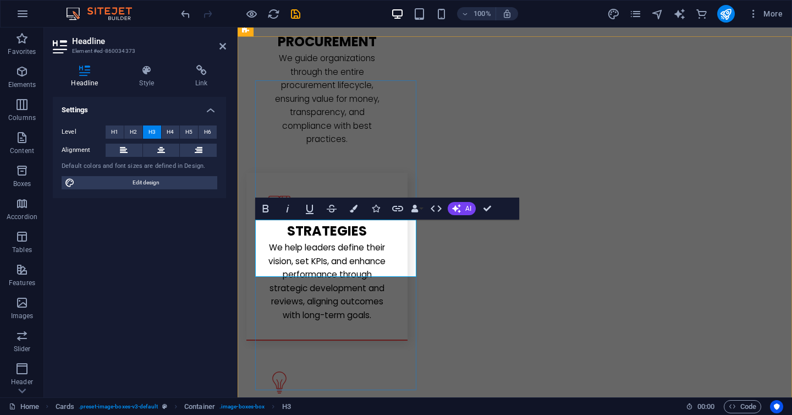
click at [177, 134] on button "H4" at bounding box center [171, 131] width 18 height 13
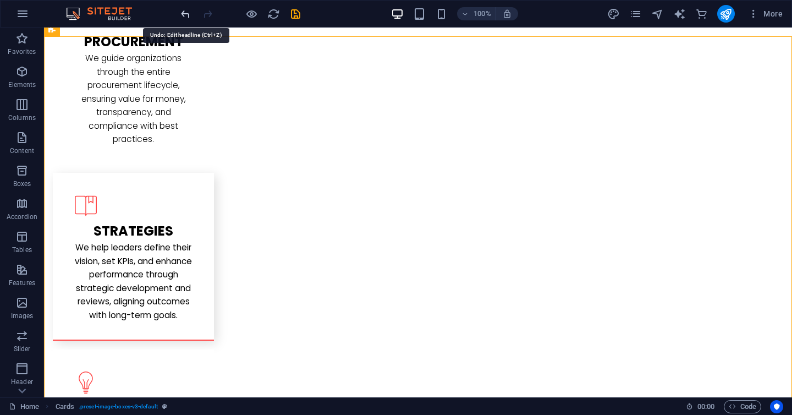
click at [180, 12] on icon "undo" at bounding box center [185, 14] width 13 height 13
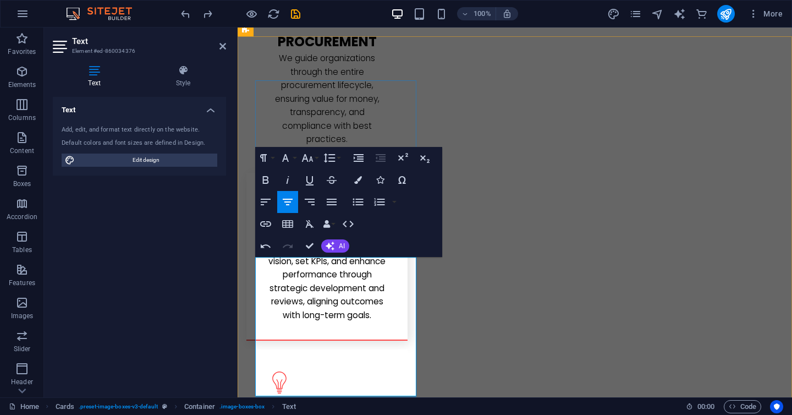
scroll to position [1806, 0]
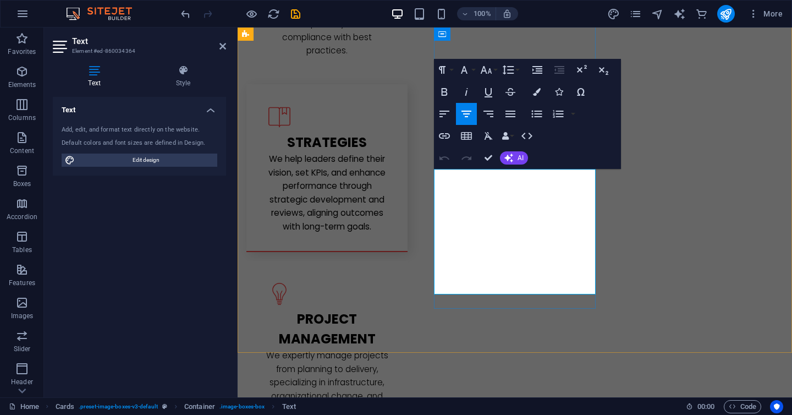
drag, startPoint x: 553, startPoint y: 270, endPoint x: 494, endPoint y: 270, distance: 59.4
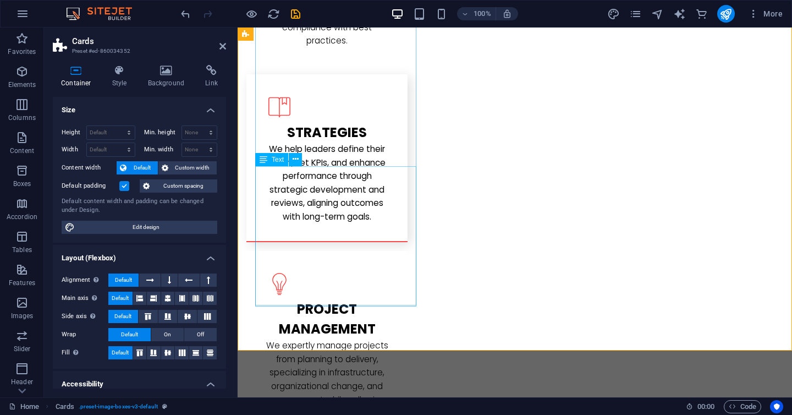
scroll to position [1836, 0]
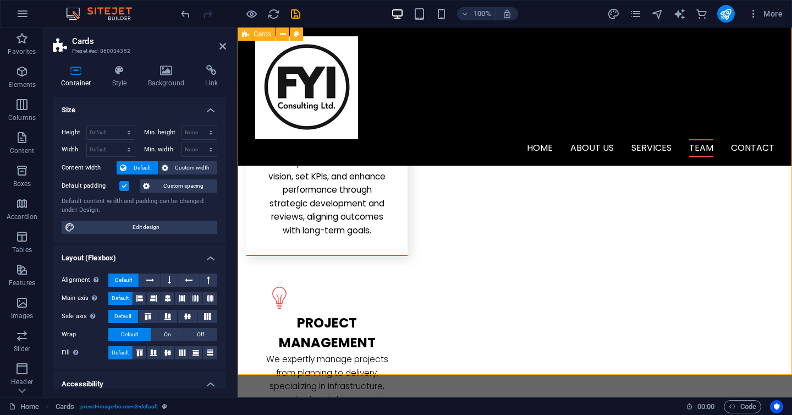
scroll to position [1773, 0]
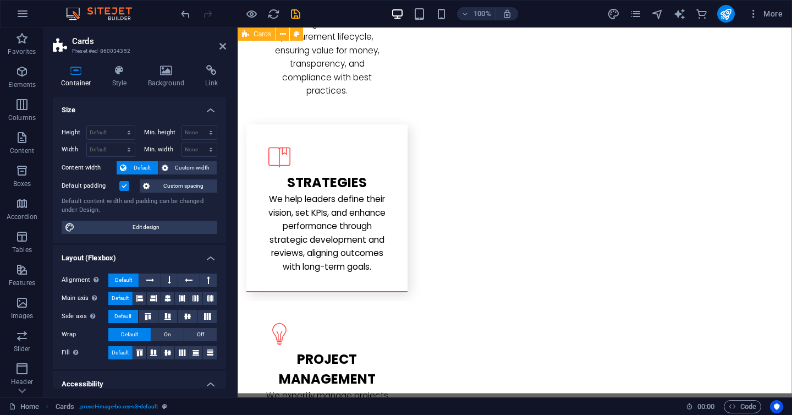
scroll to position [1767, 0]
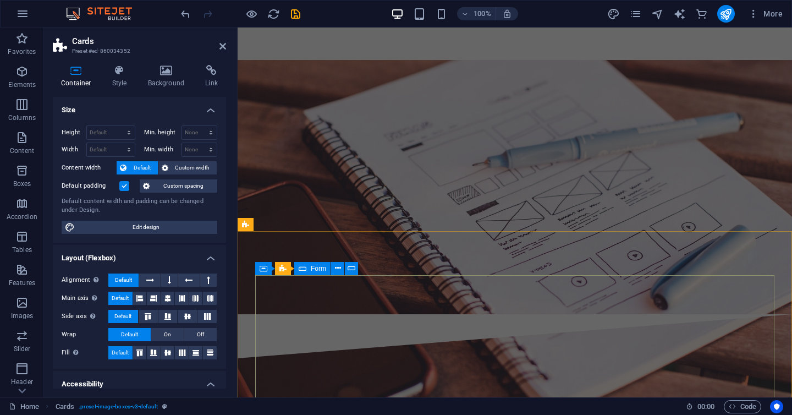
scroll to position [2266, 0]
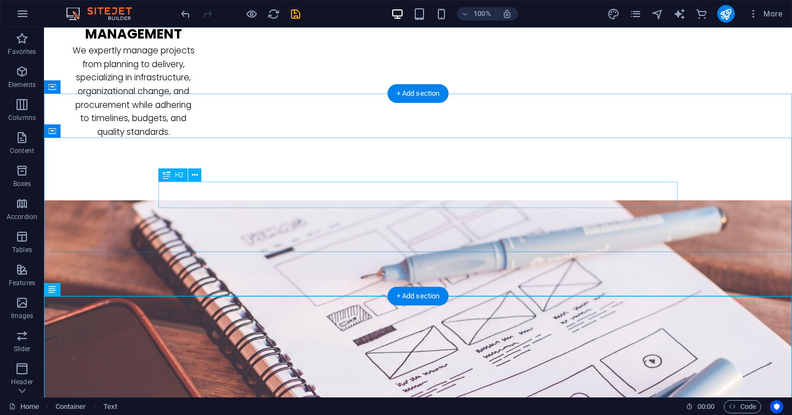
scroll to position [2149, 0]
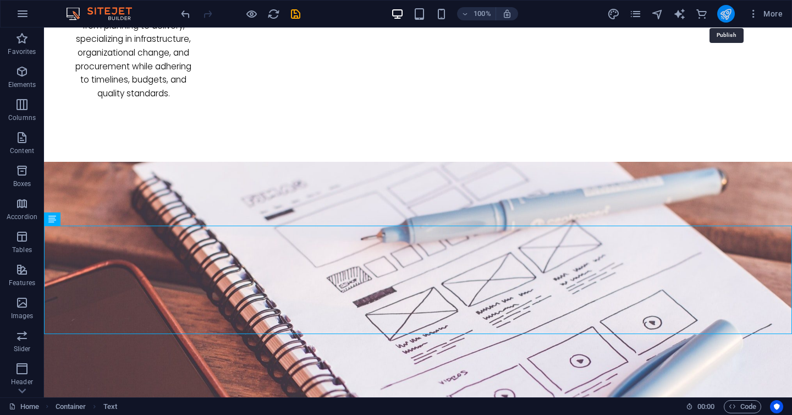
click at [721, 18] on icon "publish" at bounding box center [725, 14] width 13 height 13
checkbox input "false"
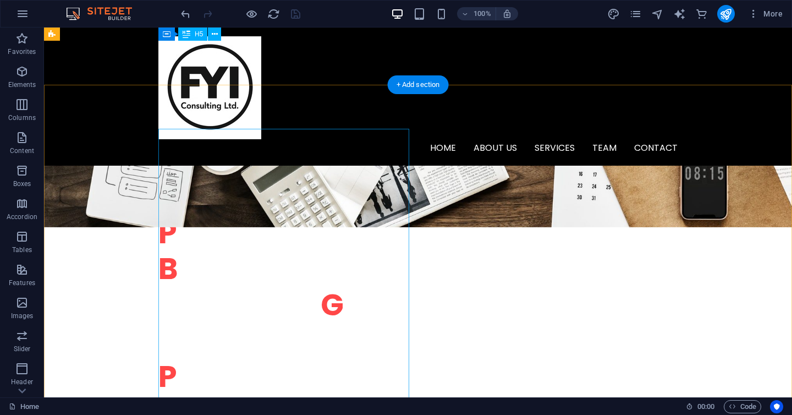
scroll to position [289, 0]
